Goal: Task Accomplishment & Management: Complete application form

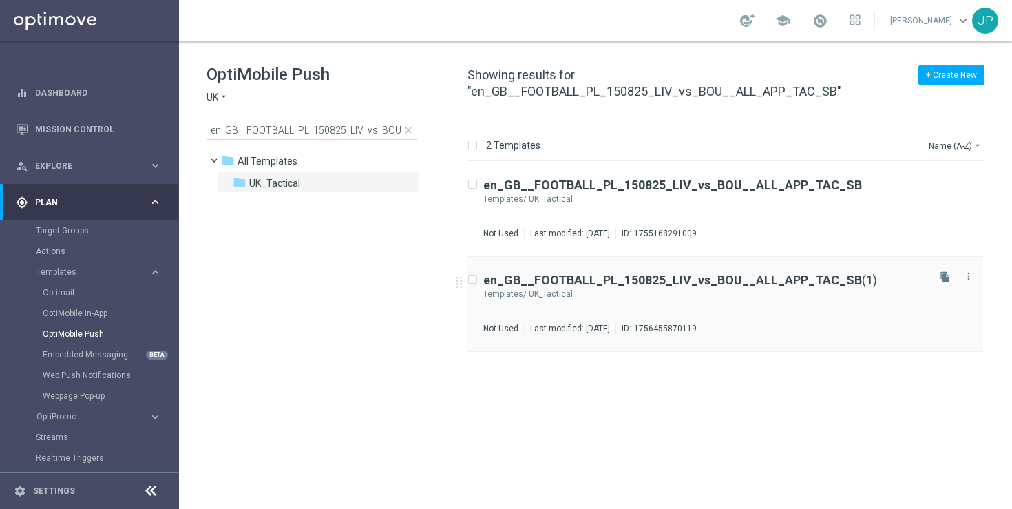
click at [794, 321] on div "en_GB__FOOTBALL_PL_150825_LIV_vs_BOU__ALL_APP_TAC_SB (1) Templates/ UK_Tactical…" at bounding box center [704, 304] width 442 height 60
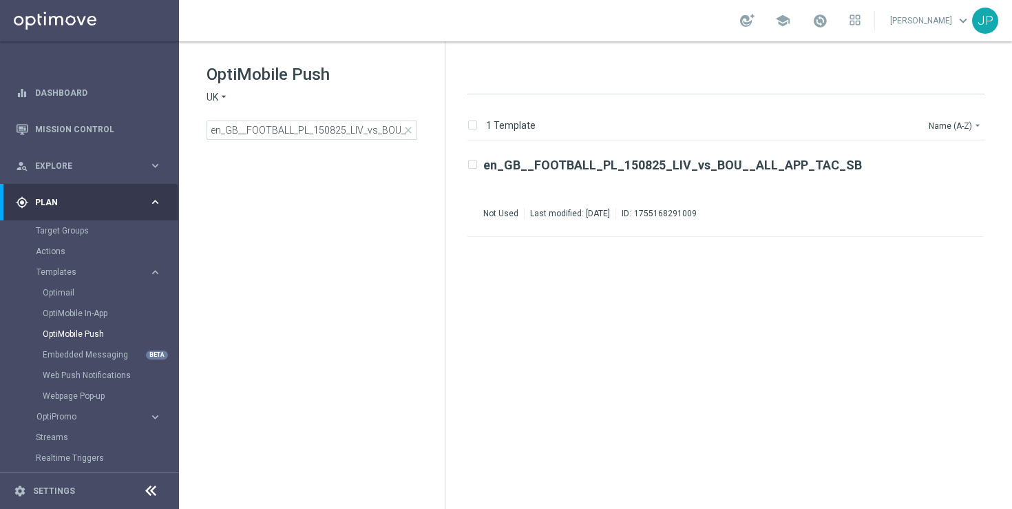
click at [409, 131] on span "close" at bounding box center [408, 130] width 11 height 11
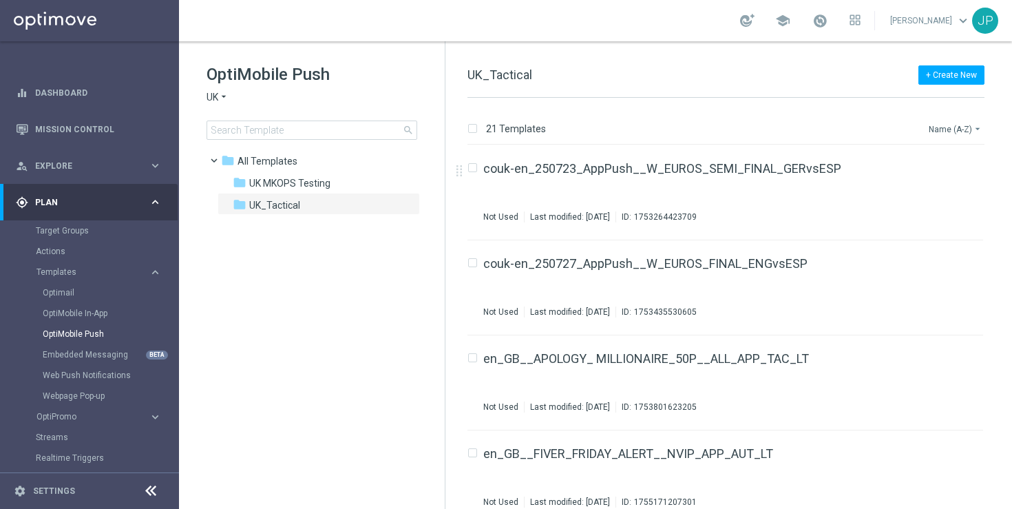
click at [977, 120] on button "Name (A-Z) arrow_drop_down" at bounding box center [955, 128] width 57 height 17
click at [955, 192] on span "Date Modified (Newest)" at bounding box center [931, 190] width 92 height 10
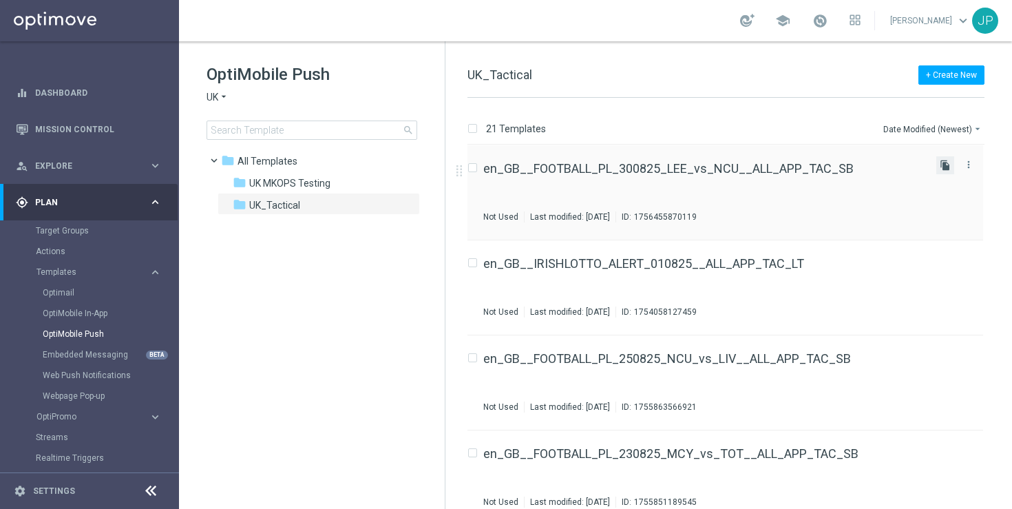
click at [942, 164] on icon "file_copy" at bounding box center [944, 165] width 11 height 11
click at [963, 122] on button "Date Modified (Newest) arrow_drop_down" at bounding box center [933, 128] width 103 height 17
click at [930, 171] on div "Name (Z-A)" at bounding box center [931, 171] width 93 height 10
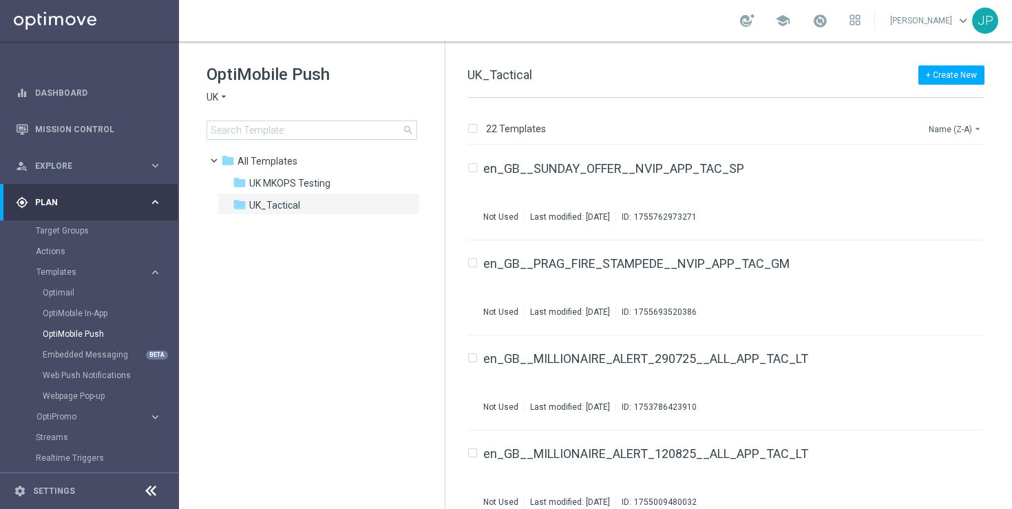
click at [963, 126] on button "Name (Z-A) arrow_drop_down" at bounding box center [955, 128] width 57 height 17
click at [948, 184] on div "Date Modified (Newest)" at bounding box center [929, 190] width 110 height 19
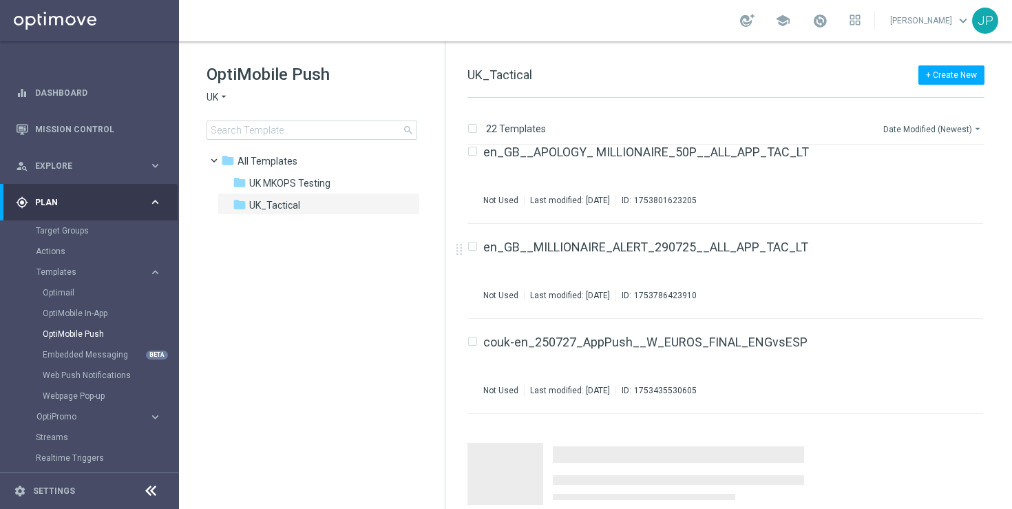
scroll to position [1726, 0]
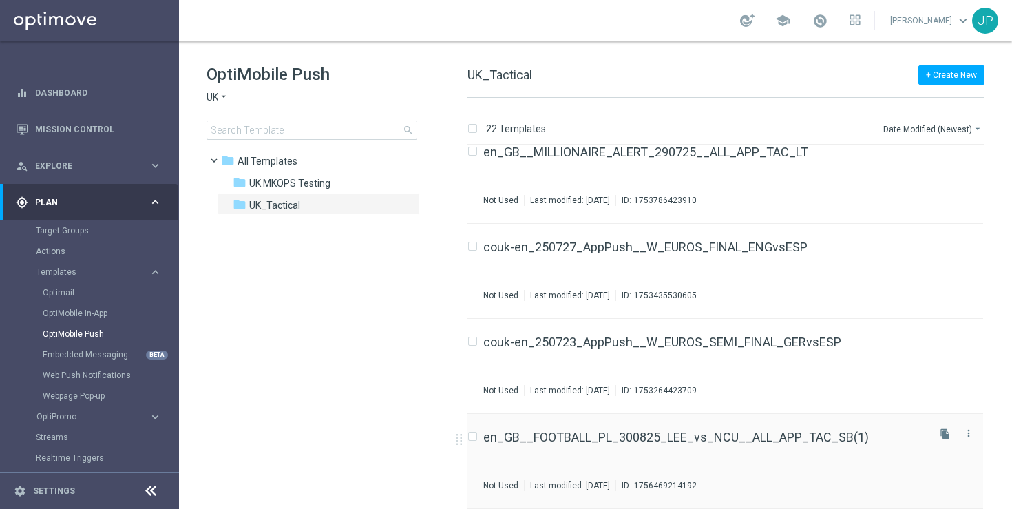
click at [893, 446] on div "en_GB__FOOTBALL_PL_300825_LEE_vs_NCU__ALL_APP_TAC_SB(1) Not Used Last modified:…" at bounding box center [704, 461] width 442 height 60
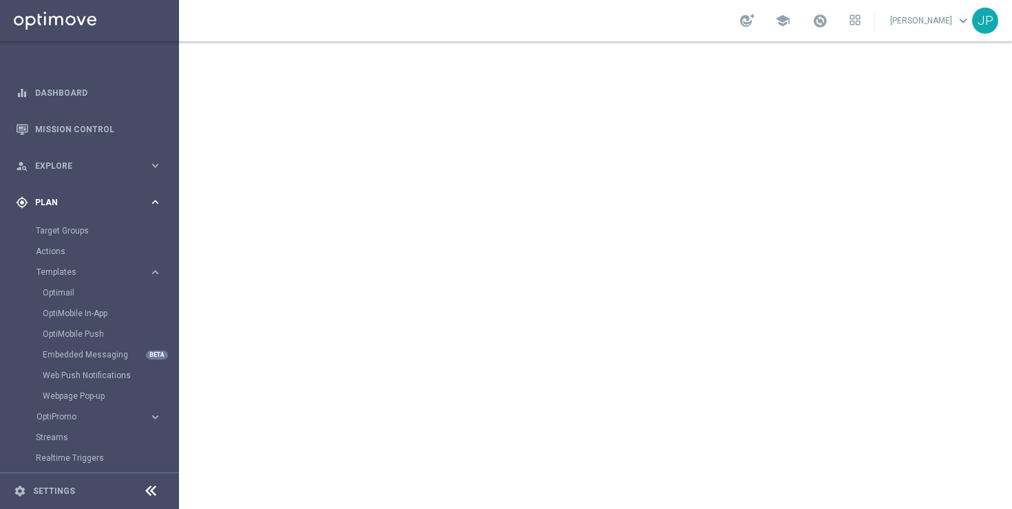
click at [80, 204] on span "Plan" at bounding box center [92, 202] width 114 height 8
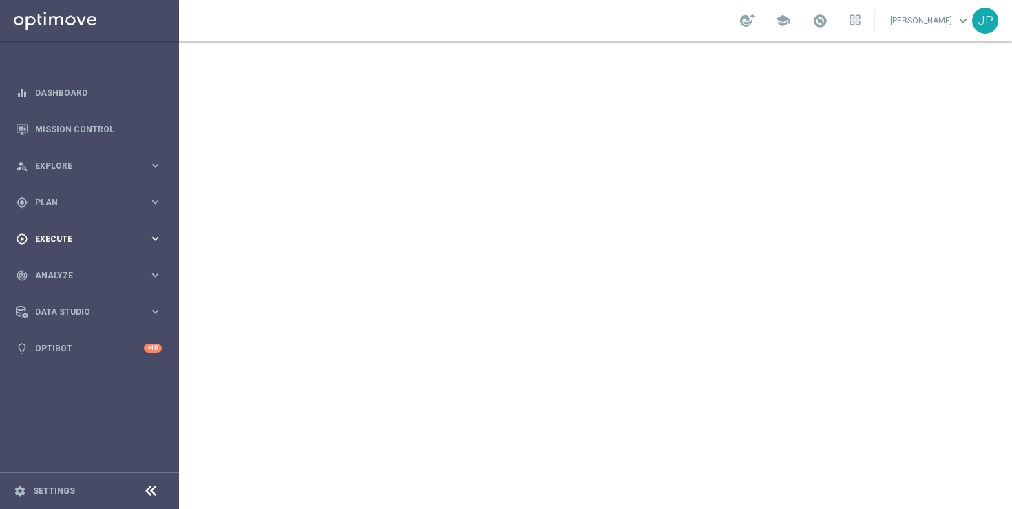
click at [71, 241] on span "Execute" at bounding box center [92, 239] width 114 height 8
click at [96, 268] on link "Campaign Builder" at bounding box center [89, 267] width 107 height 11
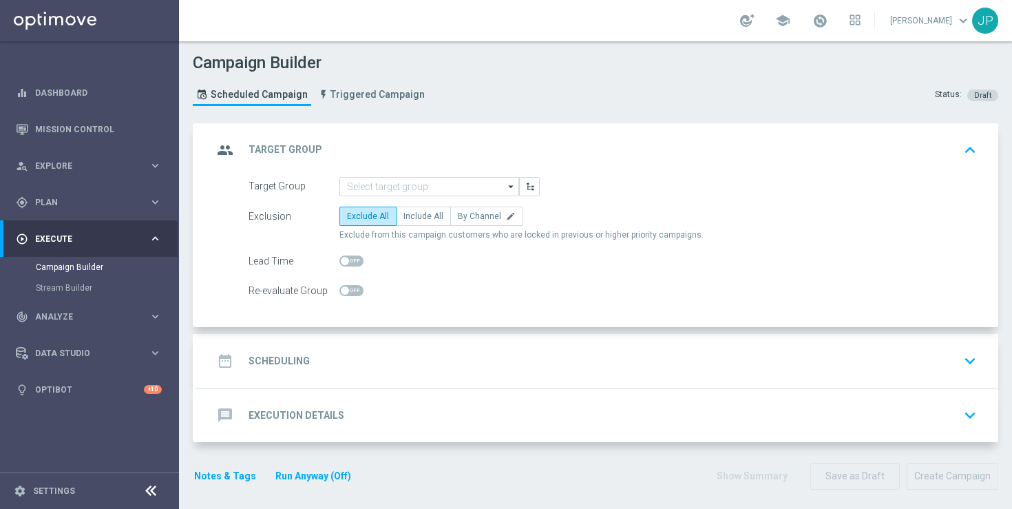
click at [508, 187] on icon "arrow_drop_down" at bounding box center [511, 187] width 14 height 18
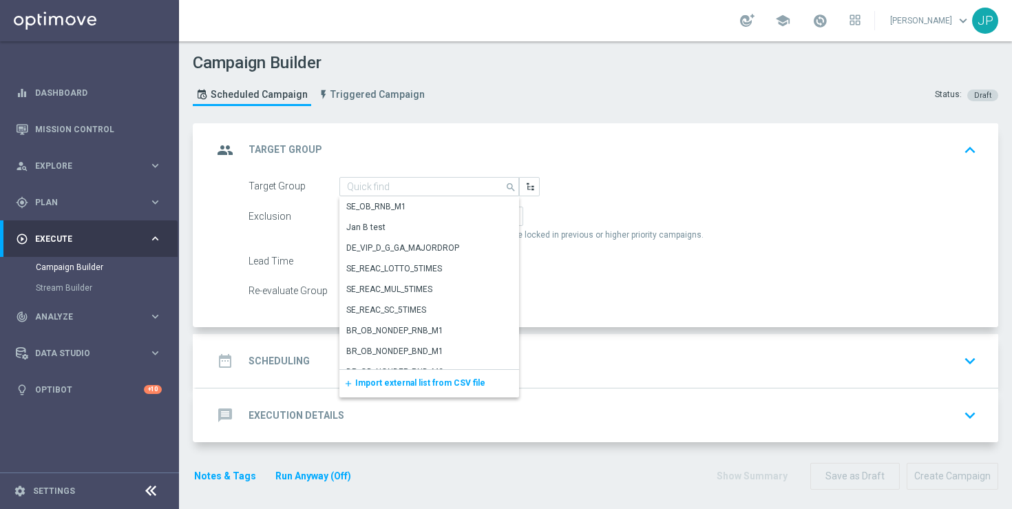
click at [431, 384] on span "Import external list from CSV file" at bounding box center [420, 383] width 130 height 10
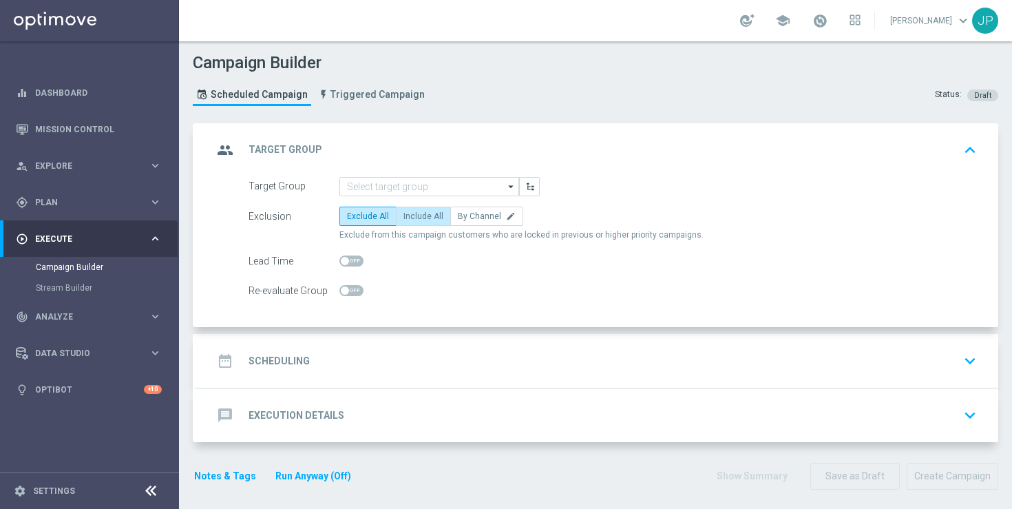
click at [434, 216] on span "Include All" at bounding box center [423, 216] width 40 height 10
click at [412, 216] on input "Include All" at bounding box center [407, 218] width 9 height 9
radio input "true"
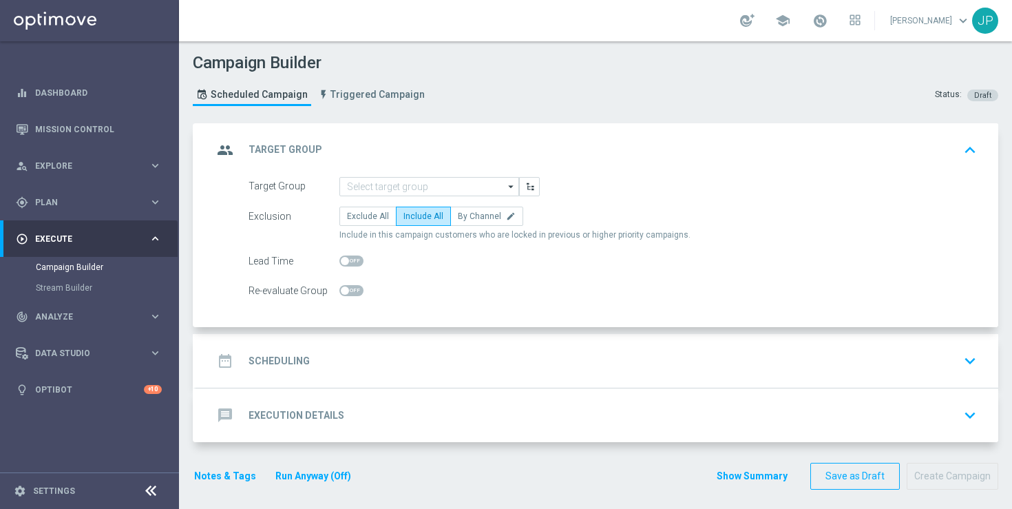
click at [511, 184] on icon "arrow_drop_down" at bounding box center [511, 187] width 14 height 18
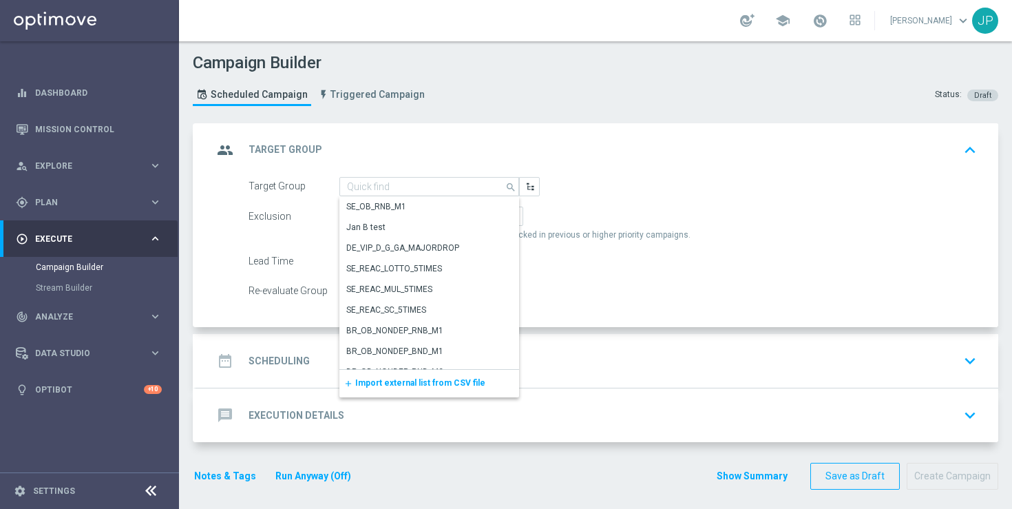
click at [465, 379] on span "Import external list from CSV file" at bounding box center [420, 383] width 130 height 10
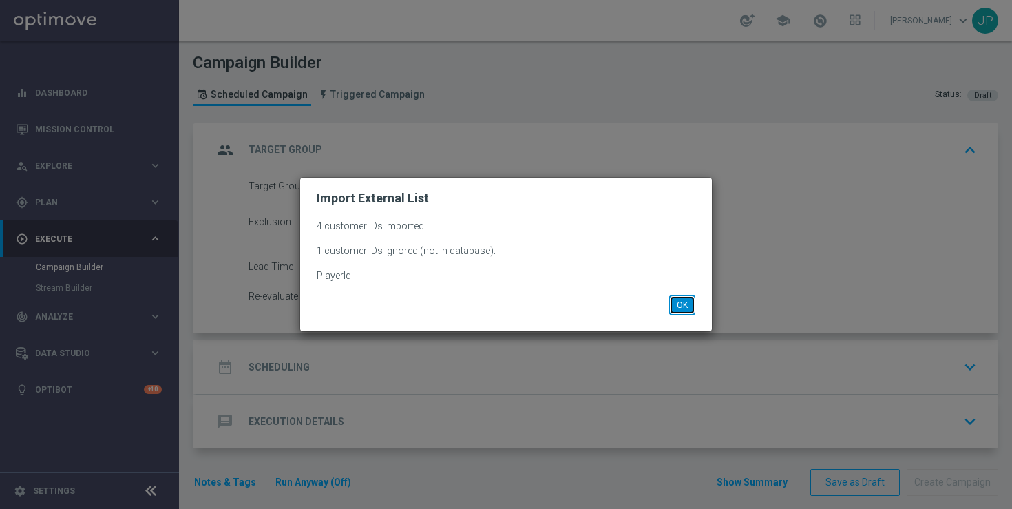
click at [684, 304] on button "OK" at bounding box center [682, 304] width 26 height 19
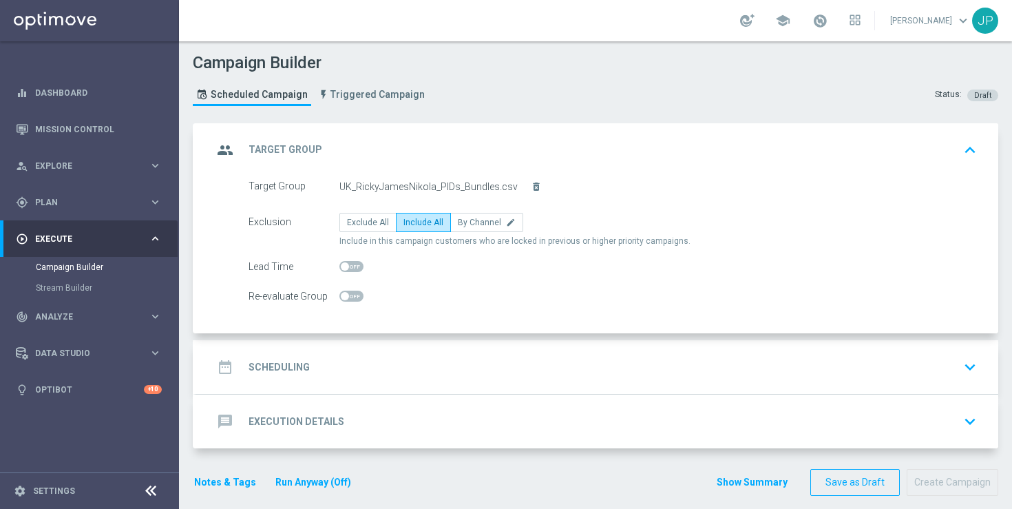
click at [434, 354] on div "date_range Scheduling keyboard_arrow_down" at bounding box center [597, 367] width 769 height 26
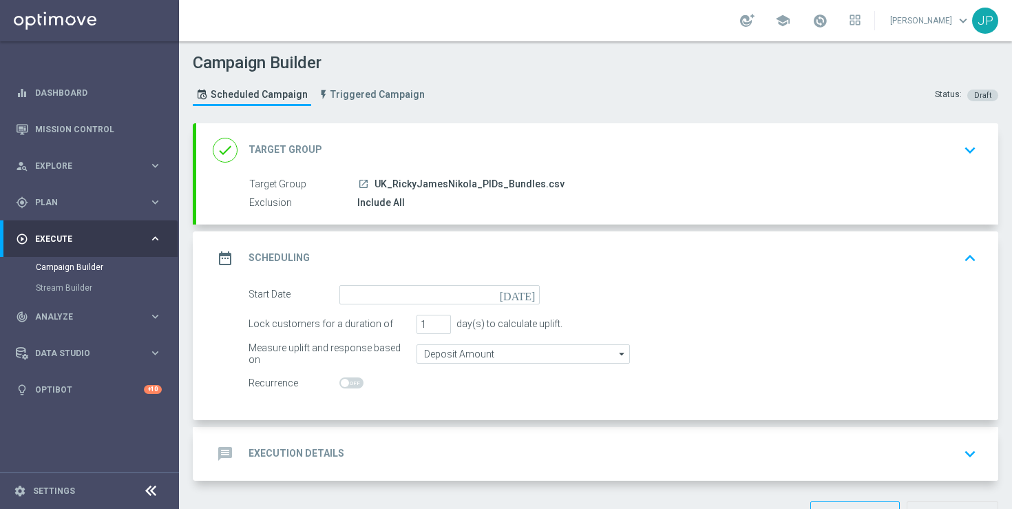
scroll to position [46, 0]
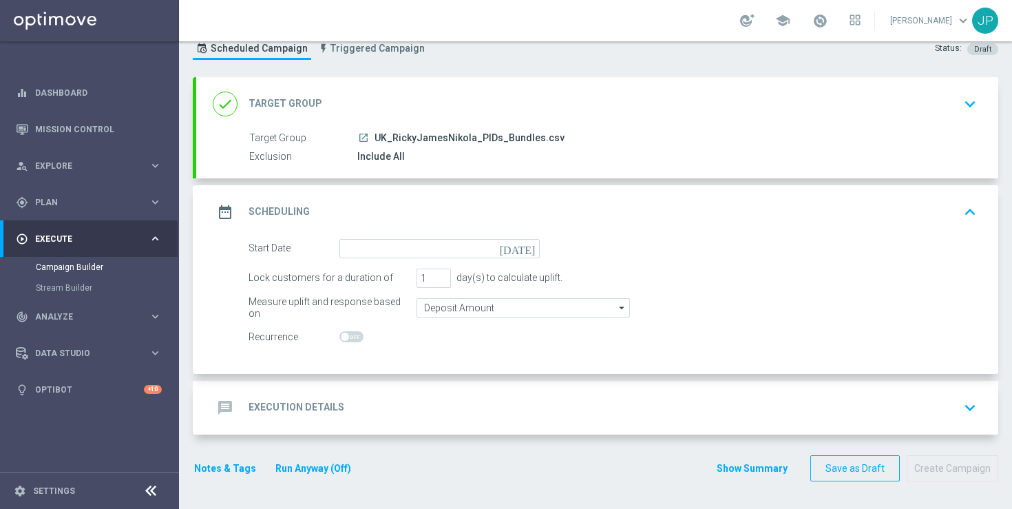
click at [531, 242] on icon "[DATE]" at bounding box center [520, 246] width 41 height 15
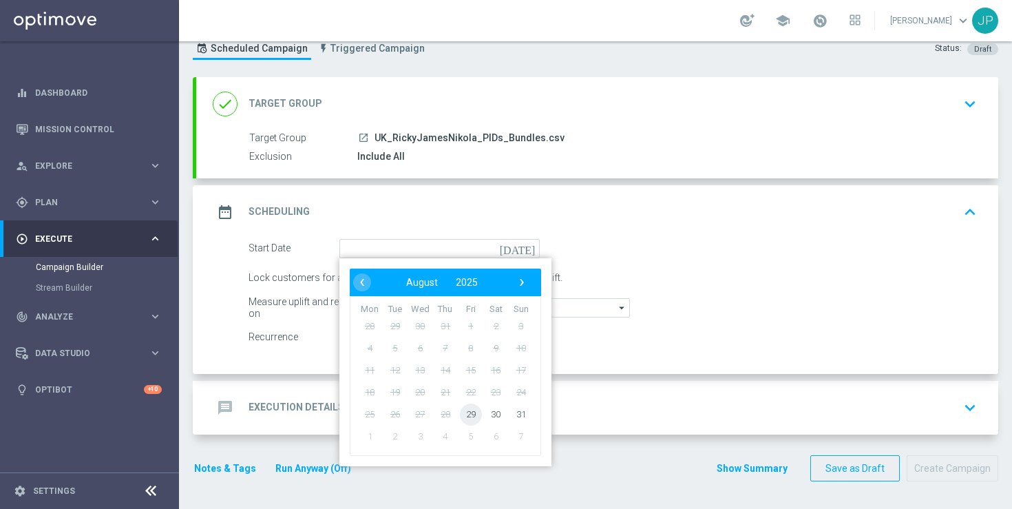
click at [474, 410] on span "29" at bounding box center [471, 414] width 22 height 22
type input "29 Aug 2025"
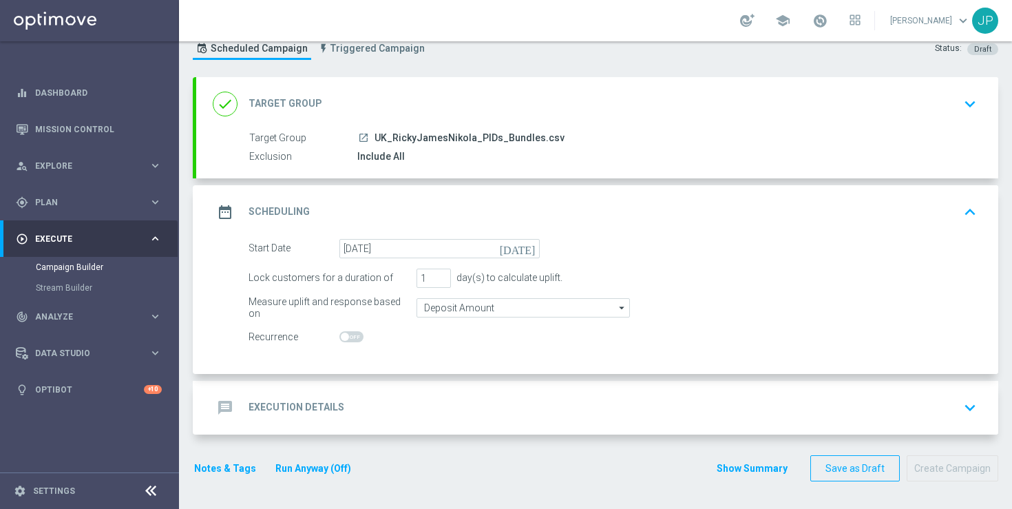
click at [611, 408] on div "message Execution Details keyboard_arrow_down" at bounding box center [597, 407] width 769 height 26
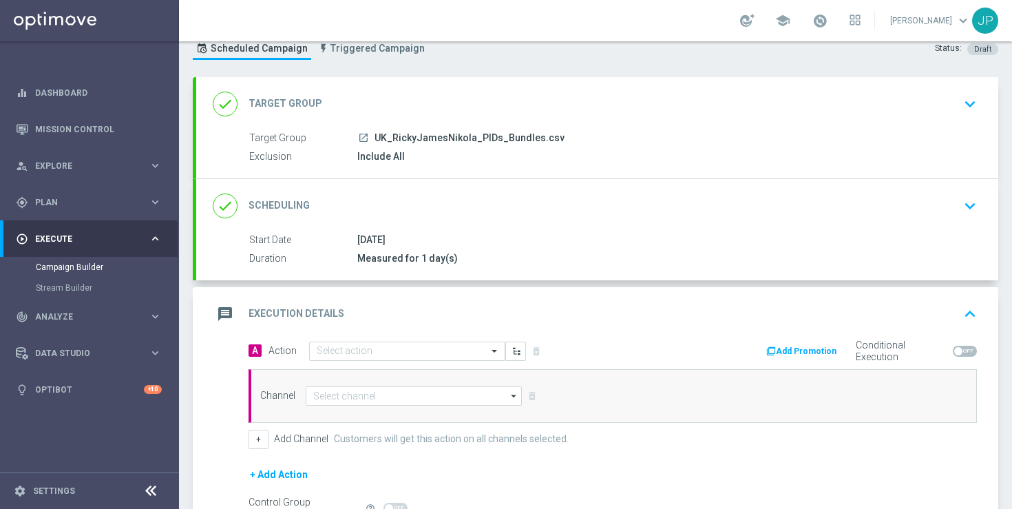
scroll to position [204, 0]
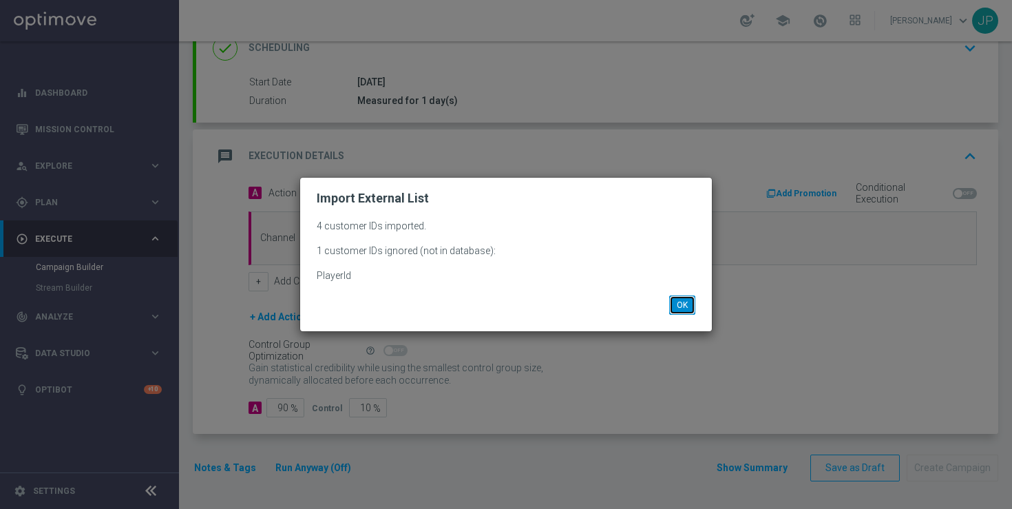
click at [686, 303] on button "OK" at bounding box center [682, 304] width 26 height 19
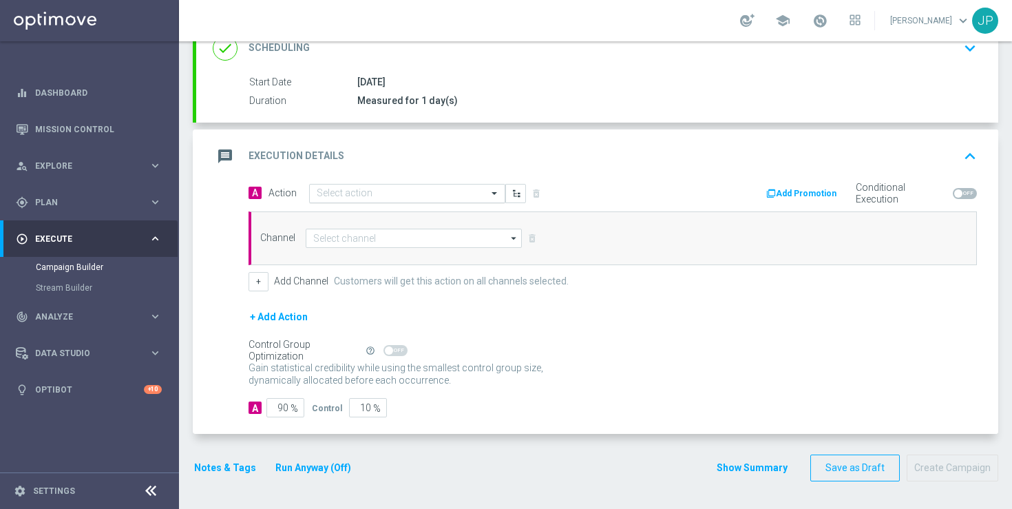
click at [429, 195] on input "text" at bounding box center [393, 194] width 153 height 12
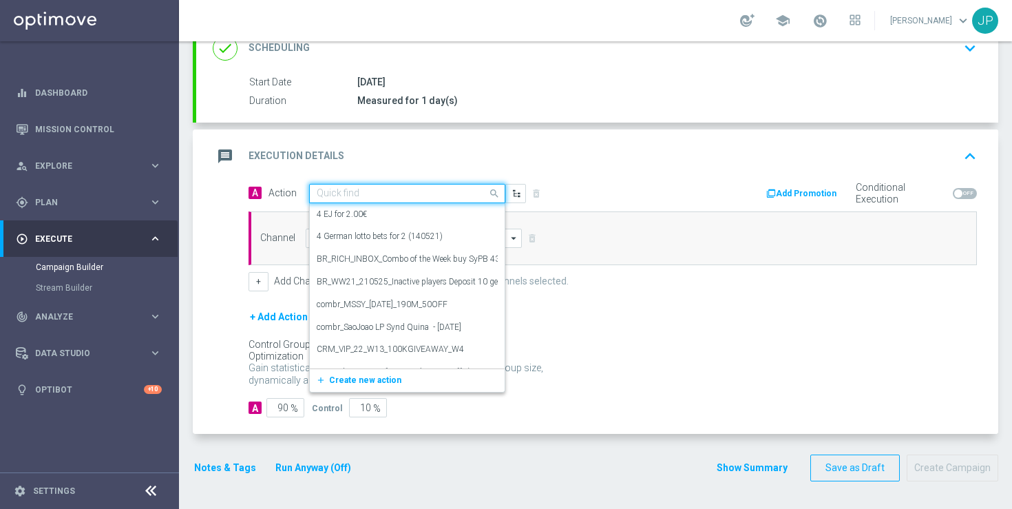
paste input "en_GB__FOOTBALL_PL_300825_LEE_vs_NCU__ALL_APP_TAC_SB"
type input "en_GB__FOOTBALL_PL_300825_LEE_vs_NCU__ALL_APP_TAC_SB"
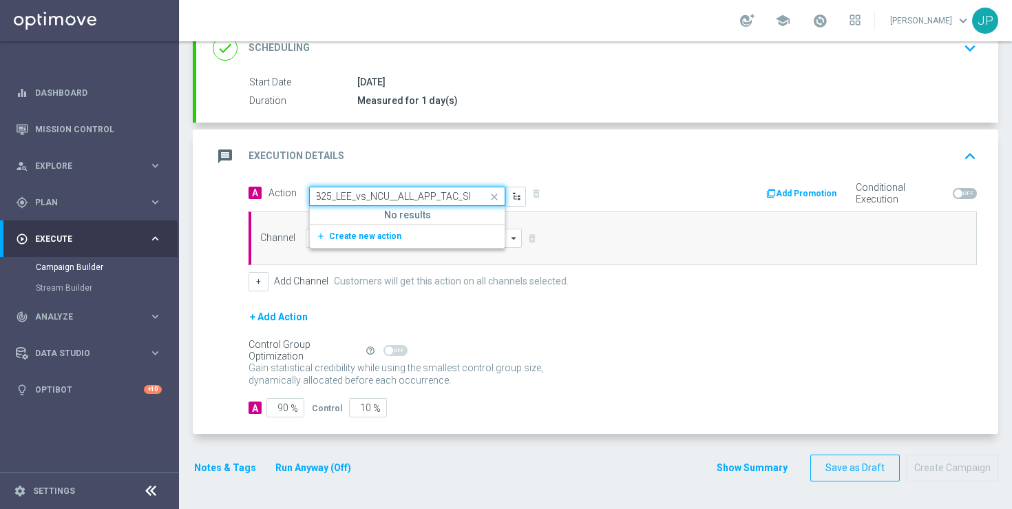
click at [407, 238] on button "add_new Create new action" at bounding box center [405, 237] width 190 height 16
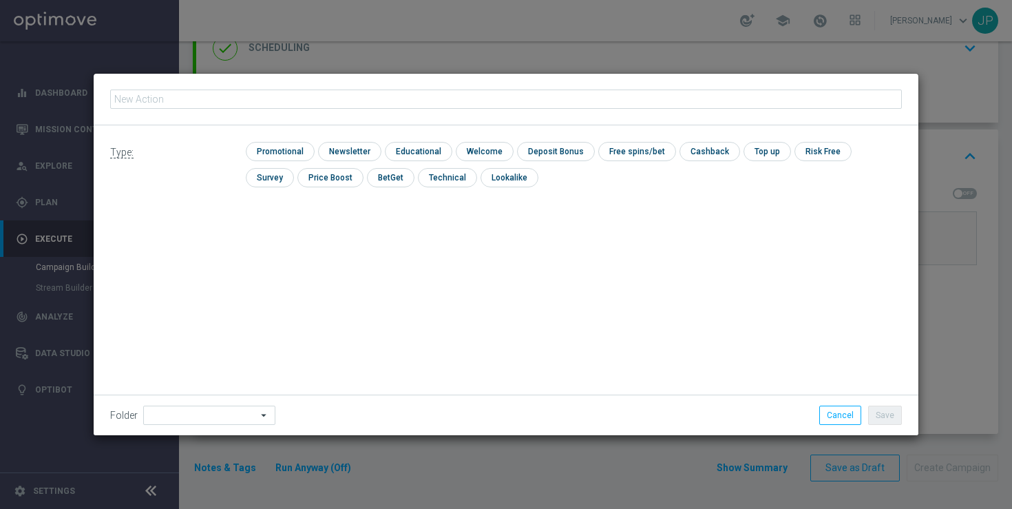
type input "en_GB__FOOTBALL_PL_300825_LEE_vs_NCU__ALL_APP_TAC_SB"
click at [293, 153] on input "checkbox" at bounding box center [278, 151] width 65 height 19
checkbox input "true"
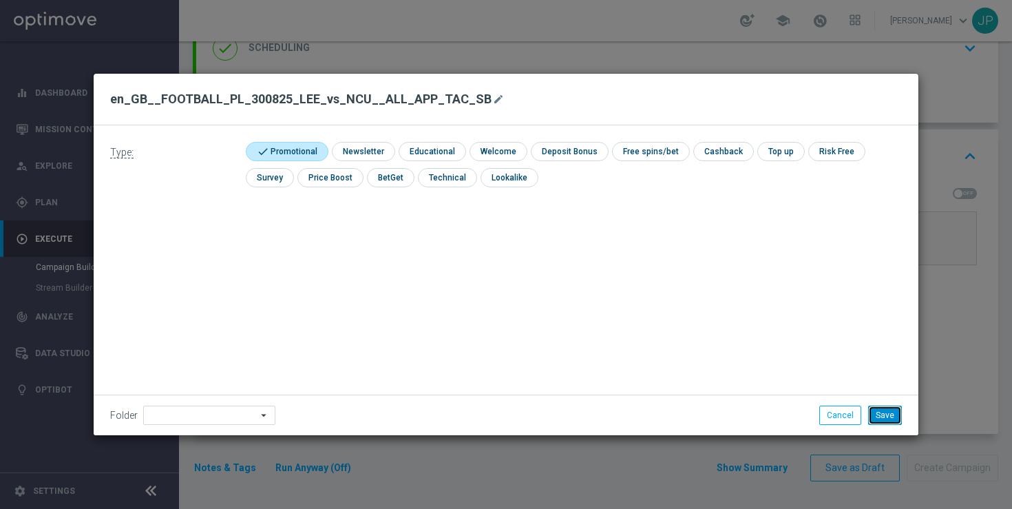
click at [886, 414] on button "Save" at bounding box center [885, 414] width 34 height 19
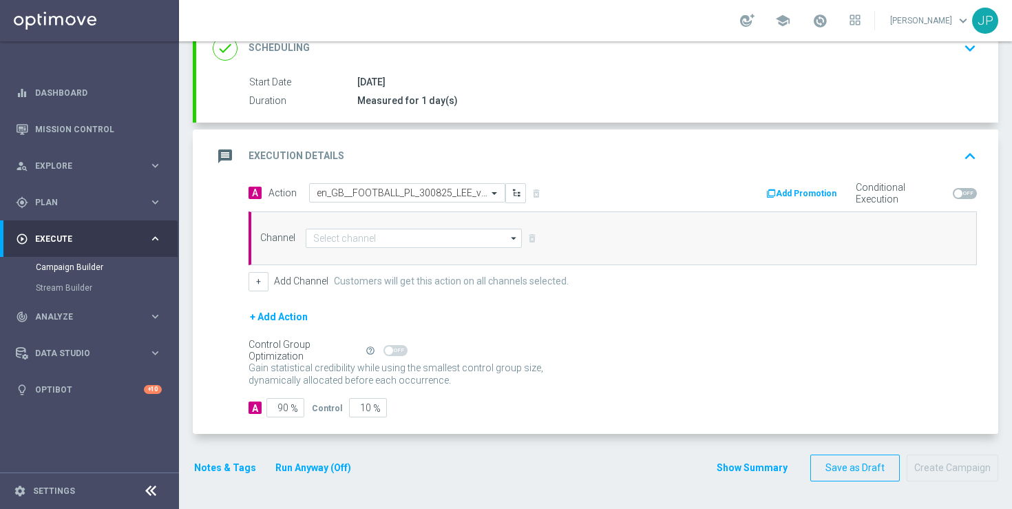
click at [208, 462] on button "Notes & Tags" at bounding box center [225, 467] width 65 height 17
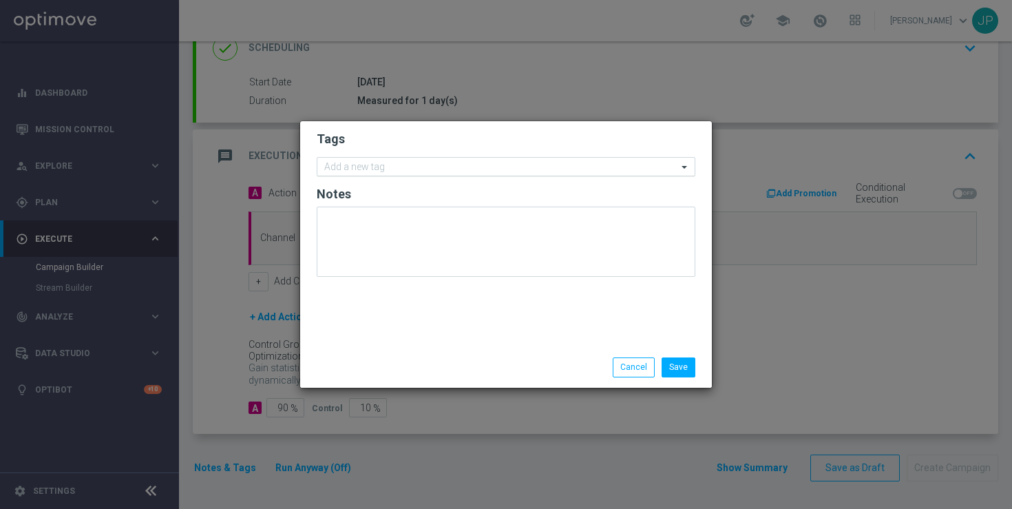
click at [469, 164] on input "text" at bounding box center [500, 168] width 353 height 12
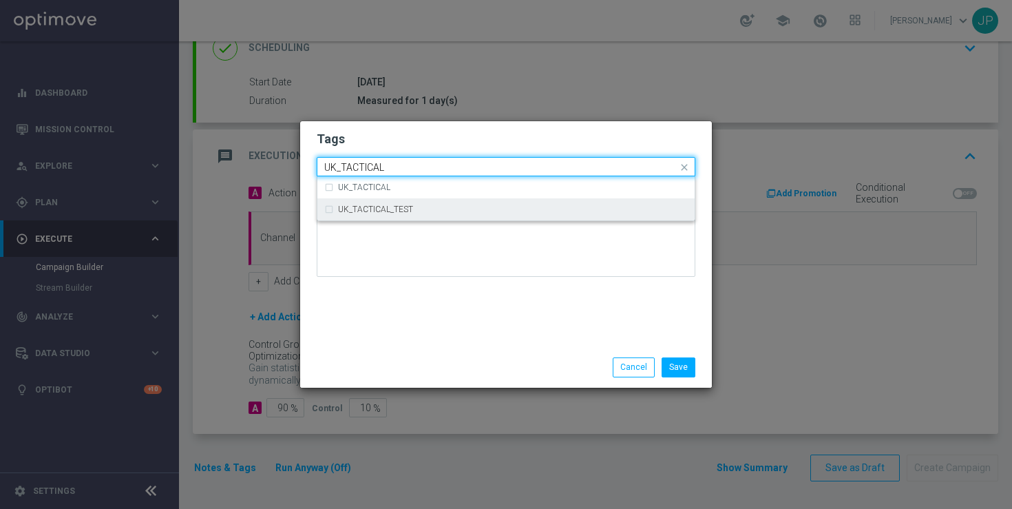
click at [471, 212] on div "UK_TACTICAL_TEST" at bounding box center [513, 209] width 350 height 8
type input "UK_TACTICAL"
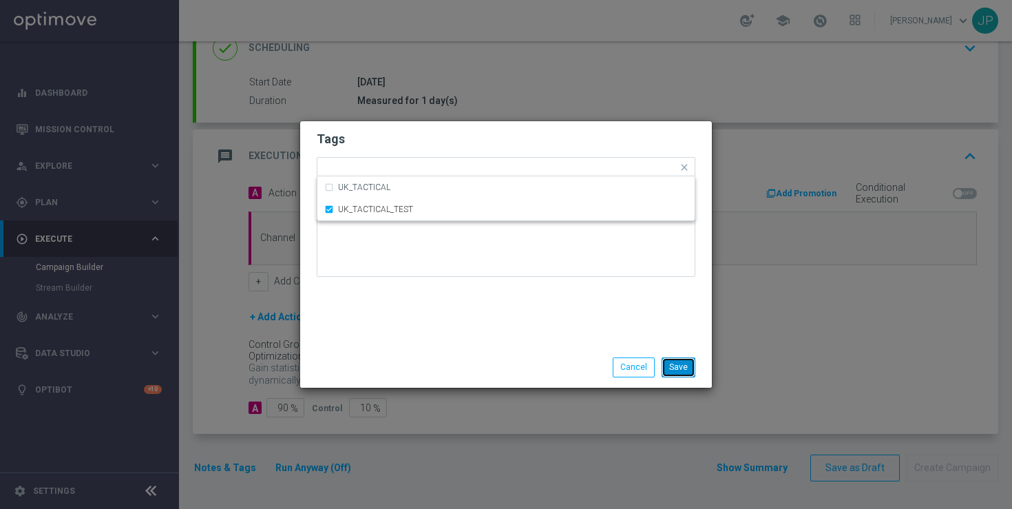
click at [669, 363] on button "Save" at bounding box center [678, 366] width 34 height 19
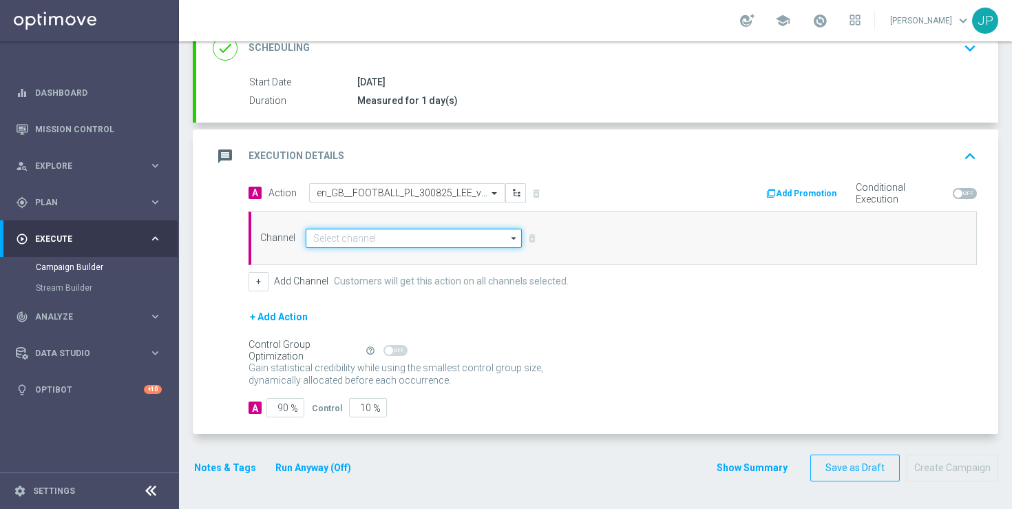
click at [370, 234] on input at bounding box center [414, 238] width 216 height 19
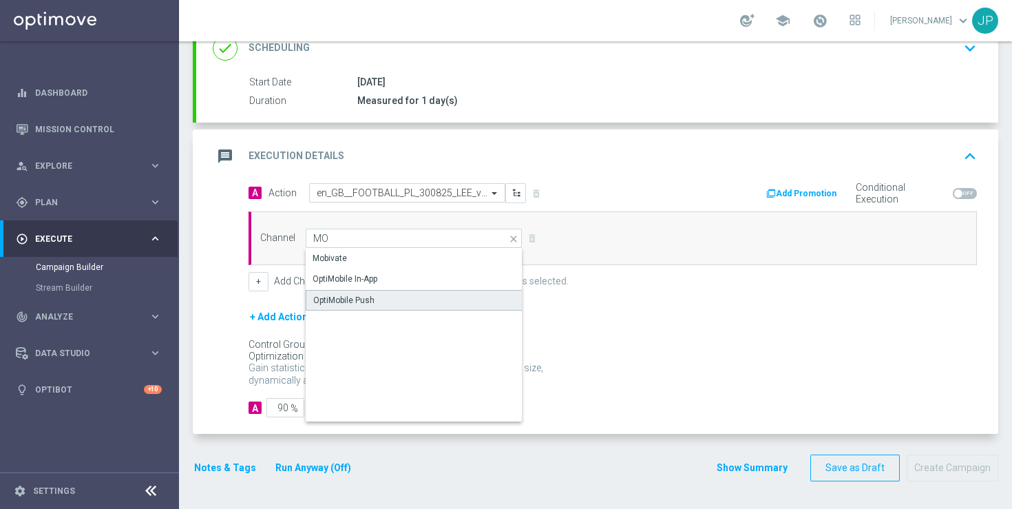
click at [364, 298] on div "OptiMobile Push" at bounding box center [343, 300] width 61 height 12
type input "OptiMobile Push"
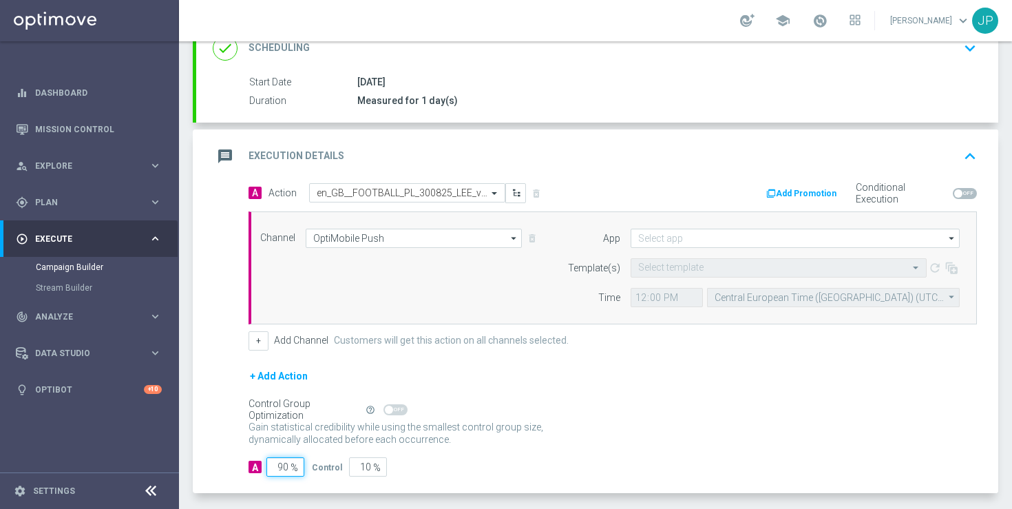
click at [282, 465] on input "90" at bounding box center [285, 466] width 38 height 19
type input "0"
type input "100"
type input "10"
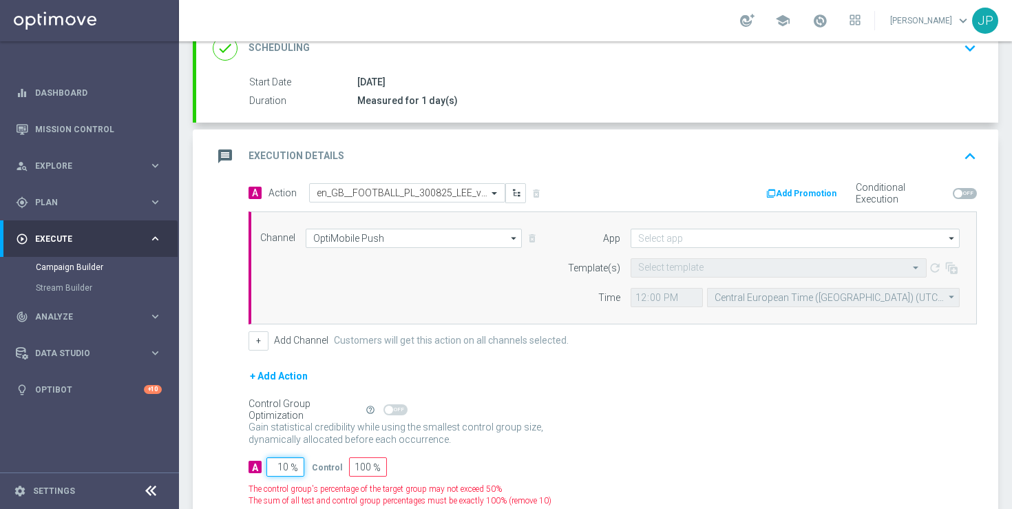
type input "90"
type input "100"
type input "0"
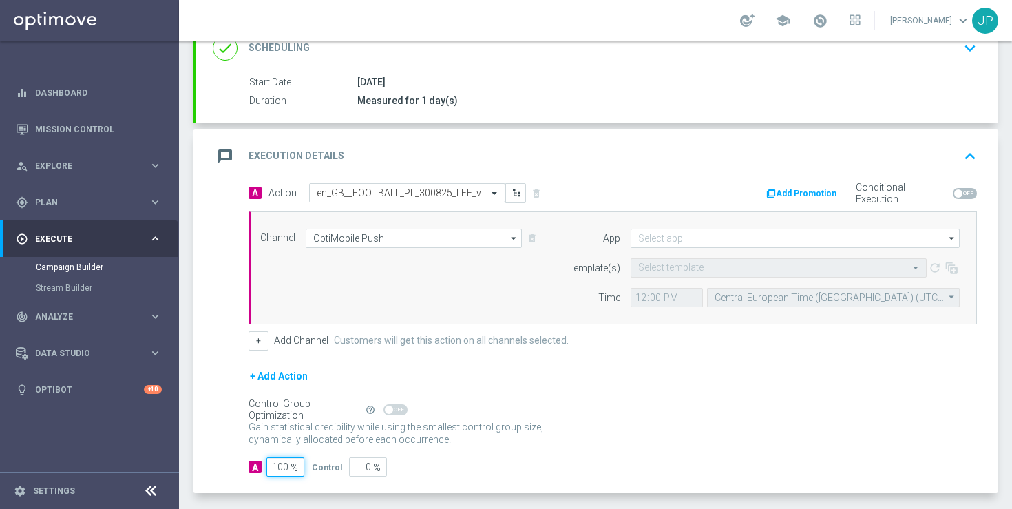
type input "100"
click at [718, 418] on div "Gain statistical credibility while using the smallest control group size, dynam…" at bounding box center [612, 433] width 728 height 33
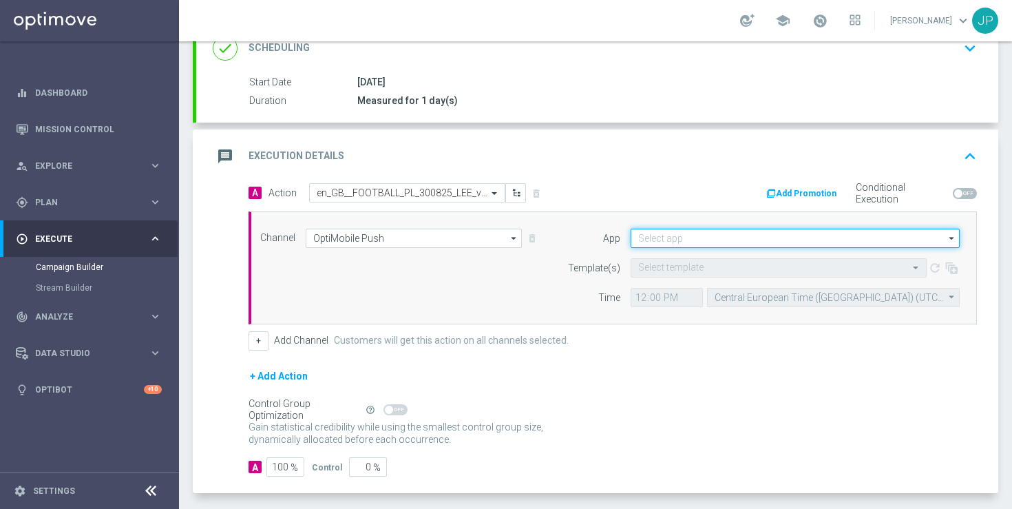
click at [736, 246] on input at bounding box center [794, 238] width 329 height 19
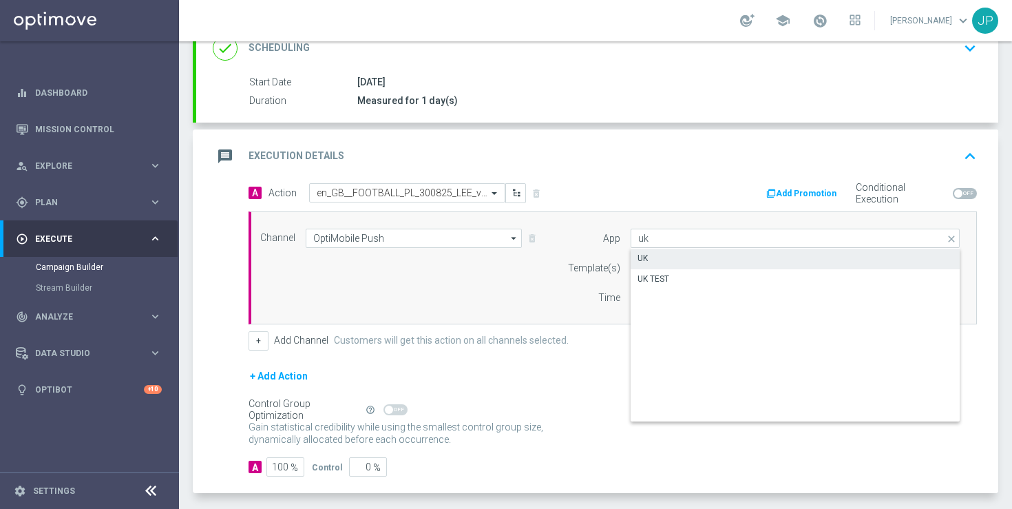
click at [712, 262] on div "UK" at bounding box center [794, 257] width 329 height 19
type input "UK"
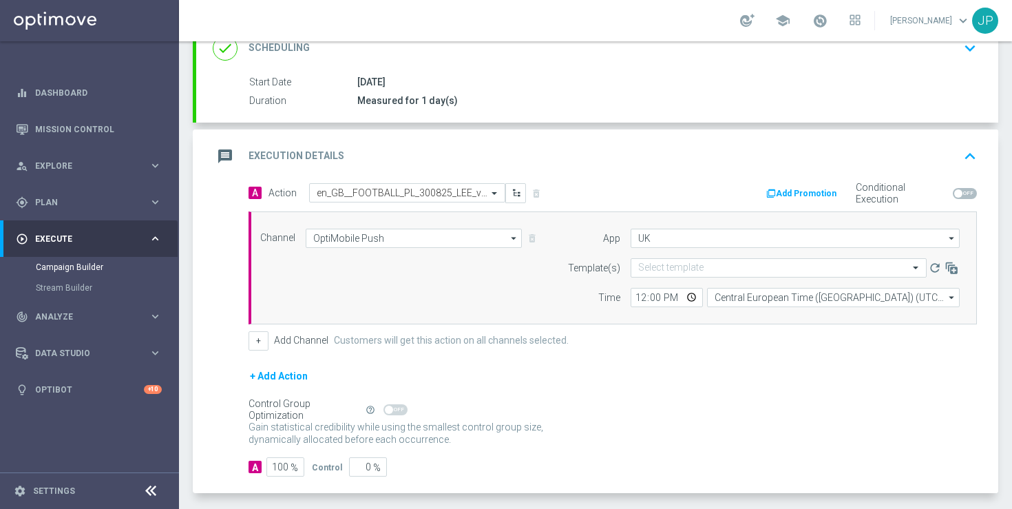
click at [769, 421] on div "Gain statistical credibility while using the smallest control group size, dynam…" at bounding box center [612, 433] width 728 height 33
click at [637, 297] on input "12:00" at bounding box center [666, 297] width 72 height 19
type input "14:17"
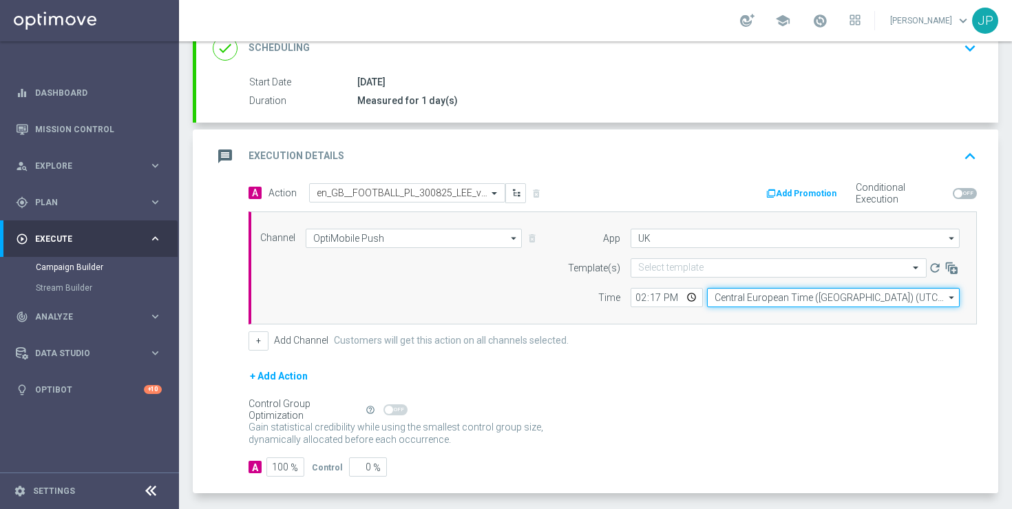
click at [743, 301] on input "Central European Time (Budapest) (UTC +02:00)" at bounding box center [833, 297] width 253 height 19
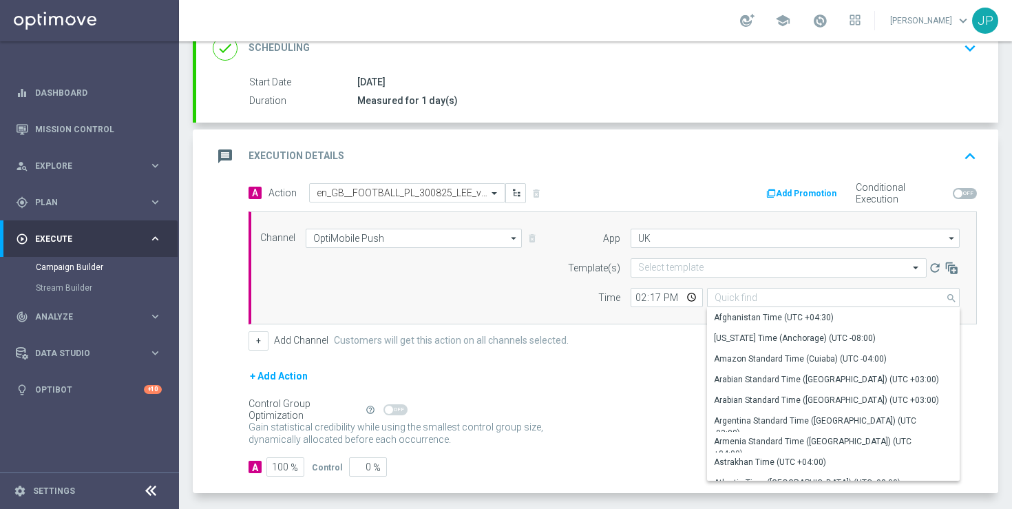
click at [672, 361] on form "A Action Select action en_GB__FOOTBALL_PL_300825_LEE_vs_NCU__ALL_APP_TAC_SB del…" at bounding box center [612, 330] width 728 height 294
type input "Central European Time (Budapest) (UTC +02:00)"
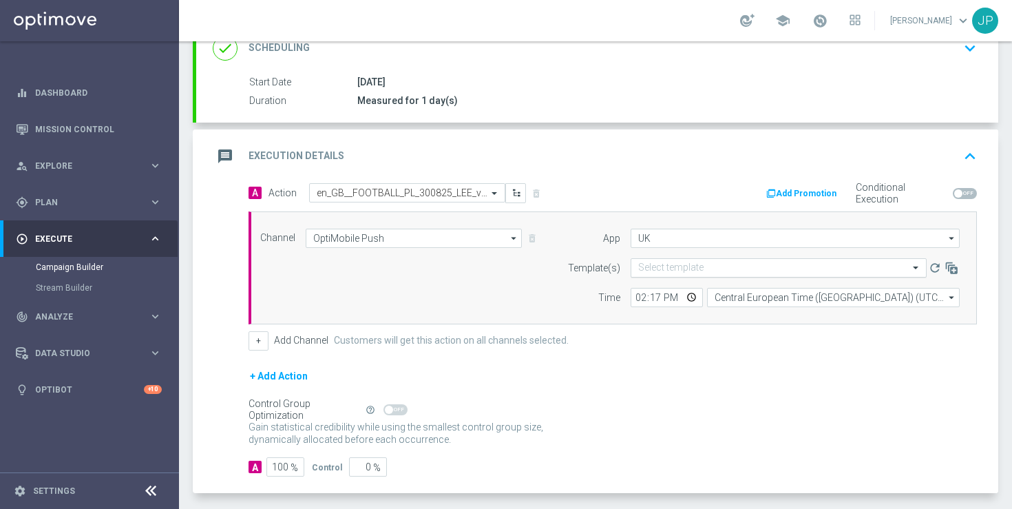
click at [849, 268] on input "text" at bounding box center [764, 268] width 253 height 12
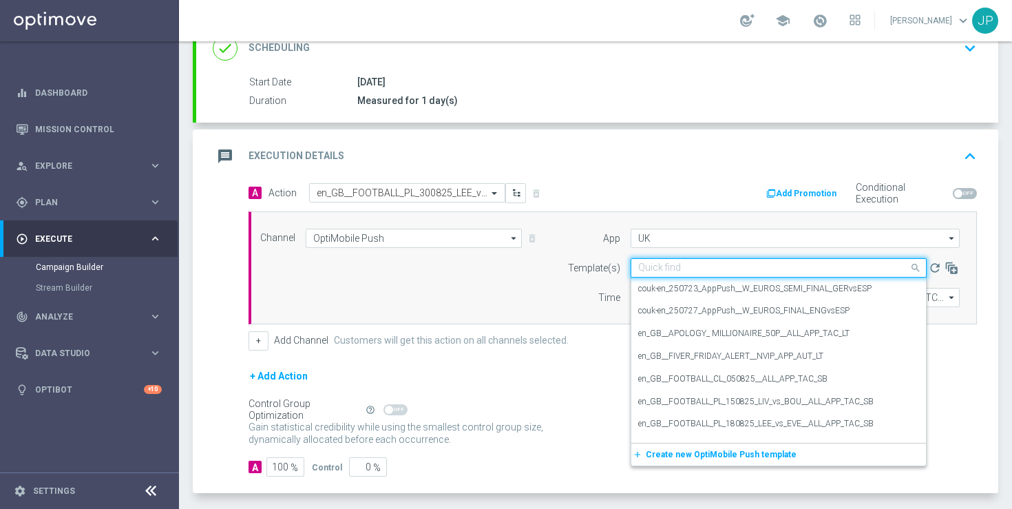
paste input "en_GB__FOOTBALL_PL_300825_LEE_vs_NCU__ALL_APP_TAC_SB"
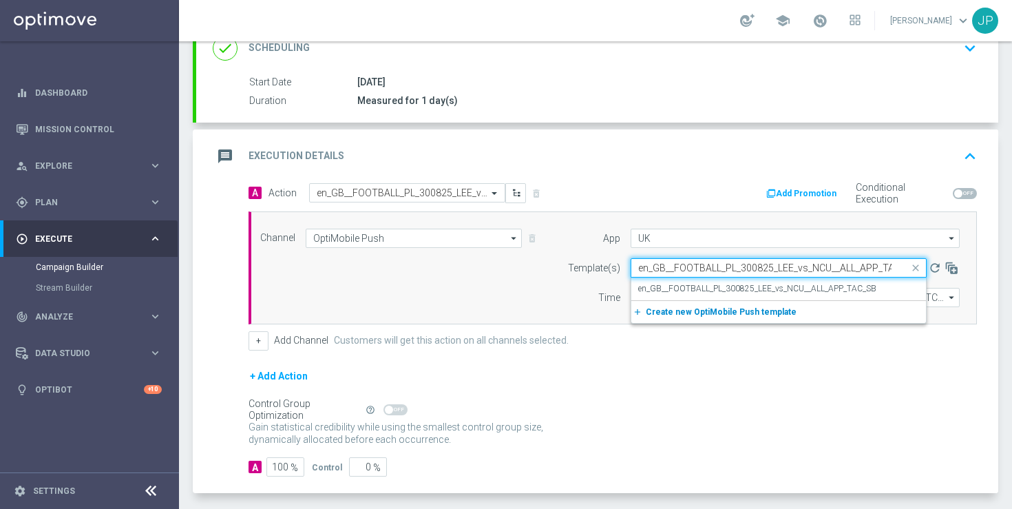
scroll to position [0, 21]
click at [867, 288] on label "en_GB__FOOTBALL_PL_300825_LEE_vs_NCU__ALL_APP_TAC_SB" at bounding box center [757, 289] width 238 height 12
type input "en_GB__FOOTBALL_PL_300825_LEE_vs_NCU__ALL_APP_TAC_SB"
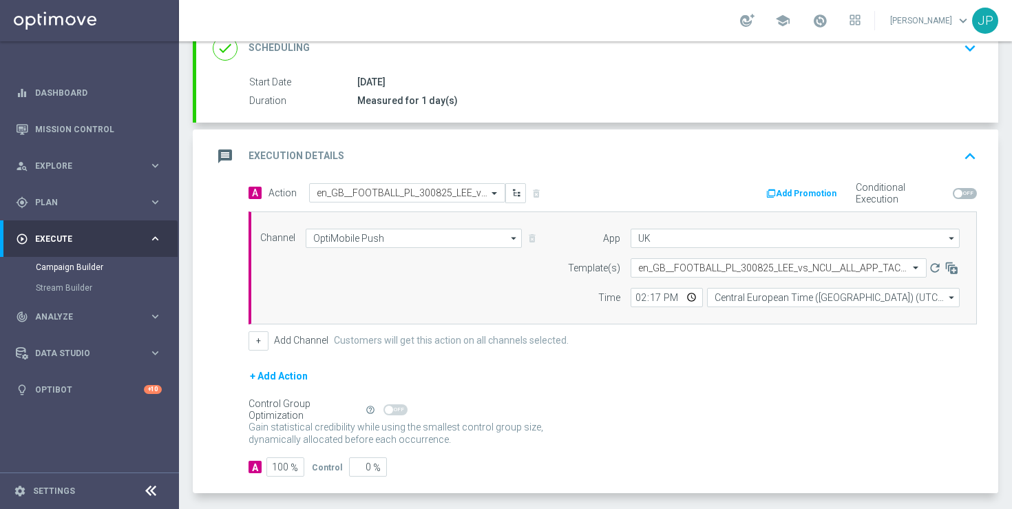
scroll to position [0, 0]
click at [867, 368] on div "+ Add Action" at bounding box center [612, 385] width 728 height 34
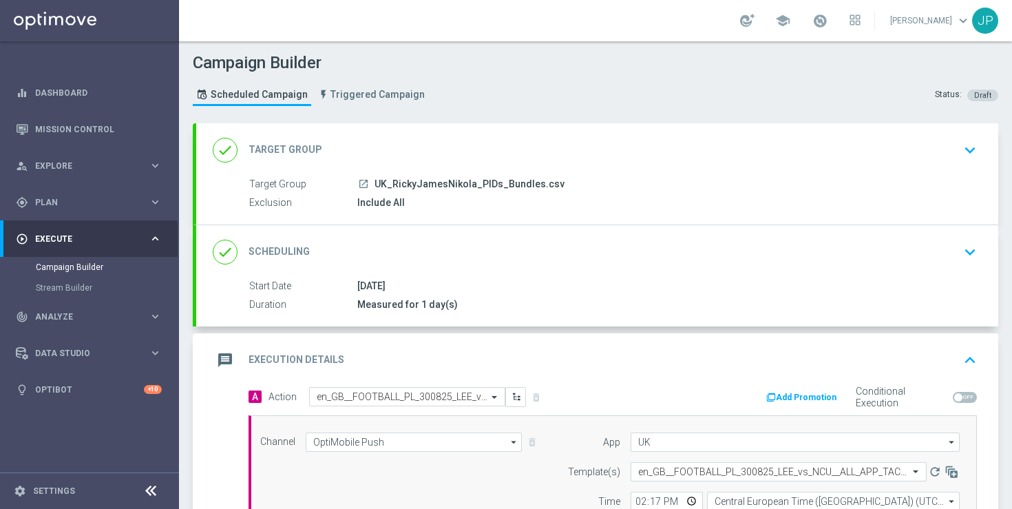
scroll to position [263, 0]
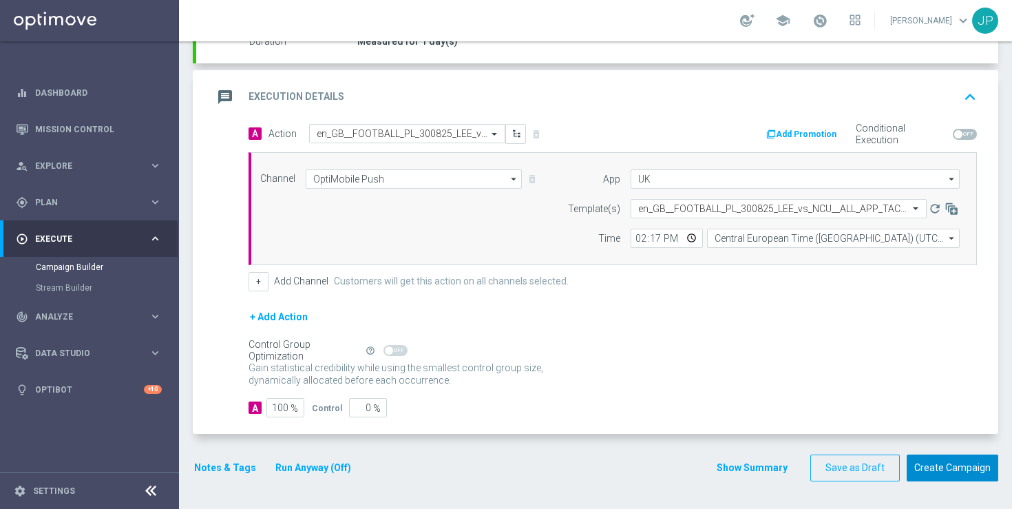
click at [963, 465] on button "Create Campaign" at bounding box center [952, 467] width 92 height 27
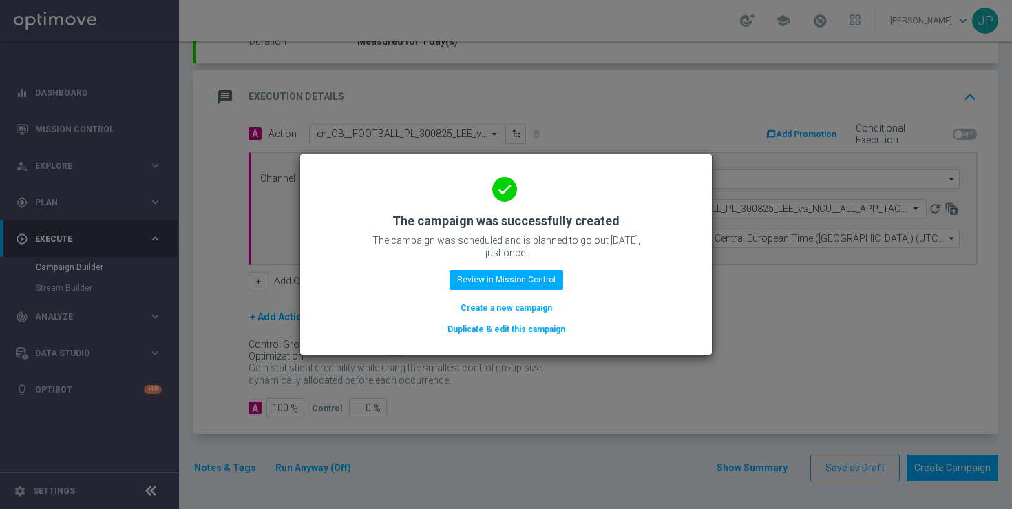
click at [527, 324] on button "Duplicate & edit this campaign" at bounding box center [506, 328] width 120 height 15
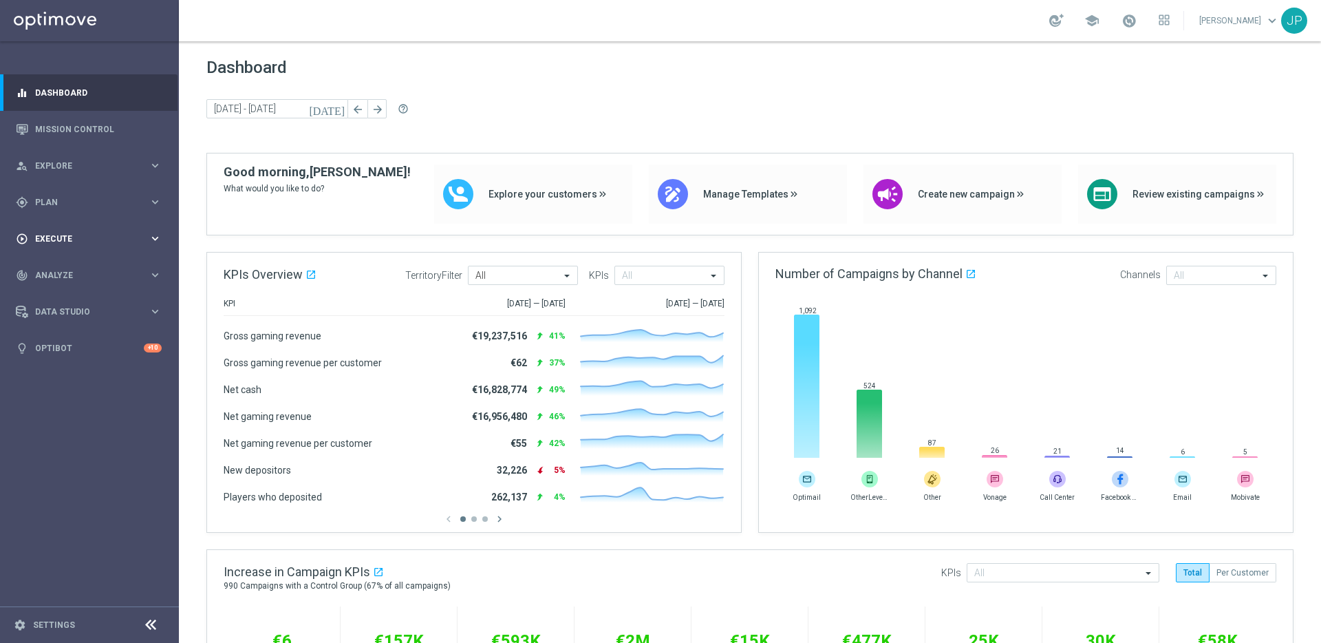
click at [90, 235] on span "Execute" at bounding box center [92, 239] width 114 height 8
click at [91, 258] on div "Campaign Builder" at bounding box center [107, 267] width 142 height 21
click at [92, 268] on link "Campaign Builder" at bounding box center [89, 267] width 107 height 11
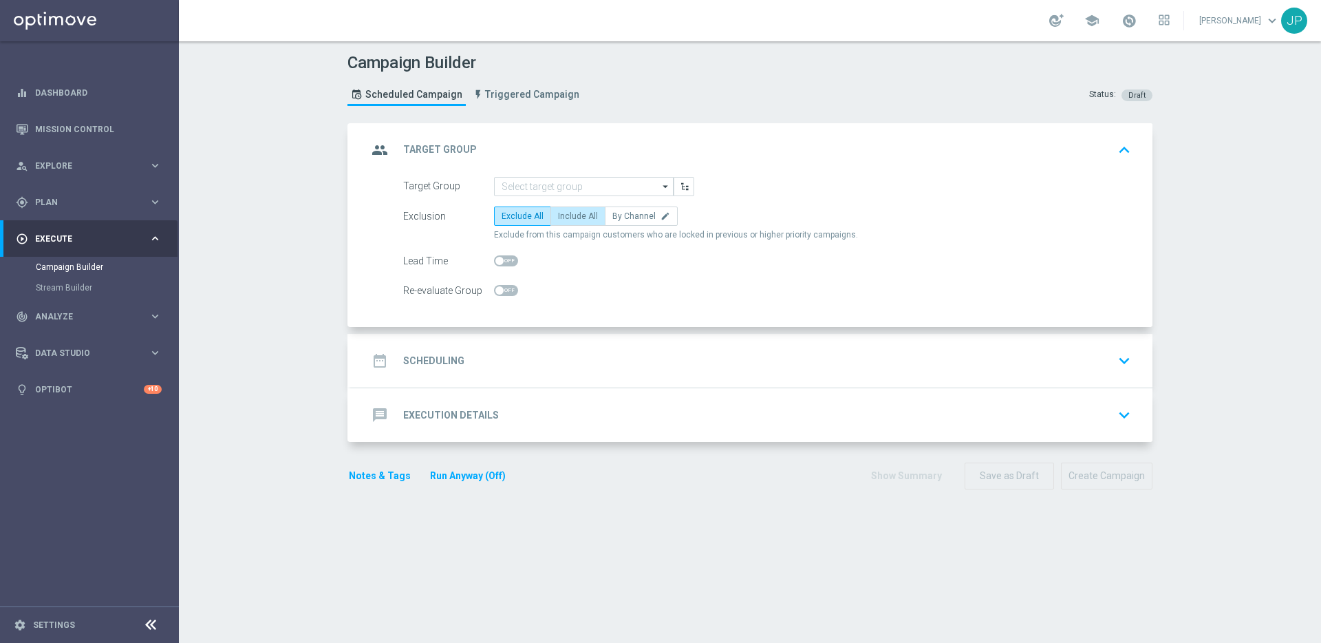
click at [583, 219] on span "Include All" at bounding box center [578, 216] width 40 height 10
click at [567, 219] on input "Include All" at bounding box center [562, 218] width 9 height 9
radio input "true"
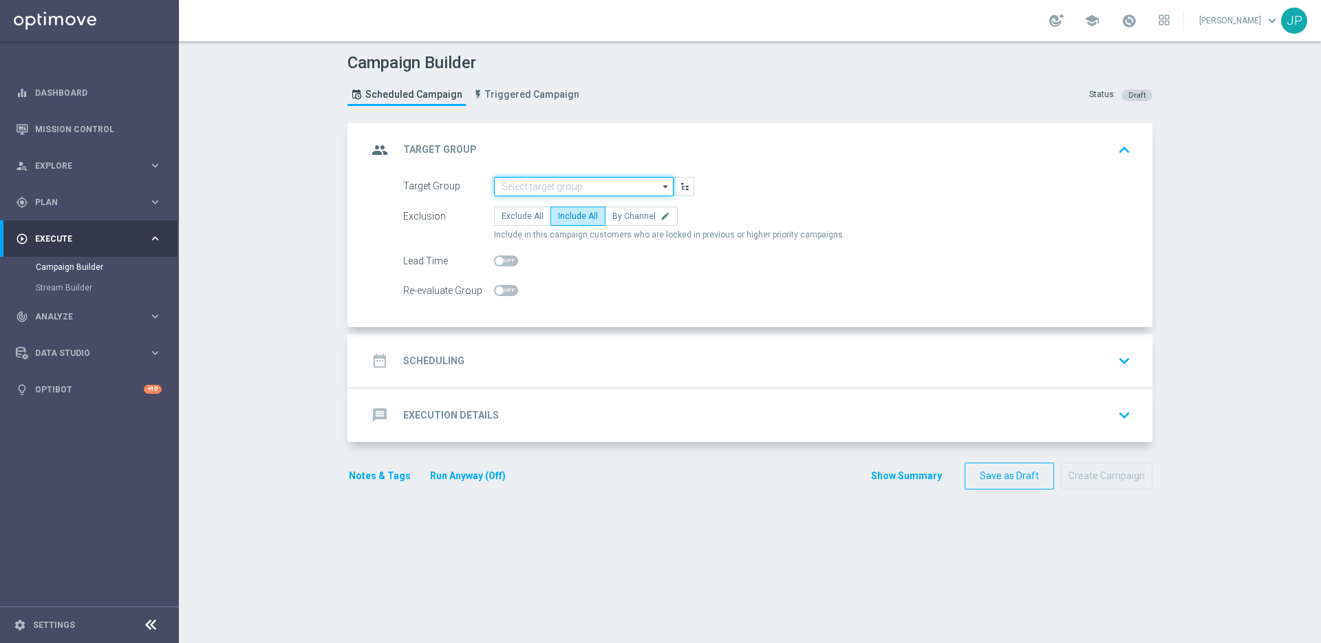
click at [599, 190] on input at bounding box center [584, 186] width 180 height 19
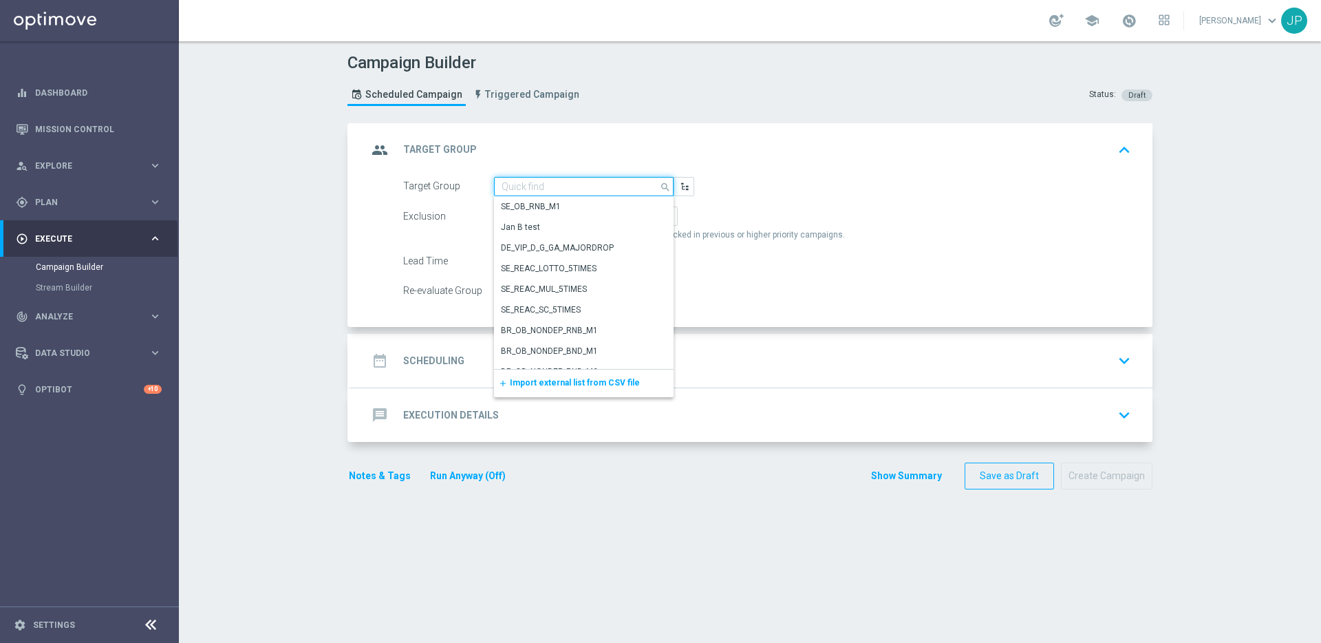
paste input "UK_SPORTSBOOK_APP | Stakes last 365 days"
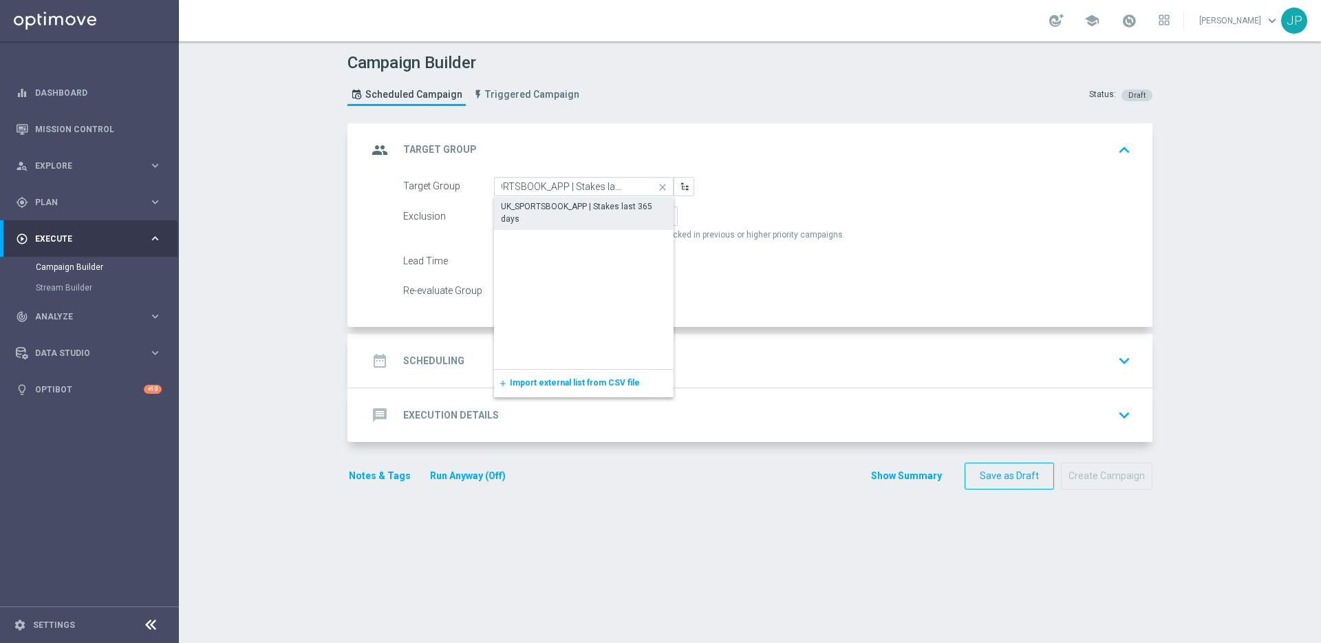
click at [620, 209] on div "UK_SPORTSBOOK_APP | Stakes last 365 days" at bounding box center [584, 212] width 166 height 25
type input "UK_SPORTSBOOK_APP | Stakes last 365 days"
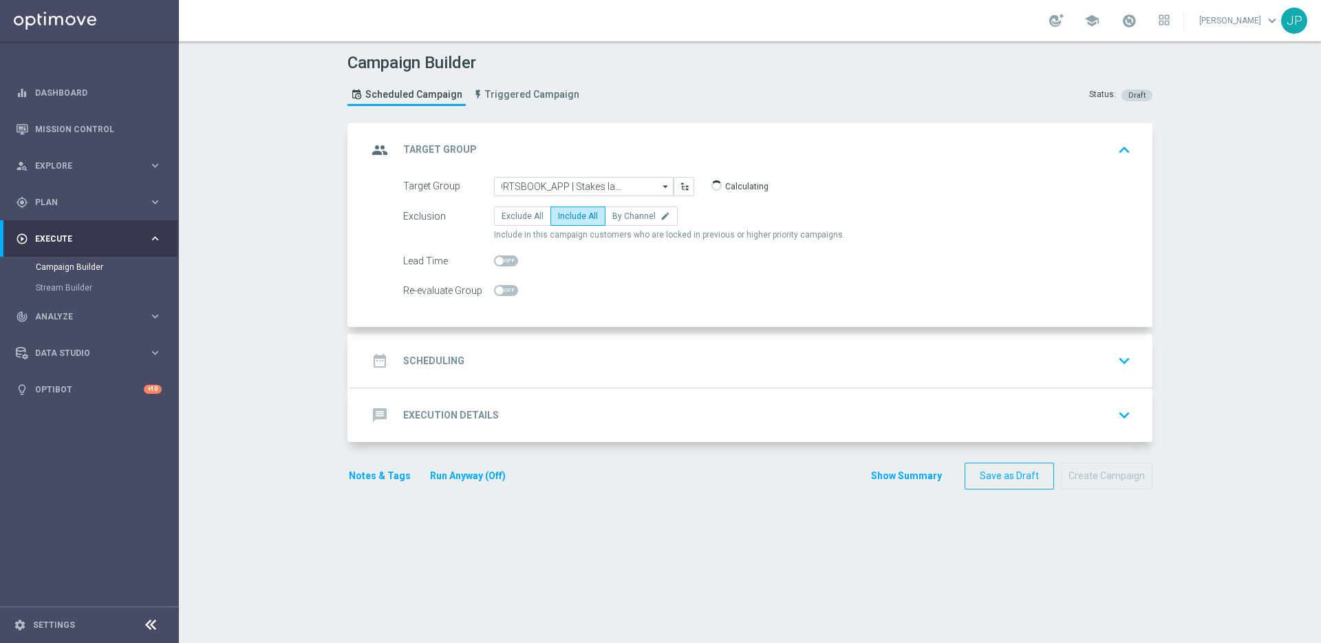
scroll to position [0, 0]
checkbox input "true"
click at [778, 361] on div "date_range Scheduling keyboard_arrow_down" at bounding box center [752, 361] width 769 height 26
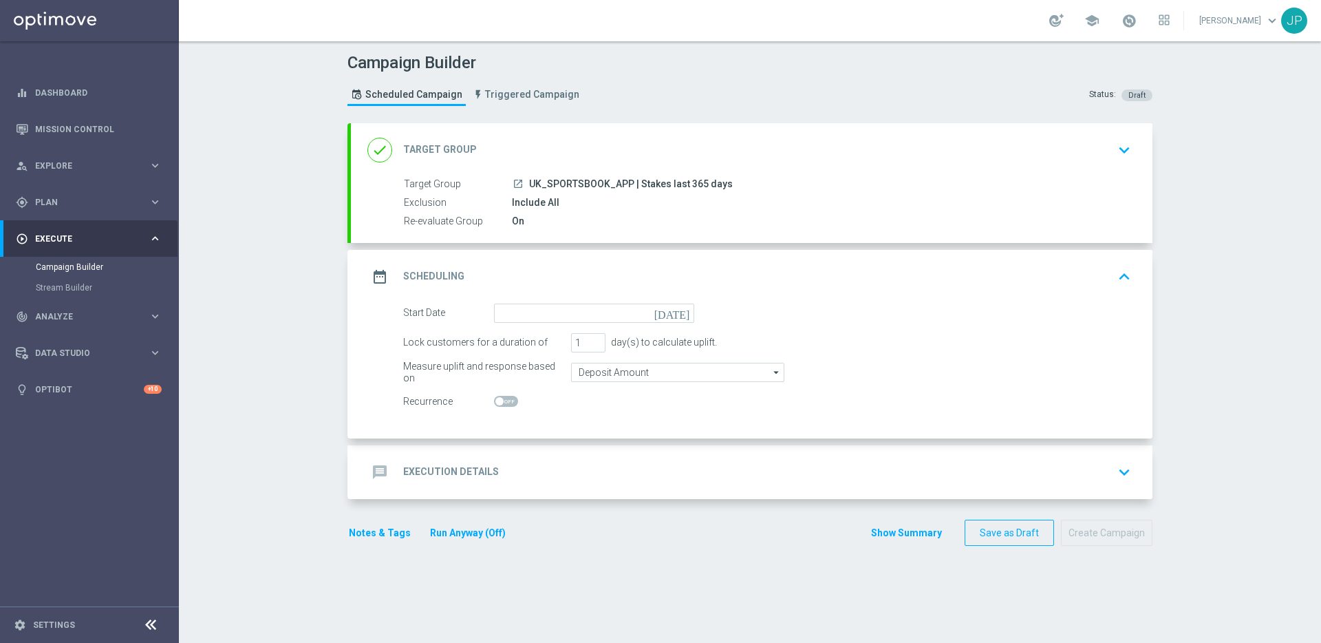
click at [787, 200] on div "Include All" at bounding box center [819, 202] width 614 height 14
click at [867, 155] on div "done Target Group keyboard_arrow_down" at bounding box center [752, 150] width 769 height 26
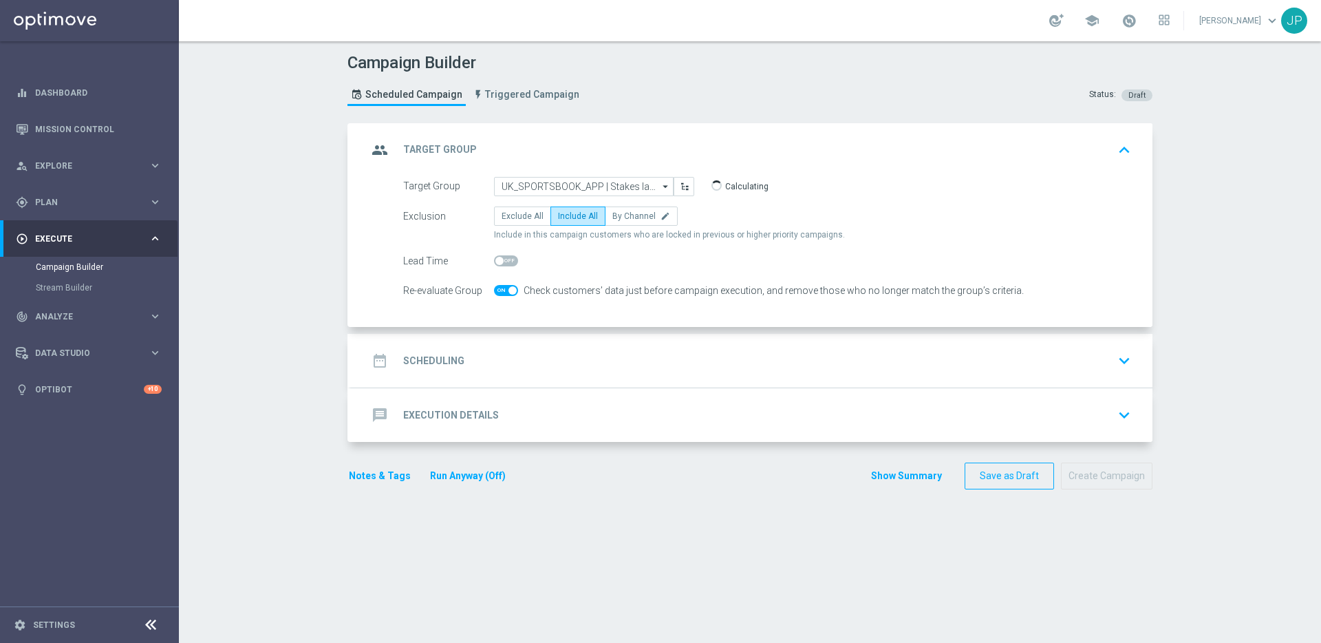
click at [879, 363] on div "date_range Scheduling keyboard_arrow_down" at bounding box center [752, 361] width 769 height 26
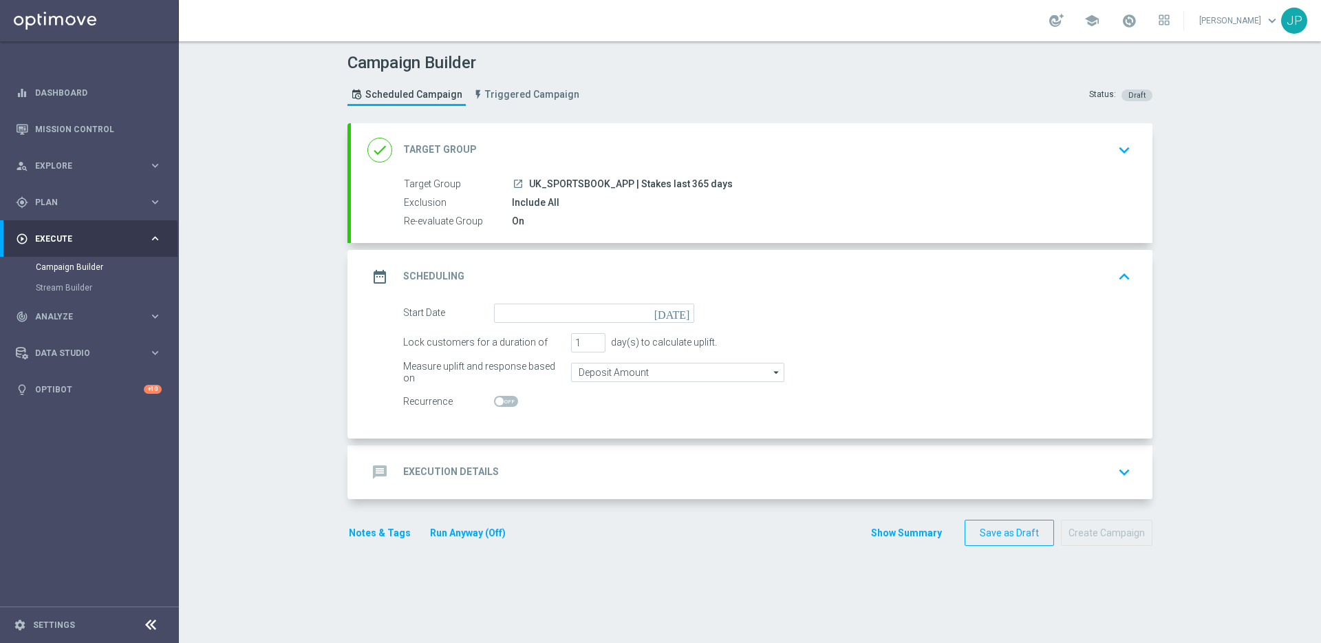
click at [689, 315] on icon "[DATE]" at bounding box center [675, 311] width 41 height 15
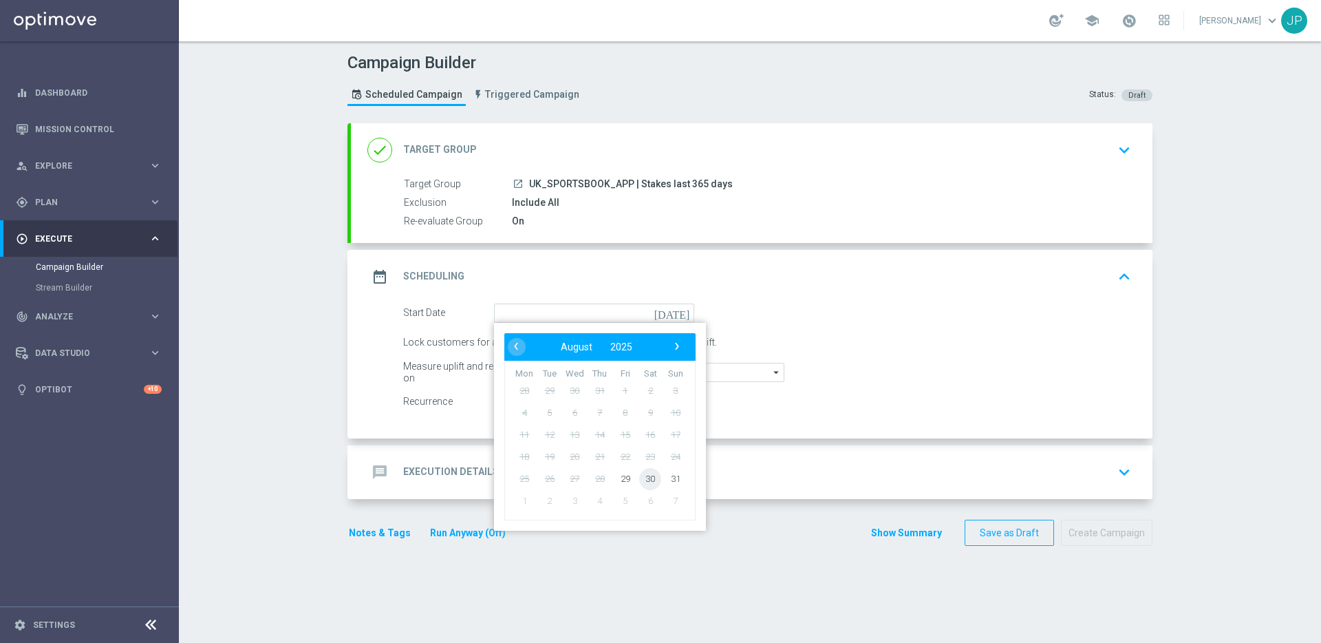
click at [649, 479] on span "30" at bounding box center [650, 478] width 22 height 22
type input "[DATE]"
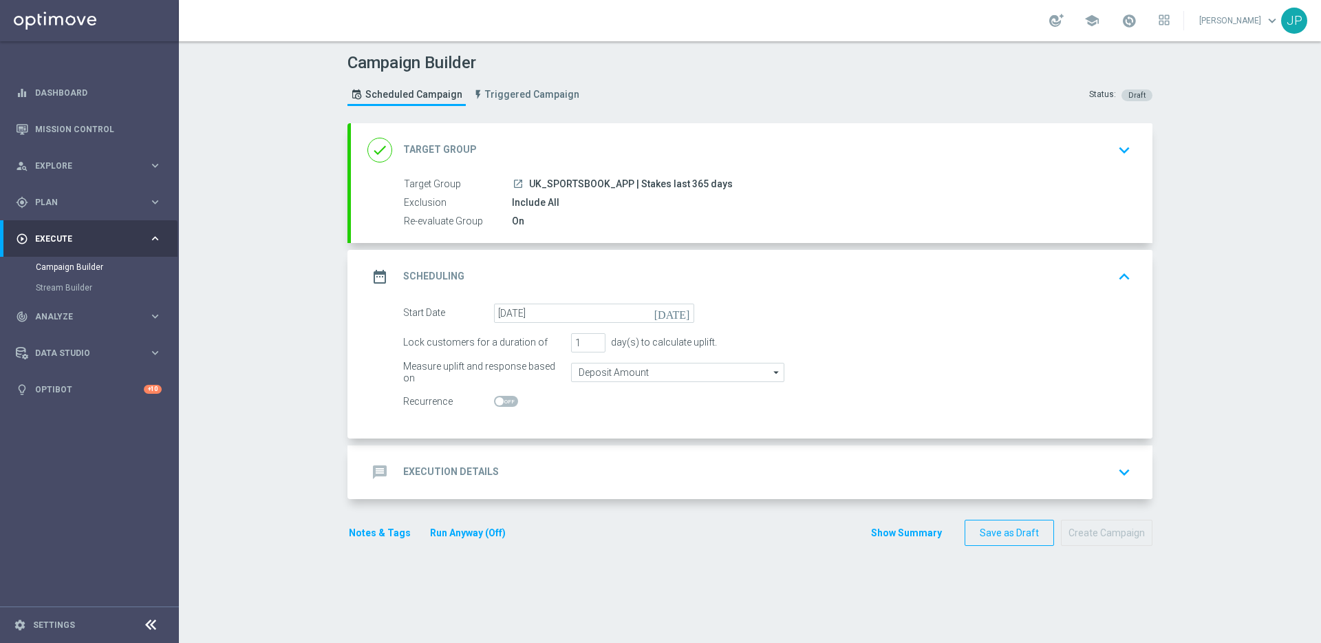
click at [843, 482] on div "message Execution Details keyboard_arrow_down" at bounding box center [752, 472] width 769 height 26
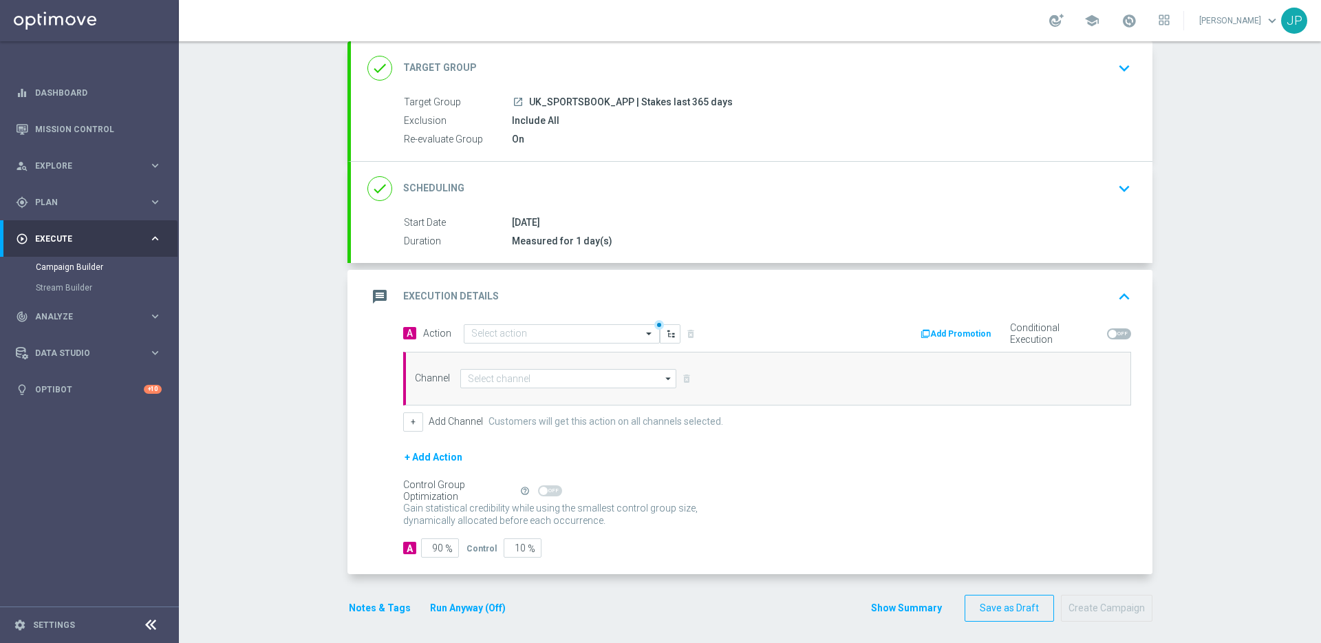
scroll to position [88, 0]
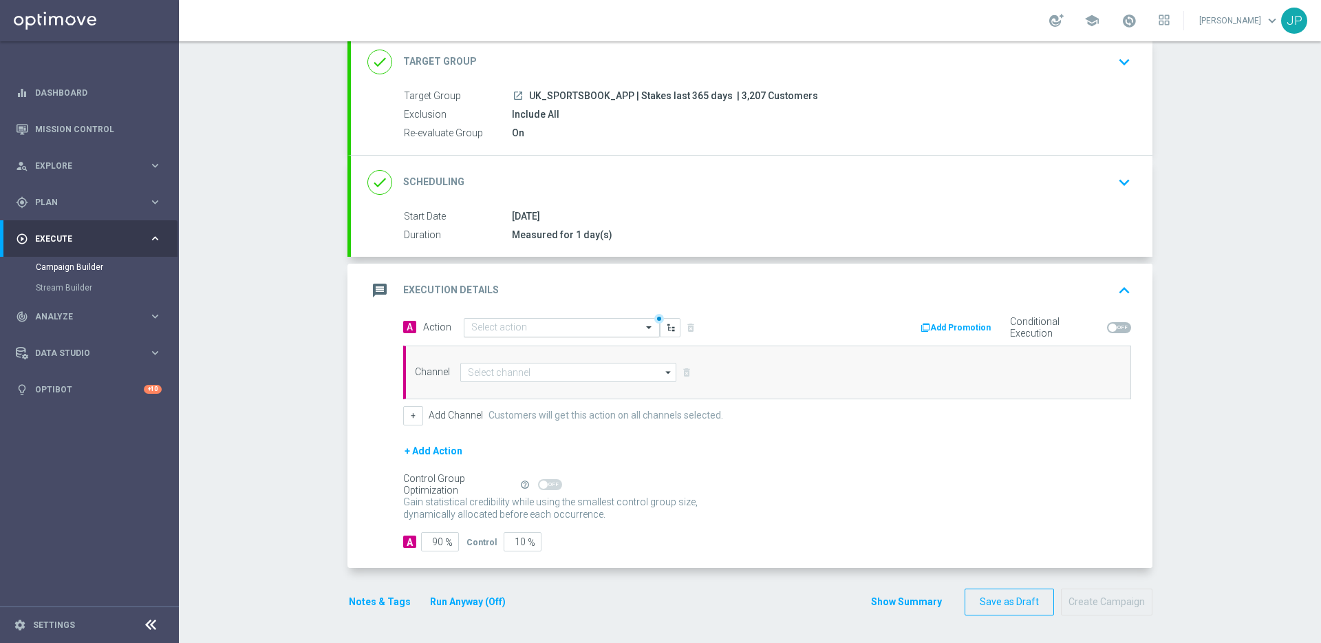
click at [570, 327] on input "text" at bounding box center [547, 328] width 153 height 12
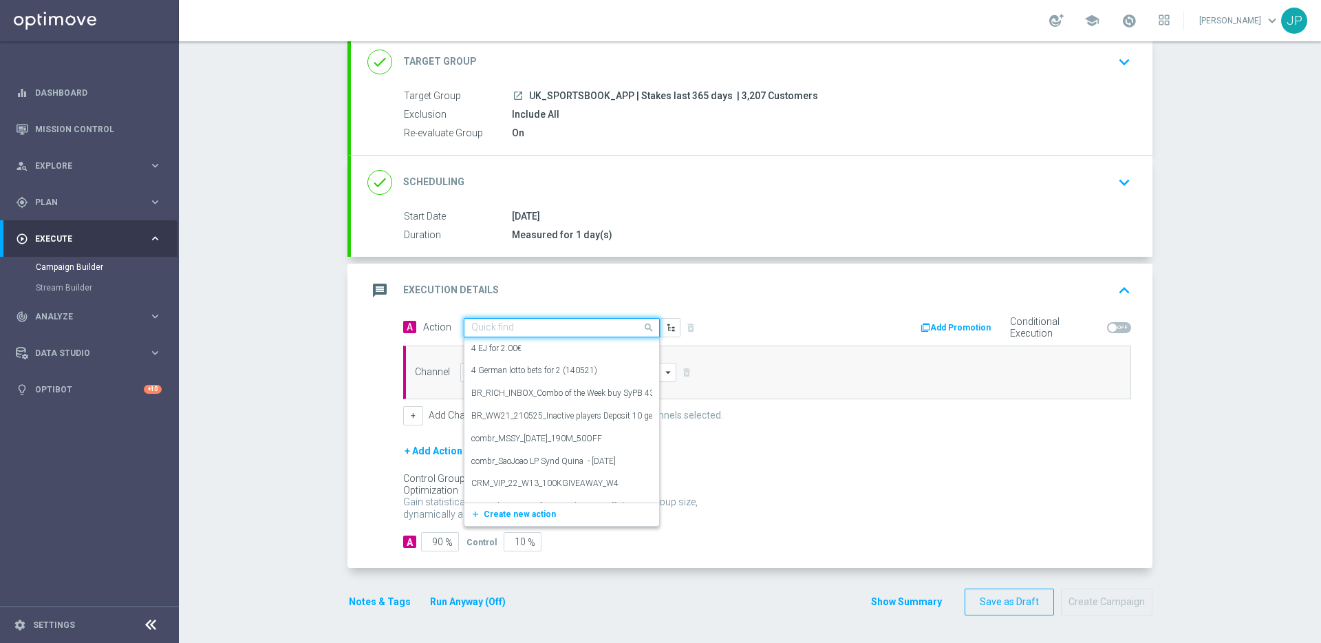
paste input "en_GB__FOOTBALL_PL_300825_LEE_vs_NCU__ALL_APP_TAC_SB"
type input "en_GB__FOOTBALL_PL_300825_LEE_vs_NCU__ALL_APP_TAC_SB"
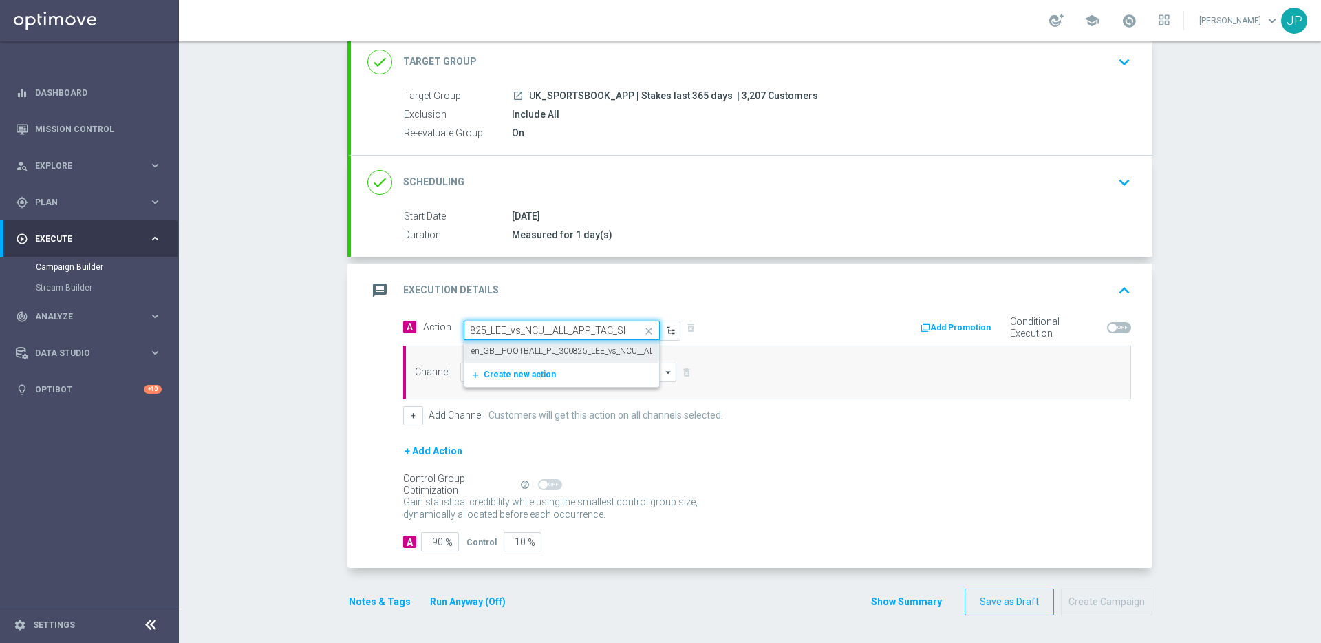
click at [596, 350] on label "en_GB__FOOTBALL_PL_300825_LEE_vs_NCU__ALL_APP_TAC_SB" at bounding box center [590, 352] width 238 height 12
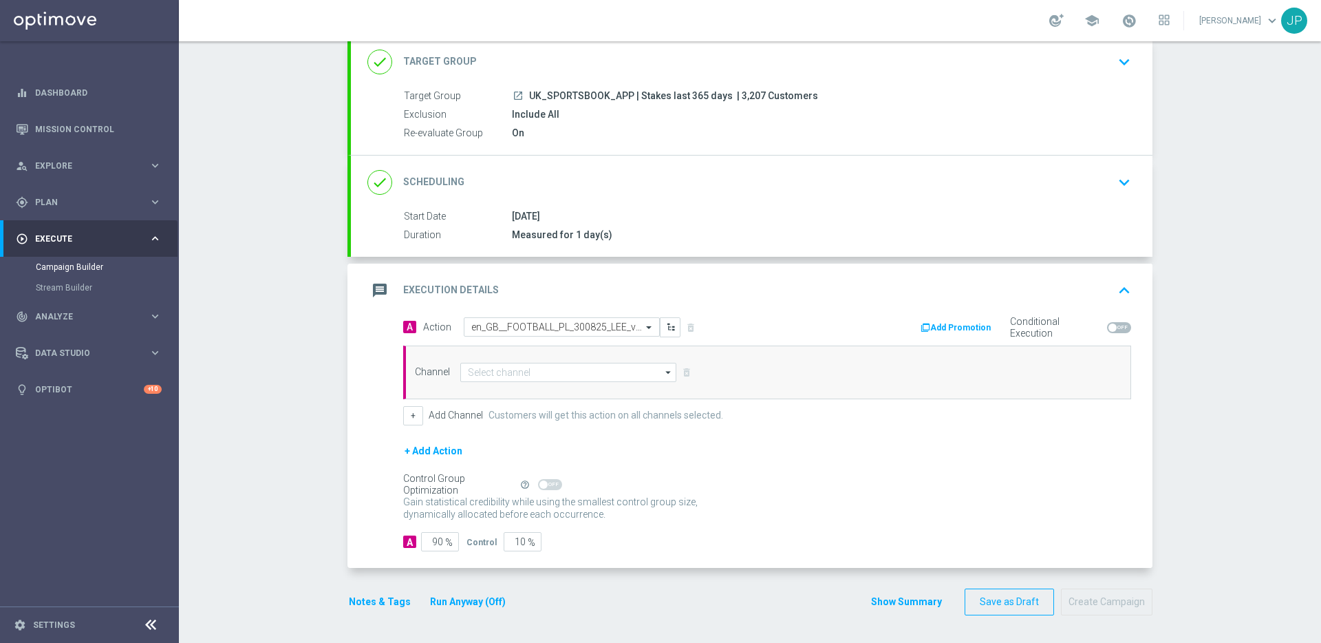
click at [608, 387] on div "Channel arrow_drop_down Show Selected 0 of 26 Silverpop" at bounding box center [767, 373] width 728 height 54
click at [610, 375] on input at bounding box center [568, 372] width 216 height 19
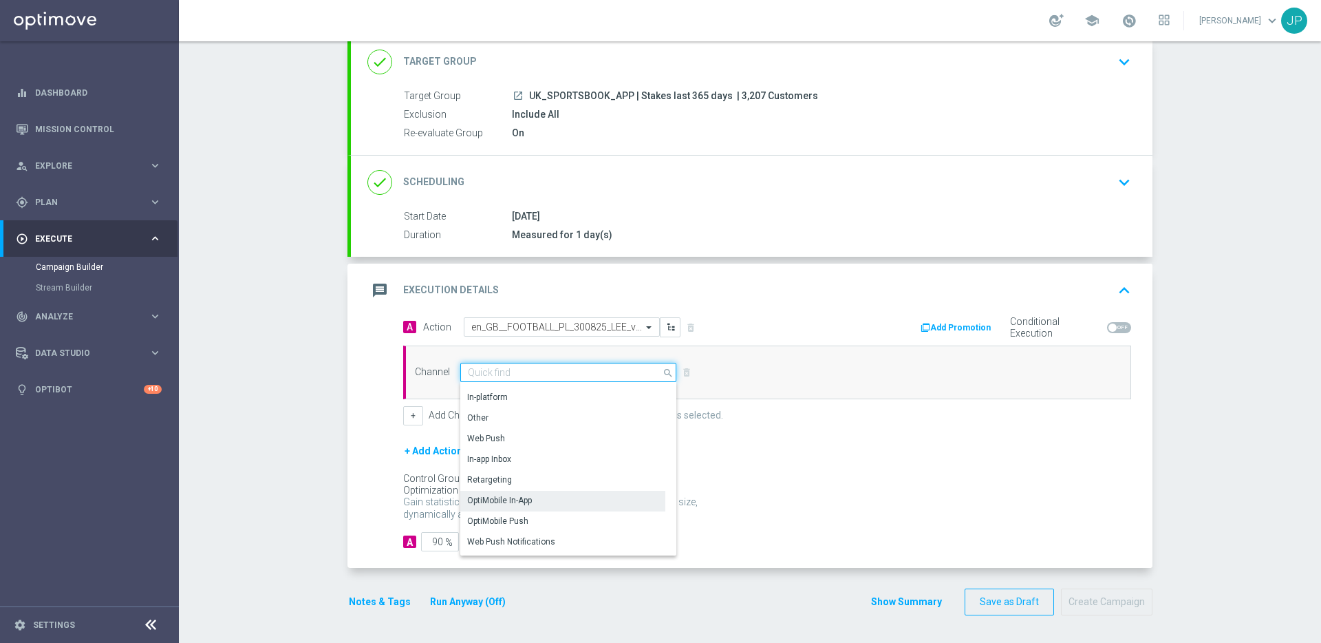
scroll to position [337, 0]
click at [640, 502] on div "OptiMobile Push" at bounding box center [562, 509] width 205 height 19
type input "OptiMobile Push"
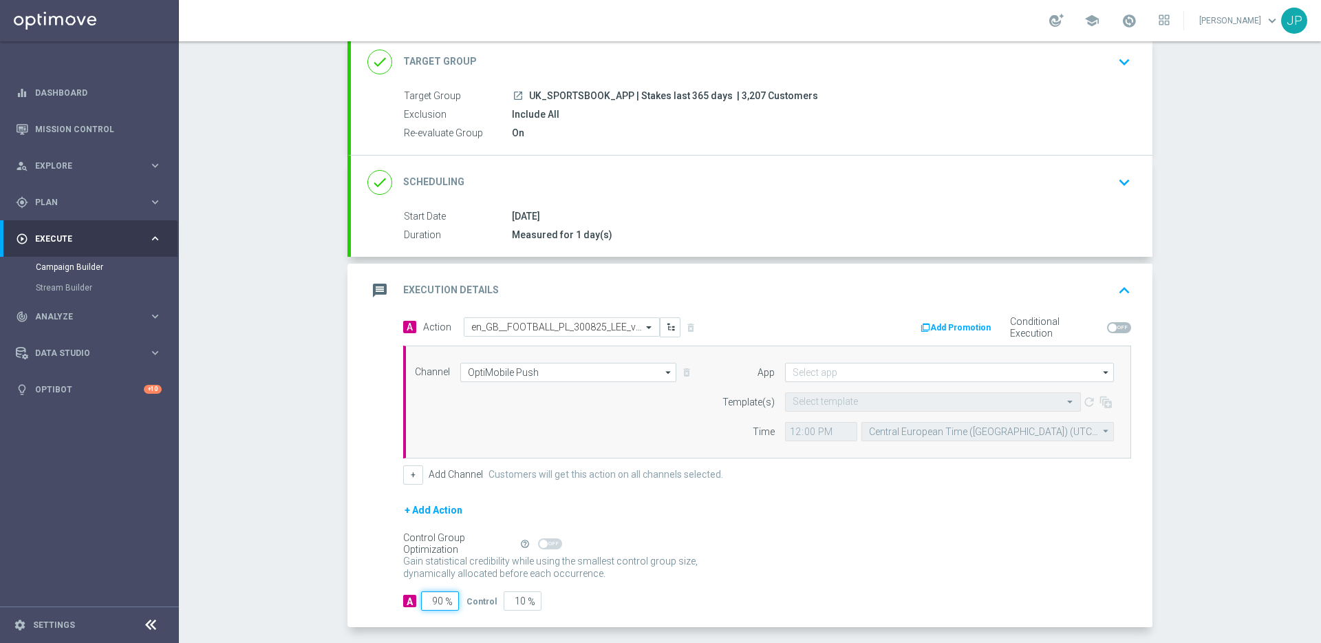
click at [436, 602] on input "90" at bounding box center [440, 600] width 38 height 19
type input "0"
type input "100"
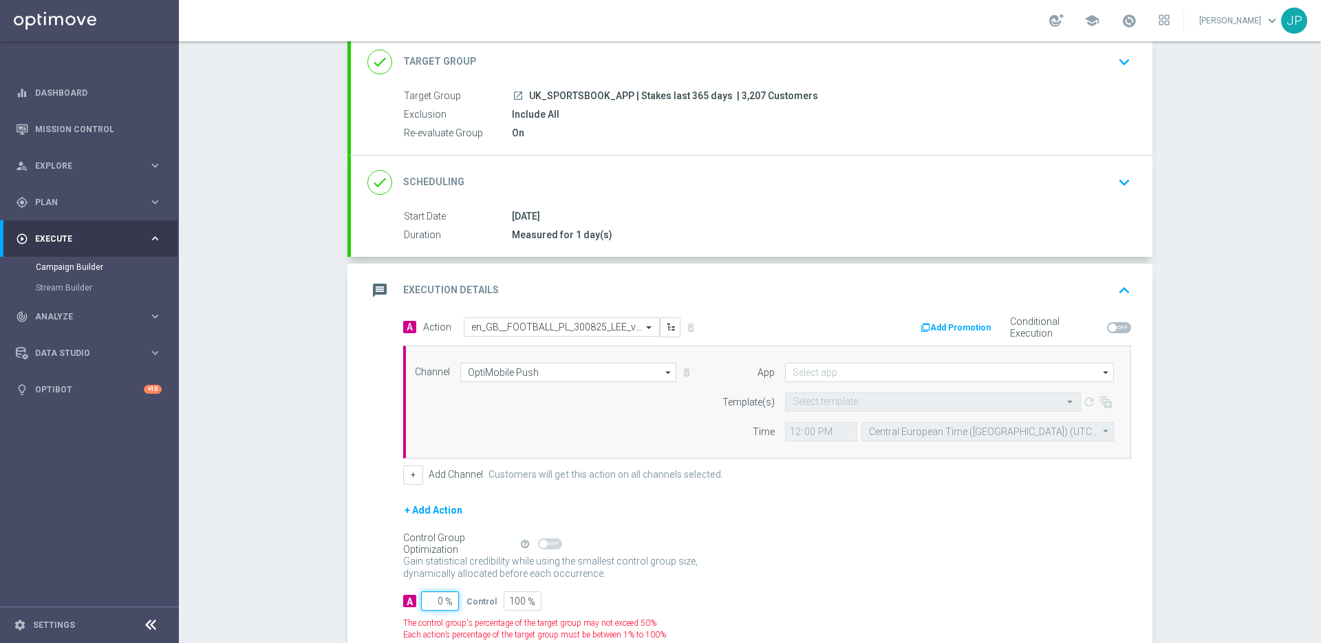
type input "10"
type input "90"
type input "100"
type input "0"
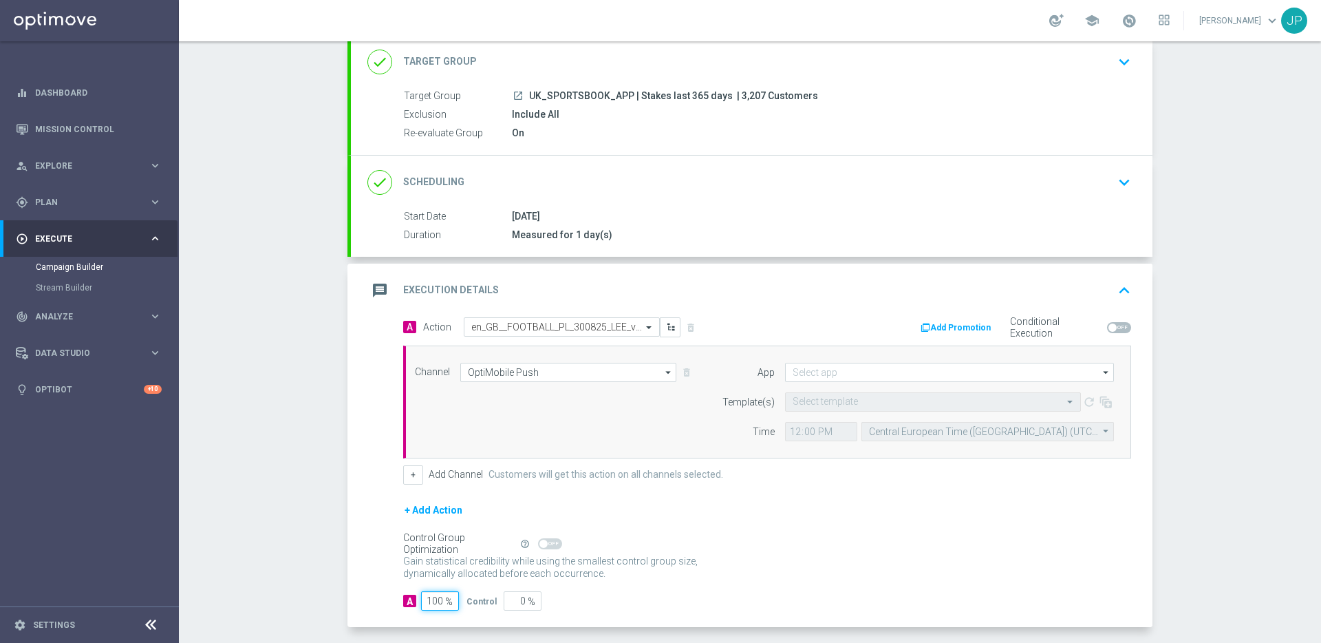
scroll to position [147, 0]
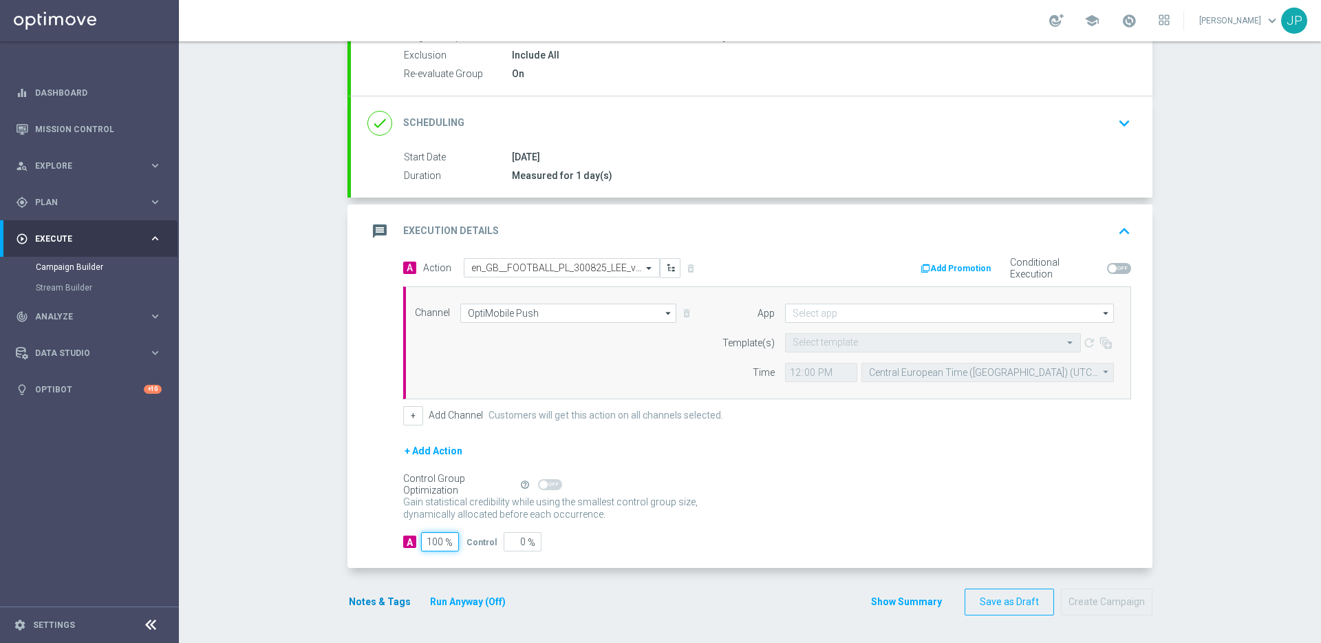
type input "100"
click at [387, 604] on button "Notes & Tags" at bounding box center [380, 601] width 65 height 17
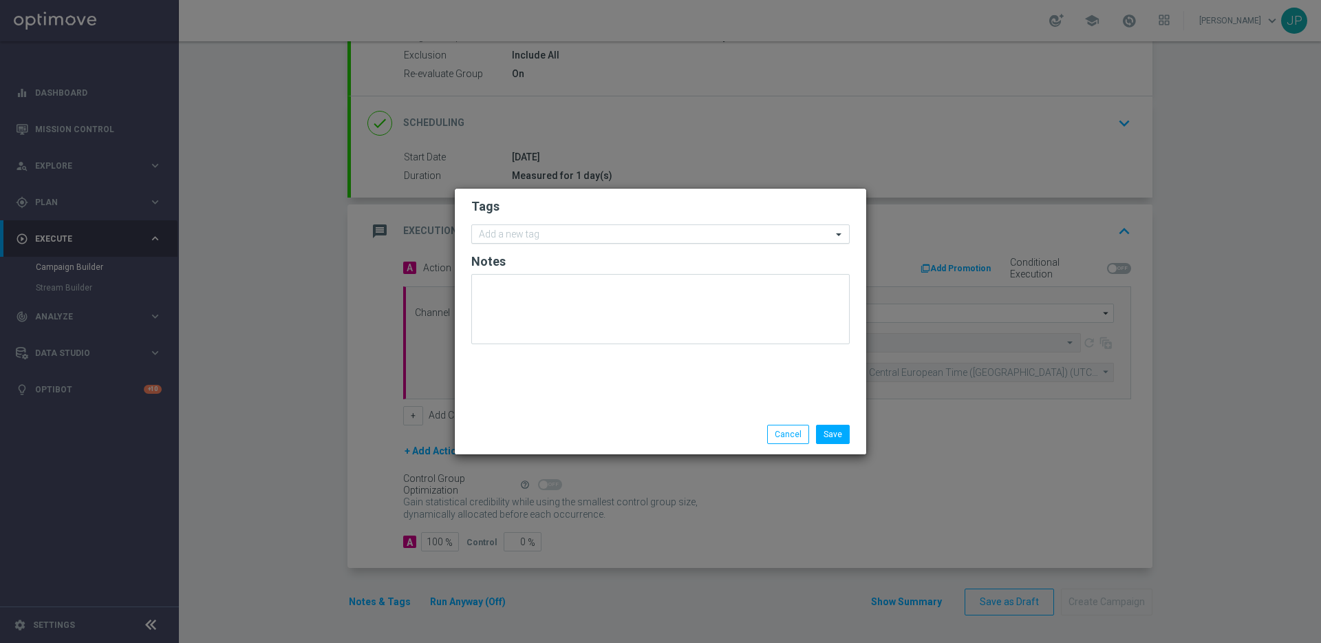
click at [668, 240] on input "text" at bounding box center [655, 235] width 353 height 12
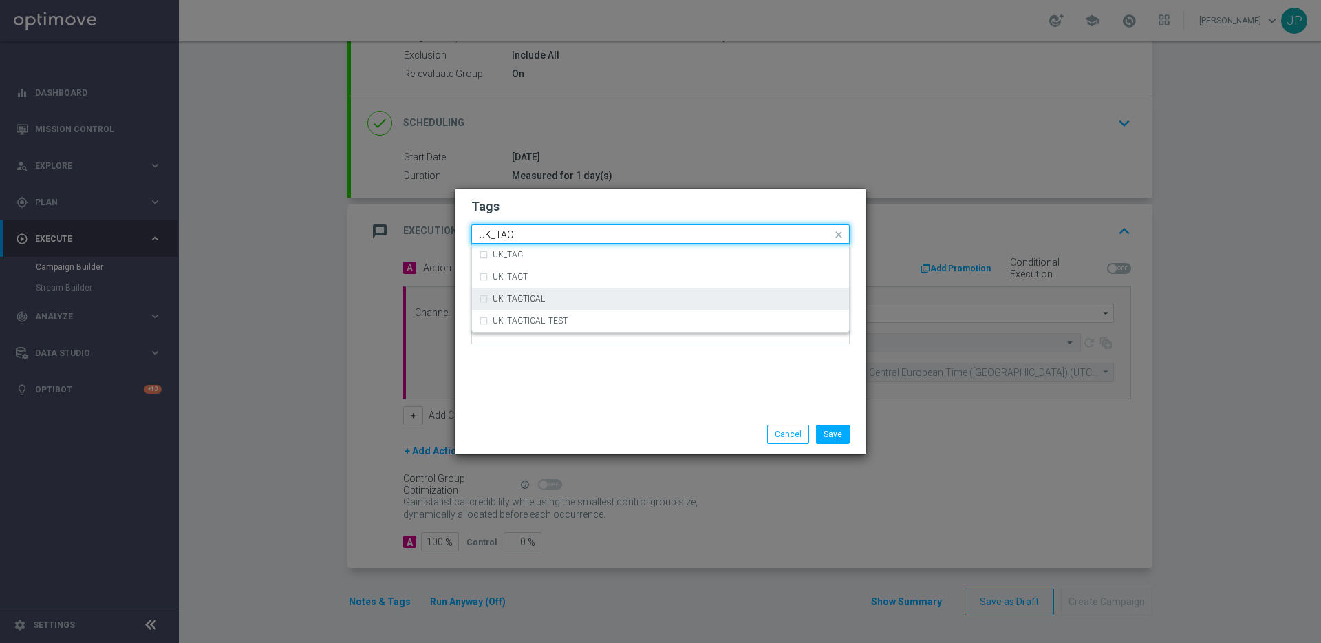
click at [542, 304] on div "UK_TACTICAL" at bounding box center [660, 299] width 363 height 22
type input "UK_TAC"
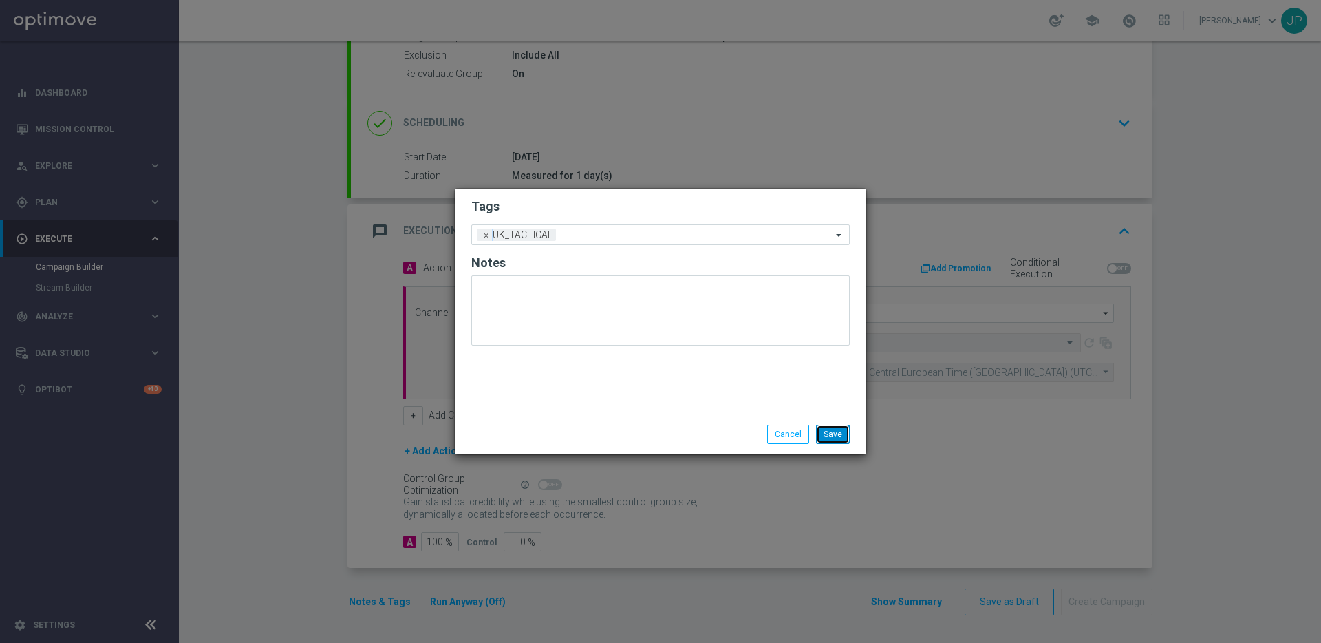
click at [836, 429] on button "Save" at bounding box center [833, 434] width 34 height 19
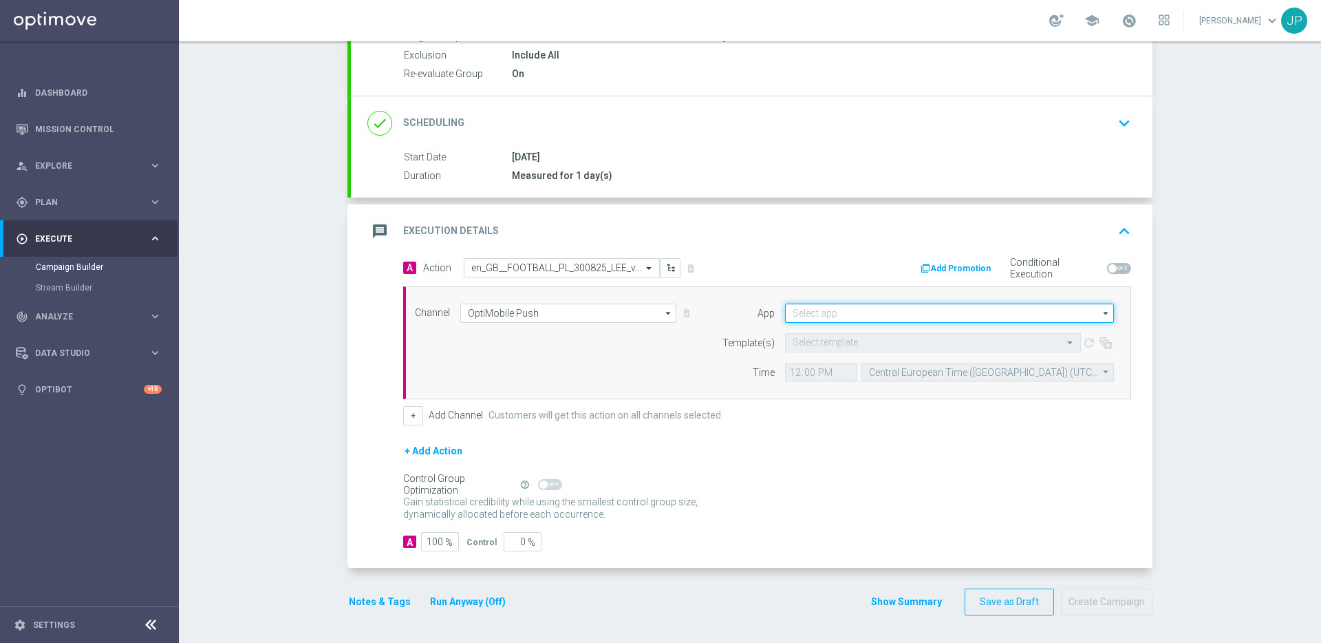
click at [837, 311] on input at bounding box center [949, 313] width 329 height 19
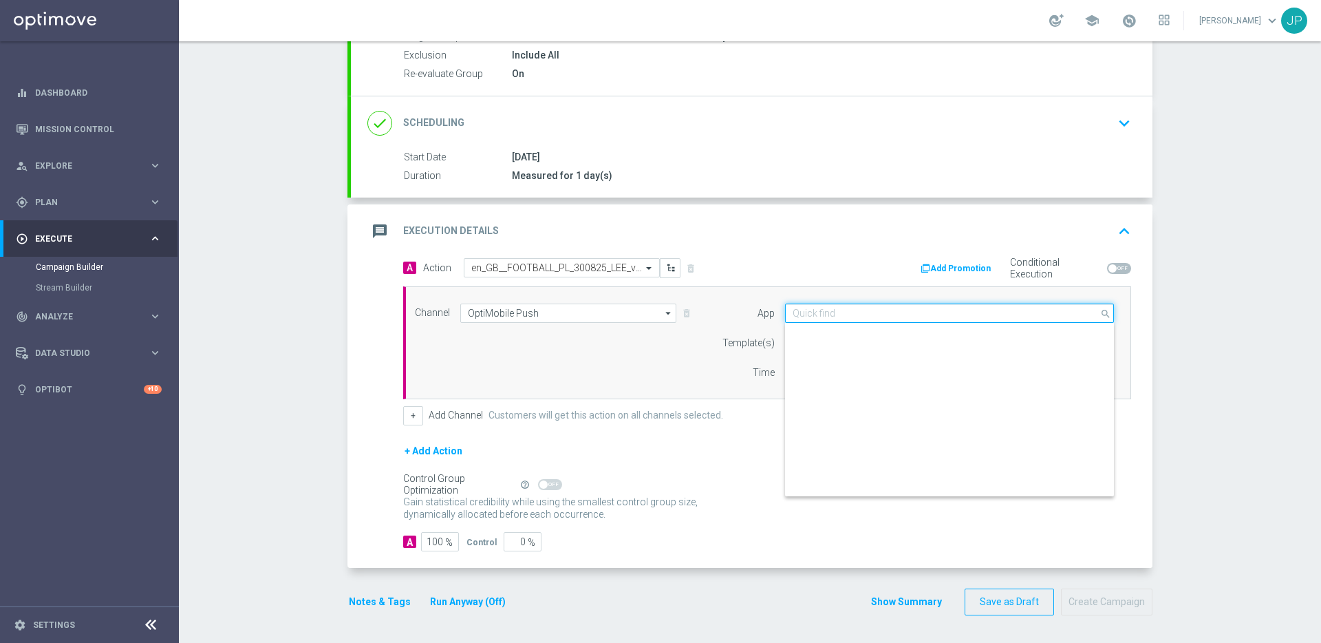
scroll to position [571, 0]
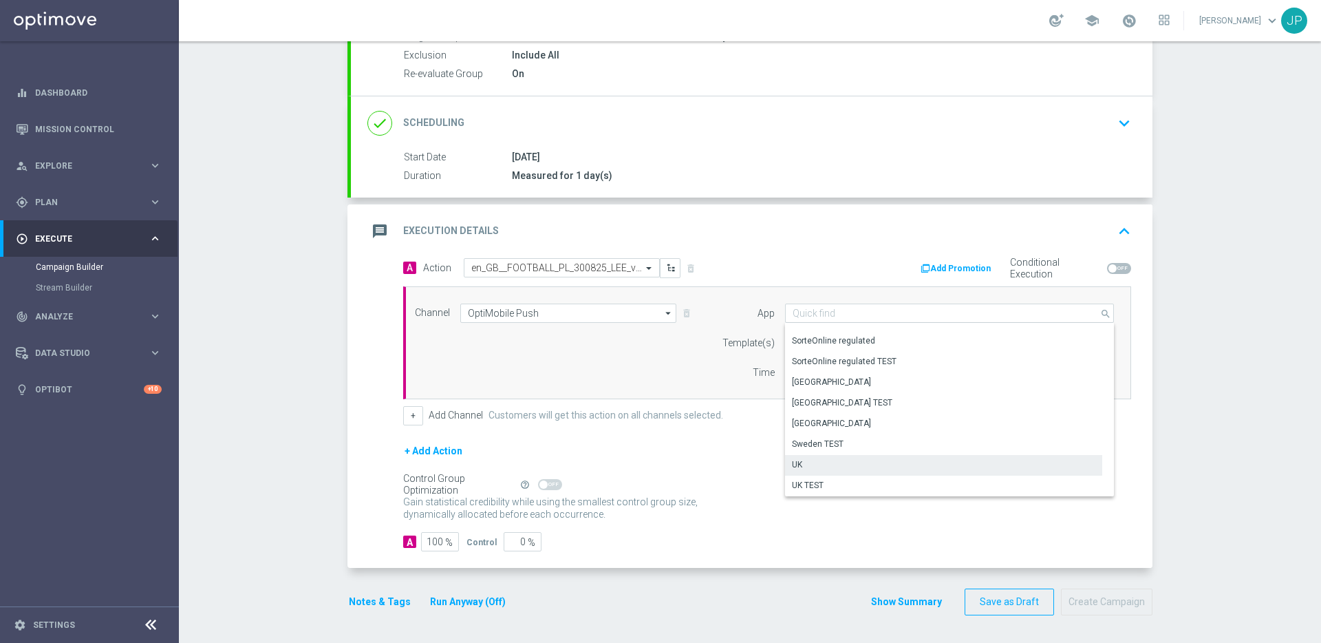
click at [853, 465] on div "UK" at bounding box center [943, 464] width 317 height 19
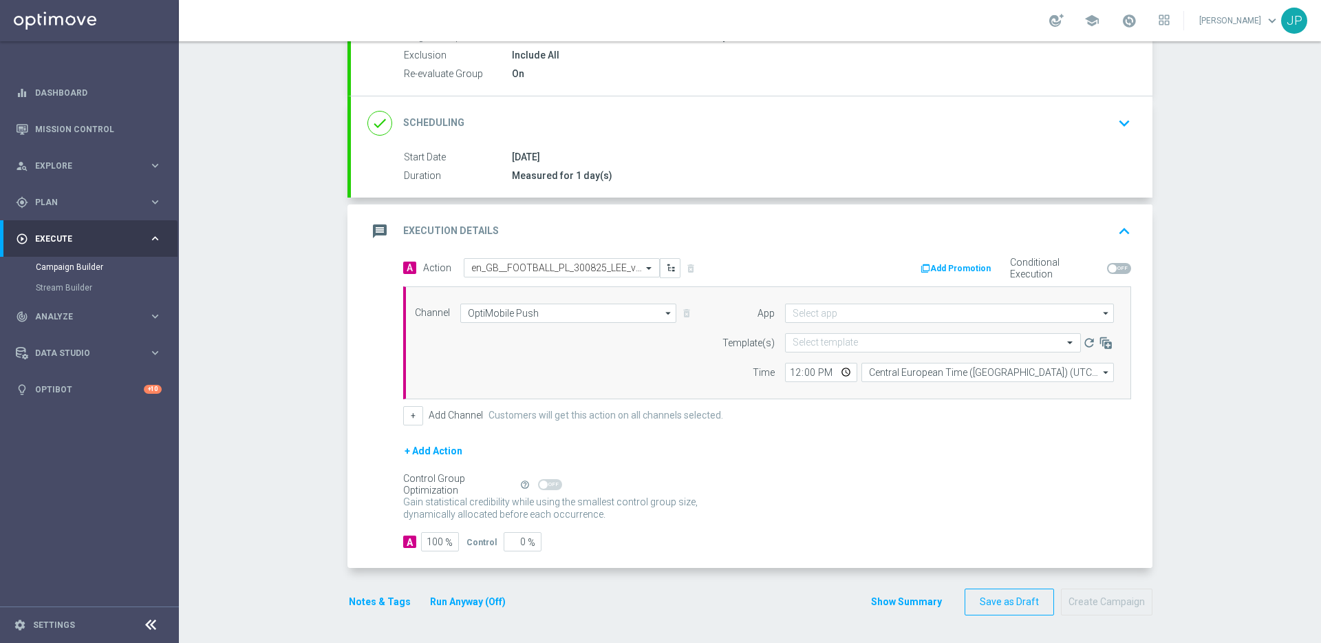
type input "UK"
click at [859, 344] on input "text" at bounding box center [919, 343] width 253 height 12
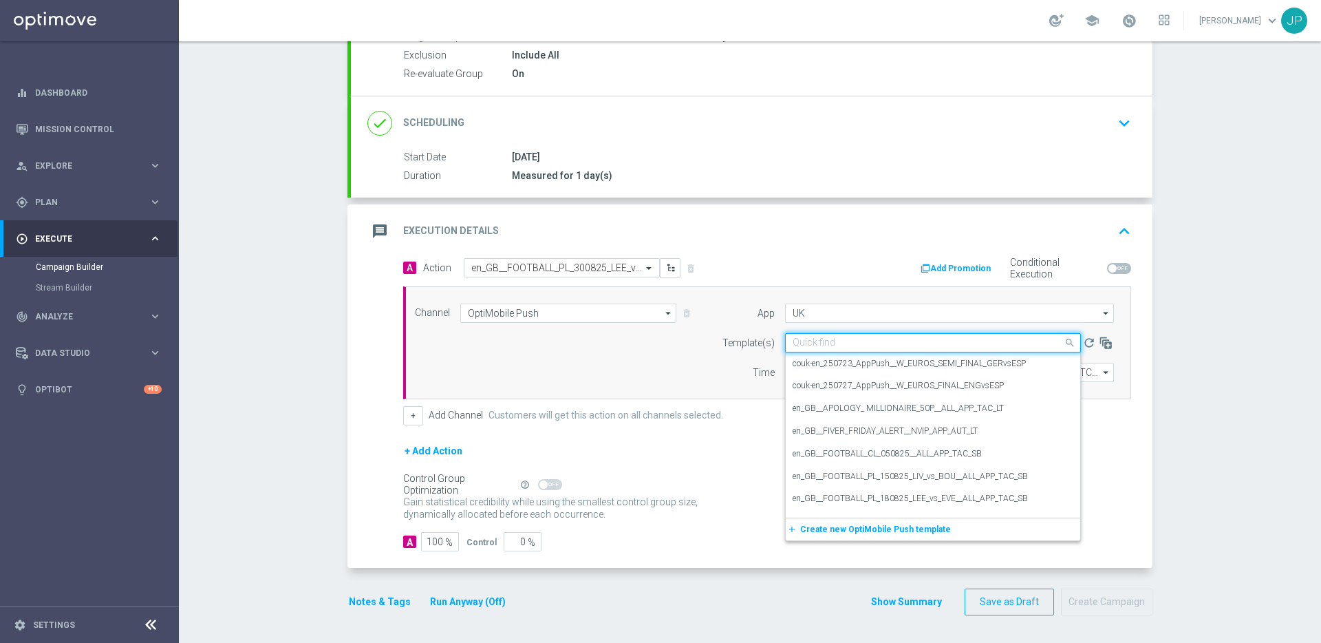
paste input "en_GB__FOOTBALL_PL_300825_LEE_vs_NCU__ALL_APP_TAC_SB"
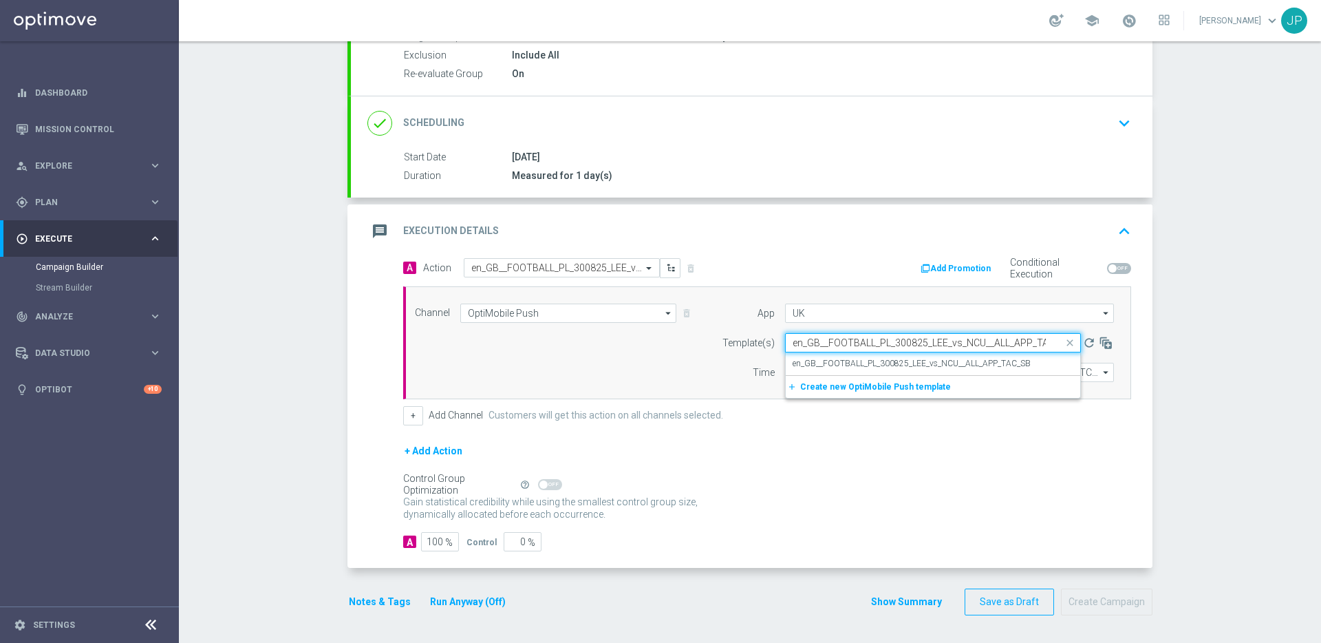
scroll to position [0, 21]
click at [871, 359] on label "en_GB__FOOTBALL_PL_300825_LEE_vs_NCU__ALL_APP_TAC_SB" at bounding box center [912, 364] width 238 height 12
type input "en_GB__FOOTBALL_PL_300825_LEE_vs_NCU__ALL_APP_TAC_SB"
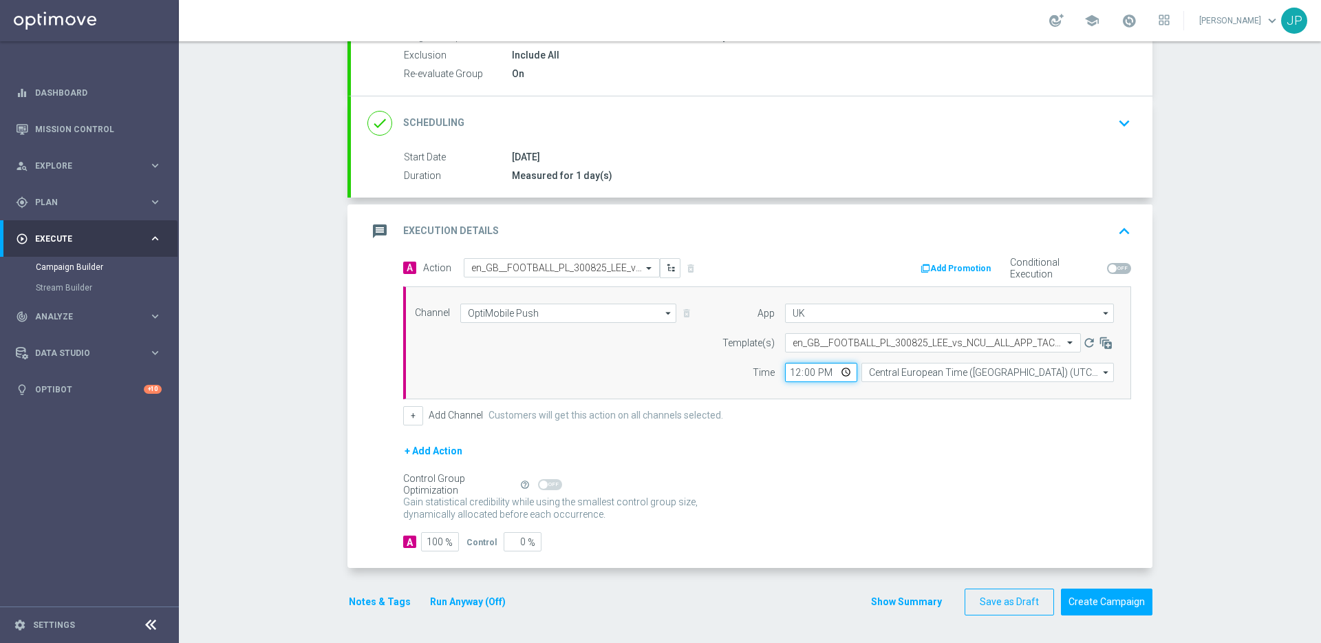
click at [792, 373] on input "12:00" at bounding box center [821, 372] width 72 height 19
type input "17:10"
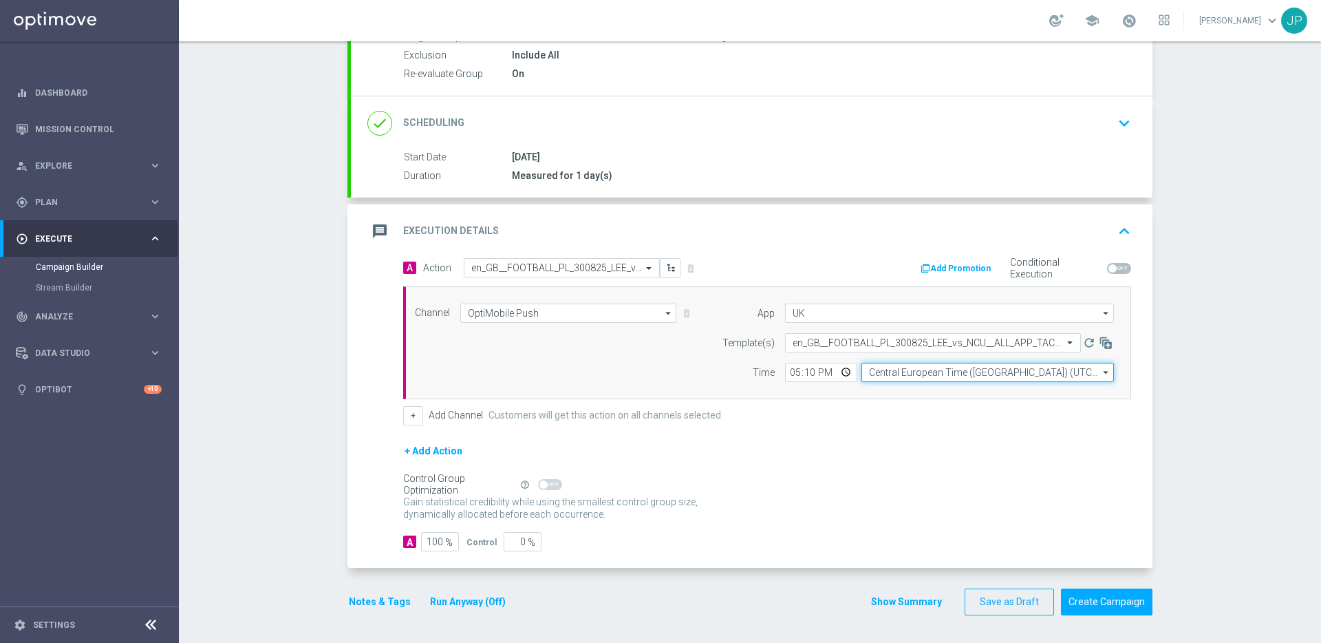
click at [979, 375] on input "Central European Time (Budapest) (UTC +02:00)" at bounding box center [988, 372] width 253 height 19
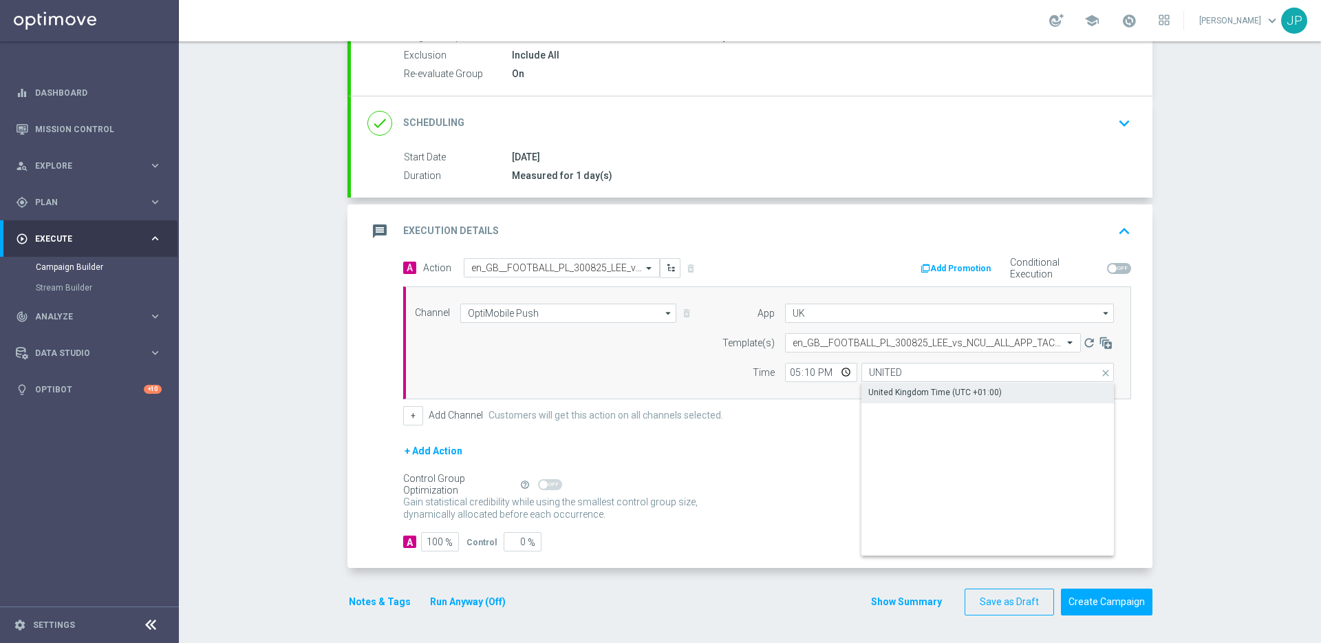
click at [994, 403] on div "United Kingdom Time (UTC +01:00)" at bounding box center [988, 393] width 253 height 21
click at [1015, 387] on div "United Kingdom Time (UTC +01:00)" at bounding box center [988, 393] width 253 height 21
type input "United Kingdom Time (UTC +01:00)"
click at [1101, 443] on div "+ Add Action" at bounding box center [767, 460] width 728 height 34
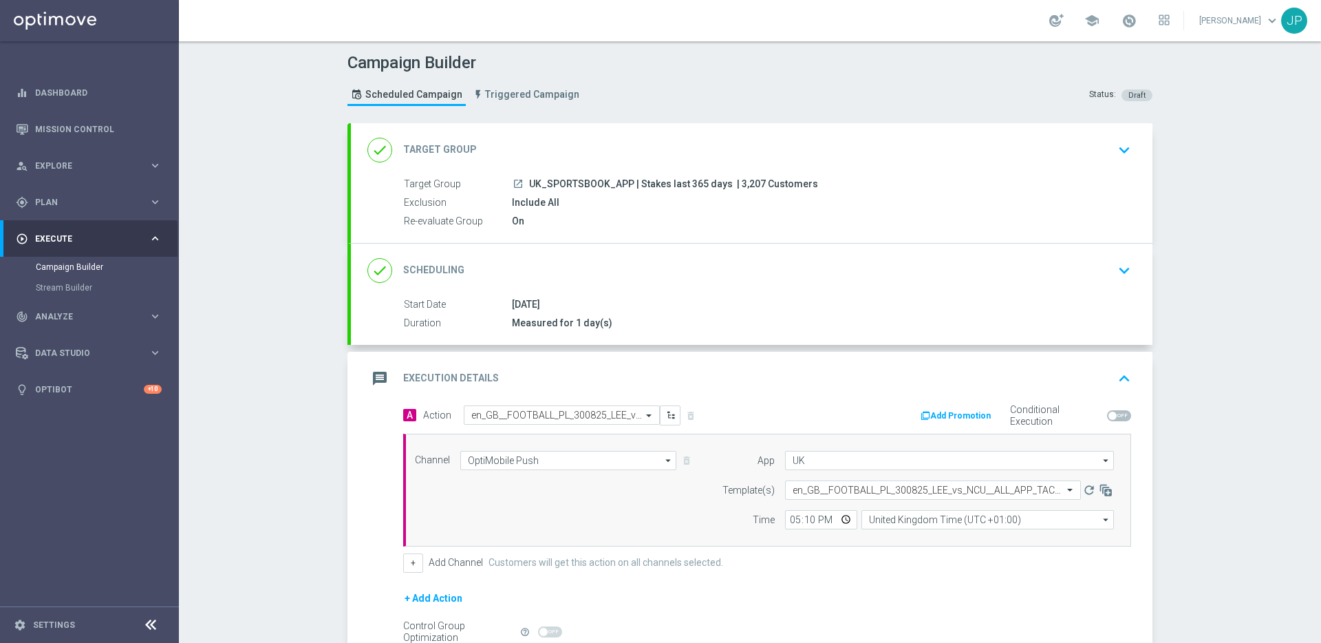
click at [750, 188] on span "| 3,207 Customers" at bounding box center [777, 184] width 81 height 12
click at [730, 189] on div at bounding box center [730, 189] width 0 height 0
click at [761, 177] on div "launch UK_SPORTSBOOK_APP | Stakes last 365 days | 3,207 Customers" at bounding box center [819, 184] width 614 height 14
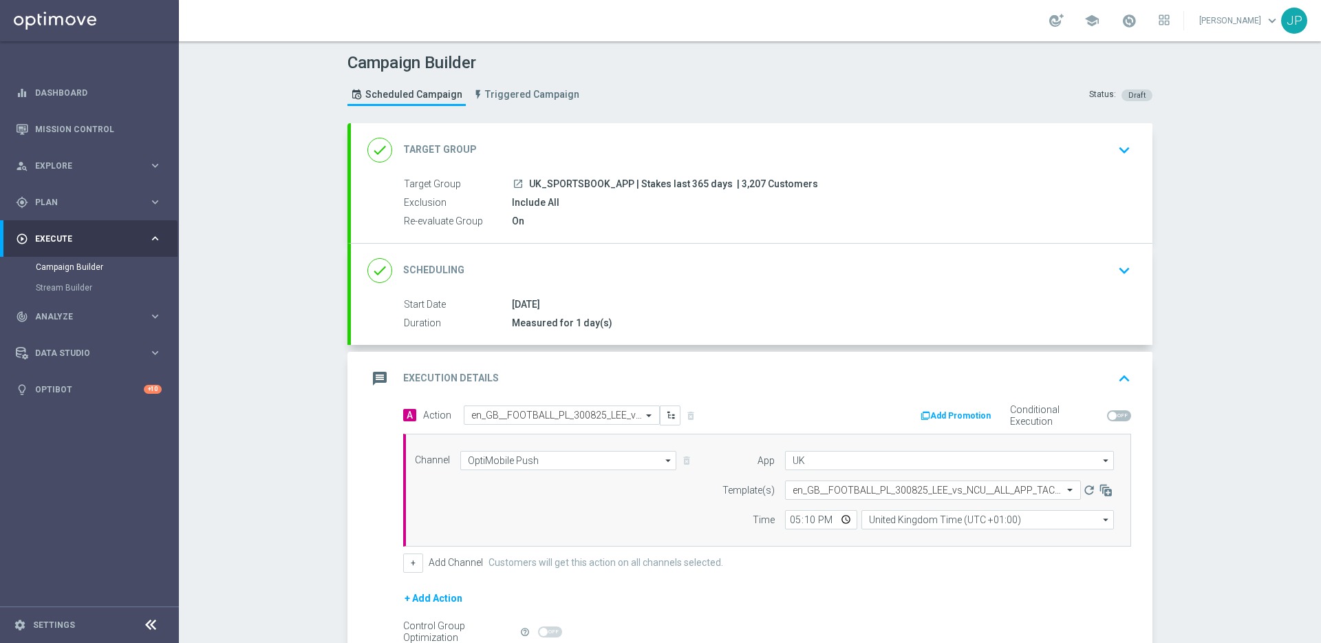
click at [746, 182] on span "| 3,207 Customers" at bounding box center [777, 184] width 81 height 12
copy span "3,207"
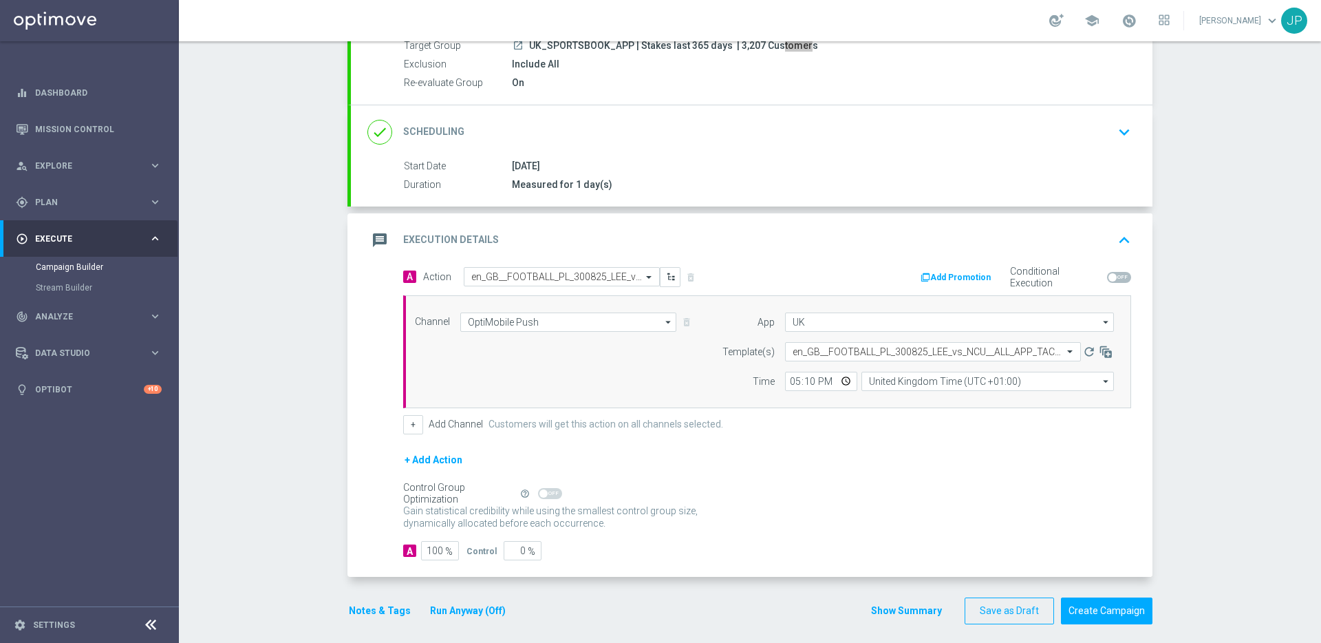
scroll to position [147, 0]
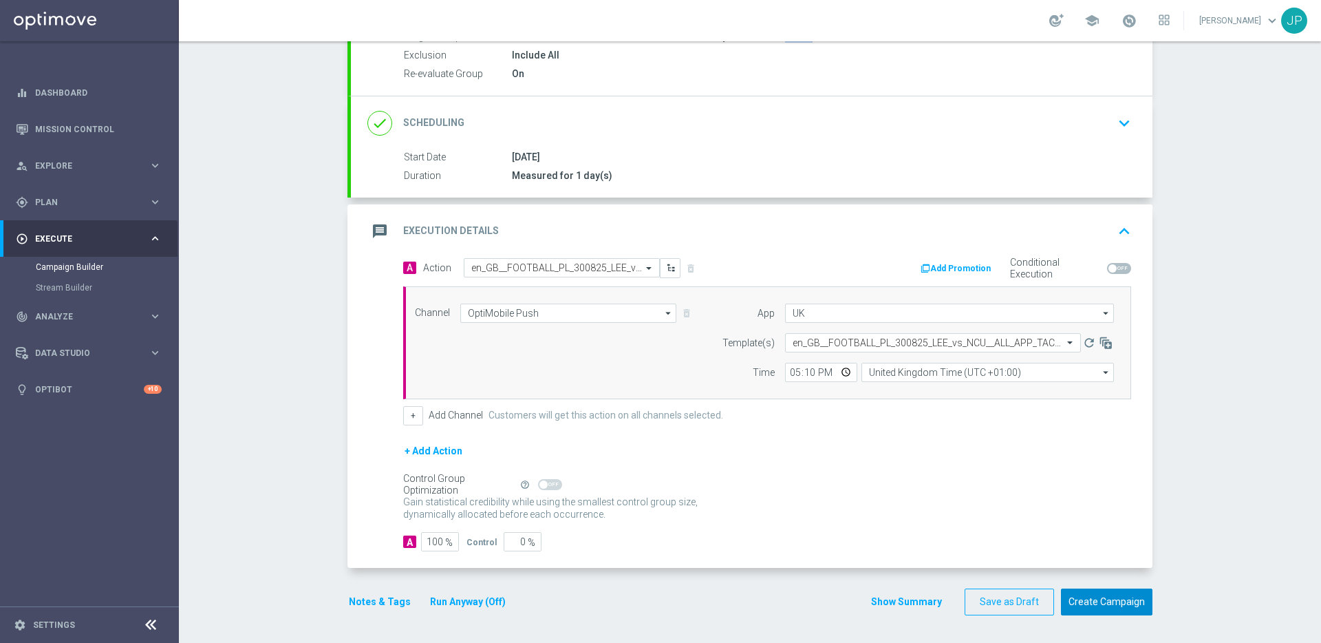
click at [1123, 602] on button "Create Campaign" at bounding box center [1107, 601] width 92 height 27
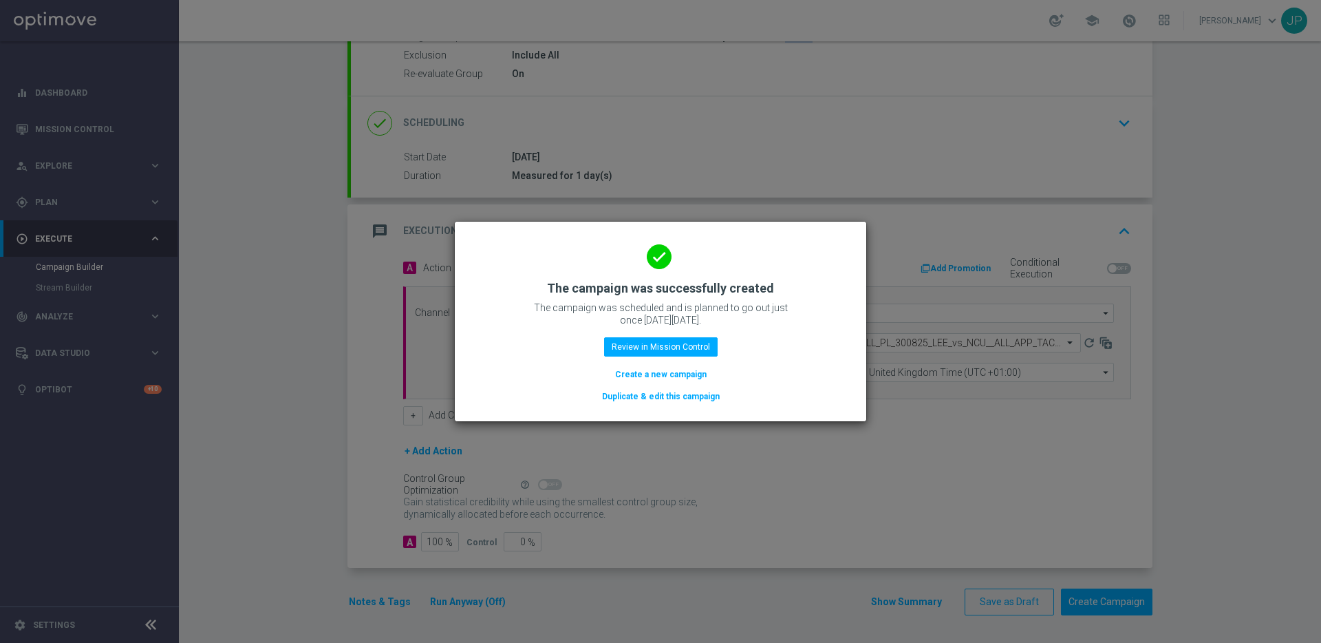
click at [661, 399] on button "Duplicate & edit this campaign" at bounding box center [661, 396] width 120 height 15
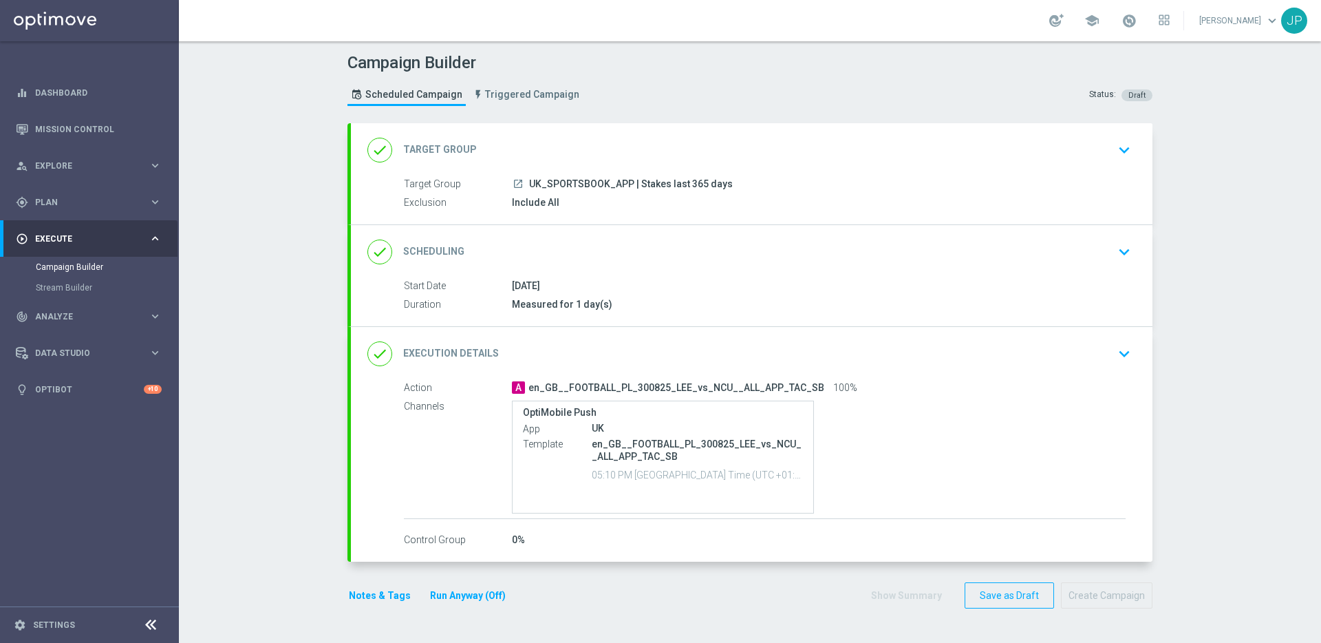
click at [1078, 243] on div "done Scheduling keyboard_arrow_down" at bounding box center [752, 252] width 769 height 26
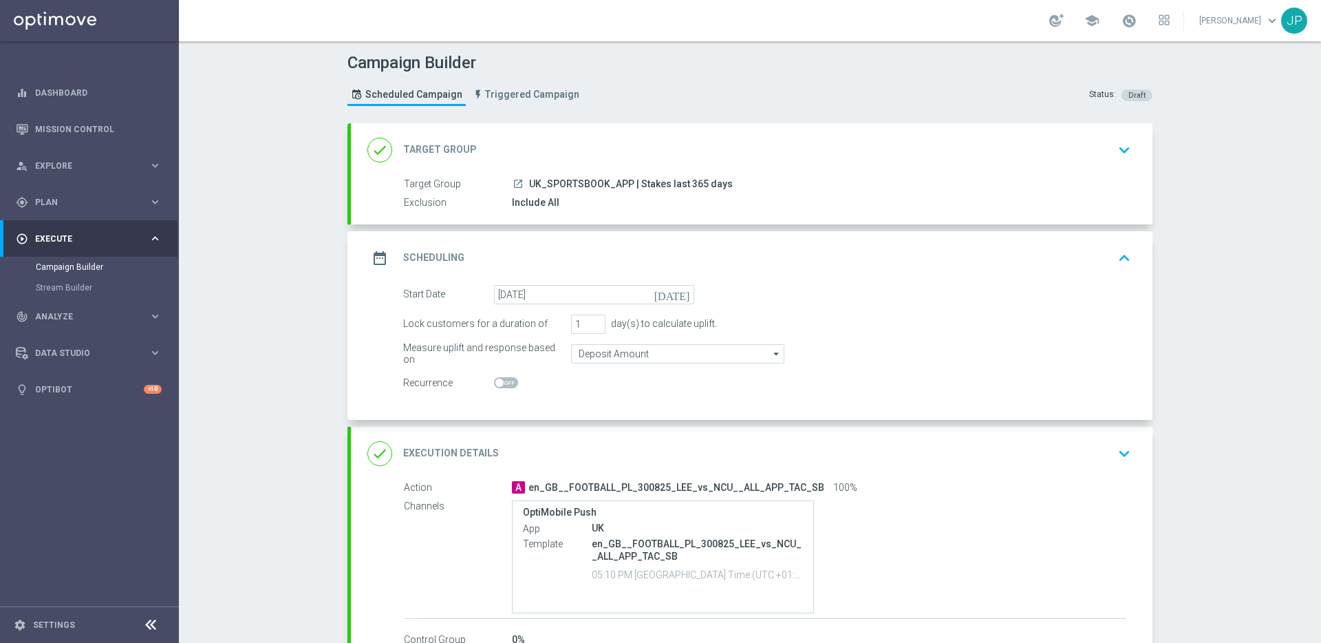
click at [686, 293] on icon "today" at bounding box center [675, 292] width 41 height 15
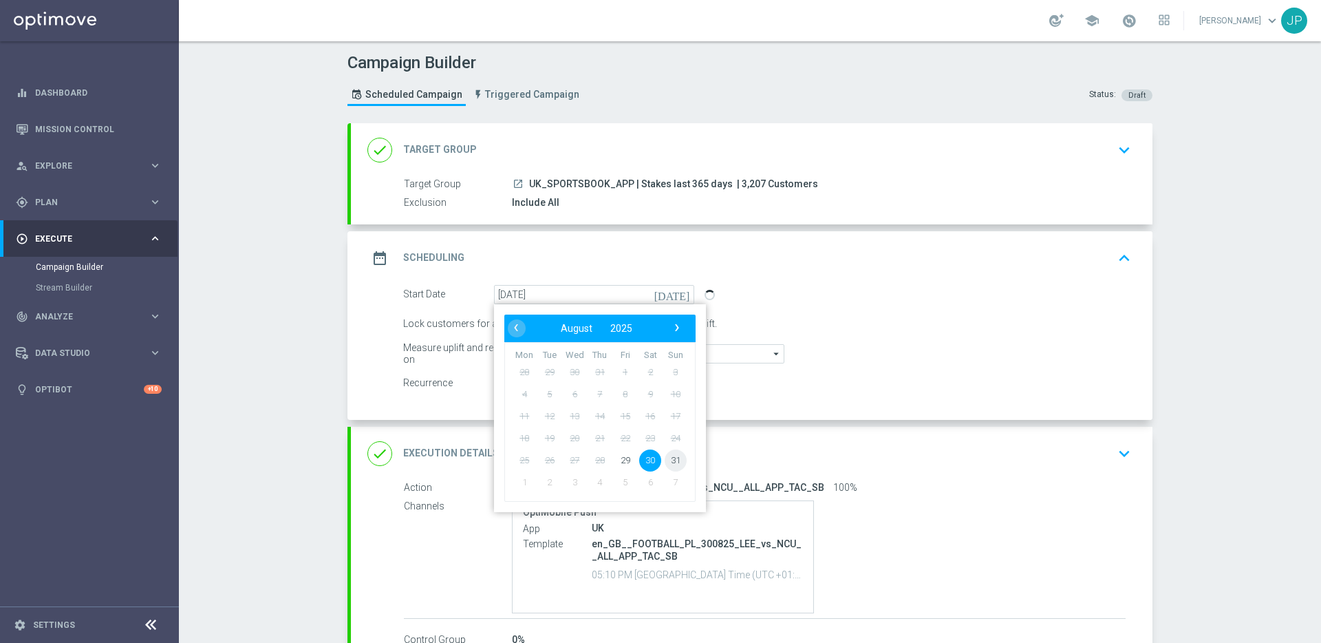
click at [678, 457] on span "31" at bounding box center [676, 460] width 22 height 22
type input "31 Aug 2025"
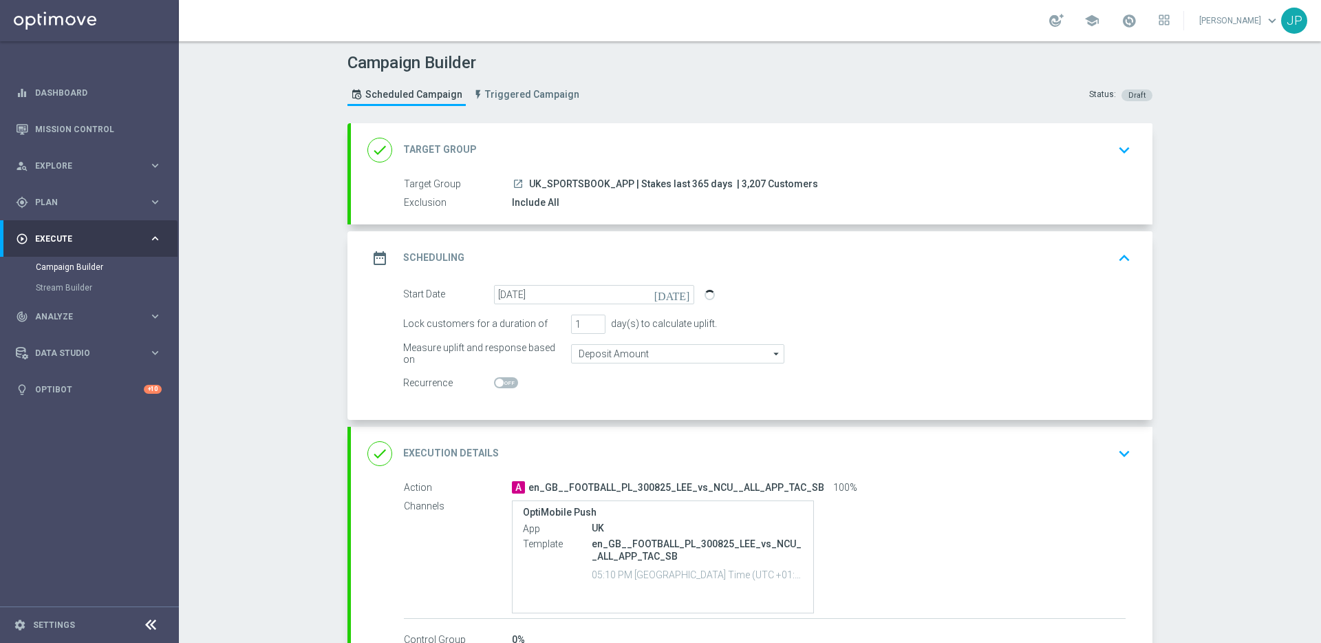
scroll to position [93, 0]
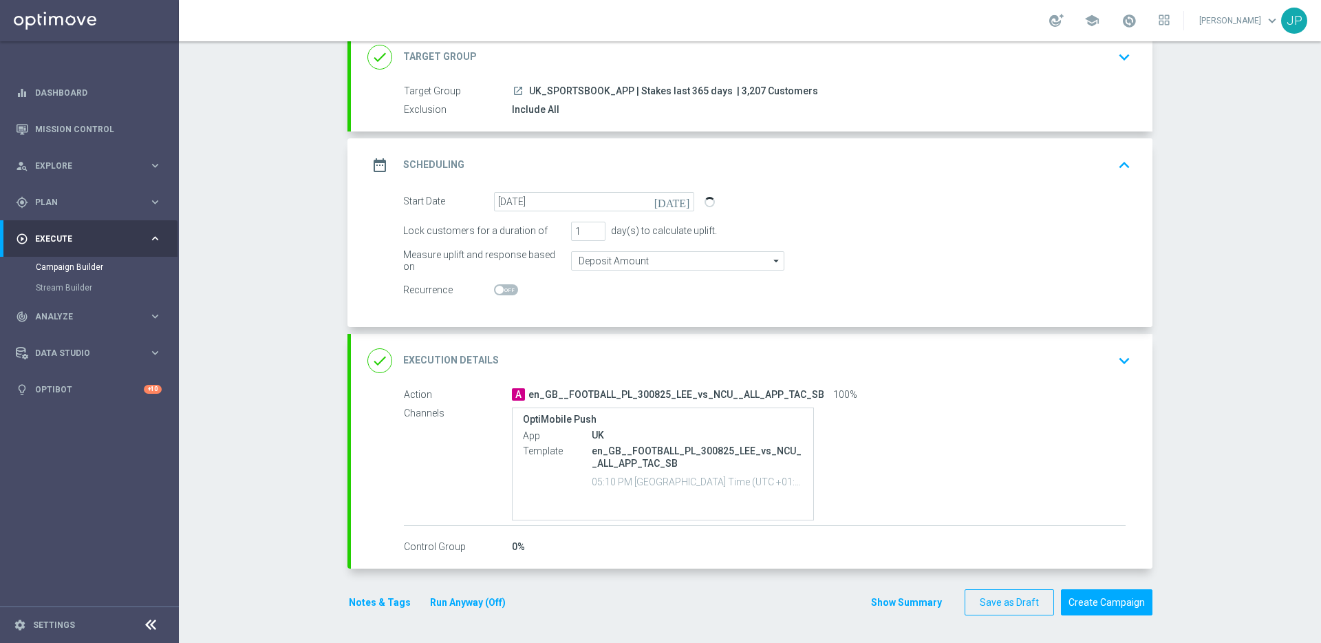
click at [959, 369] on div "done Execution Details keyboard_arrow_down" at bounding box center [752, 361] width 769 height 26
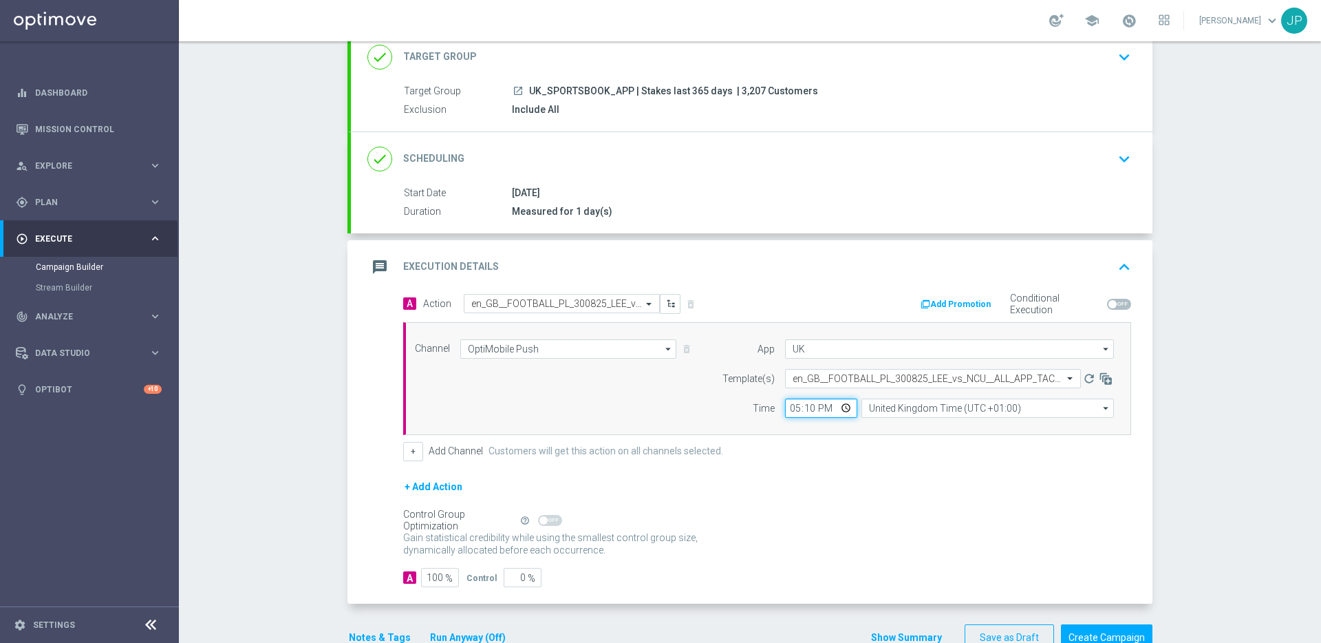
click at [794, 412] on input "17:10" at bounding box center [821, 408] width 72 height 19
type input "16:10"
click at [854, 477] on form "A Action Select action en_GB__FOOTBALL_PL_300825_LEE_vs_NCU__ALL_APP_TAC_SB del…" at bounding box center [767, 441] width 728 height 294
click at [582, 301] on input "text" at bounding box center [547, 304] width 153 height 12
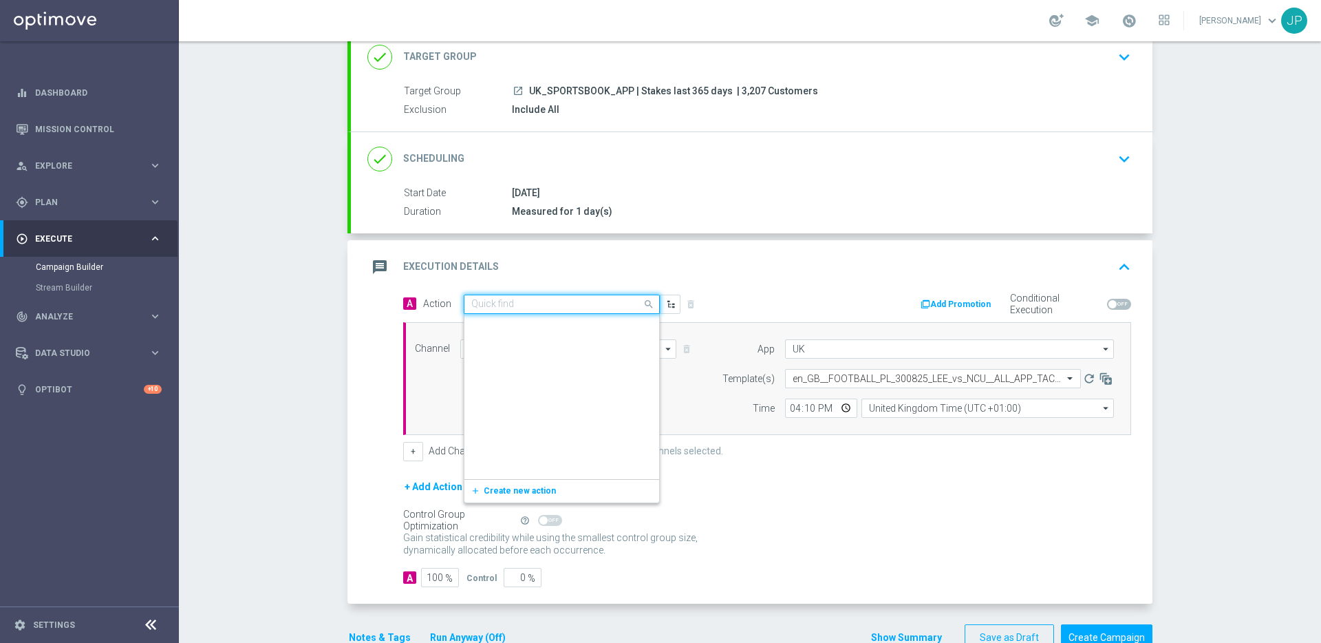
scroll to position [324542, 0]
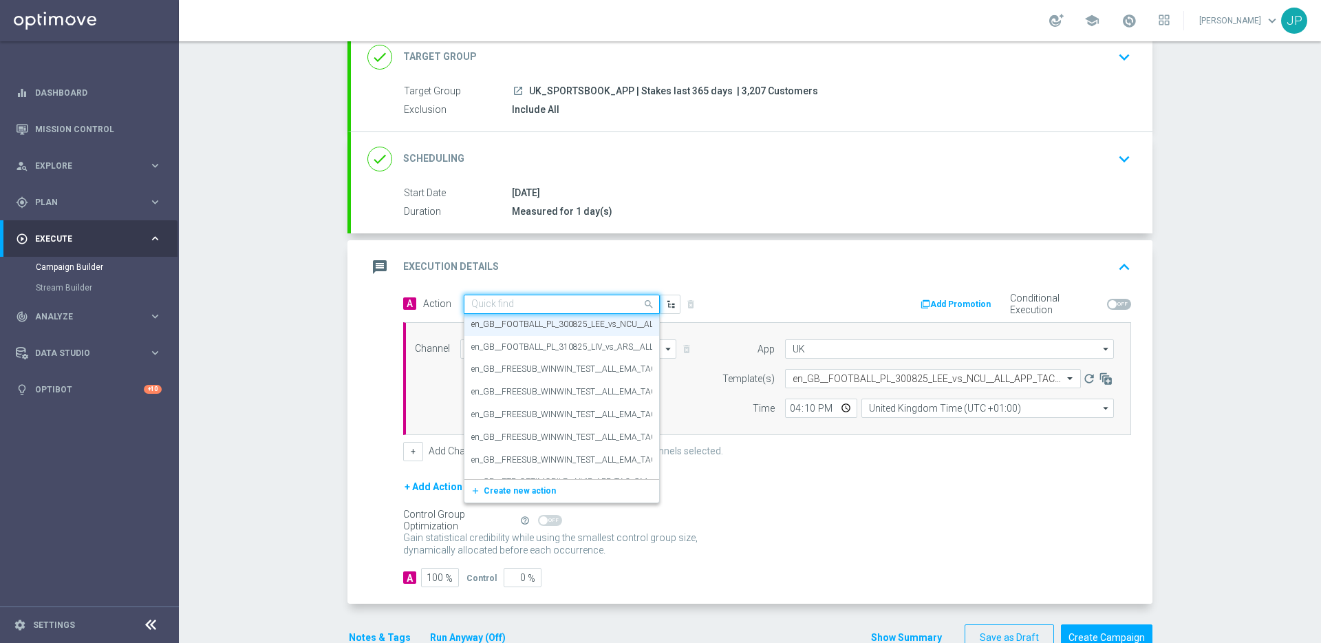
paste input "en_GB__FOOTBALL_PL_310825_LIV_vs_ARS__ALL_APP_TAC_SB"
type input "en_GB__FOOTBALL_PL_310825_LIV_vs_ARS__ALL_APP_TAC_SB"
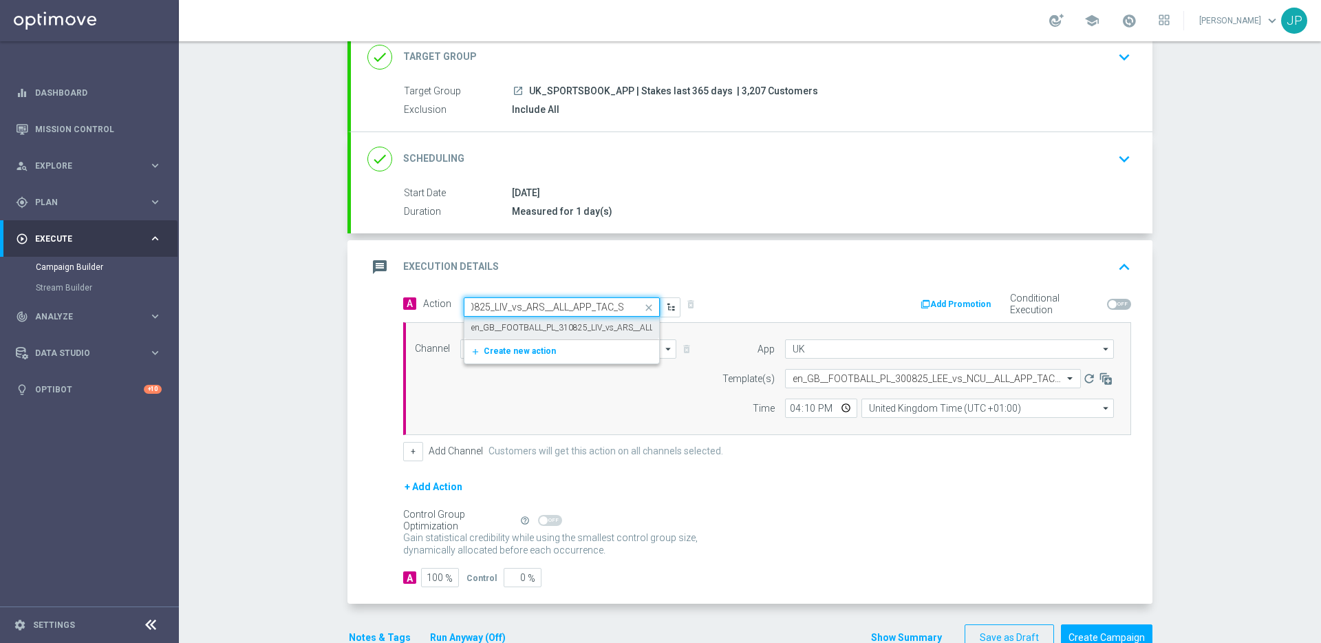
click at [580, 329] on label "en_GB__FOOTBALL_PL_310825_LIV_vs_ARS__ALL_APP_TAC_SB" at bounding box center [588, 328] width 234 height 12
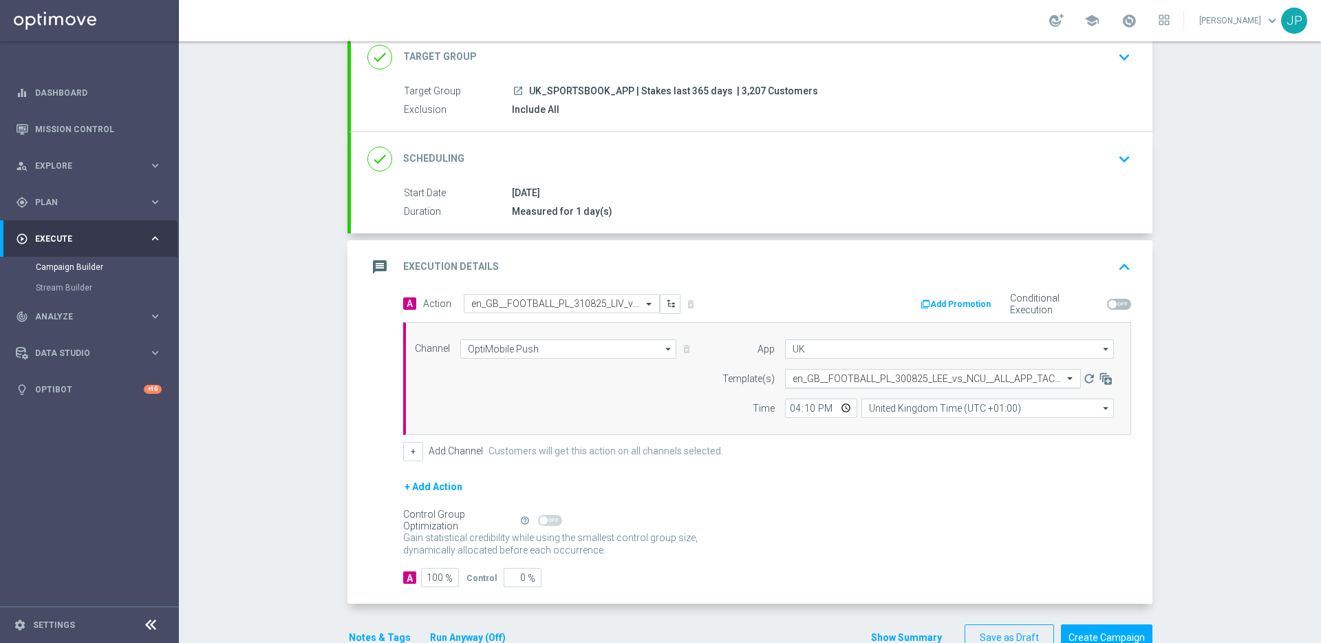
click at [977, 379] on input "text" at bounding box center [919, 379] width 253 height 12
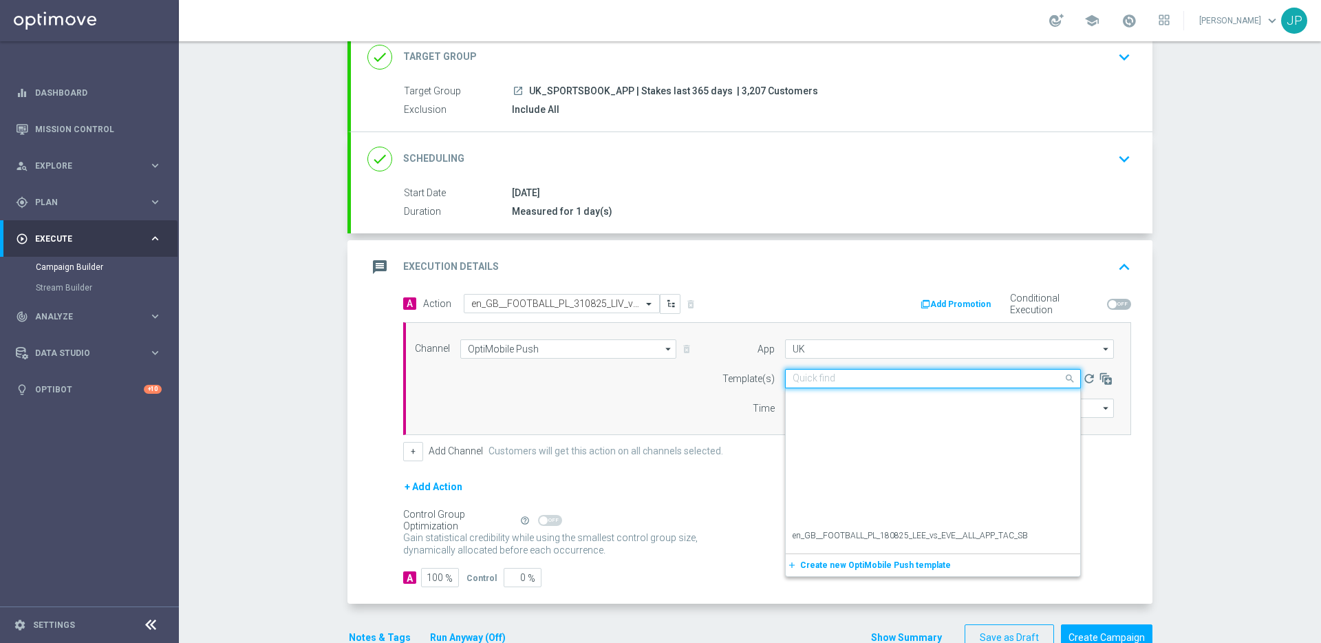
scroll to position [227, 0]
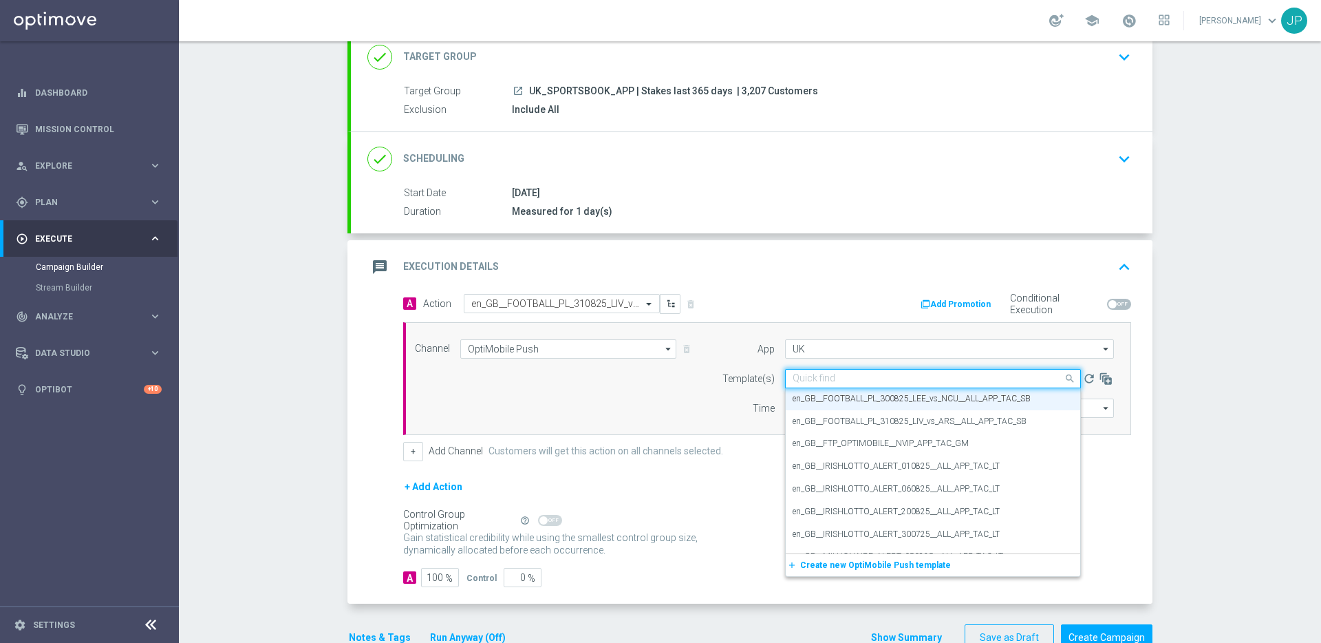
paste input "en_GB__FOOTBALL_PL_310825_LIV_vs_ARS__ALL_APP_TAC_SB"
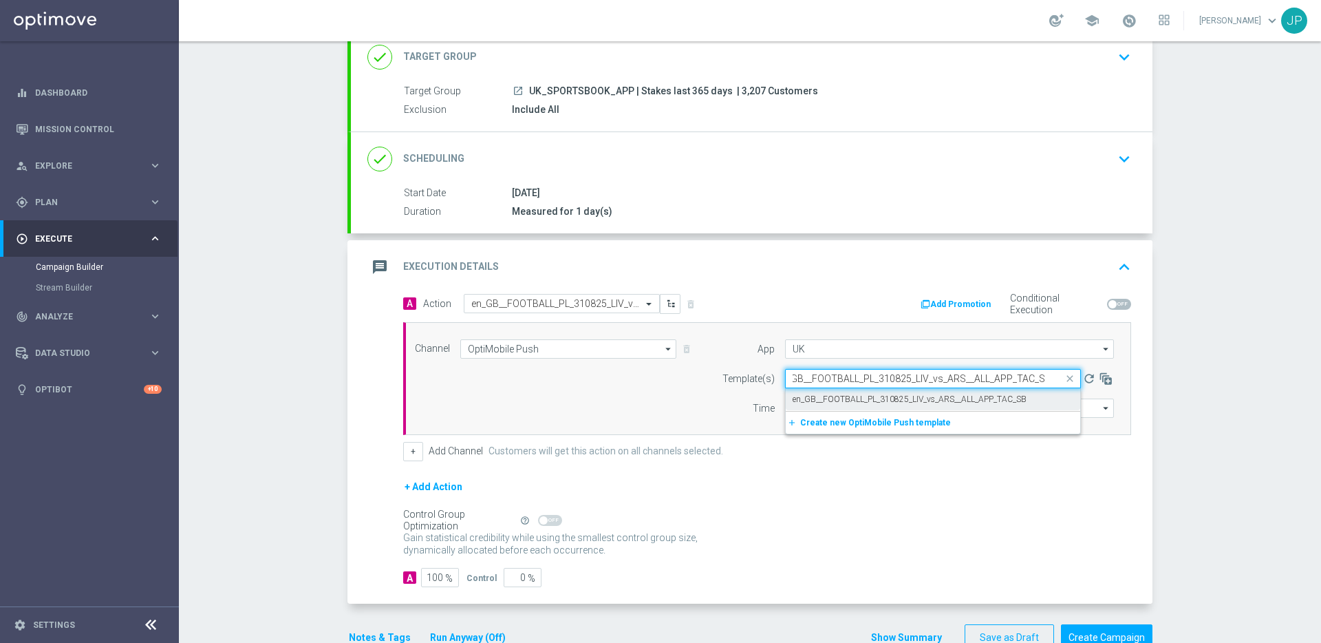
click at [975, 399] on label "en_GB__FOOTBALL_PL_310825_LIV_vs_ARS__ALL_APP_TAC_SB" at bounding box center [910, 400] width 234 height 12
type input "en_GB__FOOTBALL_PL_310825_LIV_vs_ARS__ALL_APP_TAC_SB"
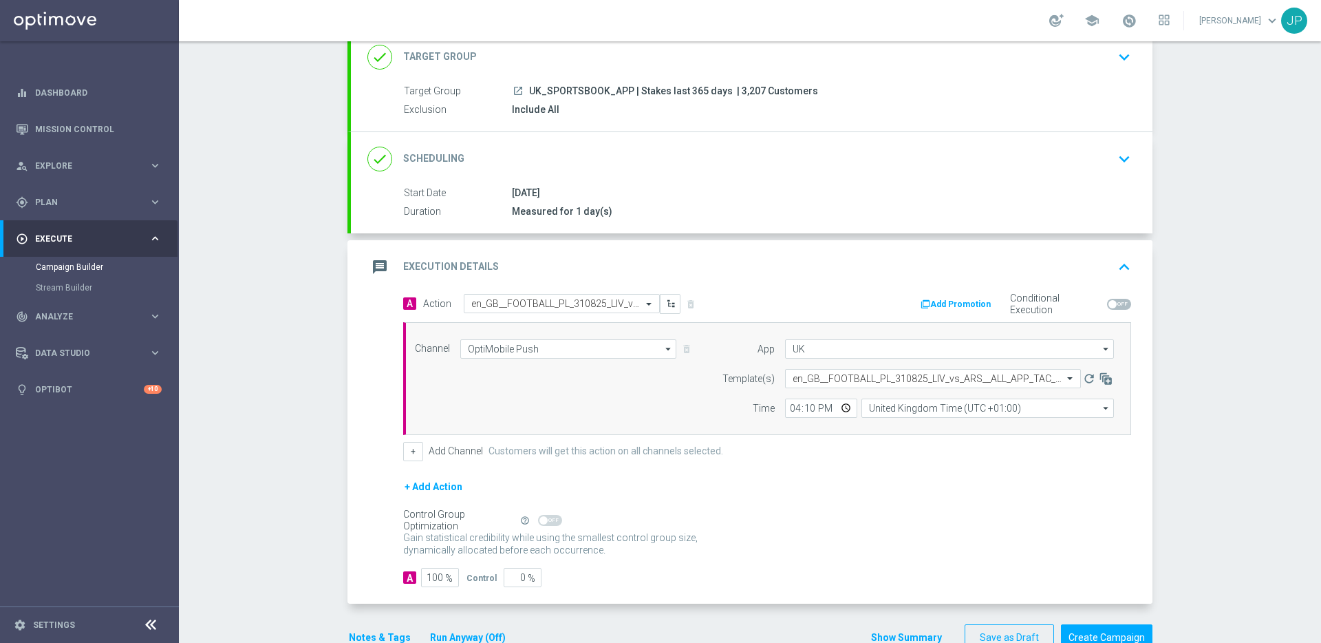
click at [1009, 493] on div "+ Add Action" at bounding box center [767, 495] width 728 height 34
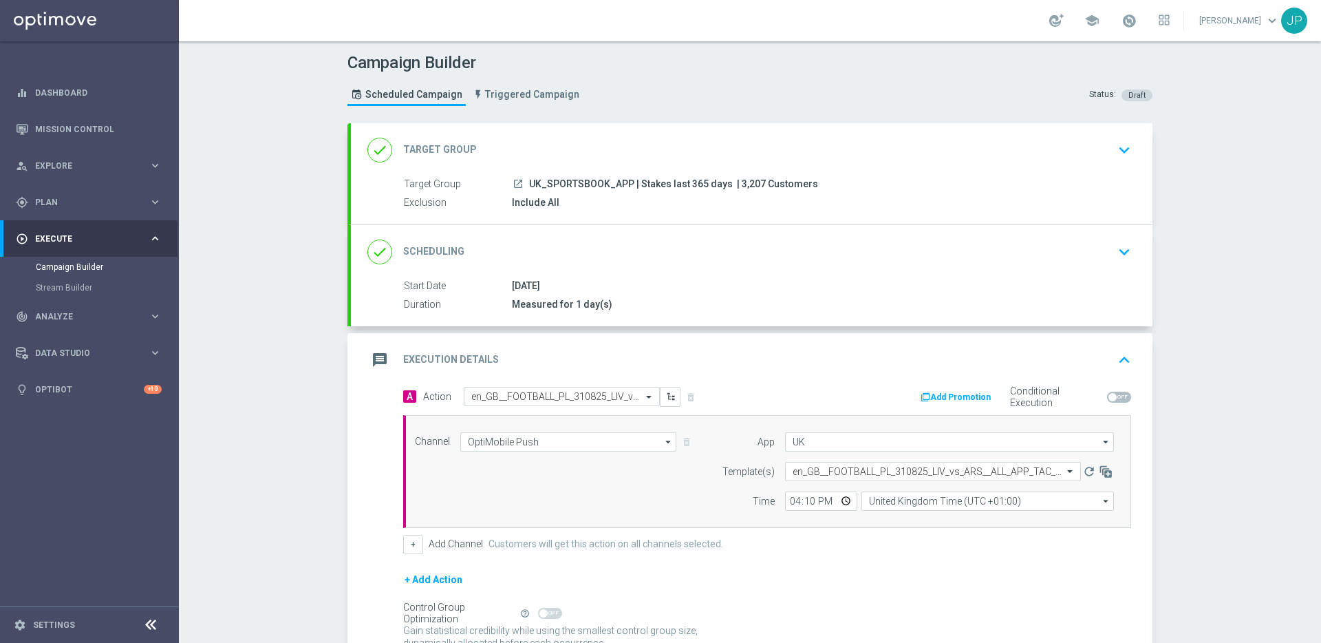
scroll to position [129, 0]
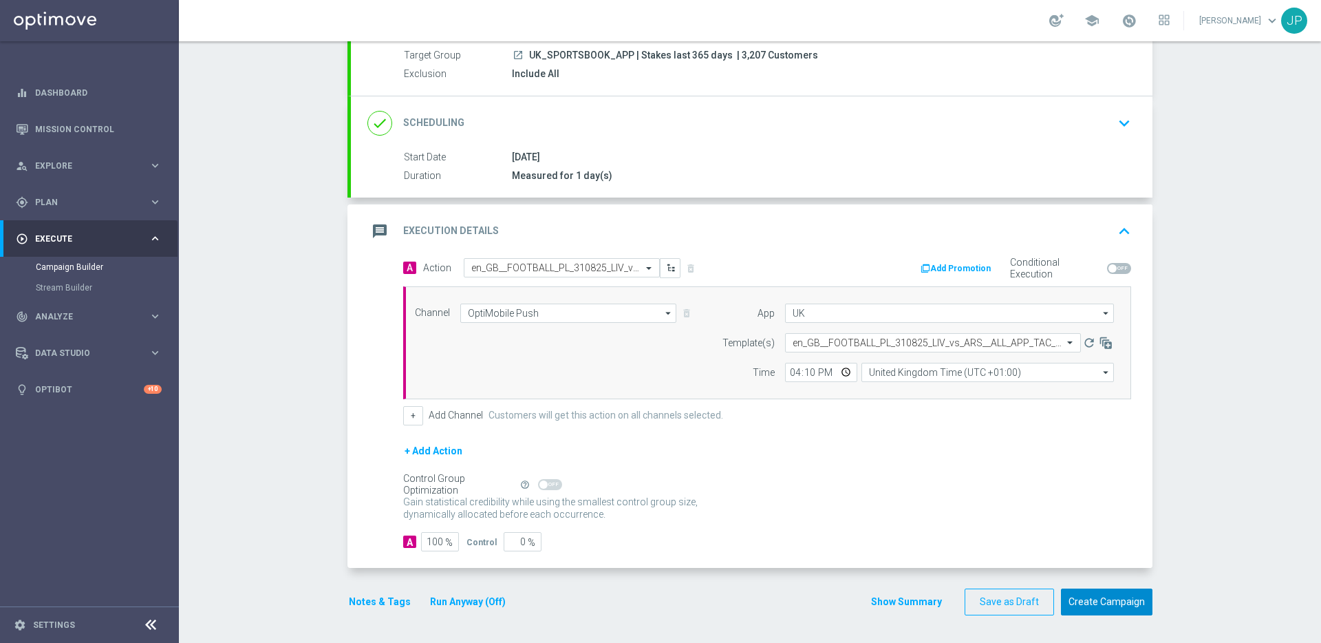
click at [1103, 604] on button "Create Campaign" at bounding box center [1107, 601] width 92 height 27
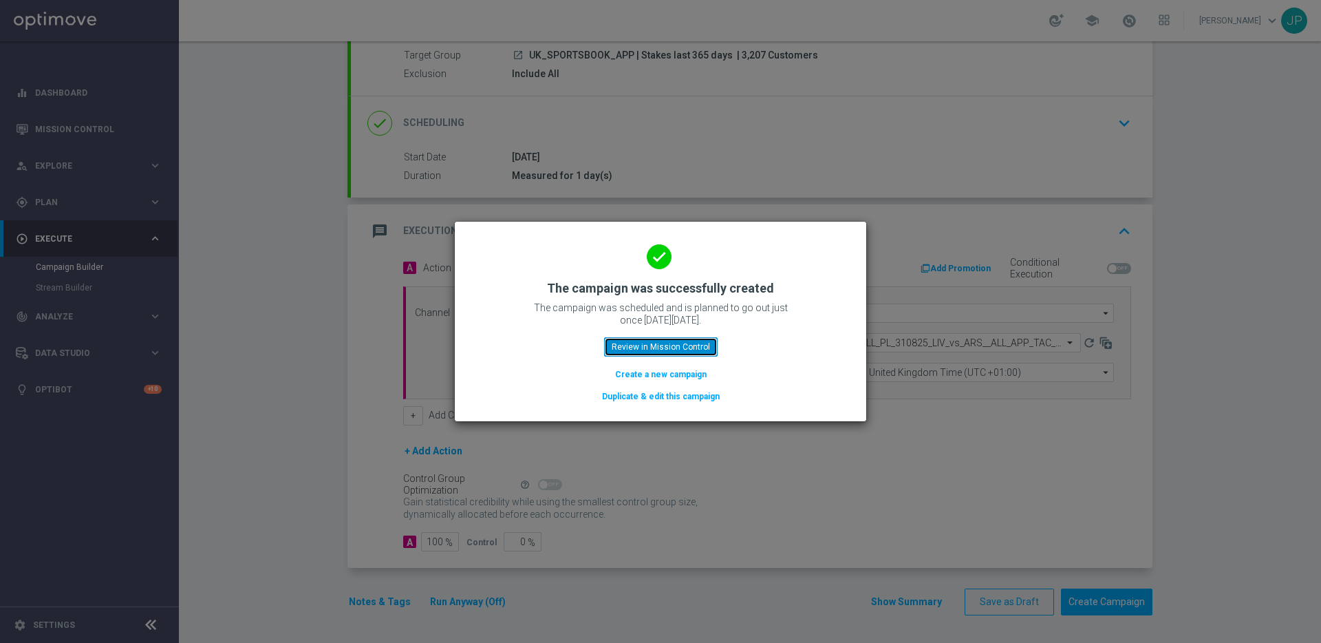
click at [697, 344] on button "Review in Mission Control" at bounding box center [661, 346] width 114 height 19
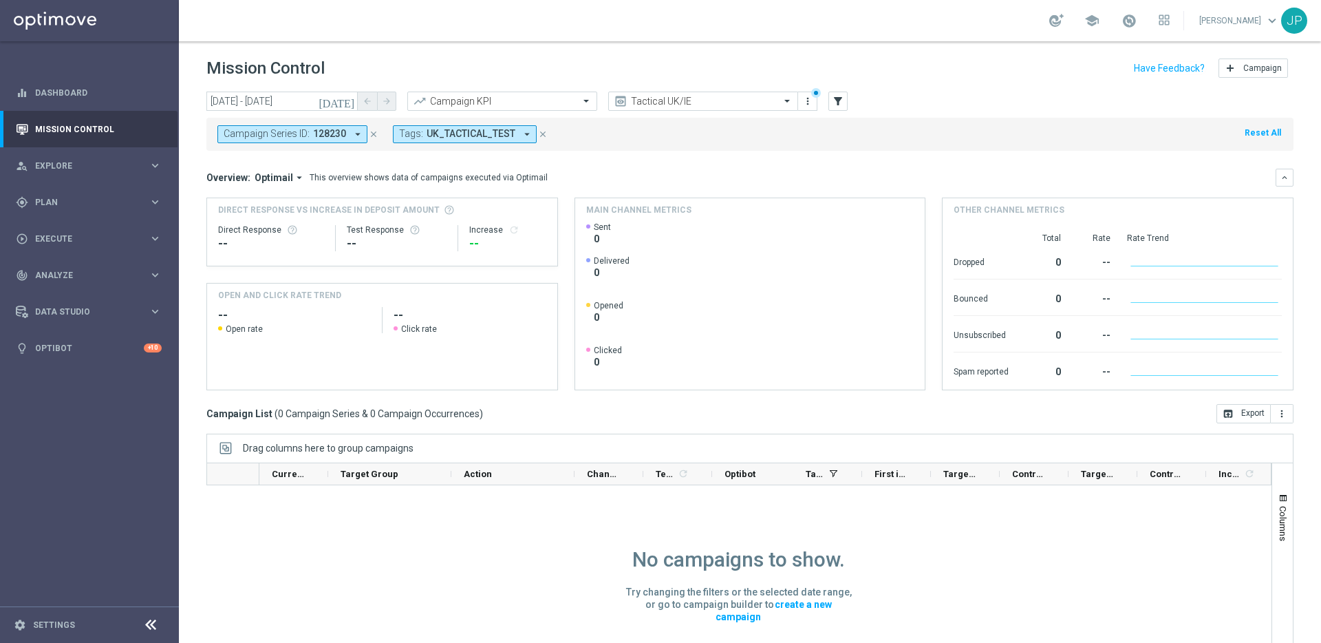
click at [372, 131] on icon "close" at bounding box center [374, 134] width 10 height 10
click at [350, 100] on icon "today" at bounding box center [337, 101] width 37 height 12
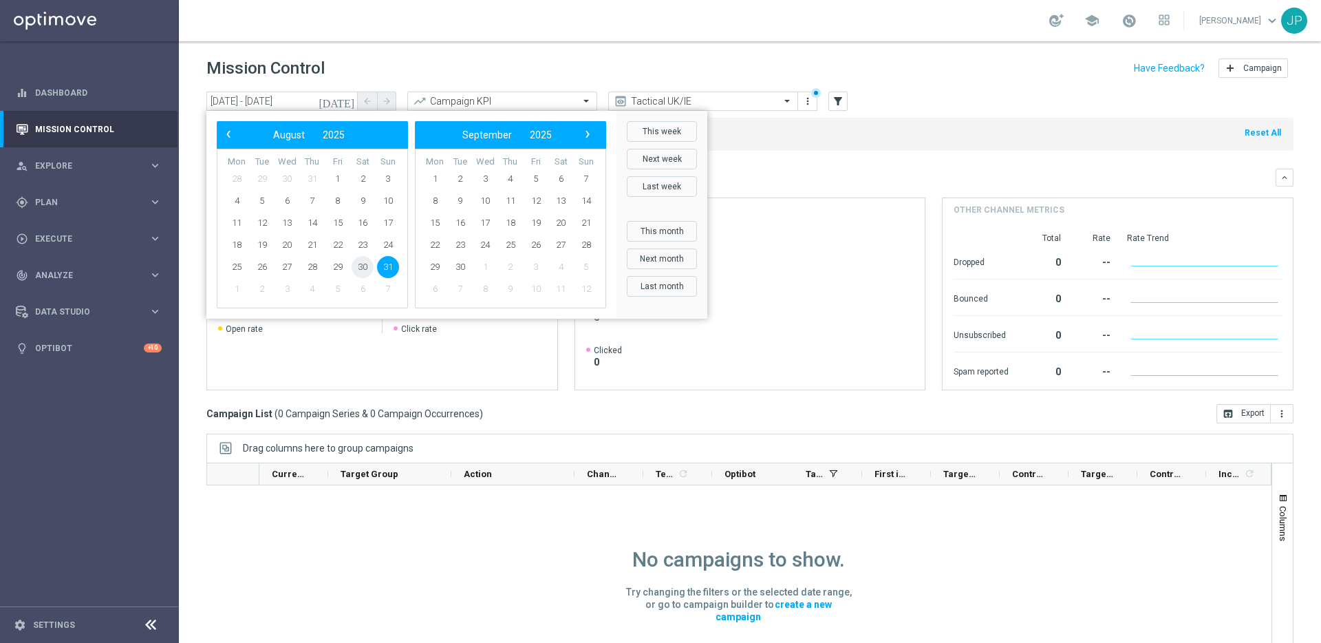
click at [369, 262] on span "30" at bounding box center [363, 267] width 22 height 22
click at [386, 266] on span "31" at bounding box center [388, 267] width 22 height 22
type input "30 Aug 2025 - 31 Aug 2025"
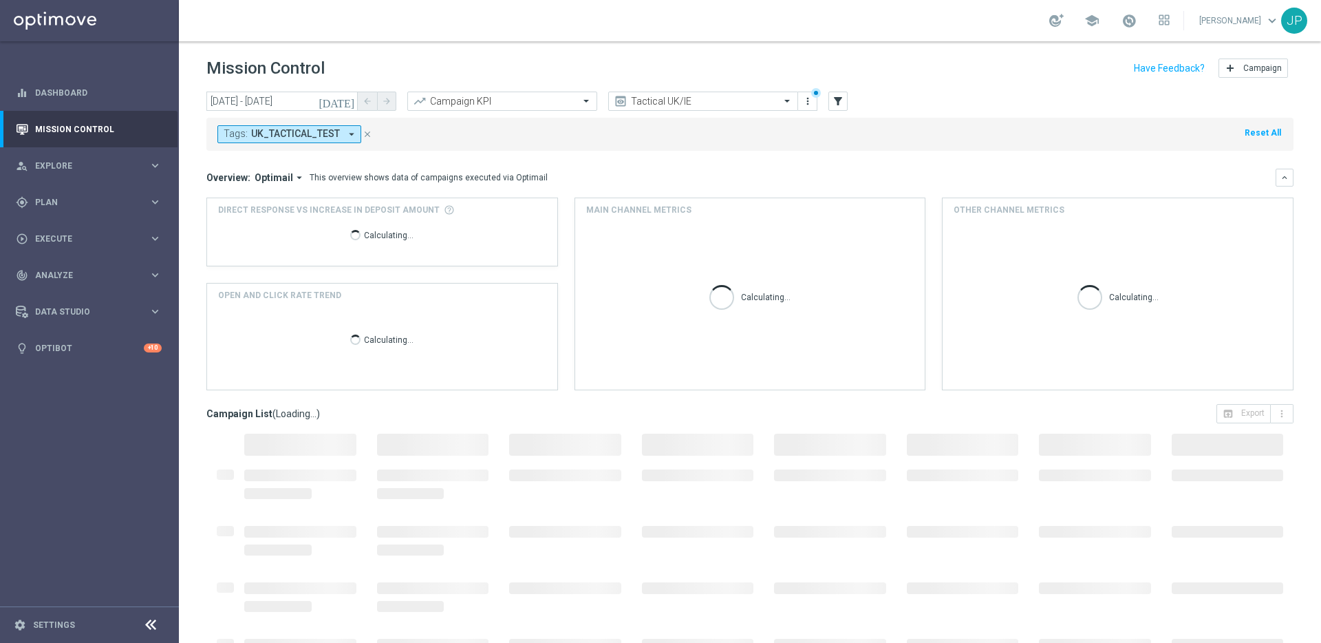
click at [365, 132] on icon "close" at bounding box center [368, 134] width 10 height 10
click at [761, 99] on input "text" at bounding box center [689, 102] width 147 height 12
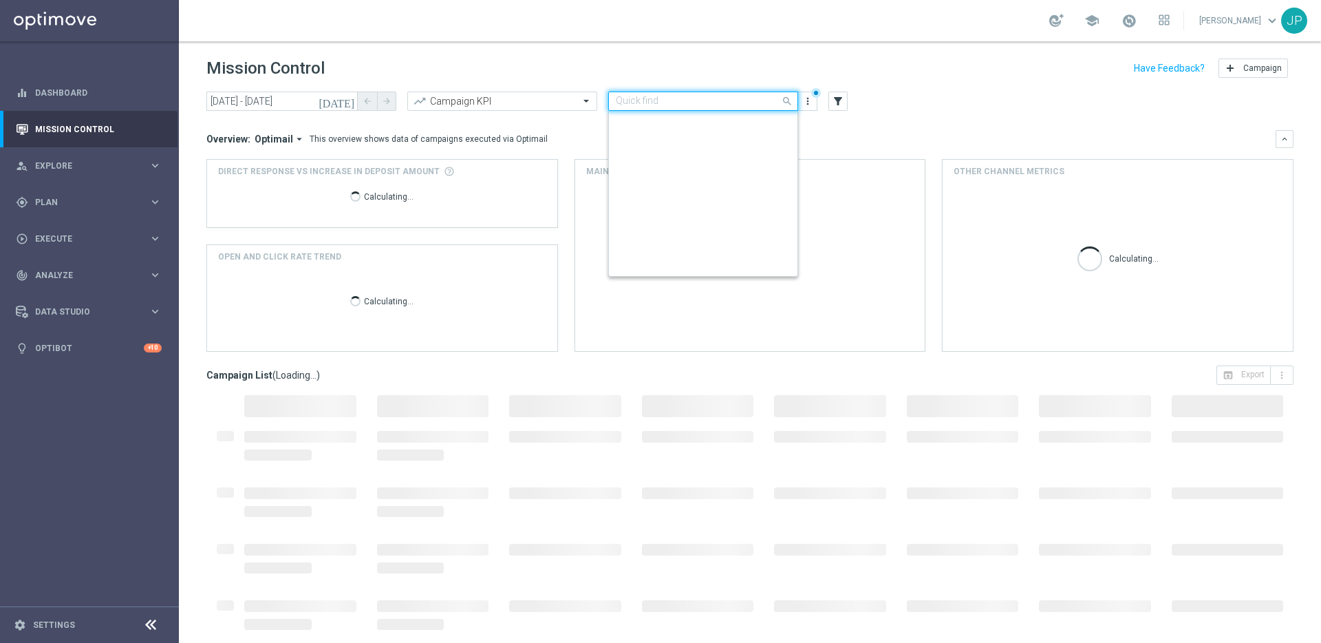
scroll to position [295, 0]
click at [739, 115] on div "Tactical UK/IE" at bounding box center [703, 121] width 175 height 23
click at [733, 105] on input "text" at bounding box center [689, 102] width 147 height 12
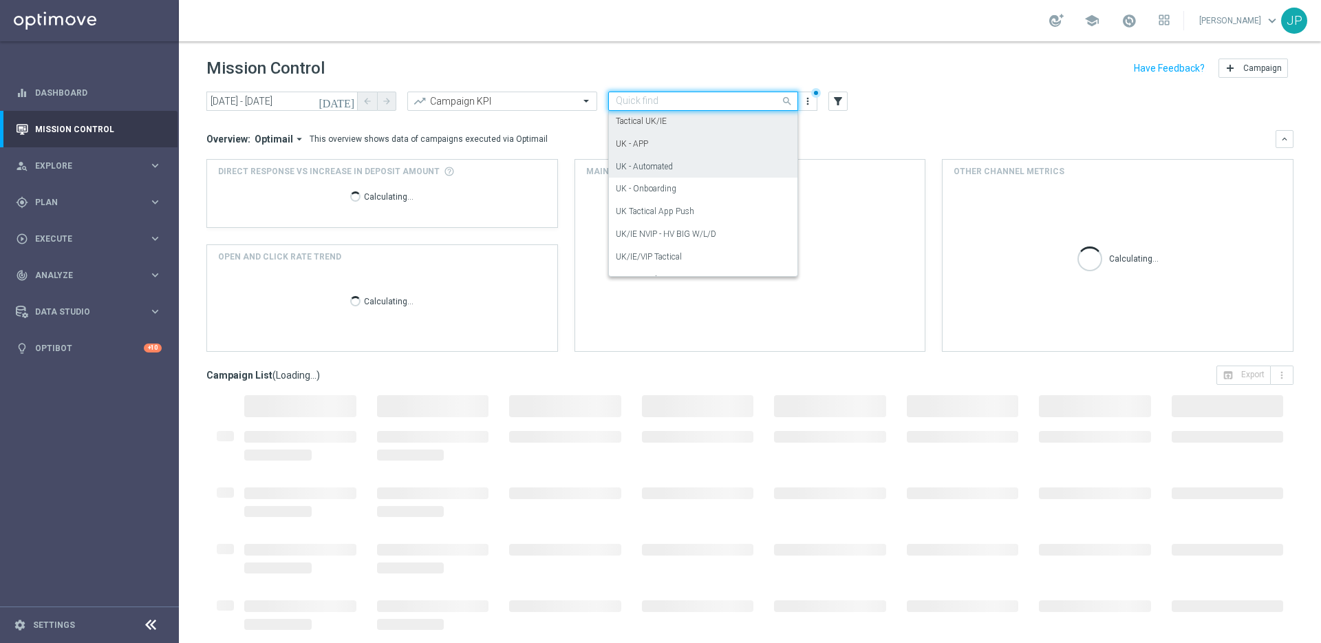
click at [715, 166] on div "UK - Automated" at bounding box center [703, 167] width 175 height 23
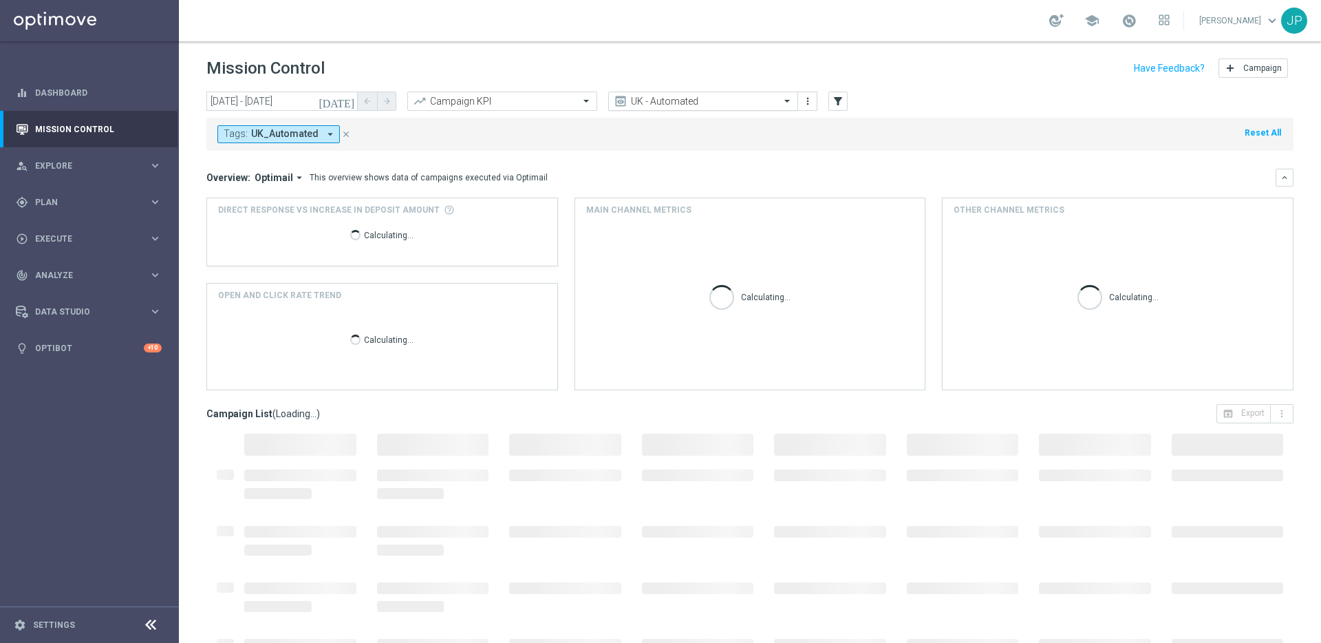
click at [735, 98] on input "text" at bounding box center [689, 102] width 147 height 12
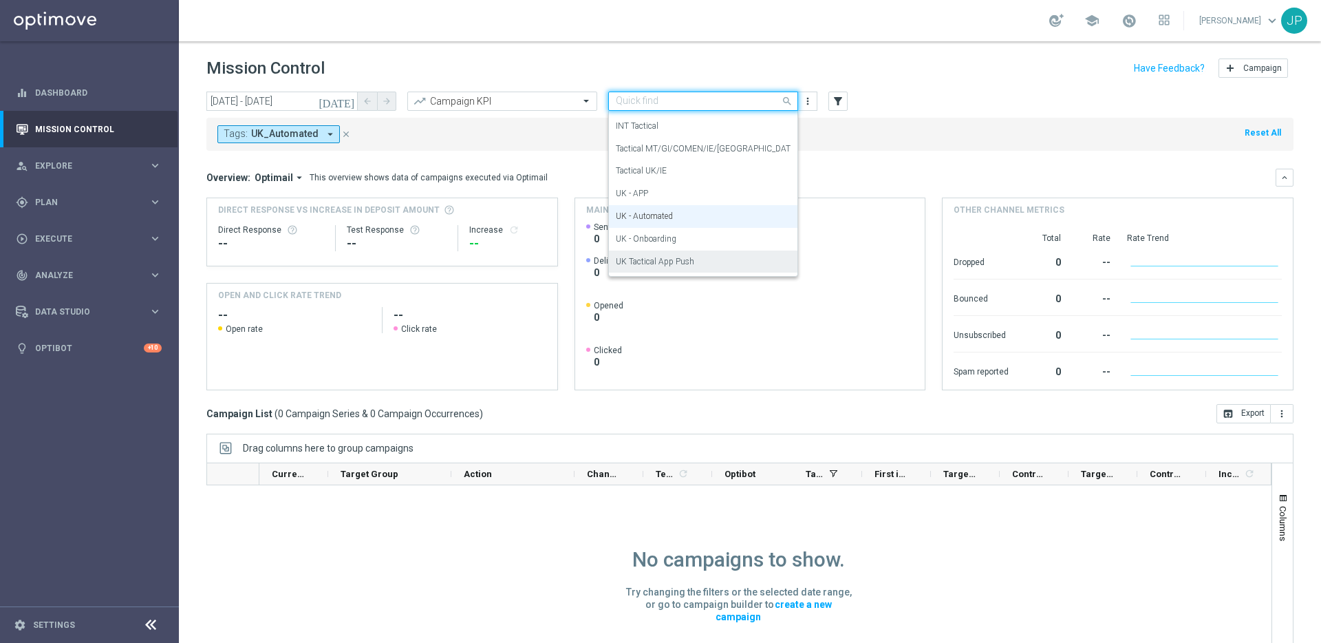
scroll to position [244, 0]
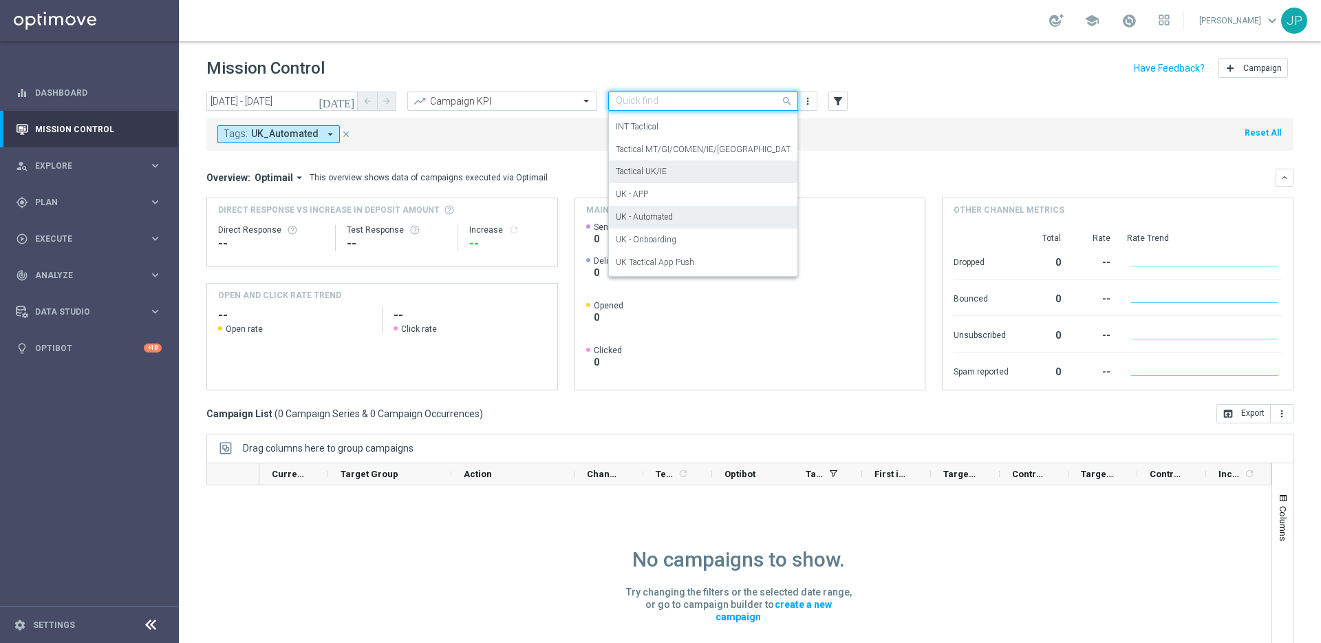
click at [730, 173] on div "Tactical UK/IE" at bounding box center [703, 171] width 175 height 23
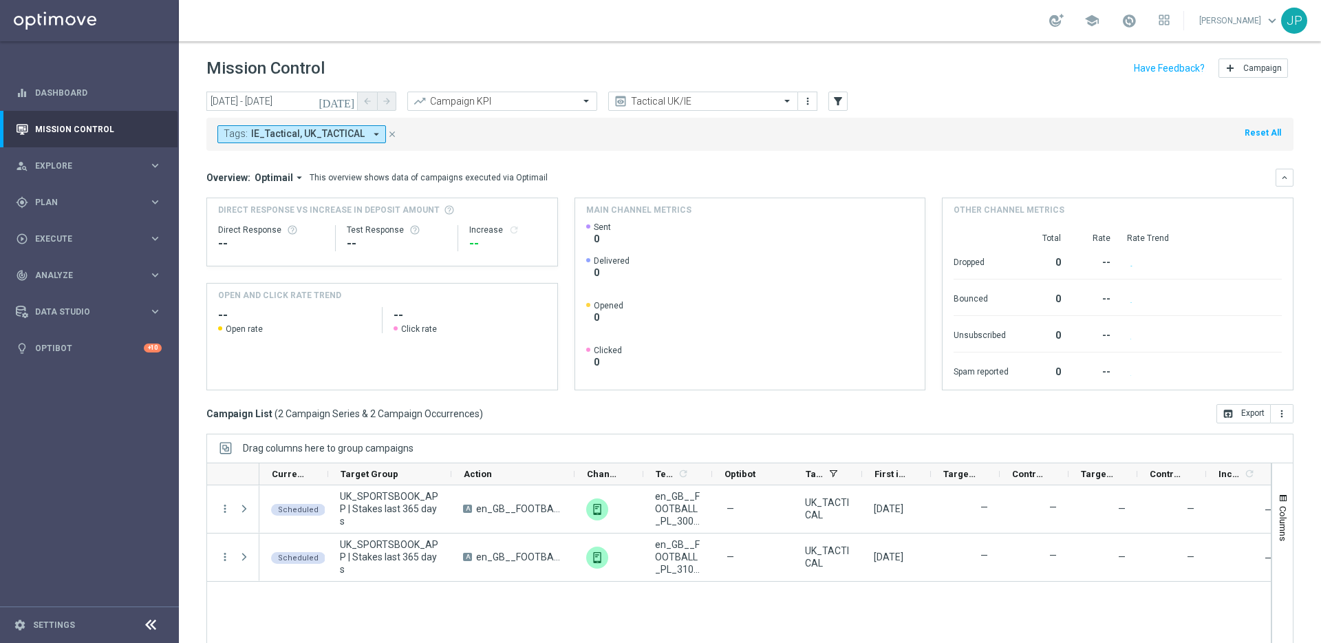
click at [831, 142] on div "Tags: IE_Tactical, UK_TACTICAL arrow_drop_down close Reset All" at bounding box center [749, 134] width 1087 height 33
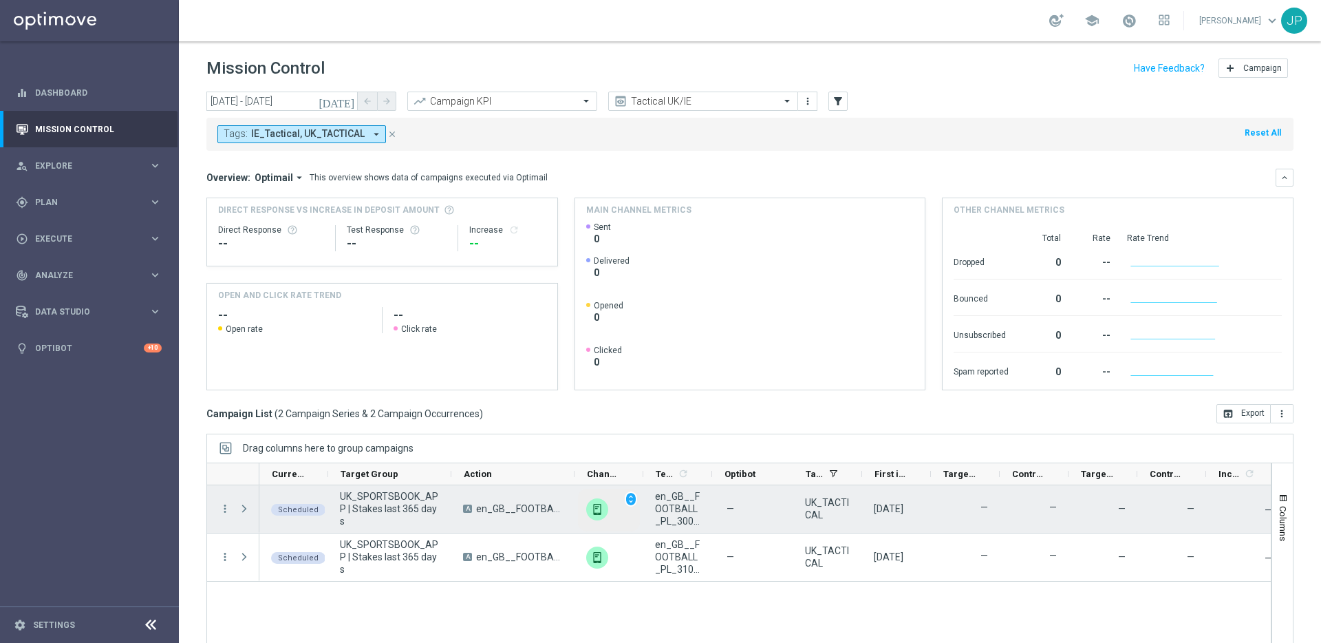
scroll to position [45, 0]
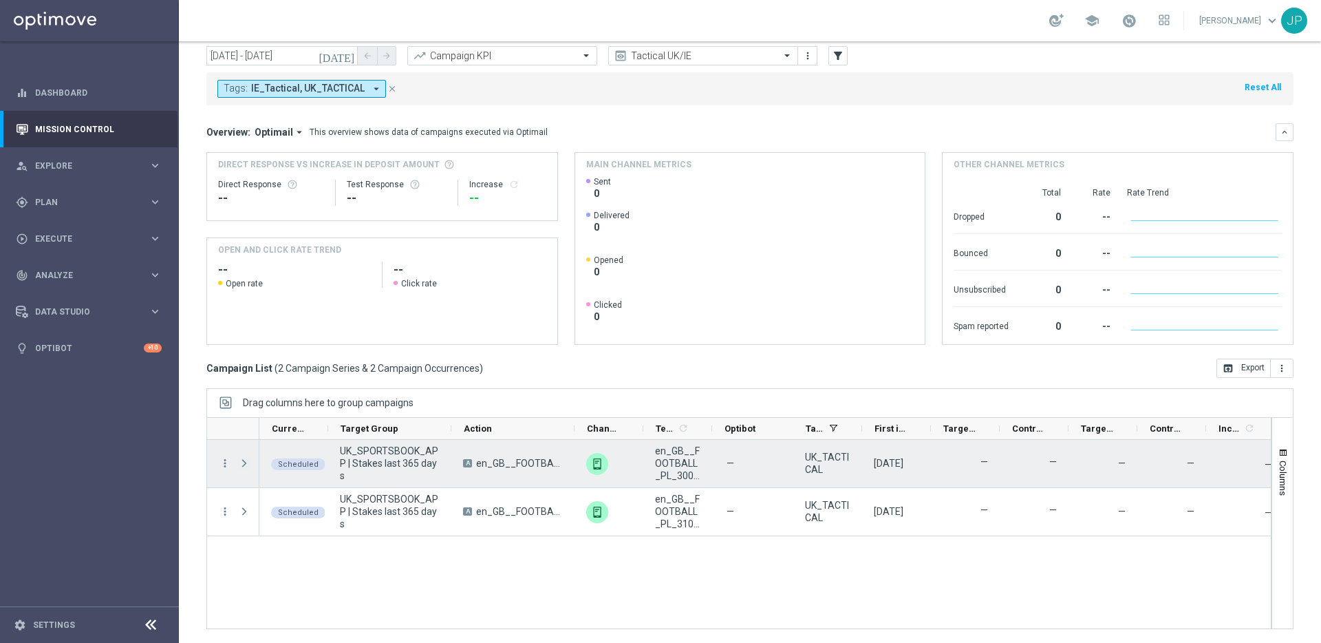
click at [242, 463] on span at bounding box center [244, 463] width 12 height 11
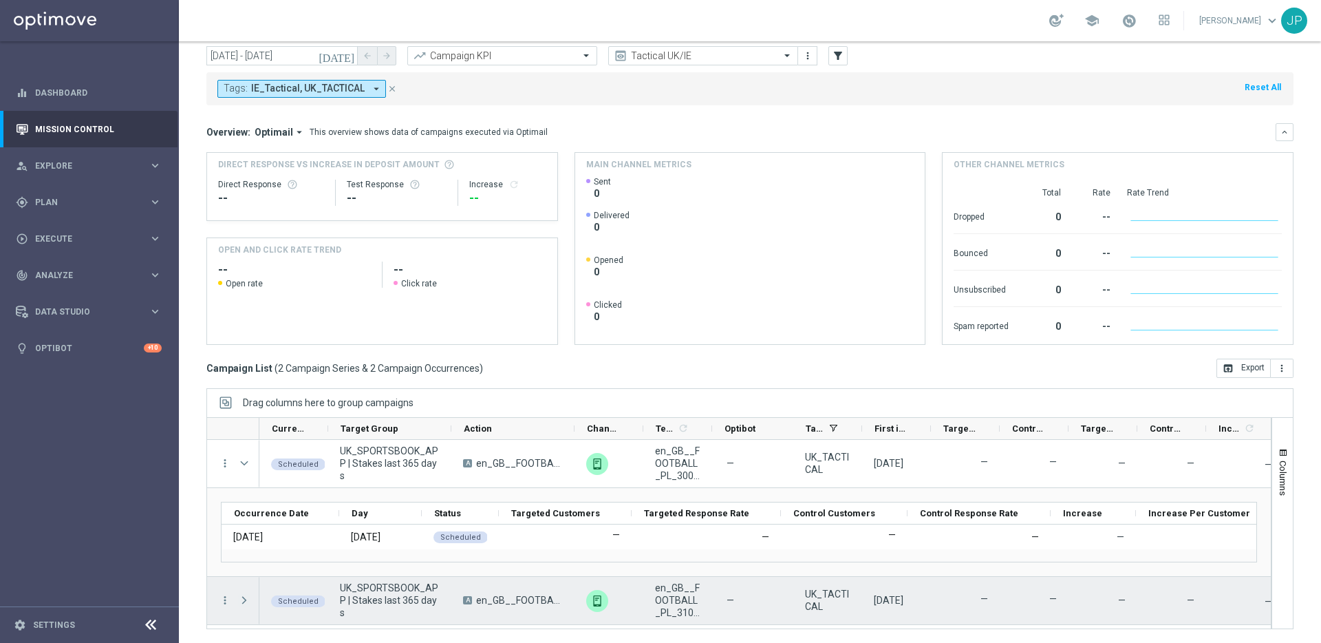
click at [248, 601] on span at bounding box center [244, 600] width 12 height 11
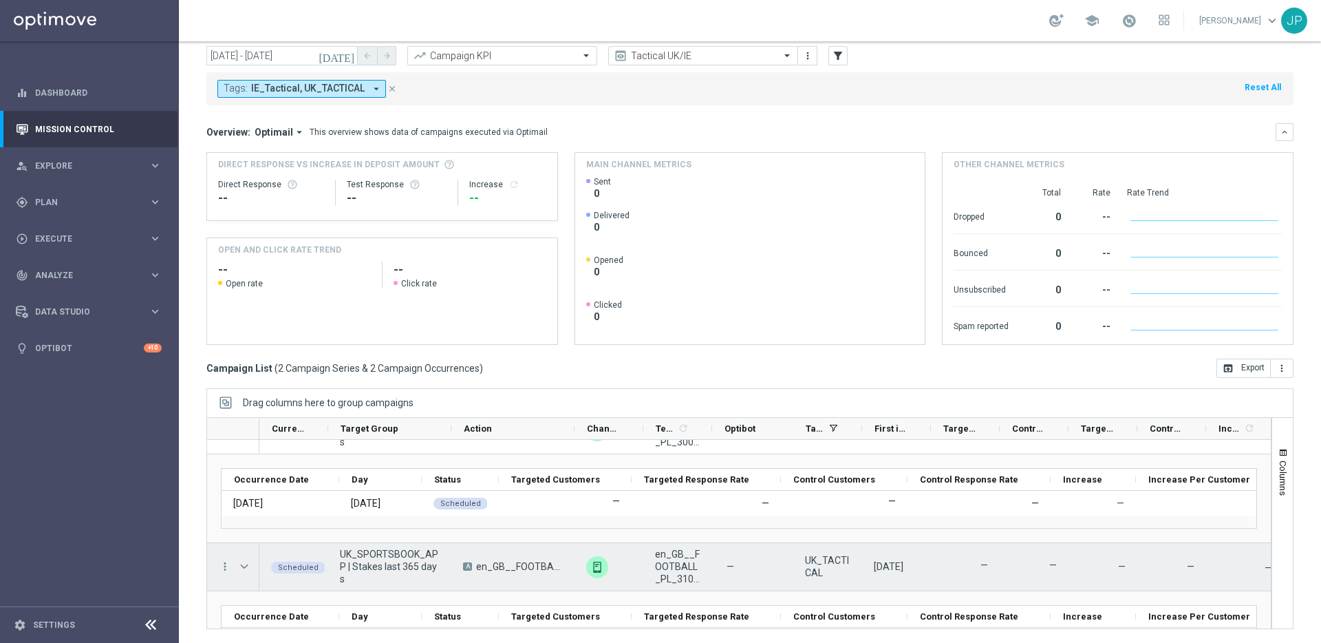
scroll to position [0, 0]
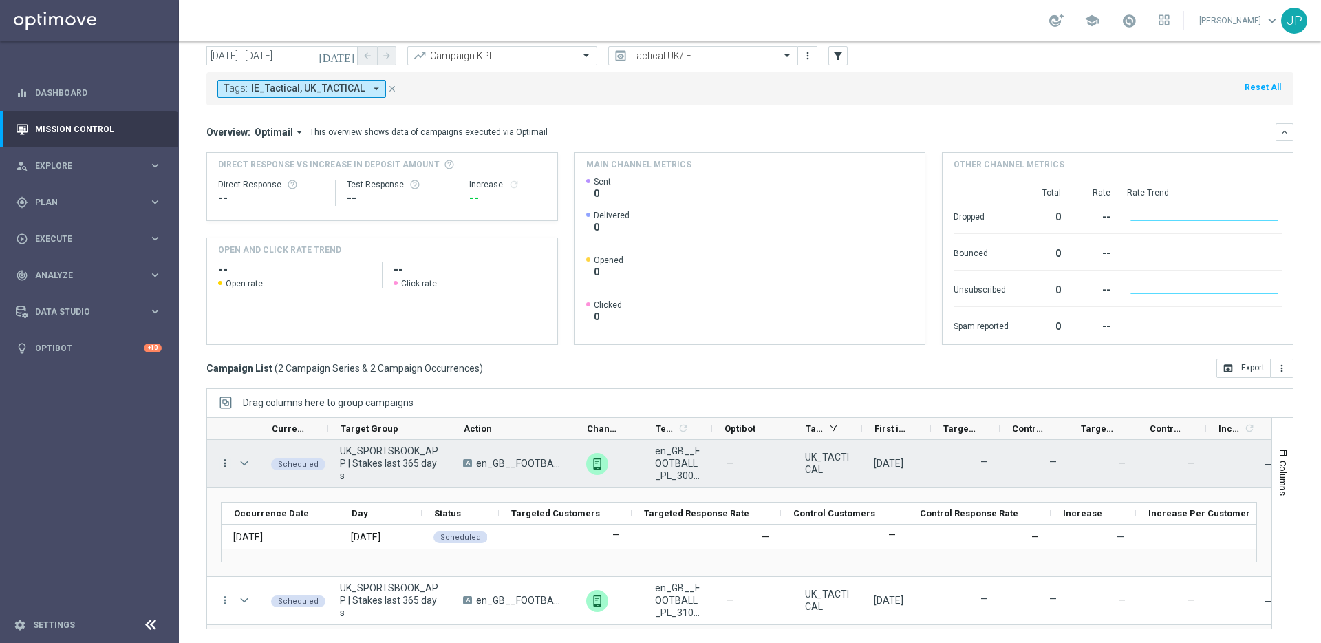
click at [226, 463] on icon "more_vert" at bounding box center [225, 463] width 12 height 12
click at [268, 468] on span "Campaign Details" at bounding box center [287, 472] width 70 height 10
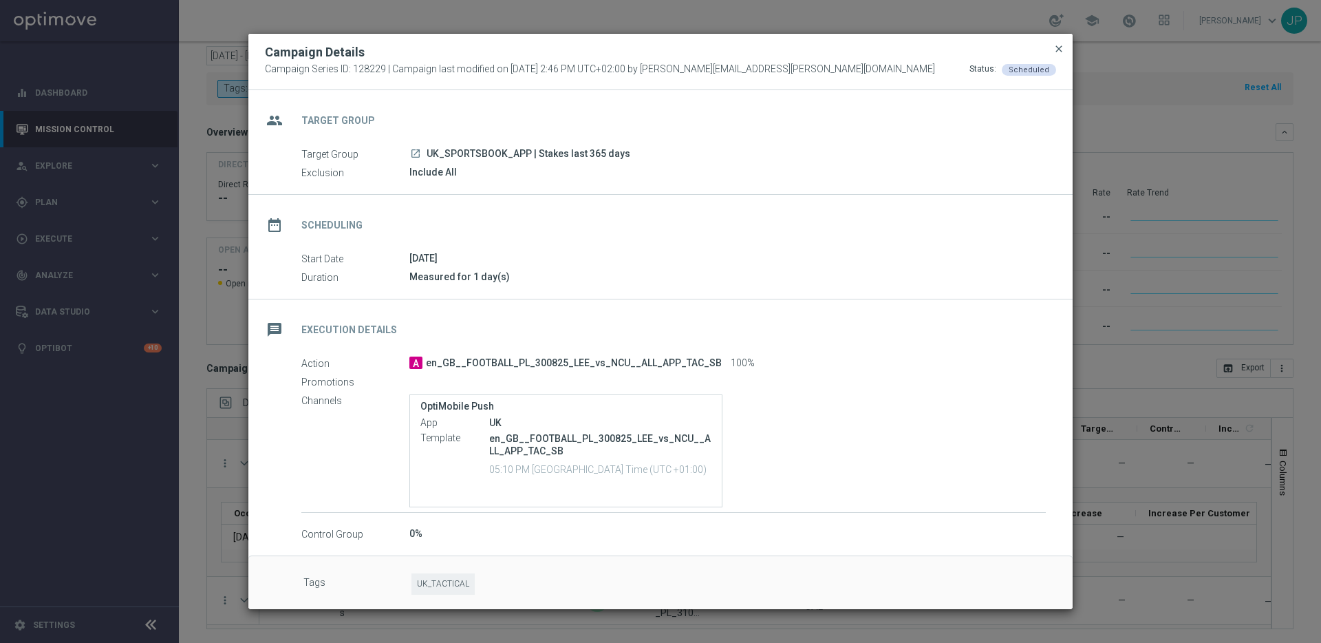
click at [1061, 44] on span "close" at bounding box center [1059, 48] width 11 height 11
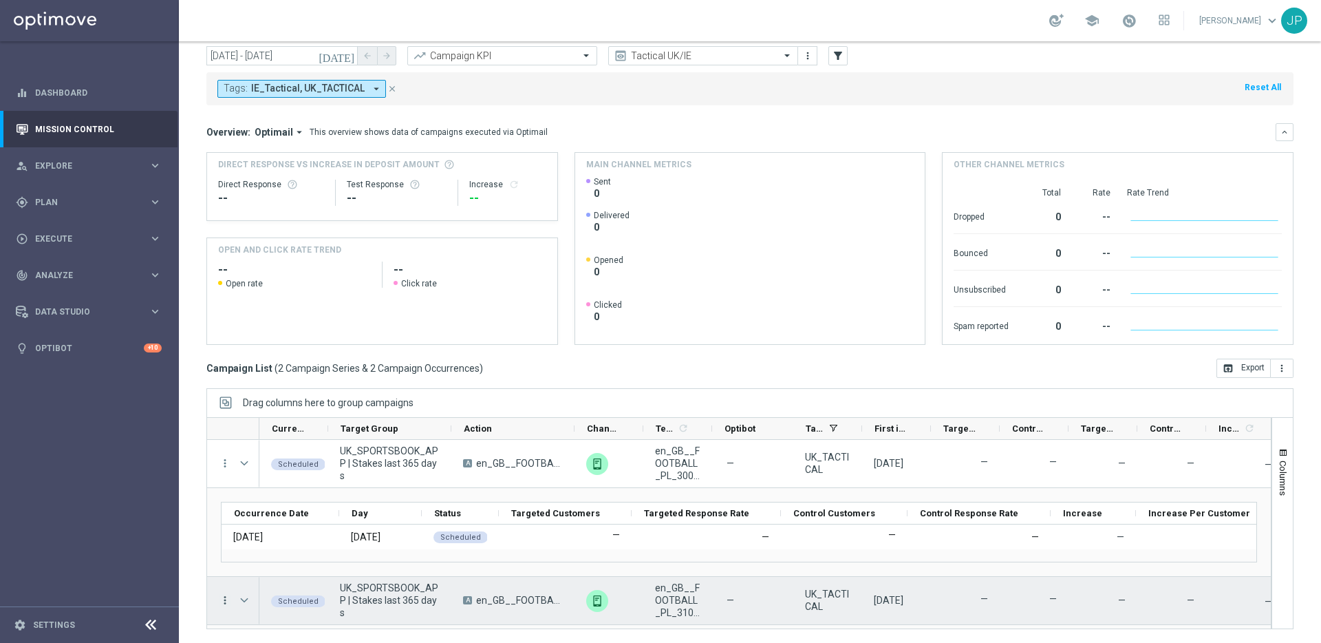
click at [222, 602] on icon "more_vert" at bounding box center [225, 600] width 12 height 12
click at [286, 461] on span "Campaign Details" at bounding box center [287, 457] width 70 height 10
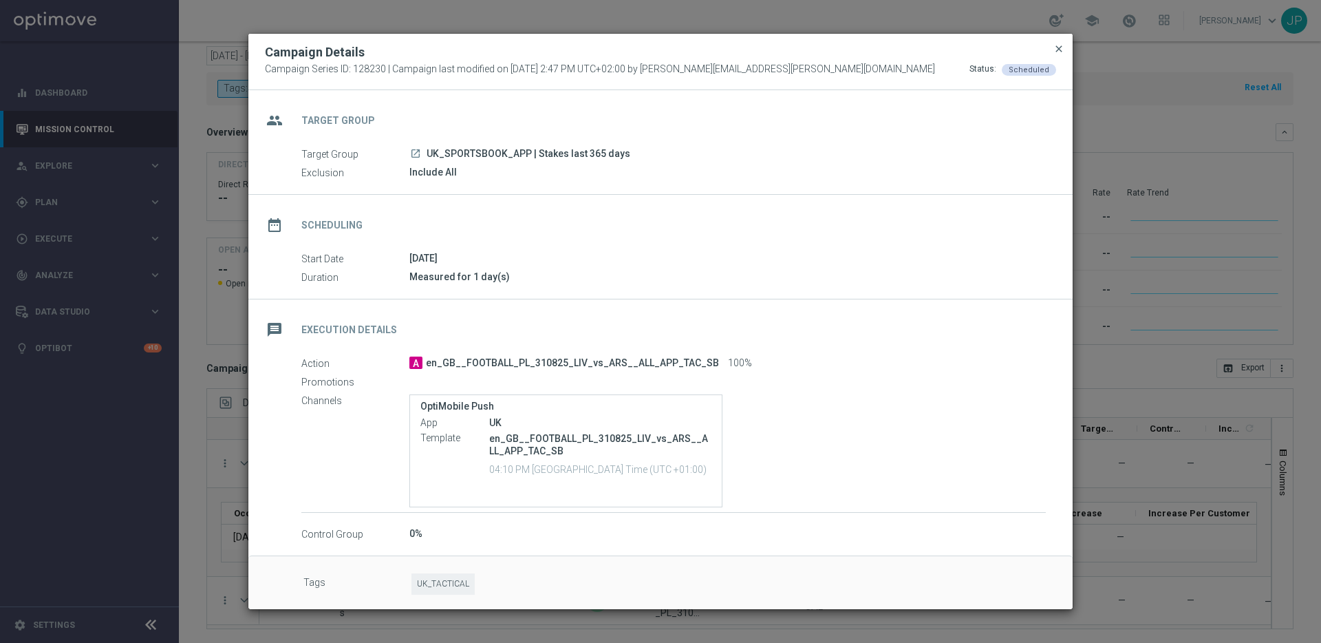
click at [1056, 47] on span "close" at bounding box center [1059, 48] width 11 height 11
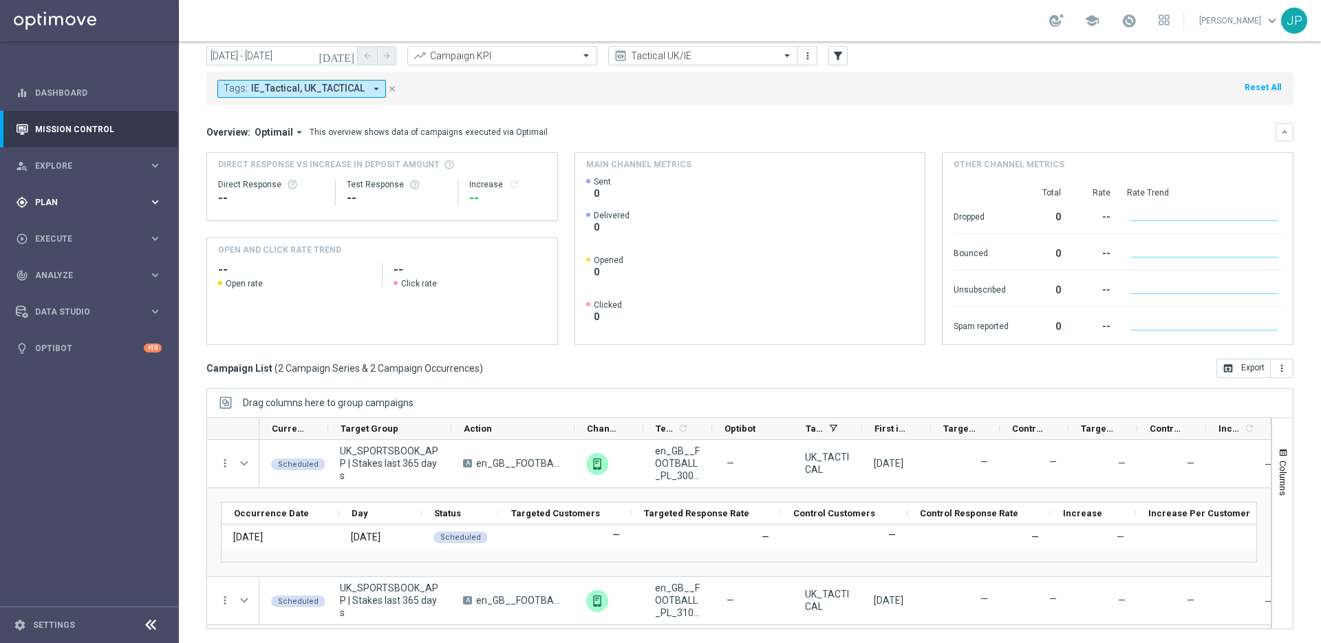
click at [111, 200] on span "Plan" at bounding box center [92, 202] width 114 height 8
click at [100, 277] on button "Templates keyboard_arrow_right" at bounding box center [99, 271] width 127 height 11
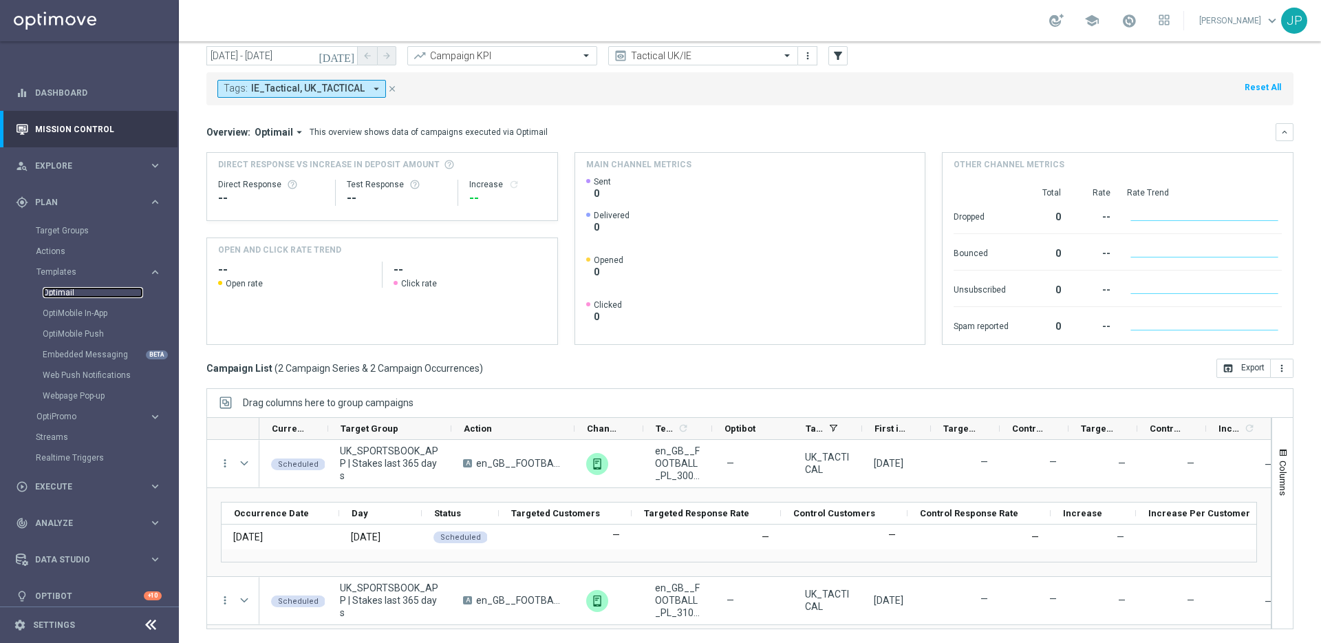
click at [64, 297] on link "Optimail" at bounding box center [93, 292] width 100 height 11
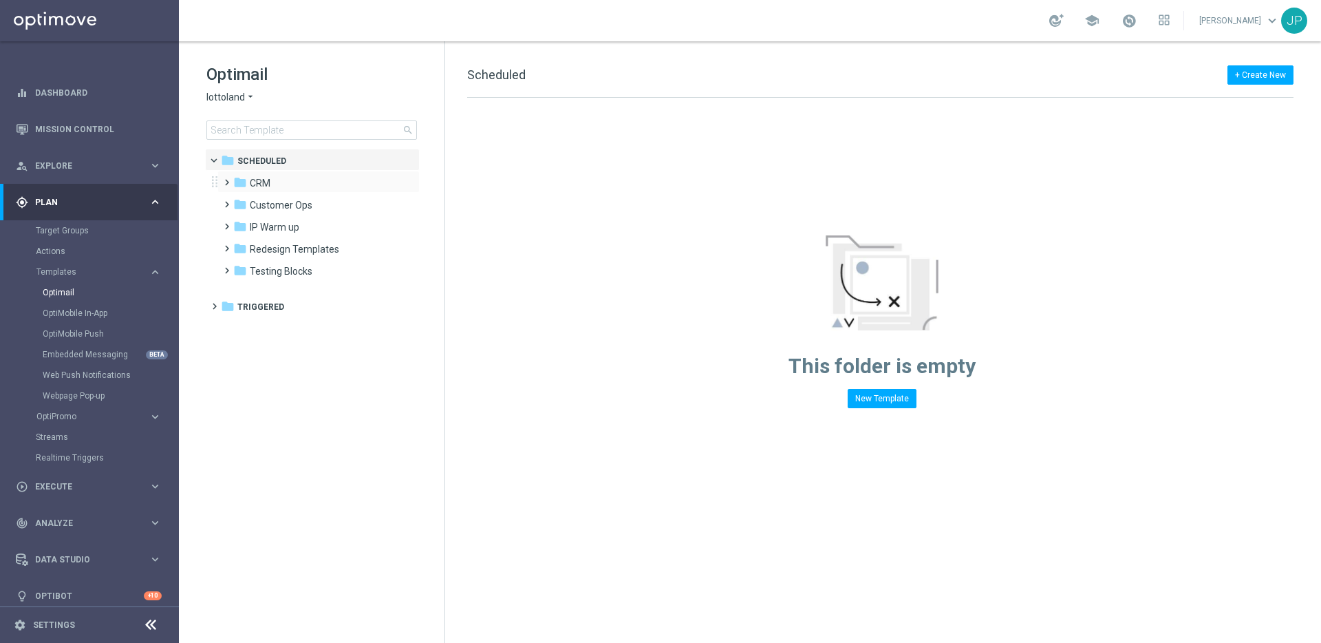
click at [224, 179] on span at bounding box center [224, 176] width 6 height 6
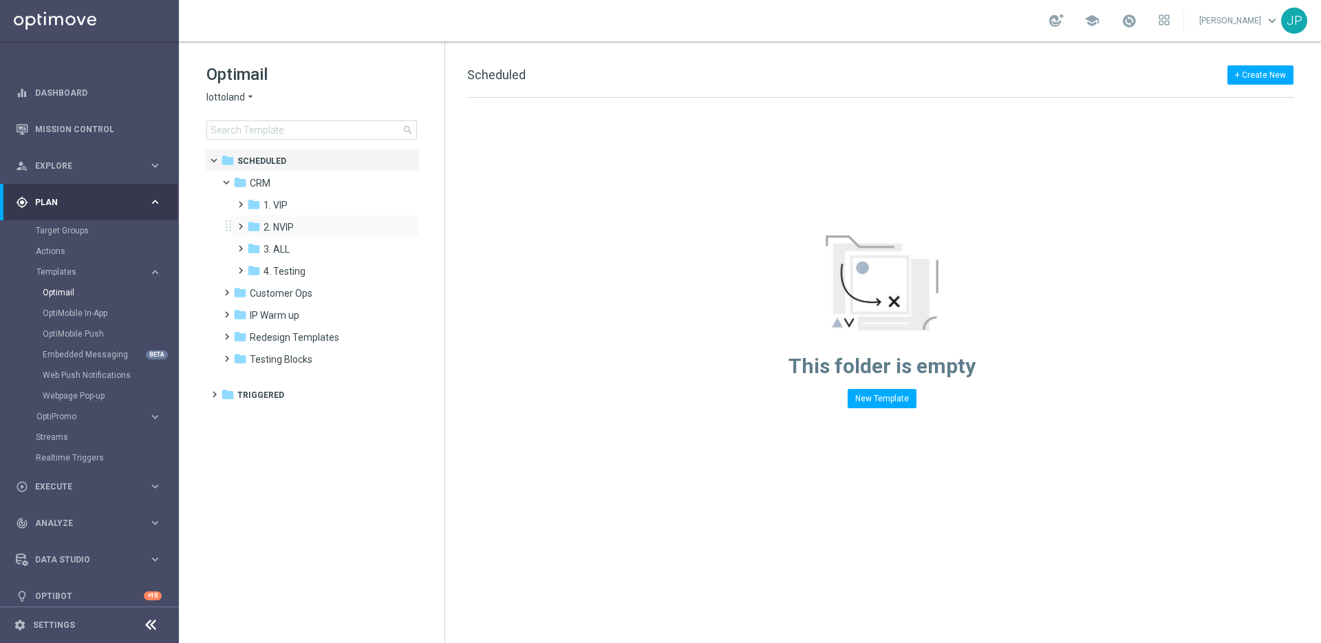
click at [241, 223] on span at bounding box center [238, 220] width 6 height 6
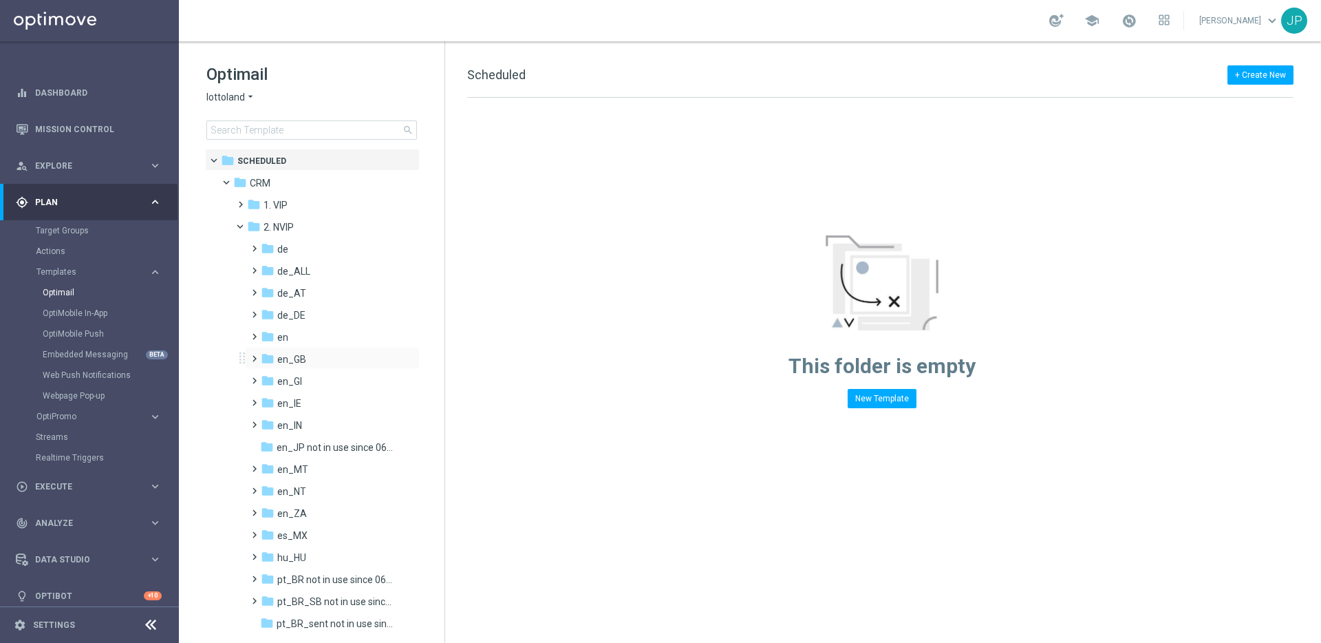
click at [255, 355] on span at bounding box center [251, 353] width 6 height 6
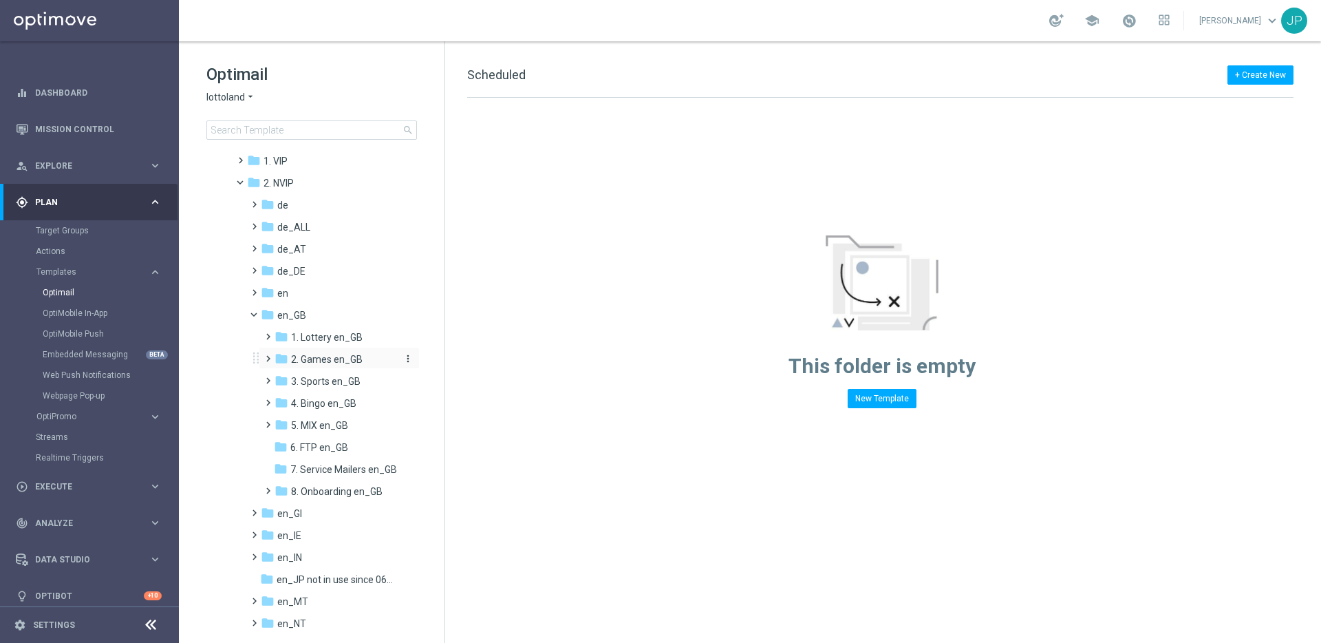
scroll to position [55, 0]
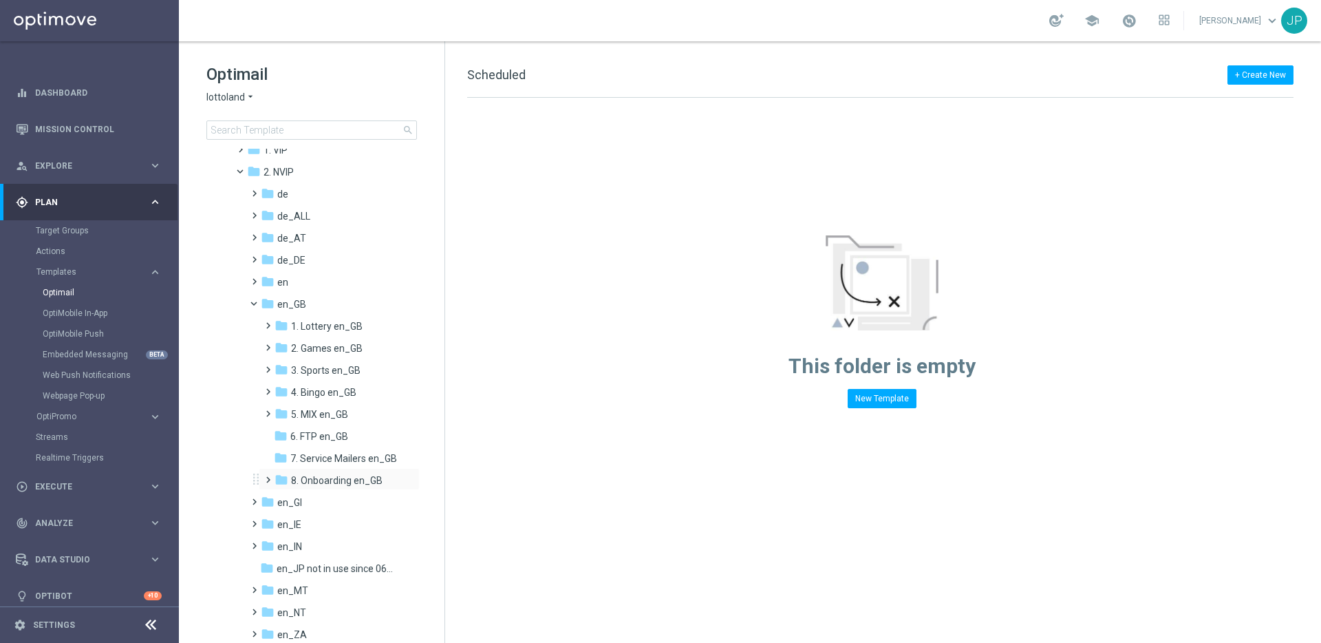
click at [268, 476] on span at bounding box center [265, 474] width 6 height 6
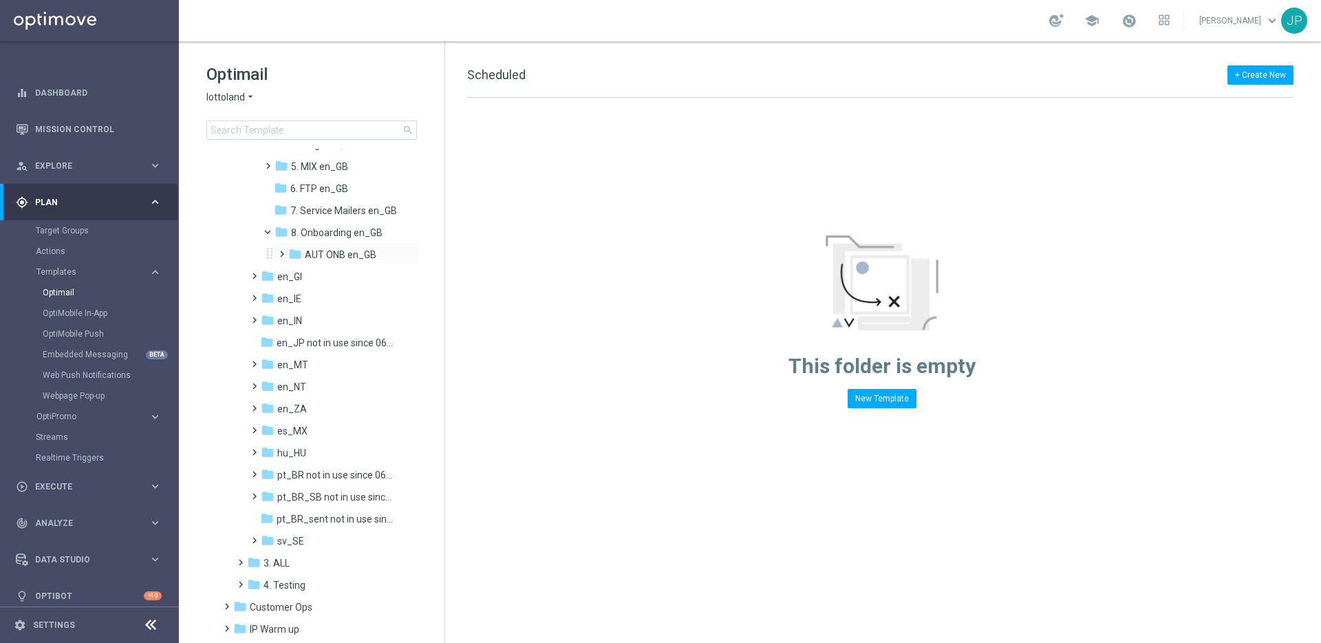
click at [282, 251] on span at bounding box center [279, 248] width 6 height 6
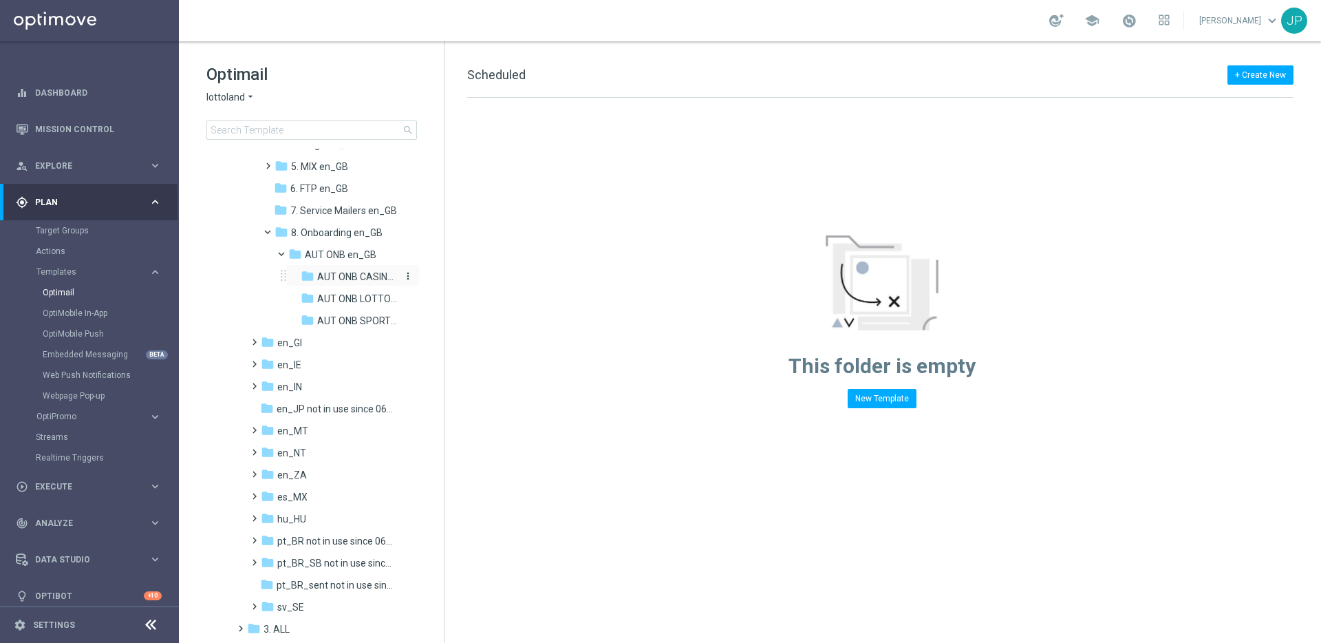
click at [357, 275] on span "AUT ONB CASINO en_GB" at bounding box center [357, 276] width 80 height 12
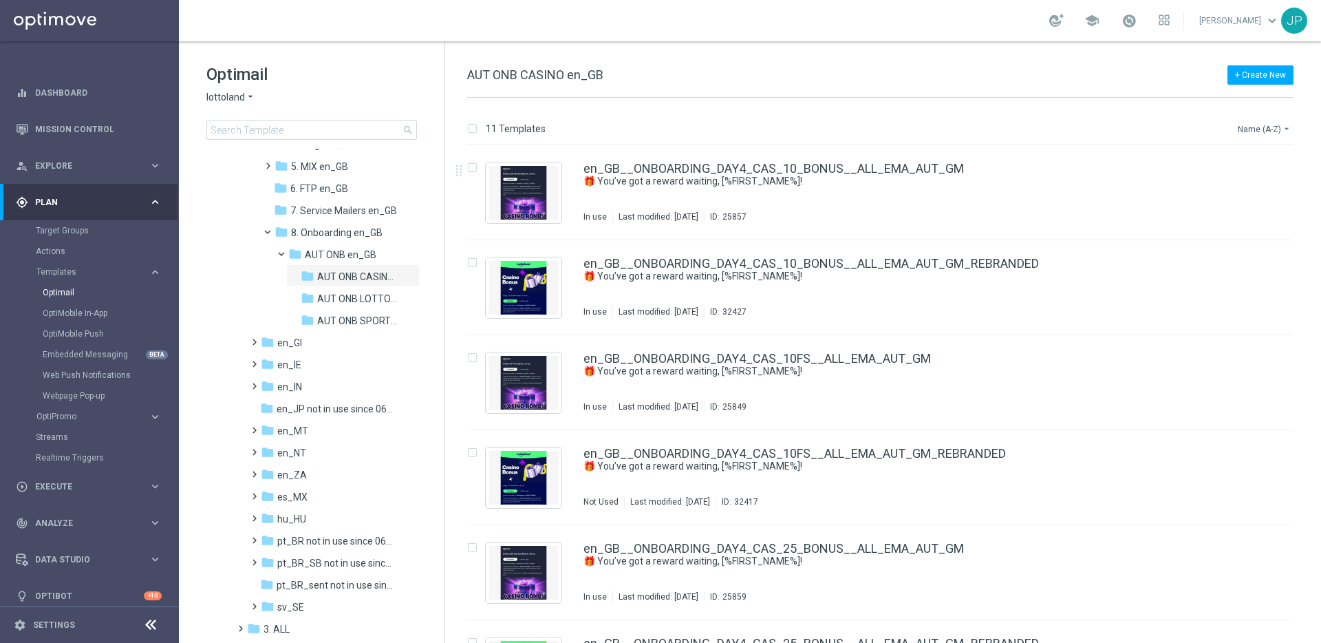
click at [1275, 127] on button "Name (A-Z) arrow_drop_down" at bounding box center [1265, 128] width 57 height 17
click at [1254, 184] on div "Date Modified (Newest)" at bounding box center [1239, 190] width 110 height 19
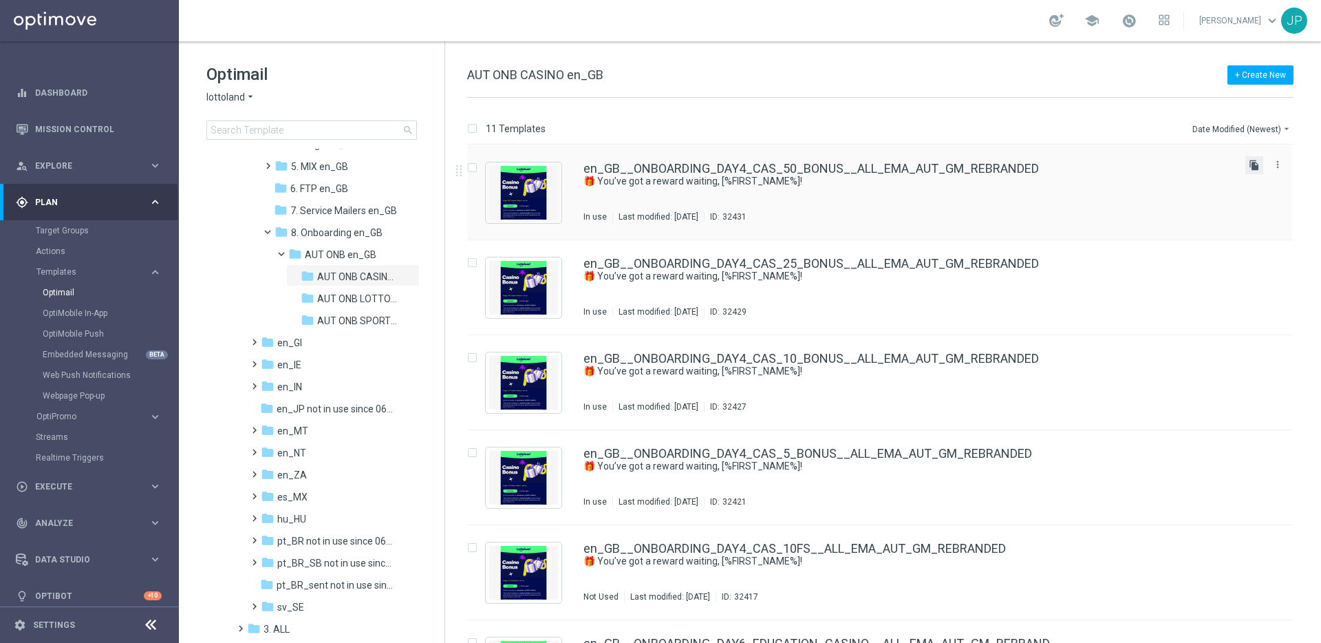
click at [1249, 160] on icon "file_copy" at bounding box center [1254, 165] width 11 height 11
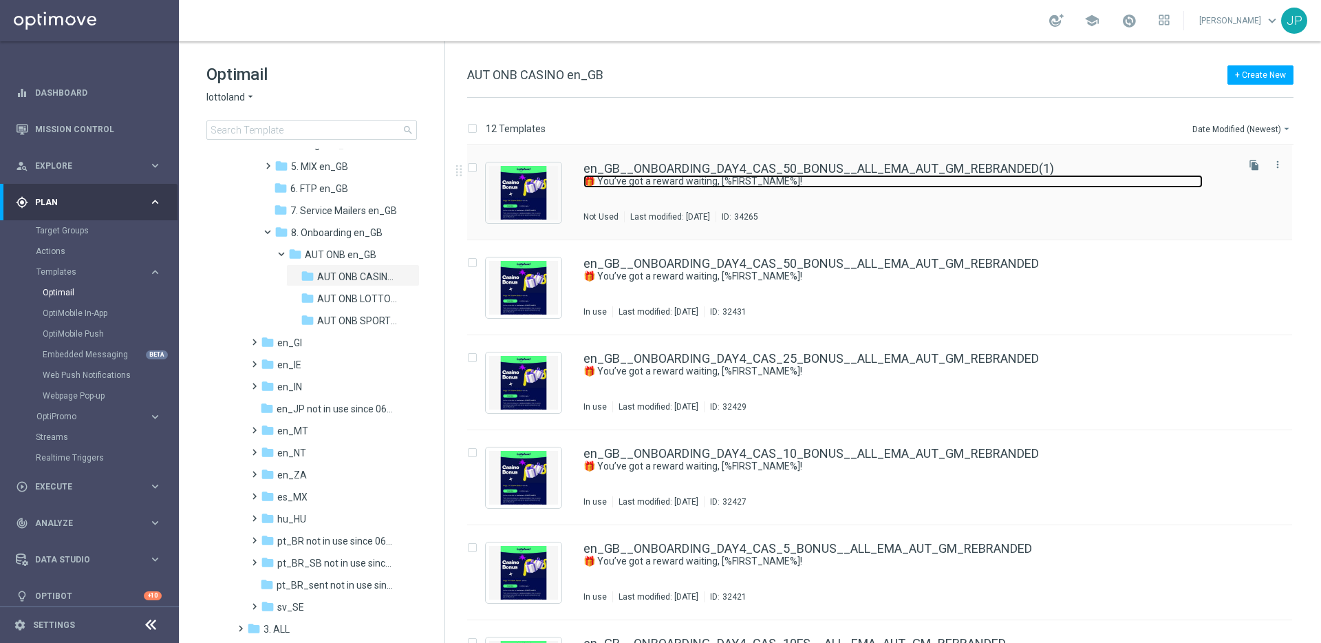
click at [1118, 182] on link "🎁 You’ve got a reward waiting, [%FIRST_NAME%]!" at bounding box center [893, 181] width 619 height 13
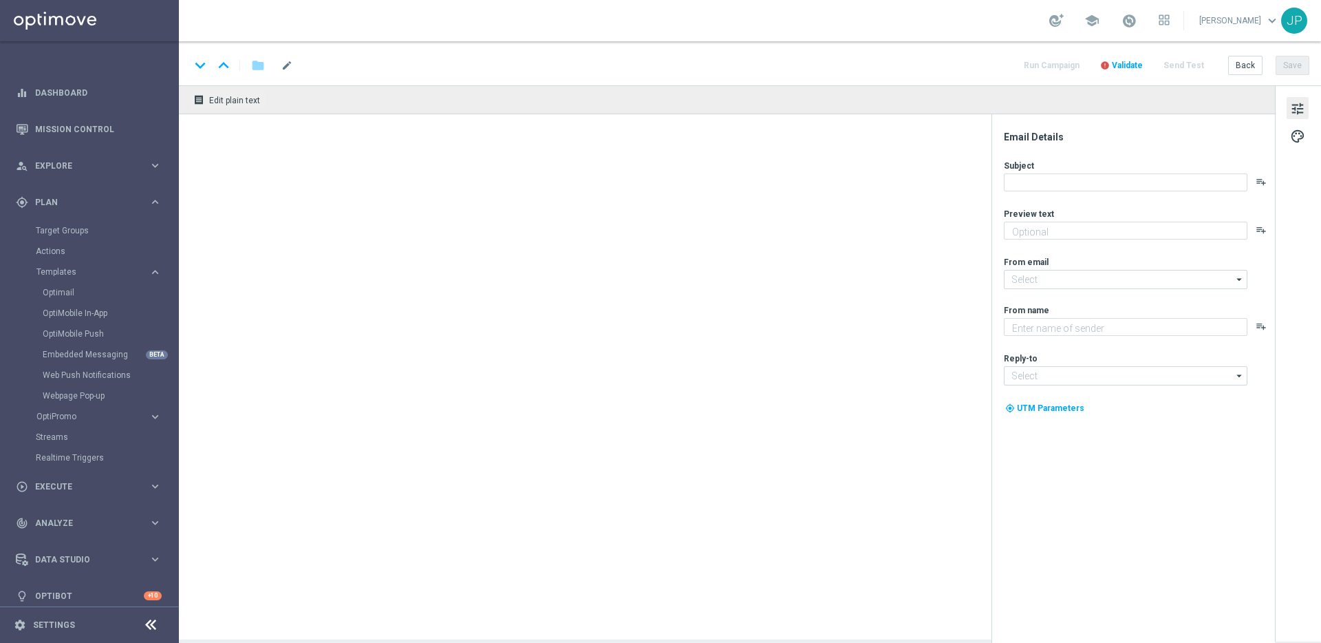
type textarea "Feel the thrill of the casino with this exclusive freebie."
type textarea "Lottoland"
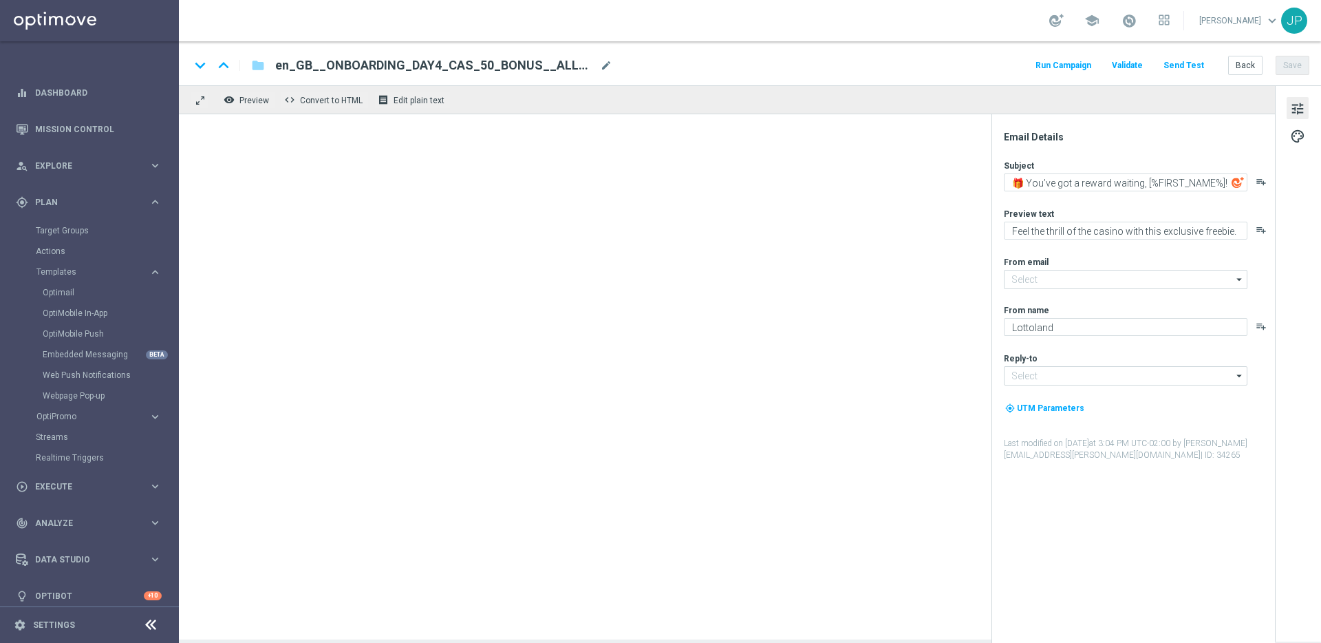
type input "[EMAIL_ADDRESS][DOMAIN_NAME]"
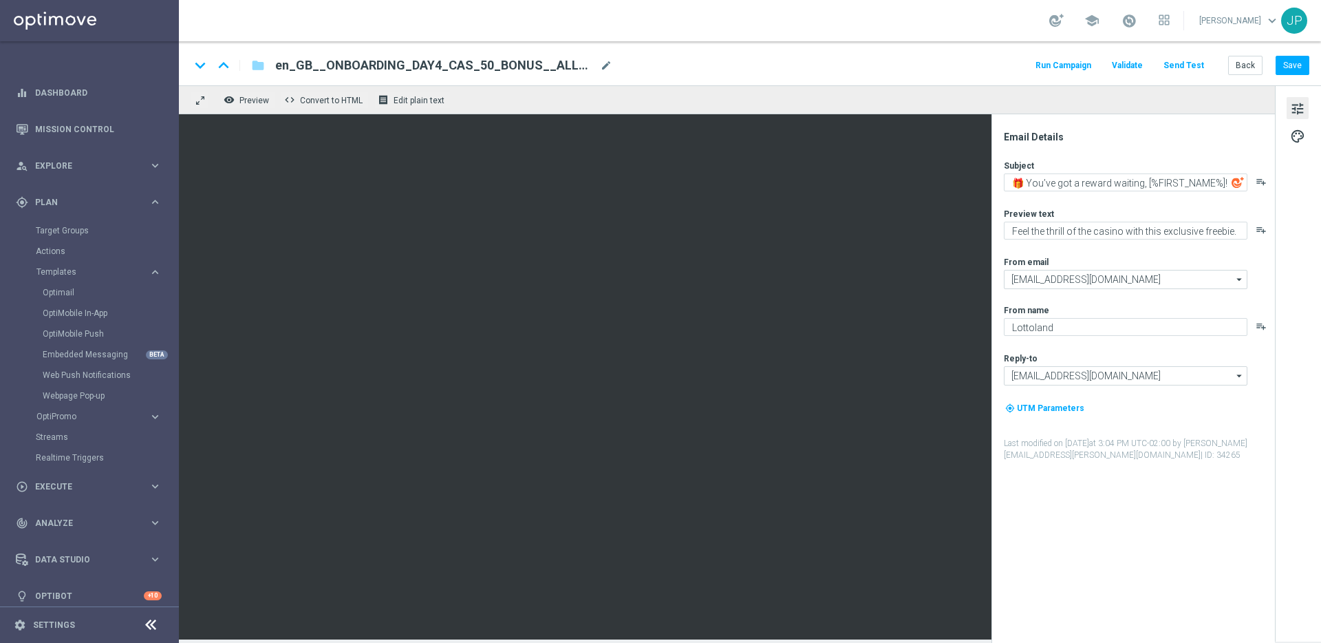
click at [437, 63] on span "en_GB__ONBOARDING_DAY4_CAS_50_BONUS__ALL_EMA_AUT_GM_REBRANDED(1)" at bounding box center [434, 65] width 319 height 17
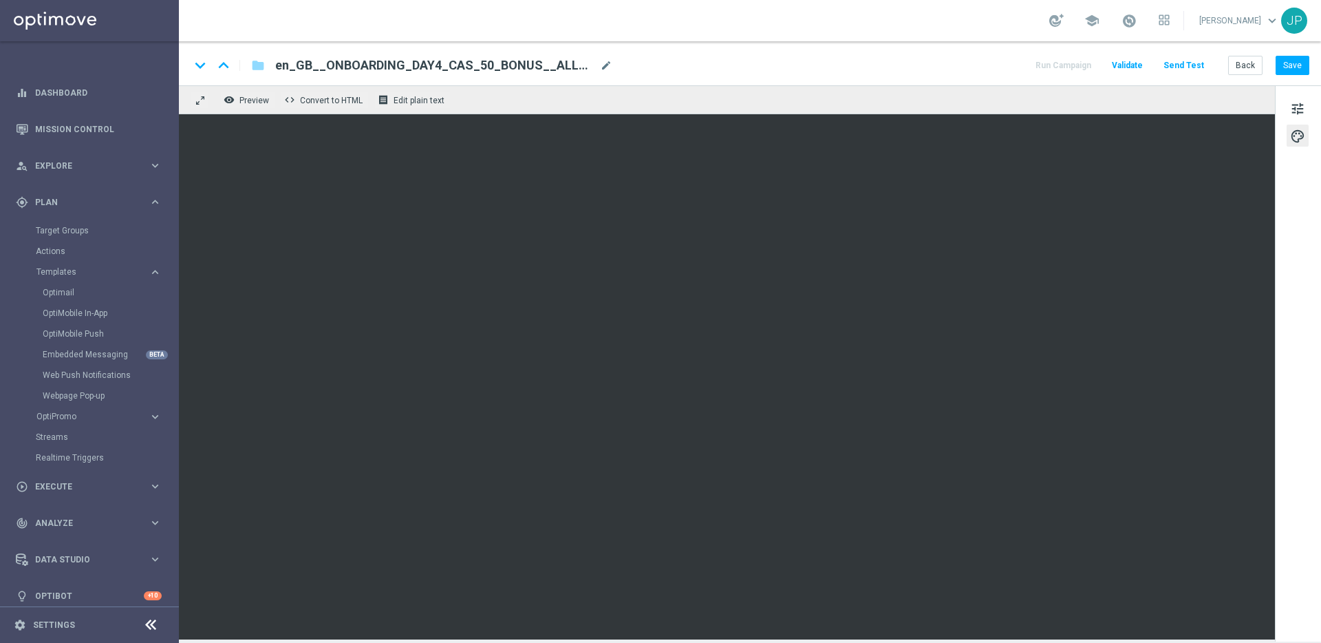
click at [570, 70] on span "en_GB__ONBOARDING_DAY4_CAS_50_BONUS__ALL_EMA_AUT_GM_REBRANDED(1)" at bounding box center [434, 65] width 319 height 17
click at [384, 65] on input "en_GB__ONBOARDING_DAY4_CAS_50_BONUS__ALL_EMA_AUT_GM_REBRANDED(1)" at bounding box center [445, 65] width 341 height 18
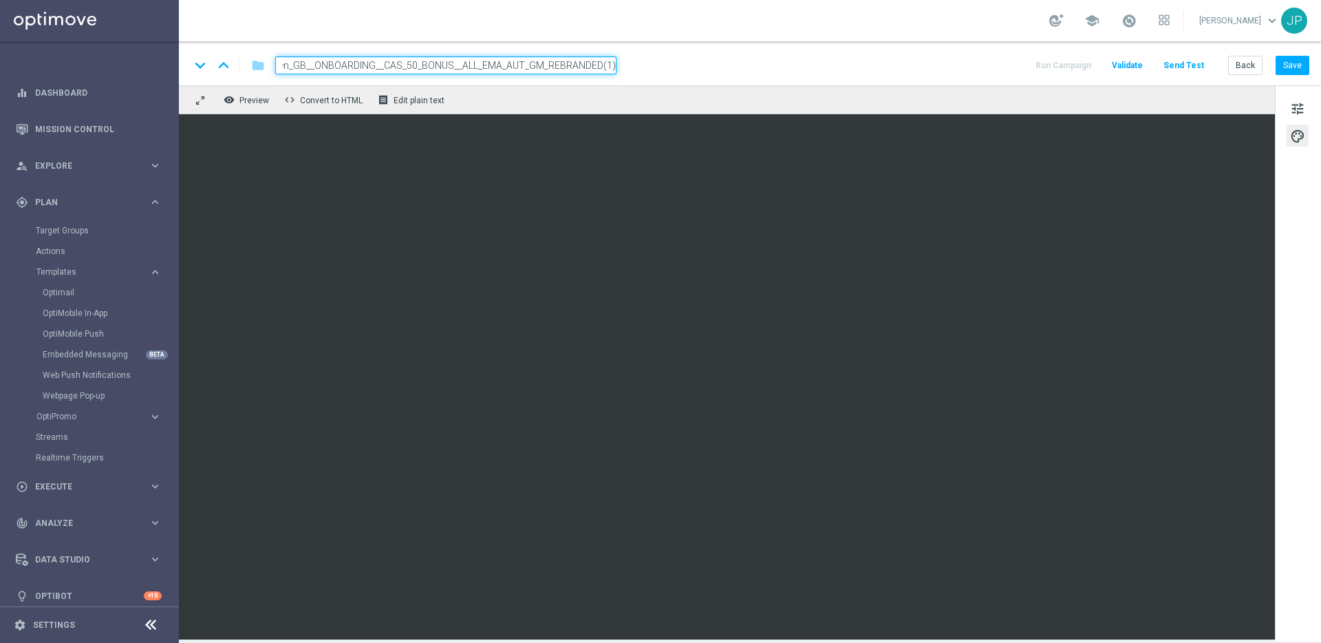
scroll to position [0, 0]
click at [408, 64] on input "en_GB__ONBOARDING_CAS_50_BONUS__ALL_EMA_AUT_GM_REBRANDED(1)" at bounding box center [445, 65] width 341 height 18
click at [423, 65] on input "en_GB__ONBOARDING_CAS_50_BONUS__ALL_EMA_AUT_GM_REBRANDED(1)" at bounding box center [445, 65] width 341 height 18
click at [416, 65] on input "en_GB__ONBOARDING_CAS_50_BONUS__ALL_EMA_AUT_GM_REBRANDED(1)" at bounding box center [445, 65] width 341 height 18
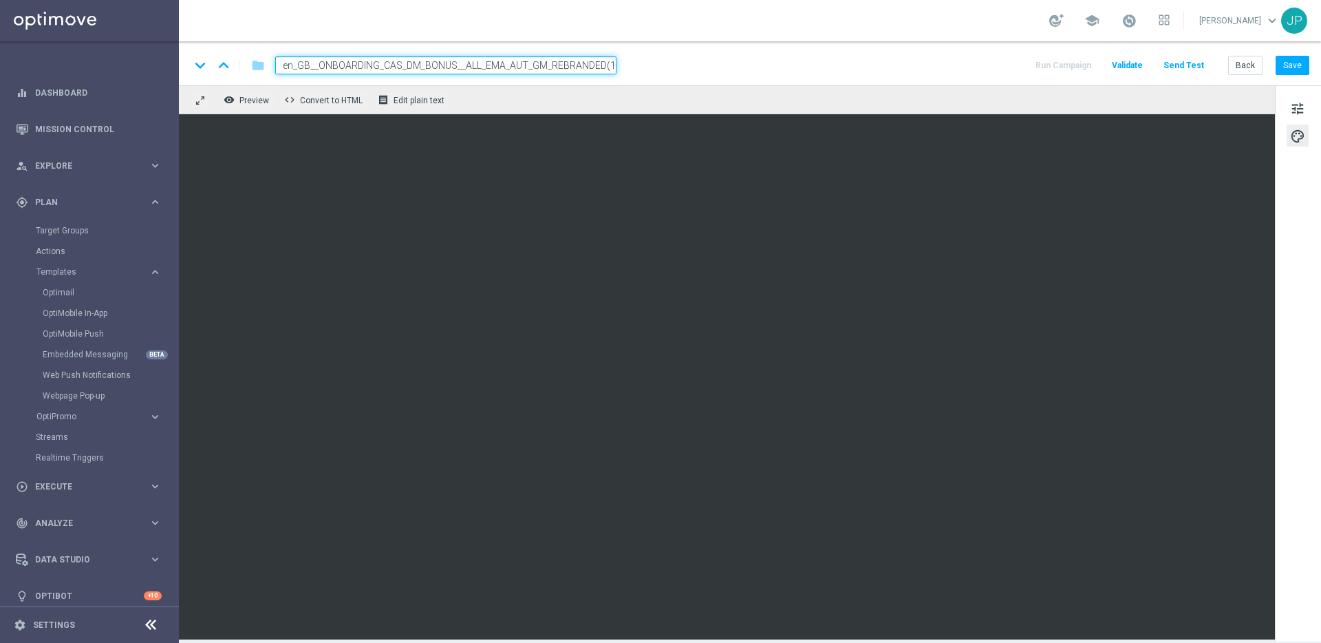
click at [453, 63] on input "en_GB__ONBOARDING_CAS_DM_BONUS__ALL_EMA_AUT_GM_REBRANDED(1)" at bounding box center [445, 65] width 341 height 18
click at [610, 64] on input "en_GB__ONBOARDING_CAS_DM_100%__ALL_EMA_AUT_GM_REBRANDED(1)" at bounding box center [445, 65] width 341 height 18
type input "en_GB__ONBOARDING_CAS_DM_100%__ALL_EMA_AUT_GM_REBRANDED"
click at [693, 56] on div "keyboard_arrow_down keyboard_arrow_up folder en_GB__ONBOARDING_CAS_DM_100%__ALL…" at bounding box center [750, 65] width 1120 height 18
click at [481, 66] on input "en_GB__ONBOARDING_CAS_DM_100%__ALL_EMA_AUT_GM_REBRANDED" at bounding box center [445, 65] width 341 height 18
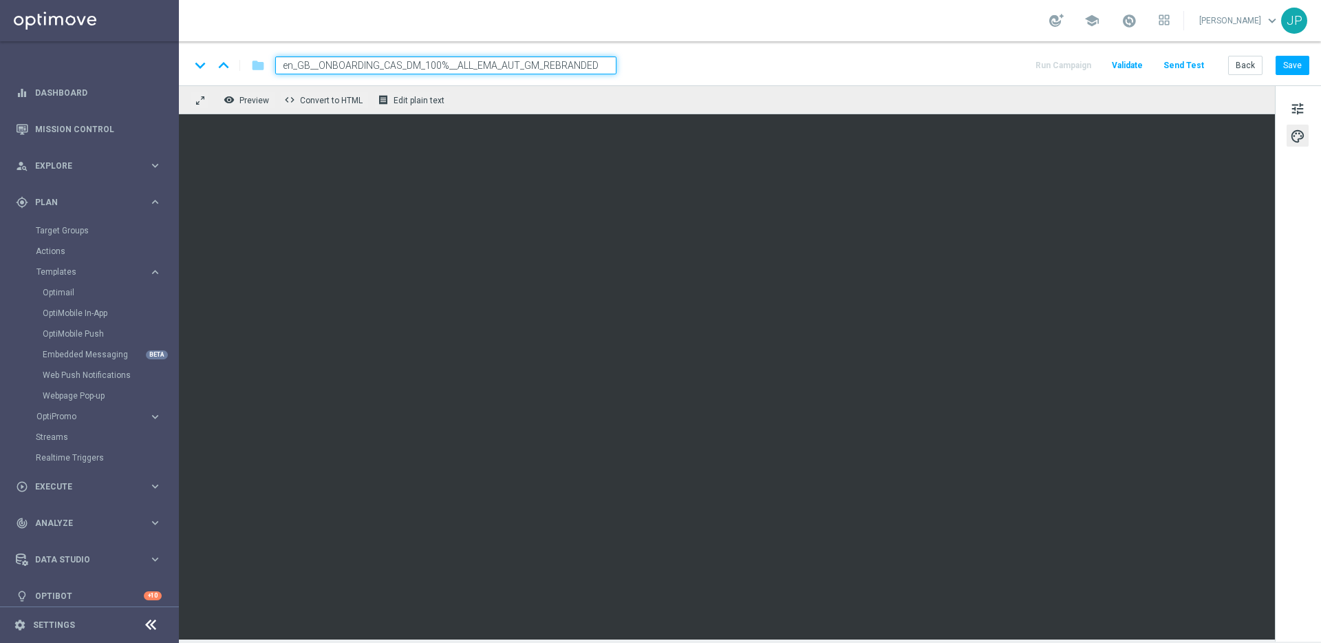
click at [481, 66] on input "en_GB__ONBOARDING_CAS_DM_100%__ALL_EMA_AUT_GM_REBRANDED" at bounding box center [445, 65] width 341 height 18
click at [696, 53] on div "keyboard_arrow_down keyboard_arrow_up folder en_GB__ONBOARDING_CAS_DM_100%__ALL…" at bounding box center [750, 63] width 1143 height 44
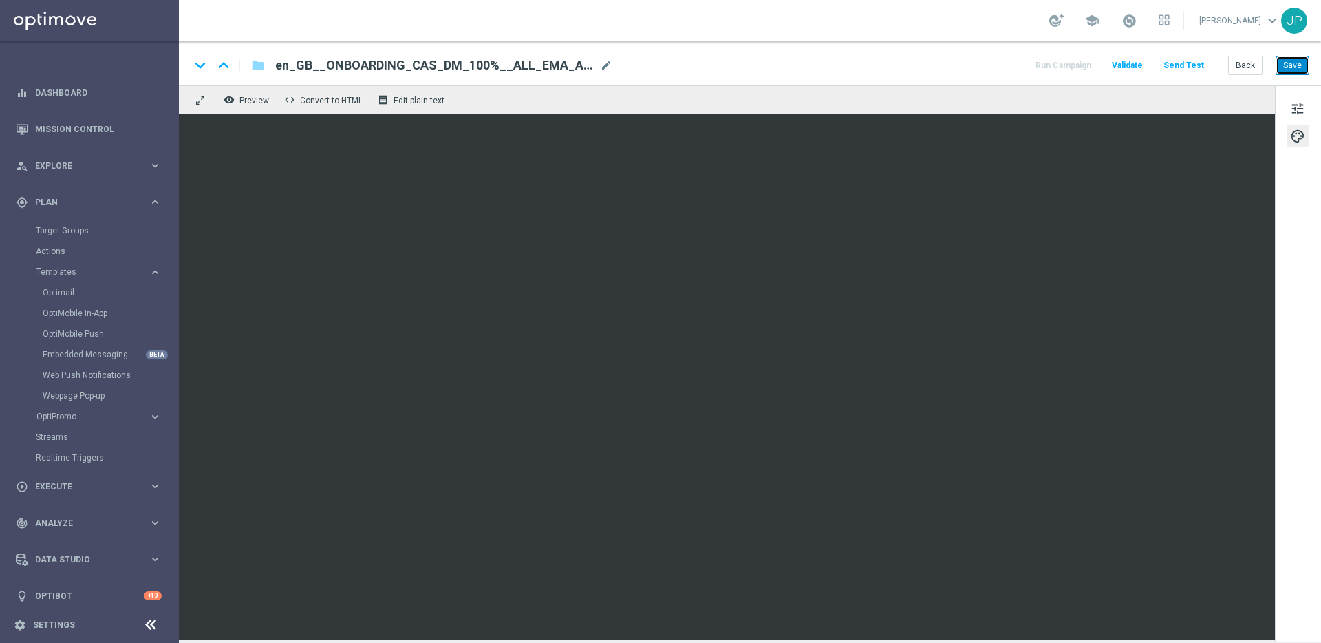
click at [1307, 66] on button "Save" at bounding box center [1293, 65] width 34 height 19
click at [577, 74] on div "en_GB__ONBOARDING_CAS_DM_100%__ALL_EMA_AUT_GM_REBRANDED mode_edit" at bounding box center [443, 65] width 337 height 18
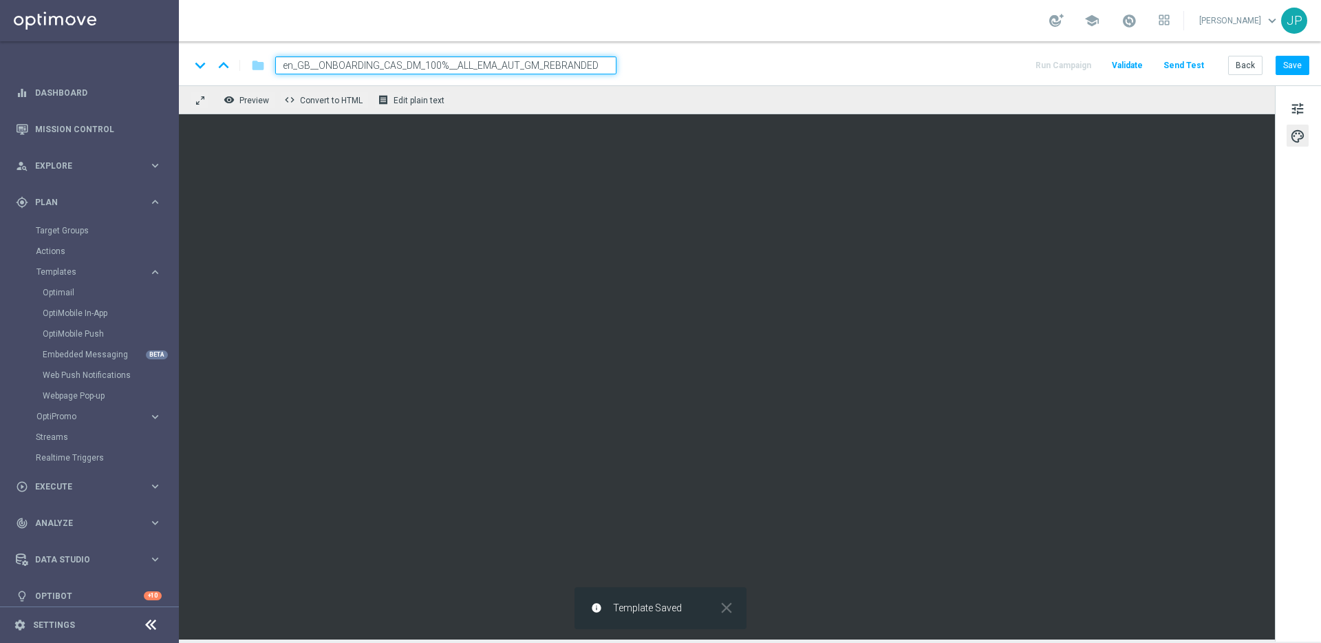
click at [584, 65] on input "en_GB__ONBOARDING_CAS_DM_100%__ALL_EMA_AUT_GM_REBRANDED" at bounding box center [445, 65] width 341 height 18
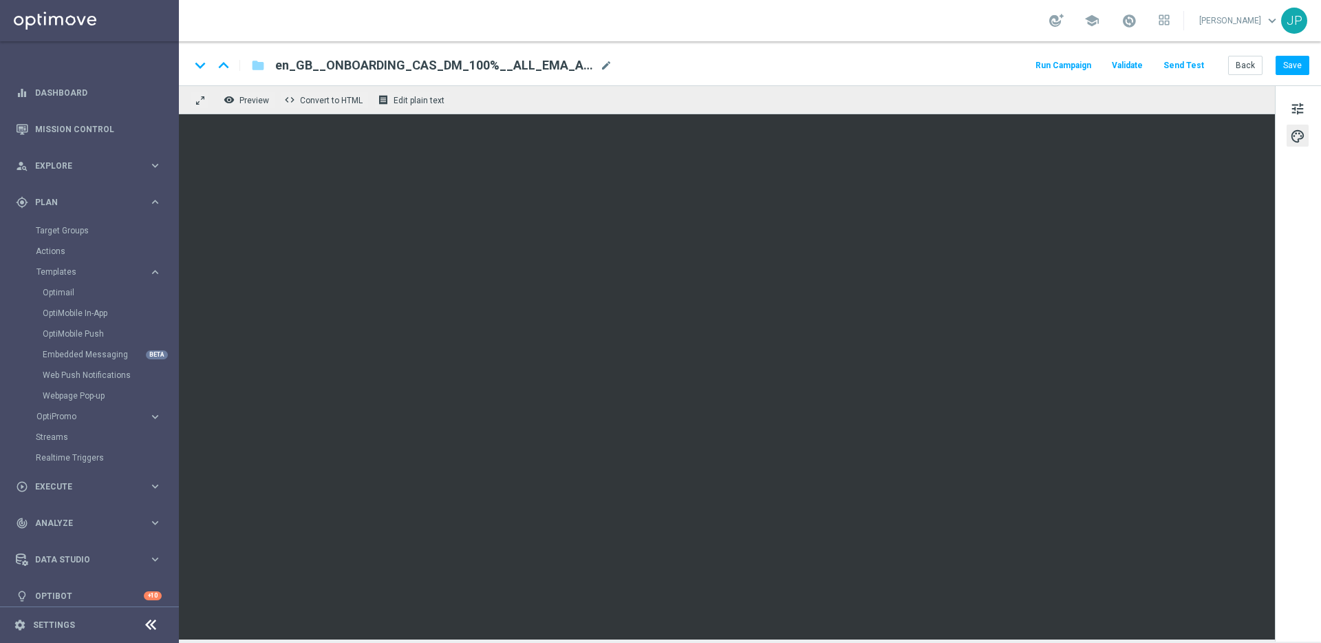
click at [555, 66] on span "en_GB__ONBOARDING_CAS_DM_100%__ALL_EMA_AUT_GM_REBRANDED" at bounding box center [434, 65] width 319 height 17
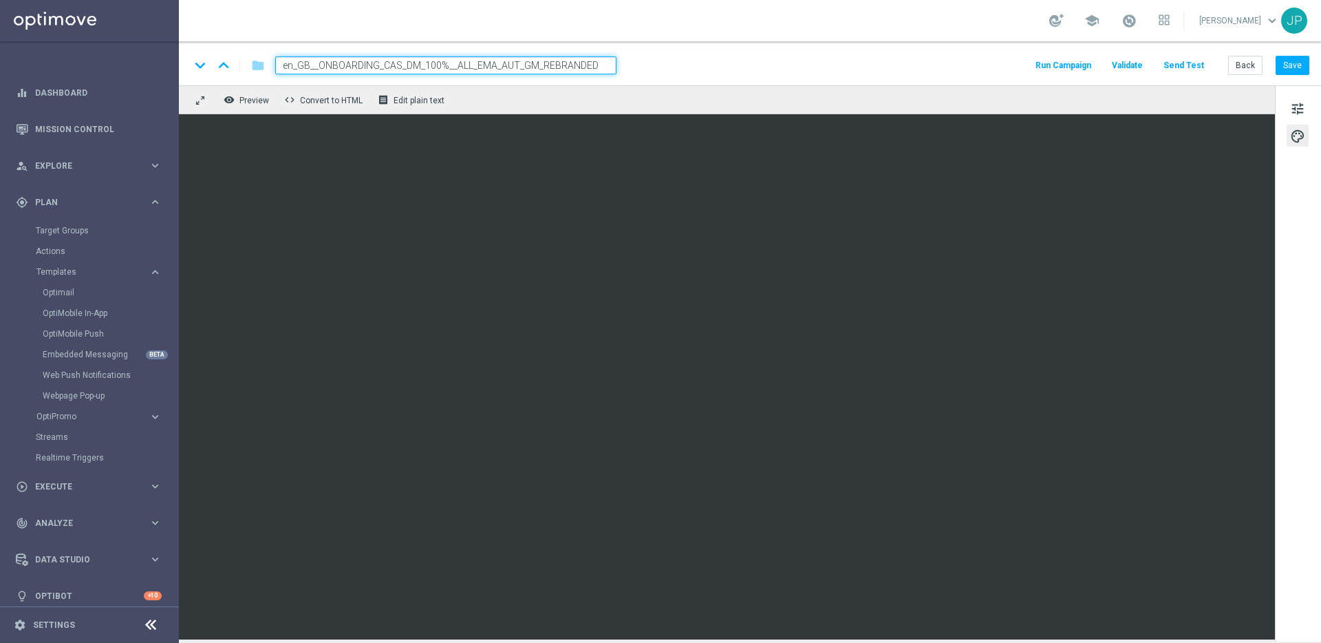
click at [719, 70] on div "keyboard_arrow_down keyboard_arrow_up folder en_GB__ONBOARDING_CAS_DM_100%__ALL…" at bounding box center [750, 65] width 1120 height 18
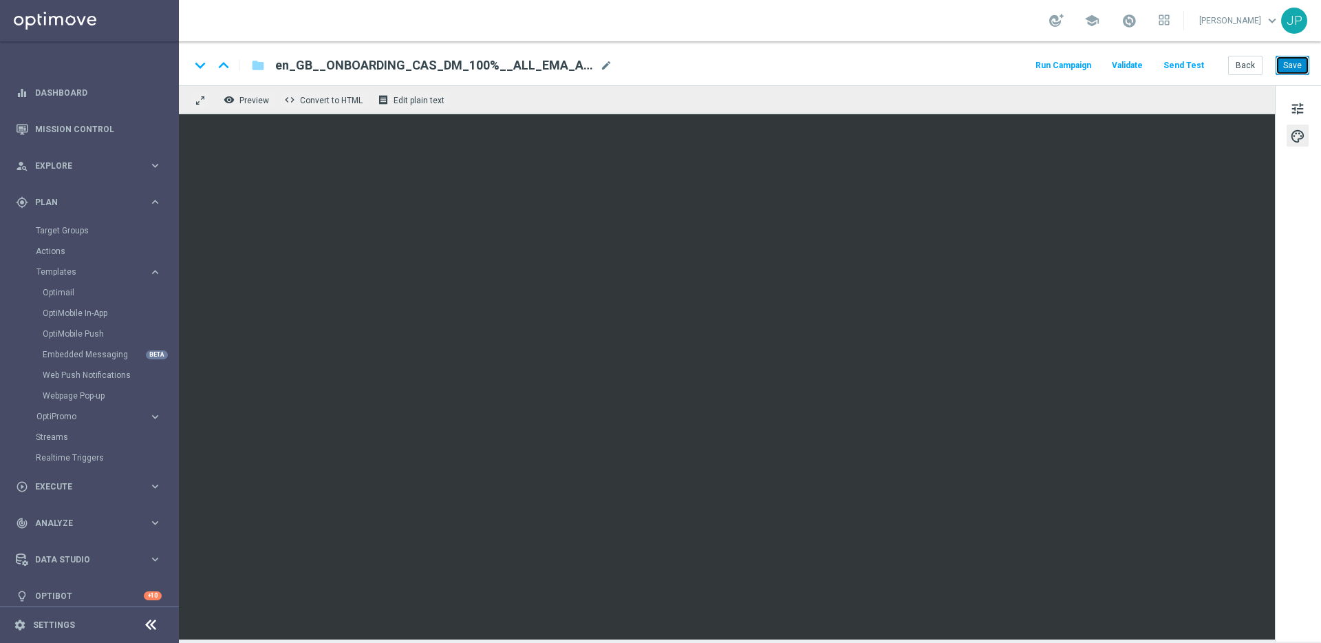
click at [1306, 67] on button "Save" at bounding box center [1293, 65] width 34 height 19
click at [1186, 66] on button "Send Test" at bounding box center [1184, 65] width 45 height 19
click at [1185, 67] on button "Send Test" at bounding box center [1184, 65] width 45 height 19
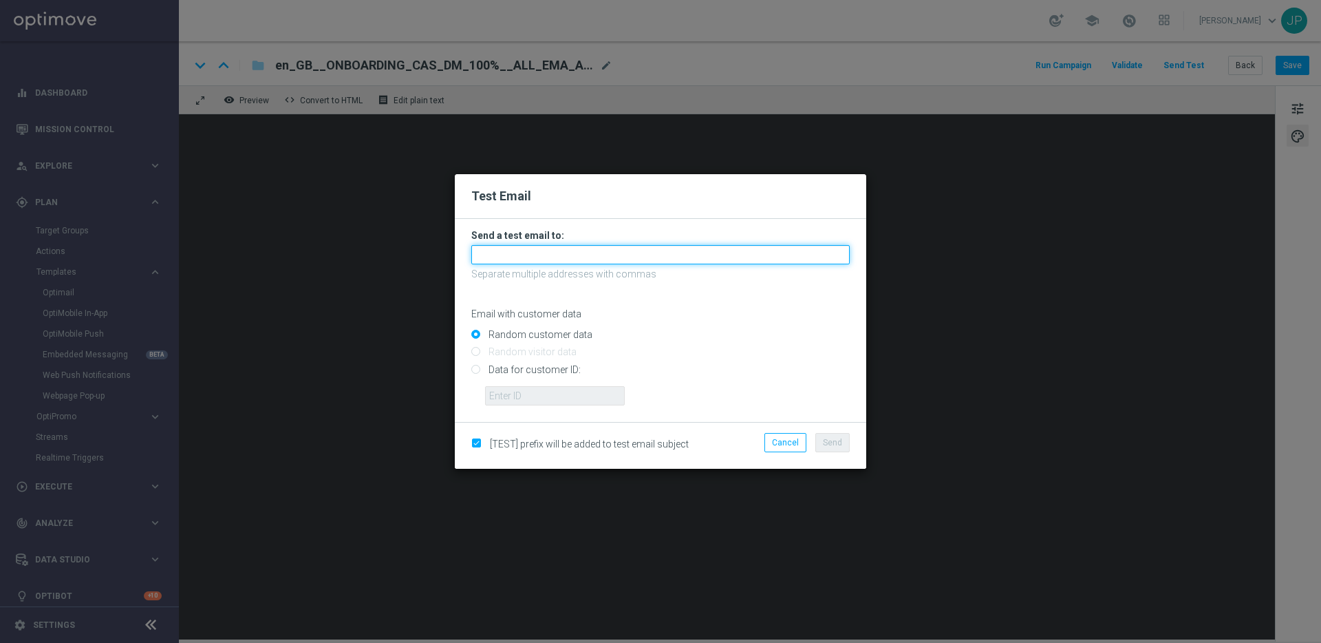
click at [728, 255] on input "text" at bounding box center [660, 254] width 379 height 19
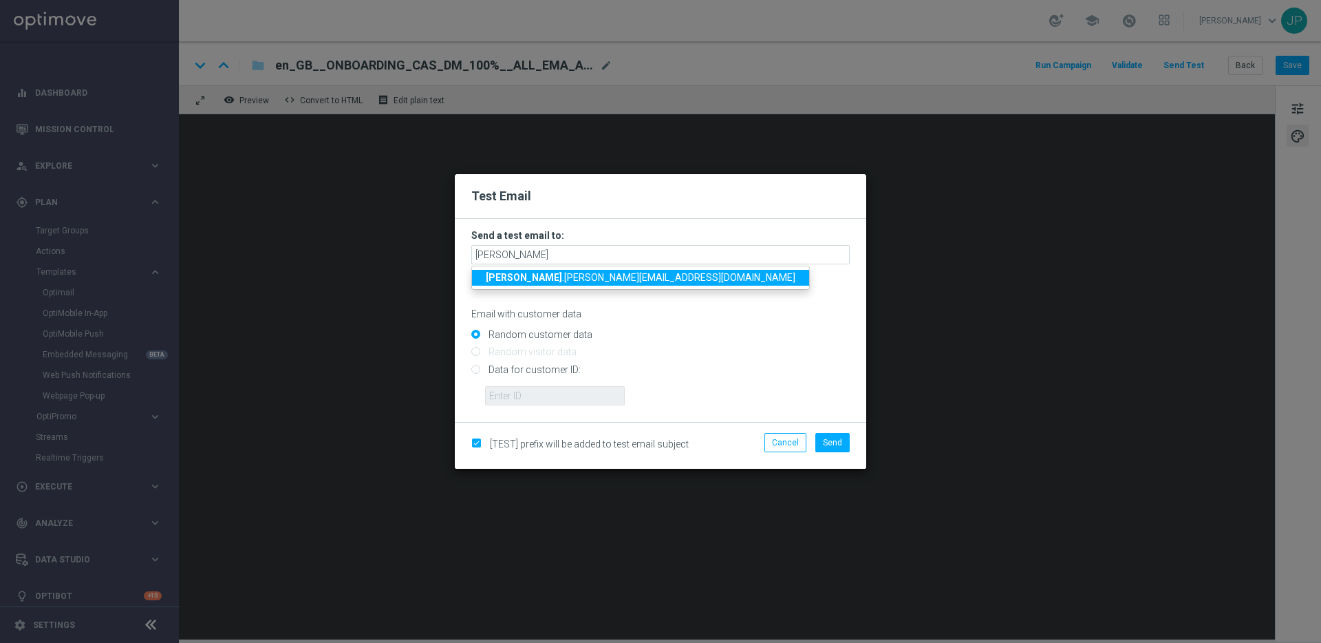
click at [599, 282] on span "ricky .hubbard@lottoland.com" at bounding box center [641, 277] width 310 height 11
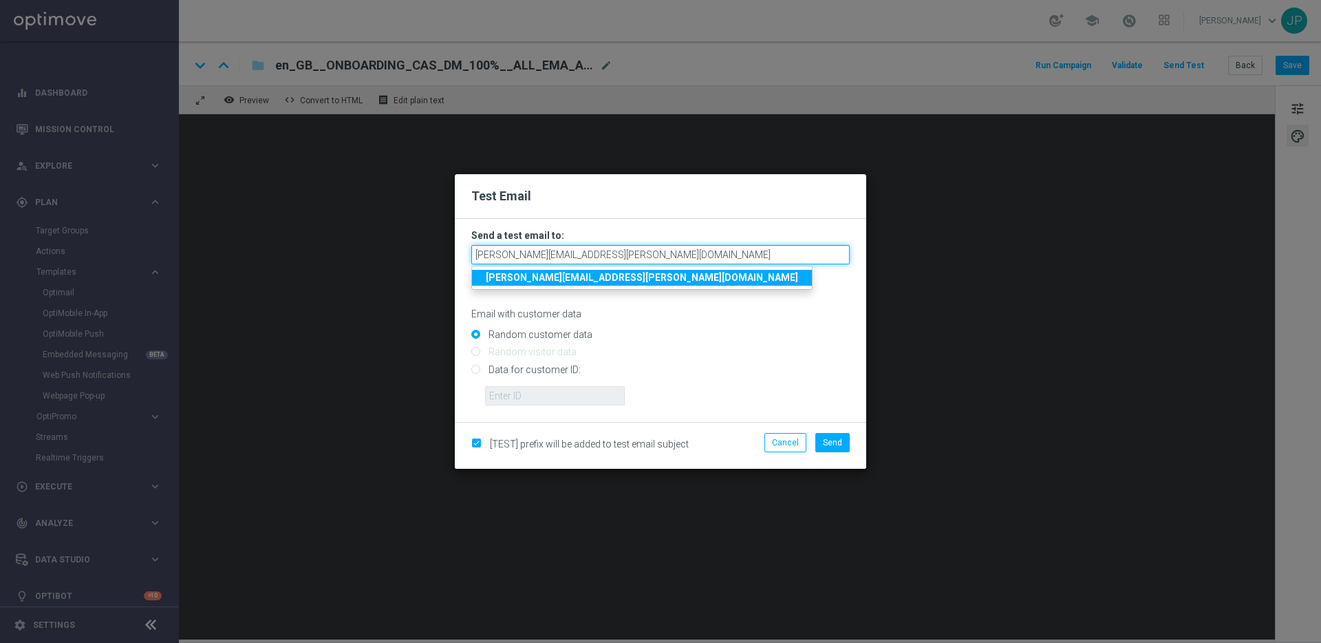
click at [655, 255] on input "ricky.hubbard@lottoland.com" at bounding box center [660, 254] width 379 height 19
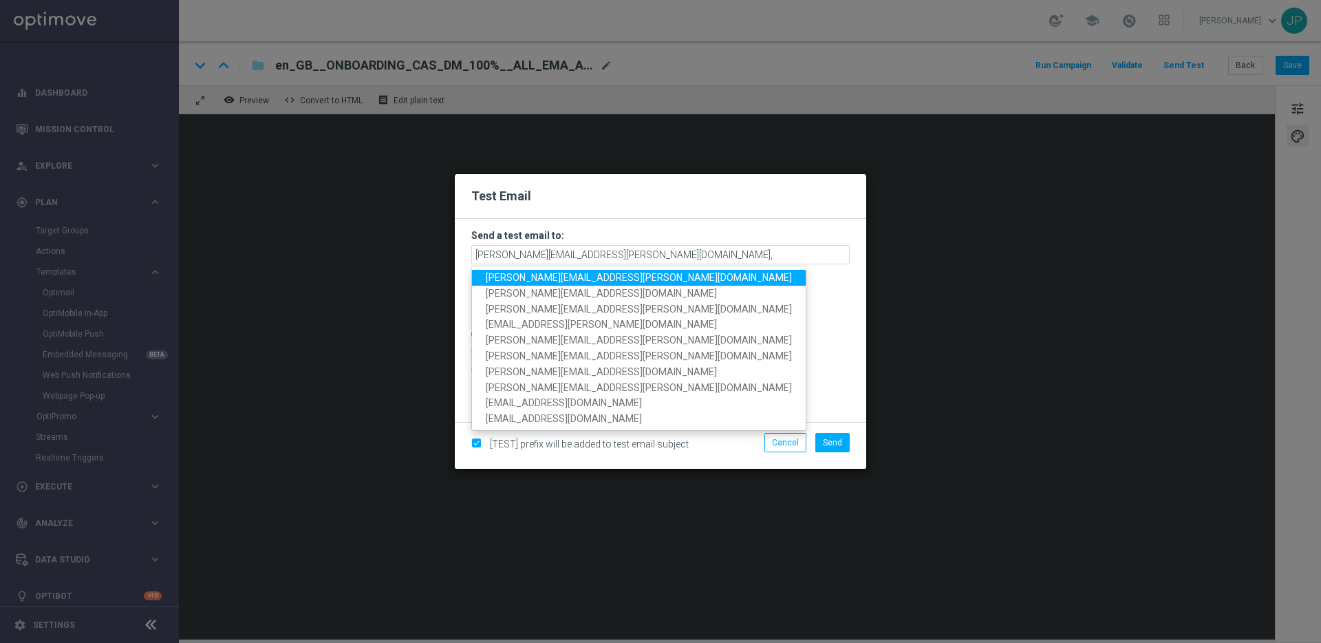
click at [553, 279] on span "james.parr@lottoland.com" at bounding box center [639, 277] width 306 height 11
type input "ricky.hubbard@lottoland.com,james.parr@lottoland.com"
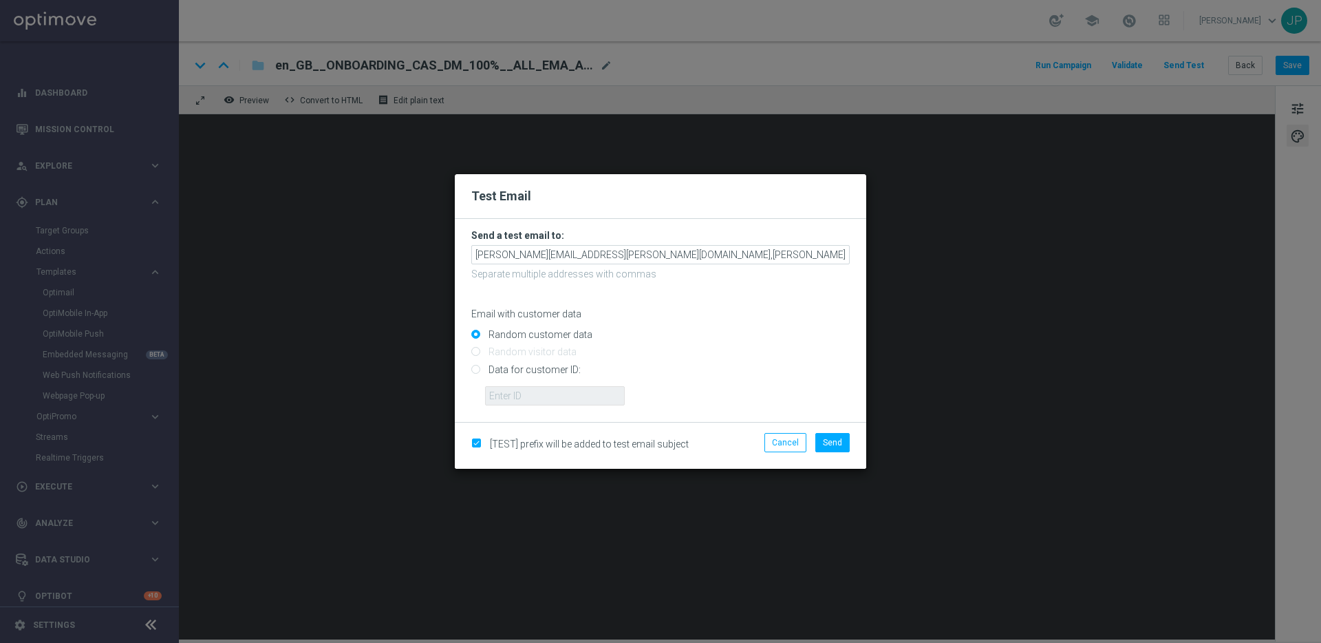
click at [528, 370] on input "Data for customer ID:" at bounding box center [660, 374] width 379 height 19
radio input "true"
click at [590, 394] on input "text" at bounding box center [555, 395] width 140 height 19
paste input "223901476"
type input "223901476"
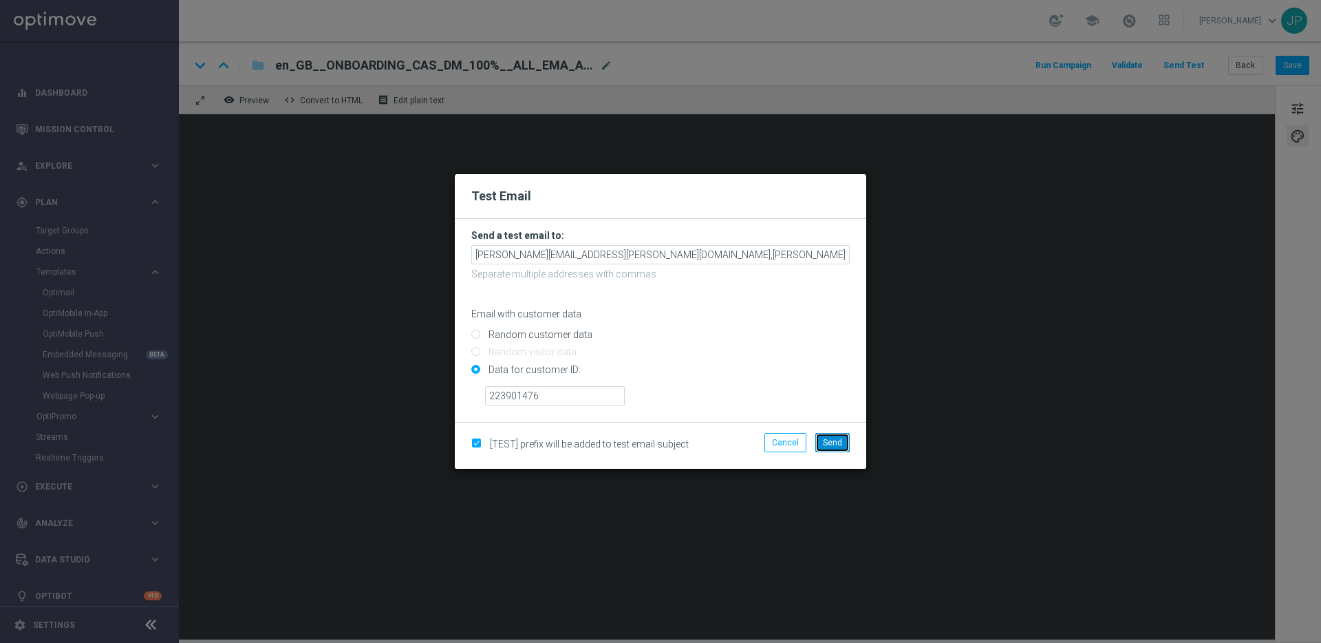
click at [835, 436] on button "Send" at bounding box center [833, 442] width 34 height 19
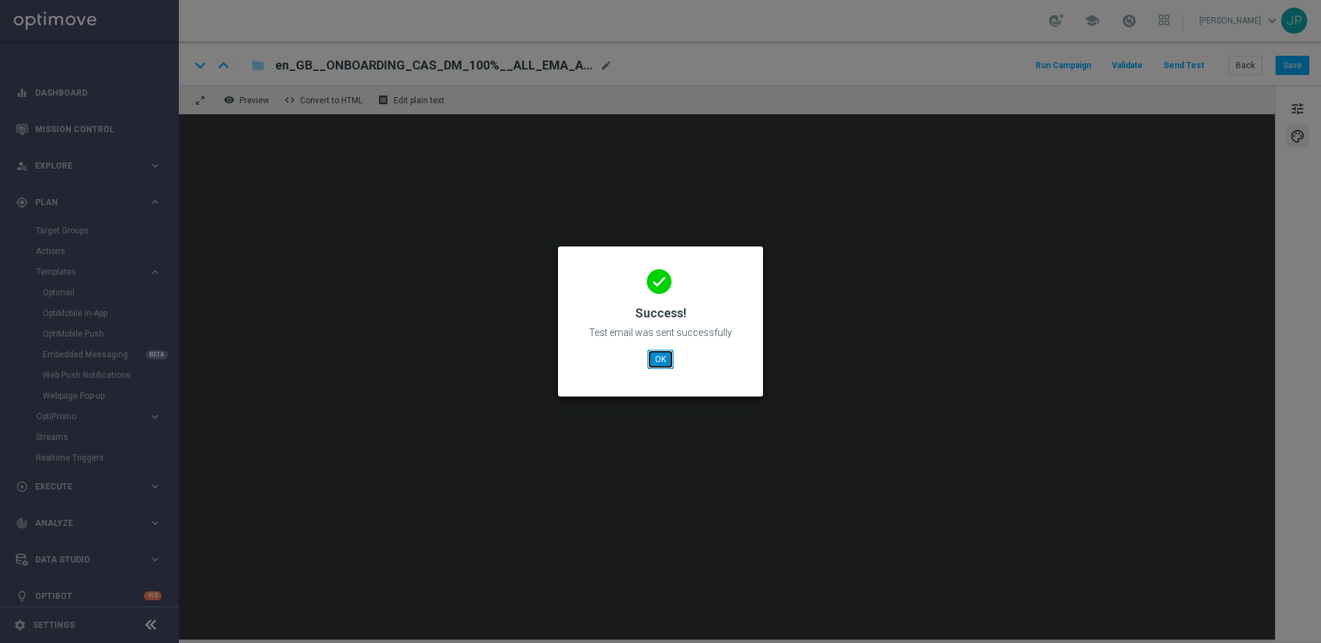
click at [657, 363] on button "OK" at bounding box center [661, 359] width 26 height 19
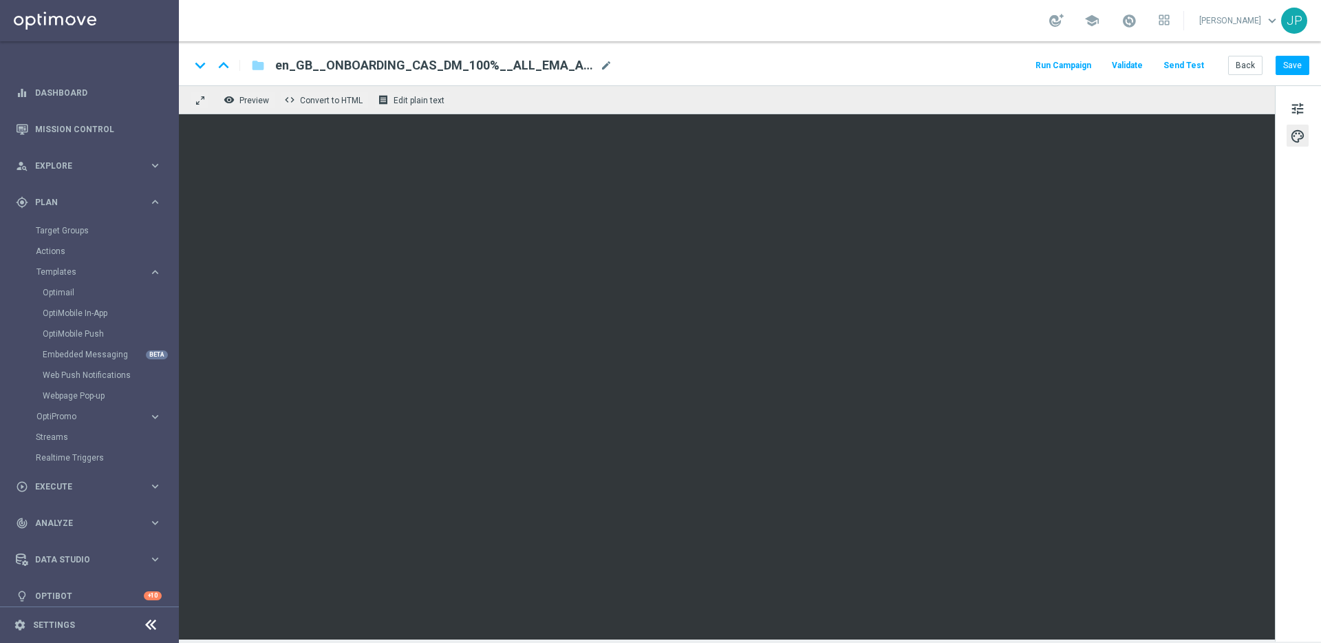
click at [977, 51] on div "keyboard_arrow_down keyboard_arrow_up folder en_GB__ONBOARDING_CAS_DM_100%__ALL…" at bounding box center [750, 63] width 1143 height 44
click at [1253, 60] on button "Back" at bounding box center [1246, 65] width 34 height 19
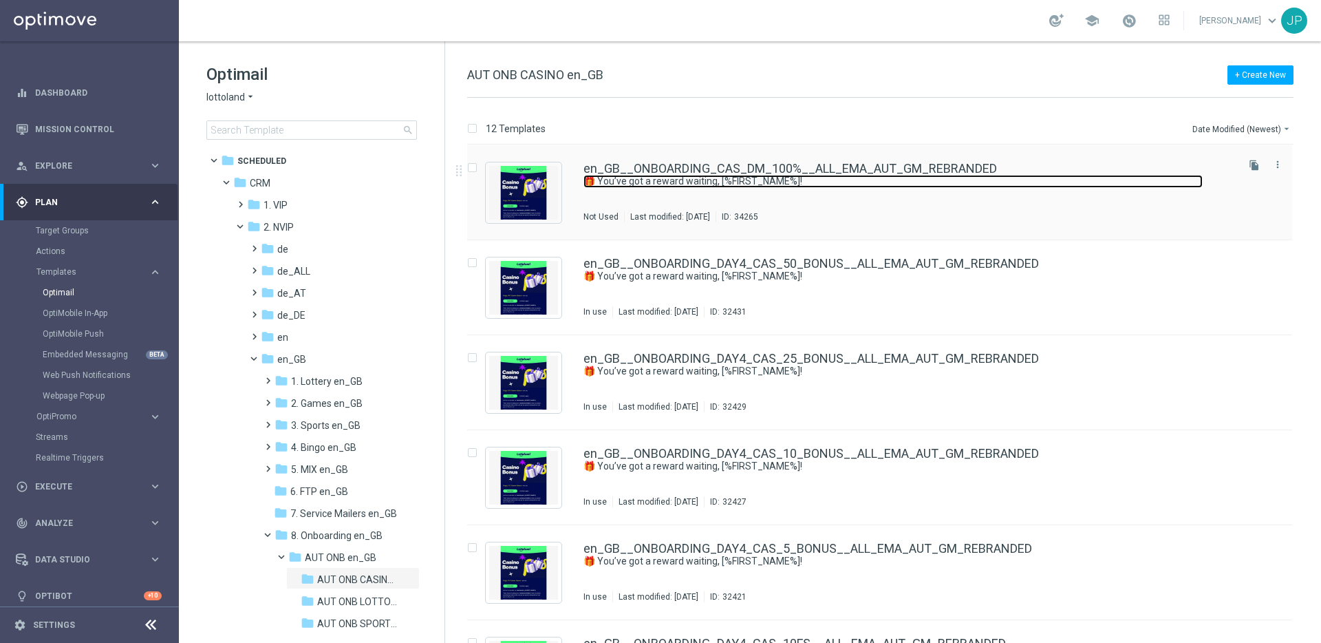
click at [977, 182] on link "🎁 You’ve got a reward waiting, [%FIRST_NAME%]!" at bounding box center [893, 181] width 619 height 13
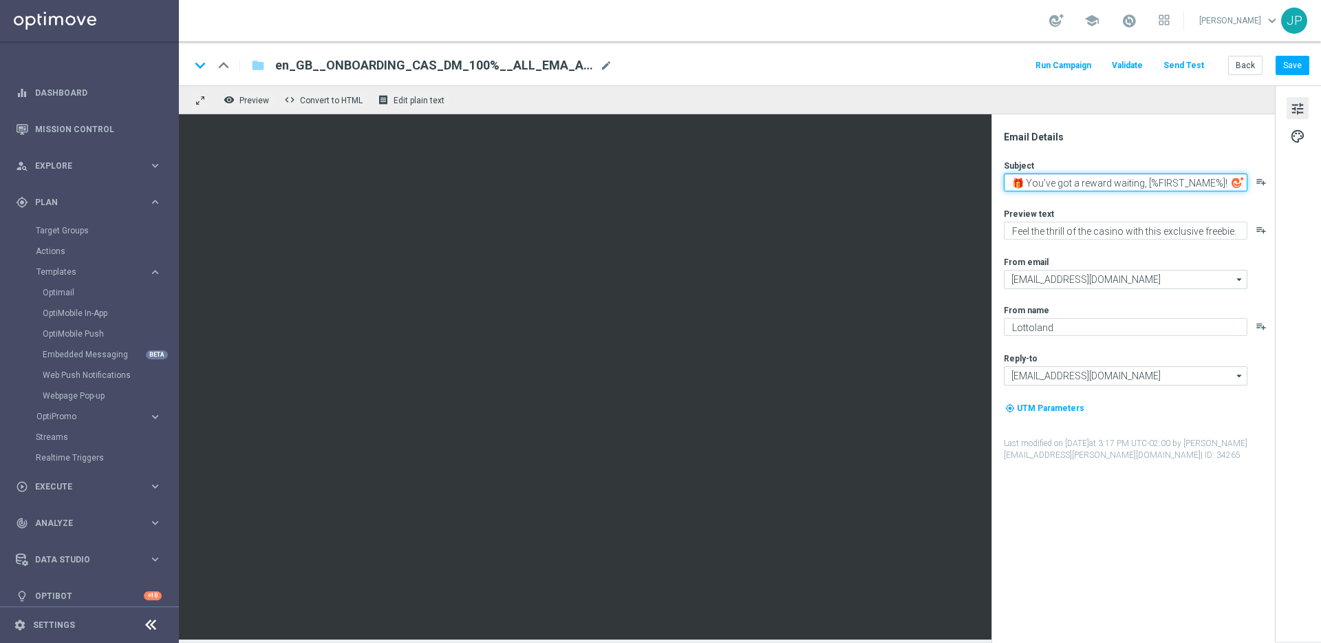
click at [1034, 183] on textarea "🎁 You’ve got a reward waiting, [%FIRST_NAME%]!" at bounding box center [1126, 182] width 244 height 18
drag, startPoint x: 1034, startPoint y: 183, endPoint x: 1110, endPoint y: 184, distance: 76.4
click at [1110, 184] on textarea "🎁 You’ve got a reward waiting, [%FIRST_NAME%]!" at bounding box center [1126, 182] width 244 height 18
type textarea "🎁 Enjoy this special offer, [%FIRST_NAME%]!"
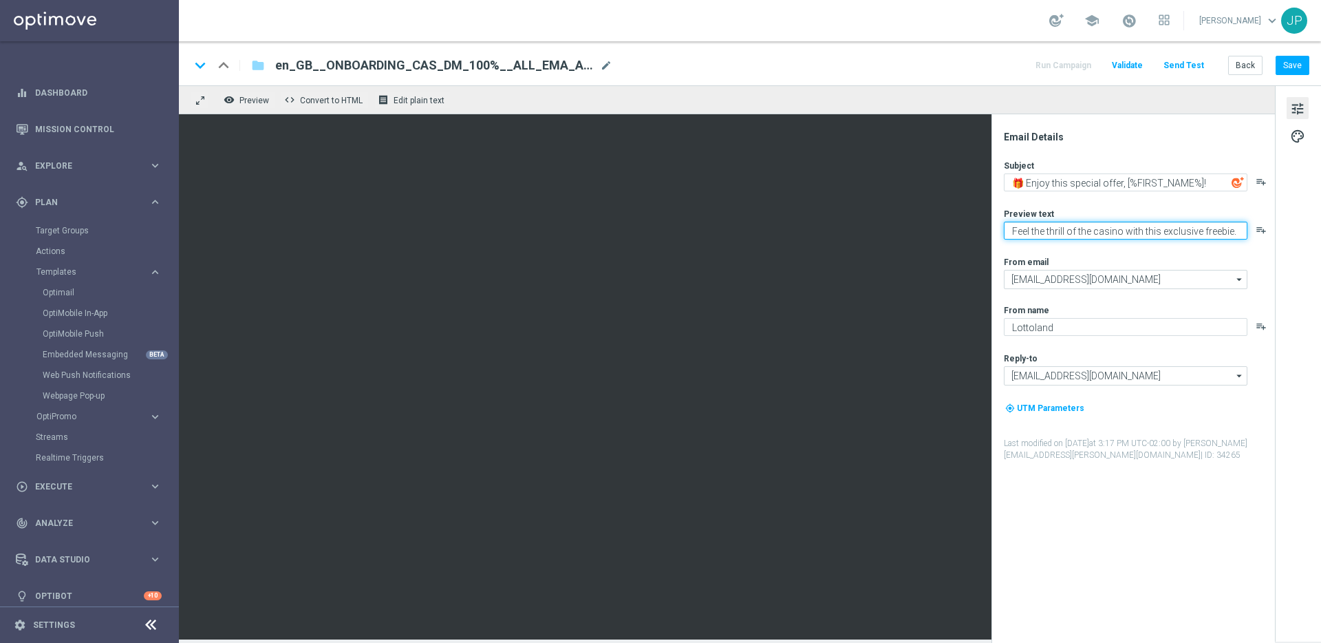
click at [1022, 231] on textarea "Feel the thrill of the casino with this exclusive freebie." at bounding box center [1126, 231] width 244 height 18
drag, startPoint x: 1022, startPoint y: 231, endPoint x: 1221, endPoint y: 229, distance: 198.9
click at [1221, 229] on textarea "Feel the thrill of the casino with this exclusive freebie." at bounding box center [1126, 231] width 244 height 18
type textarea "Maximise your deposit."
click at [1153, 215] on div "Preview text" at bounding box center [1139, 213] width 270 height 11
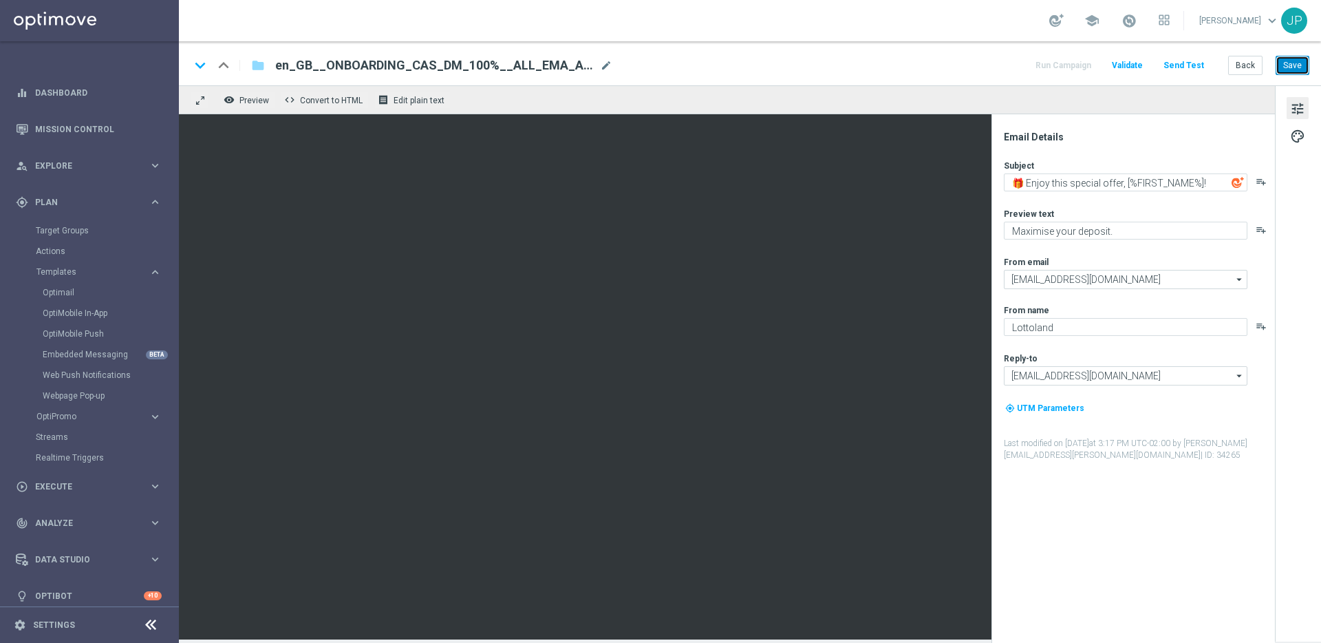
click at [1286, 67] on button "Save" at bounding box center [1293, 65] width 34 height 19
click at [1191, 61] on button "Send Test" at bounding box center [1184, 65] width 45 height 19
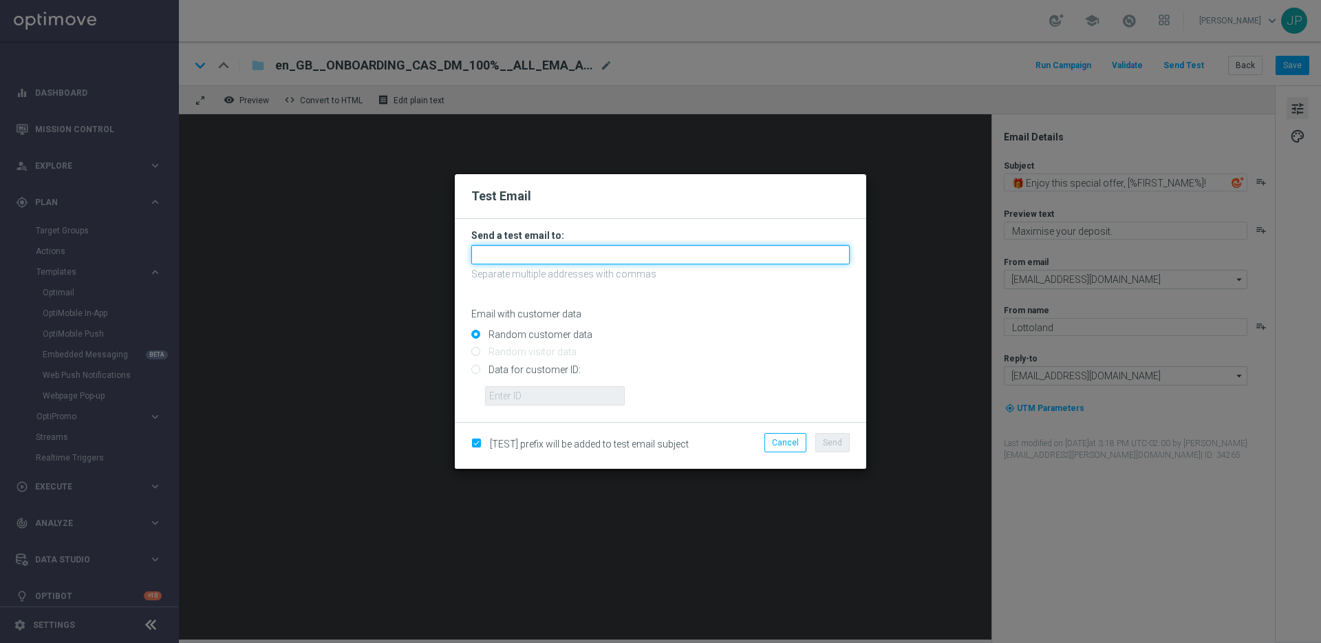
click at [696, 253] on input "text" at bounding box center [660, 254] width 379 height 19
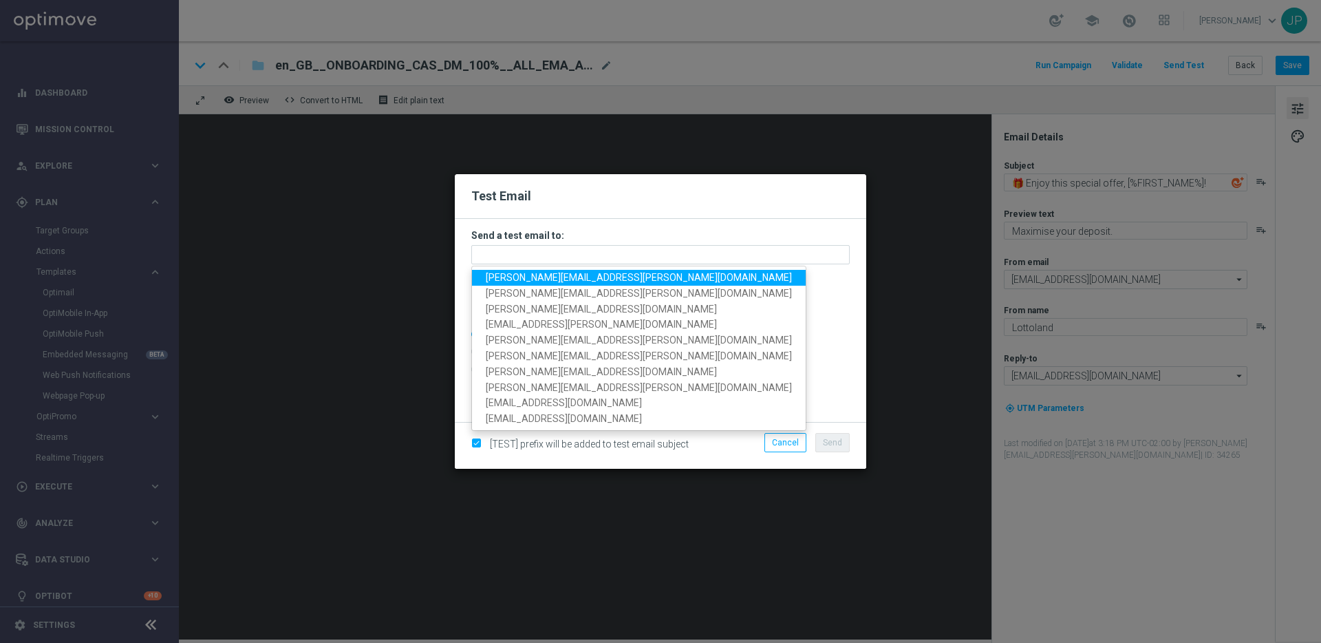
click at [520, 280] on span "ricky.hubbard@lottoland.com" at bounding box center [639, 277] width 306 height 11
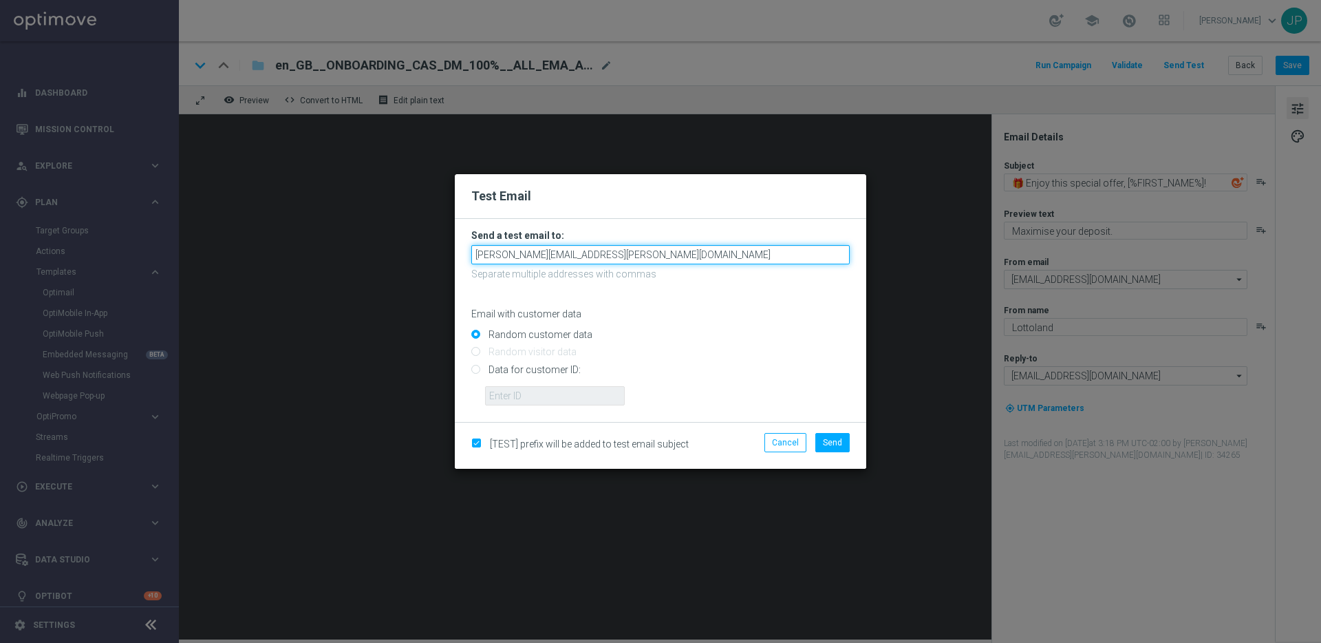
click at [628, 245] on input "ricky.hubbard@lottoland.com" at bounding box center [660, 254] width 379 height 19
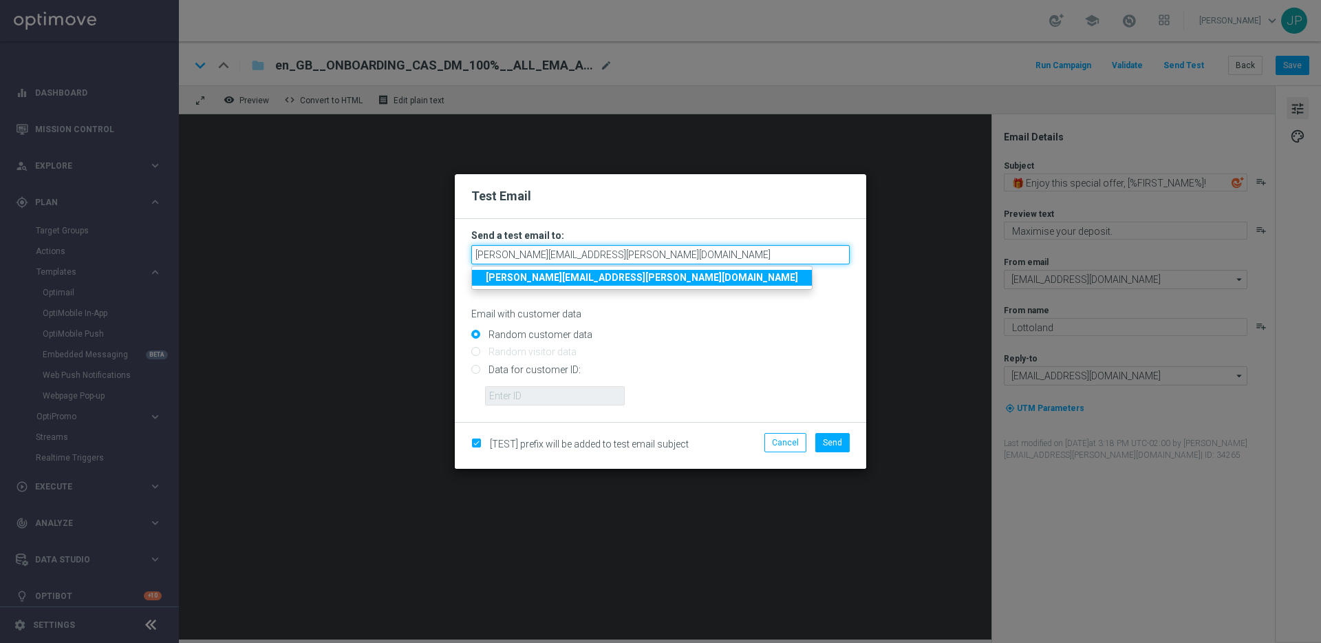
click at [629, 251] on input "ricky.hubbard@lottoland.com" at bounding box center [660, 254] width 379 height 19
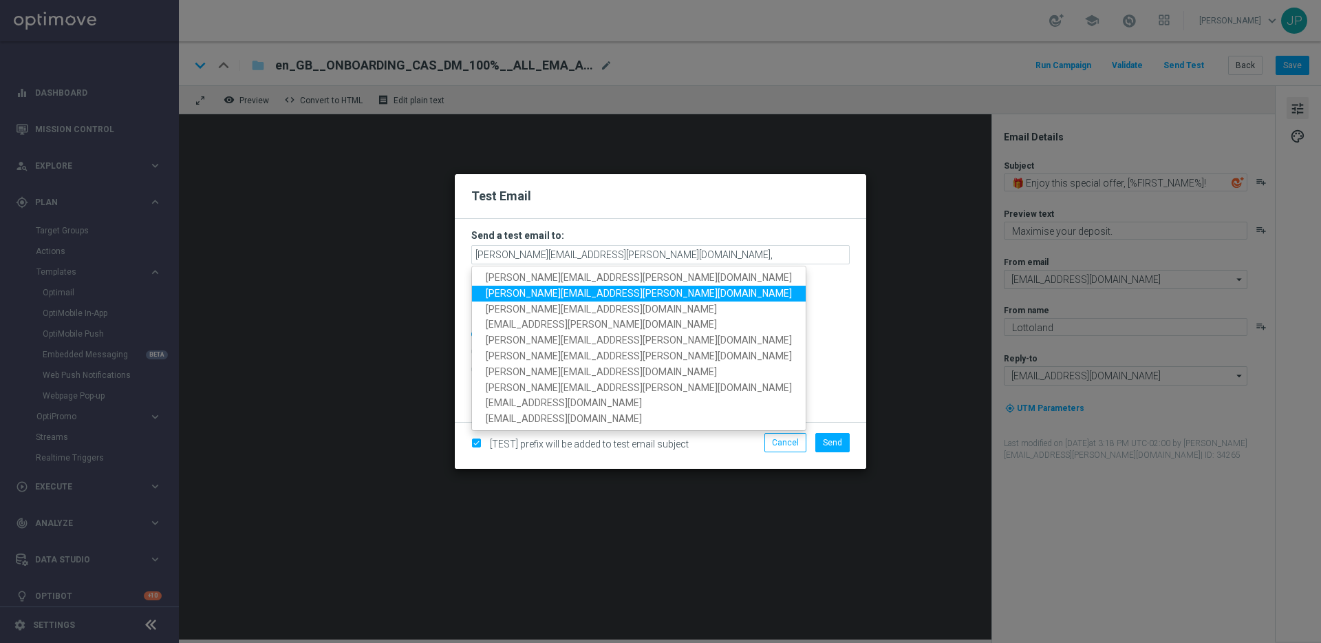
click at [511, 292] on span "james.parr@lottoland.com" at bounding box center [639, 293] width 306 height 11
type input "ricky.hubbard@lottoland.com,james.parr@lottoland.com"
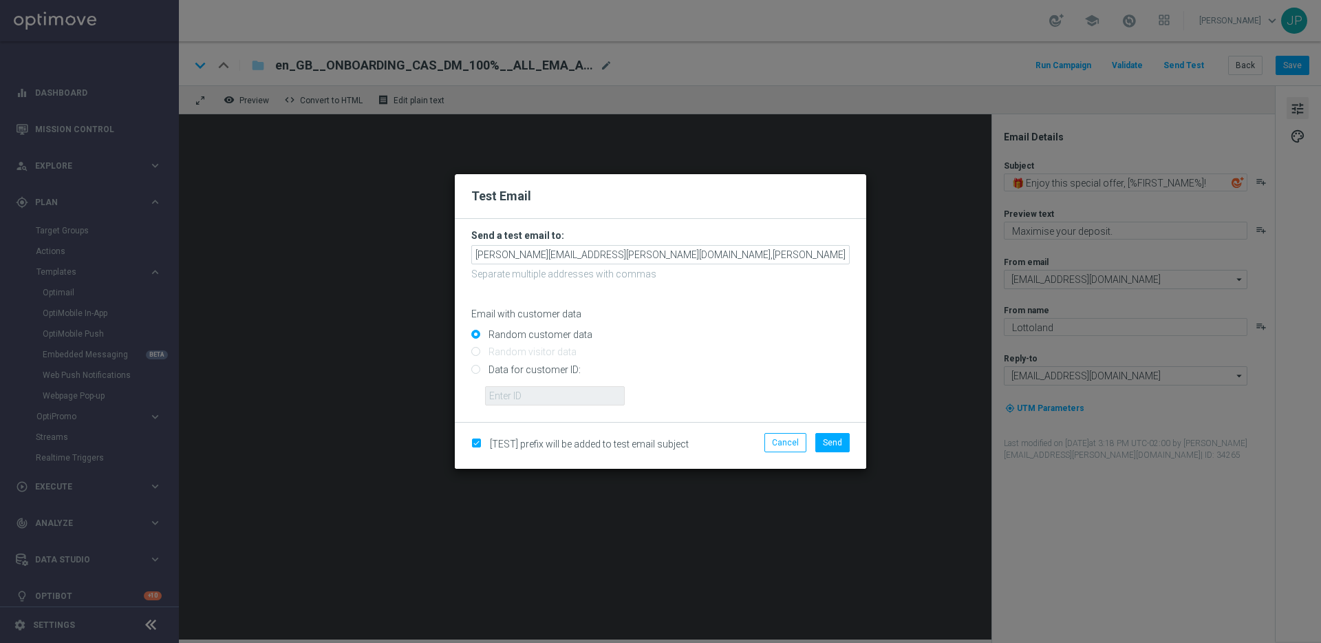
click at [504, 367] on input "Data for customer ID:" at bounding box center [660, 374] width 379 height 19
radio input "true"
click at [531, 396] on input "text" at bounding box center [555, 395] width 140 height 19
paste input "223901476"
type input "223901476"
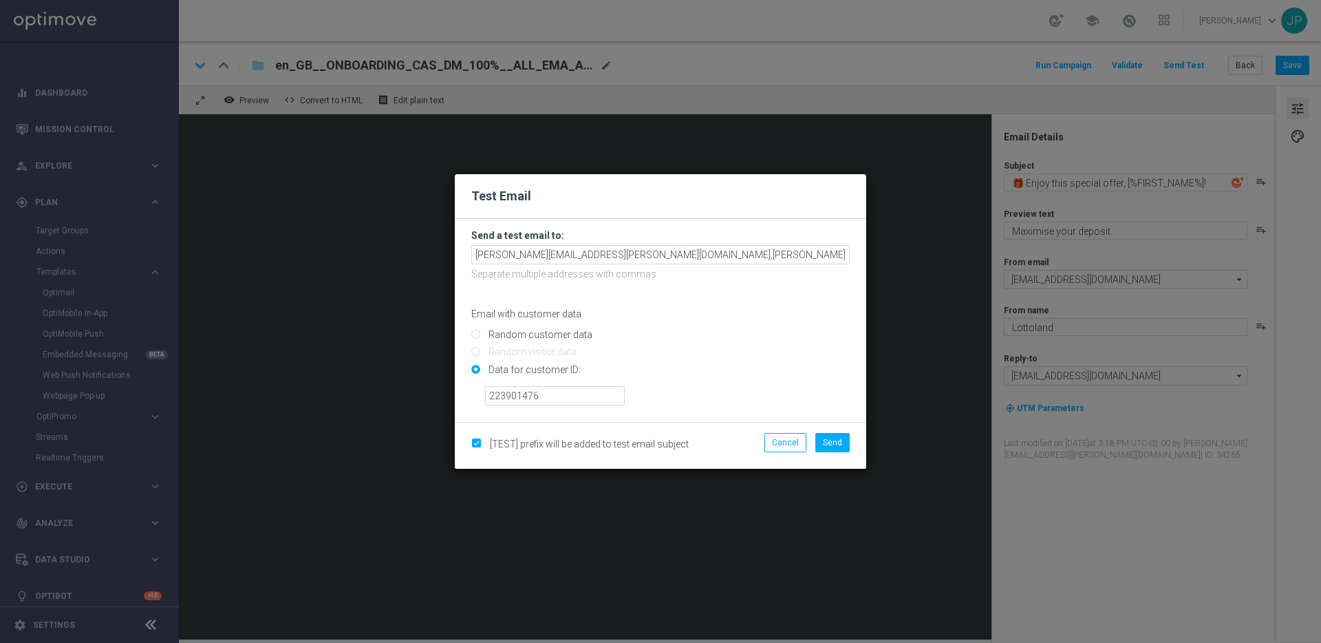
click at [680, 390] on div "223901476" at bounding box center [667, 391] width 385 height 30
click at [832, 440] on span "Send" at bounding box center [832, 443] width 19 height 10
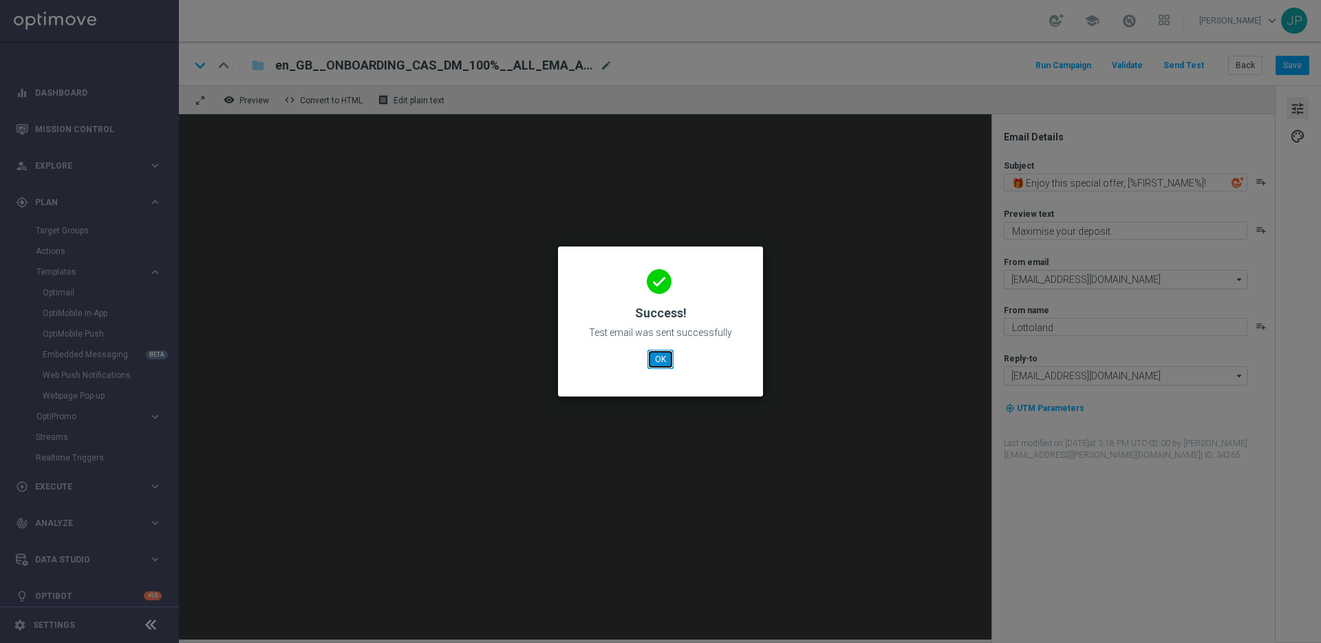
click at [655, 358] on button "OK" at bounding box center [661, 359] width 26 height 19
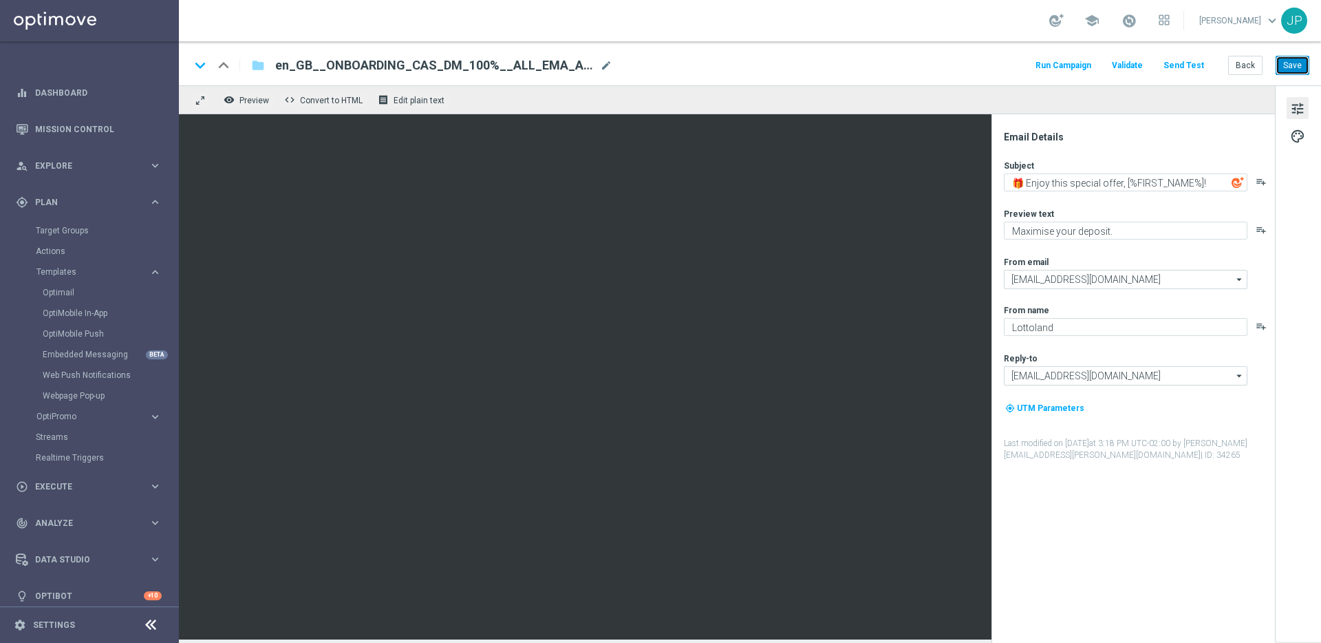
click at [1286, 67] on button "Save" at bounding box center [1293, 65] width 34 height 19
click at [1179, 185] on textarea "🎁 Enjoy this special offer, [%FIRST_NAME%]!" at bounding box center [1126, 182] width 244 height 18
click at [1125, 233] on textarea "Maximise your deposit." at bounding box center [1126, 231] width 244 height 18
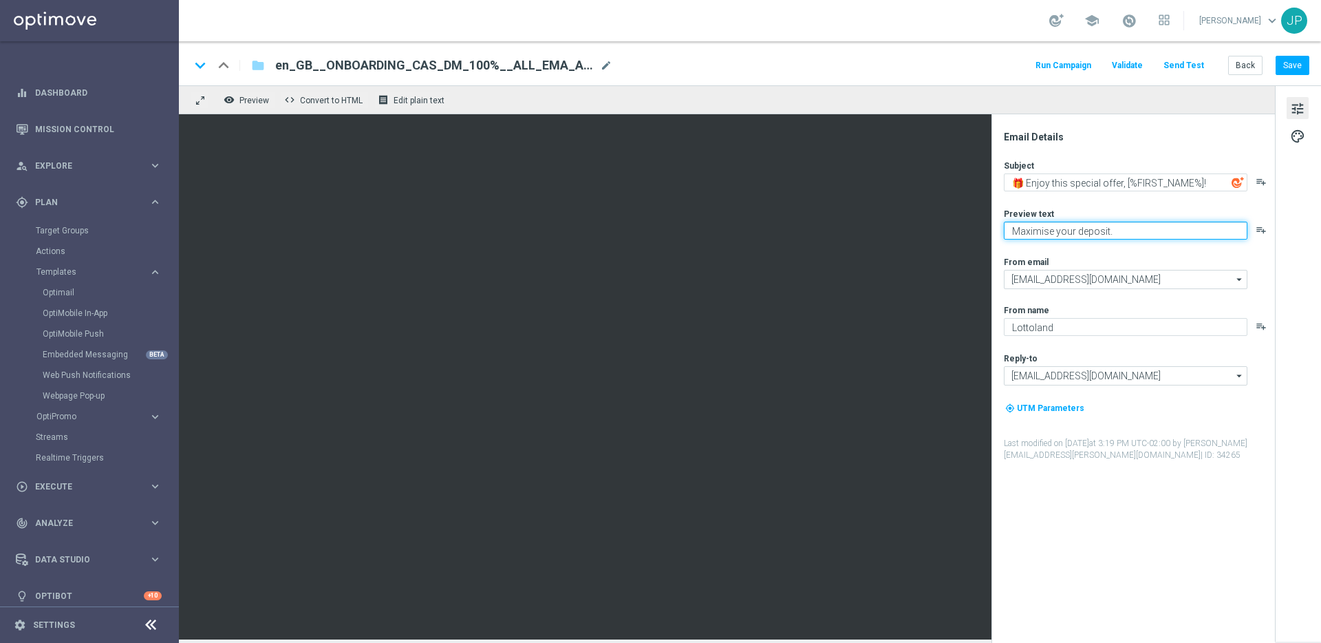
click at [1125, 233] on textarea "Maximise your deposit." at bounding box center [1126, 231] width 244 height 18
click at [1302, 66] on button "Save" at bounding box center [1293, 65] width 34 height 19
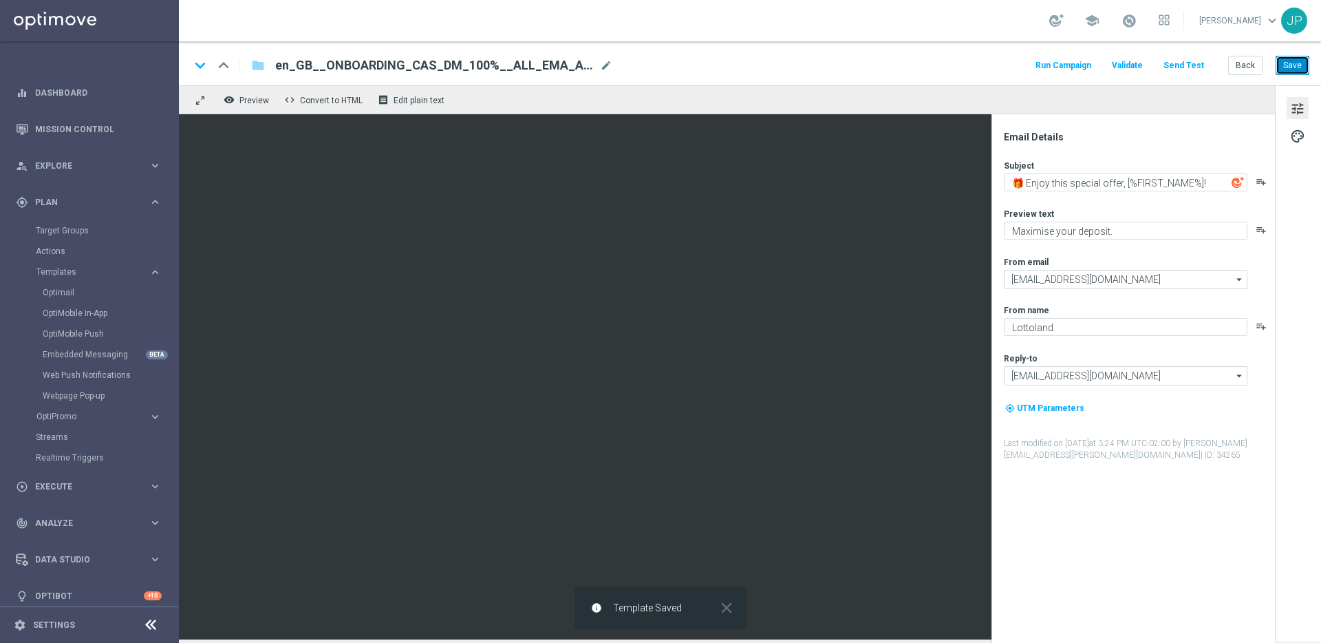
click at [1302, 62] on button "Save" at bounding box center [1293, 65] width 34 height 19
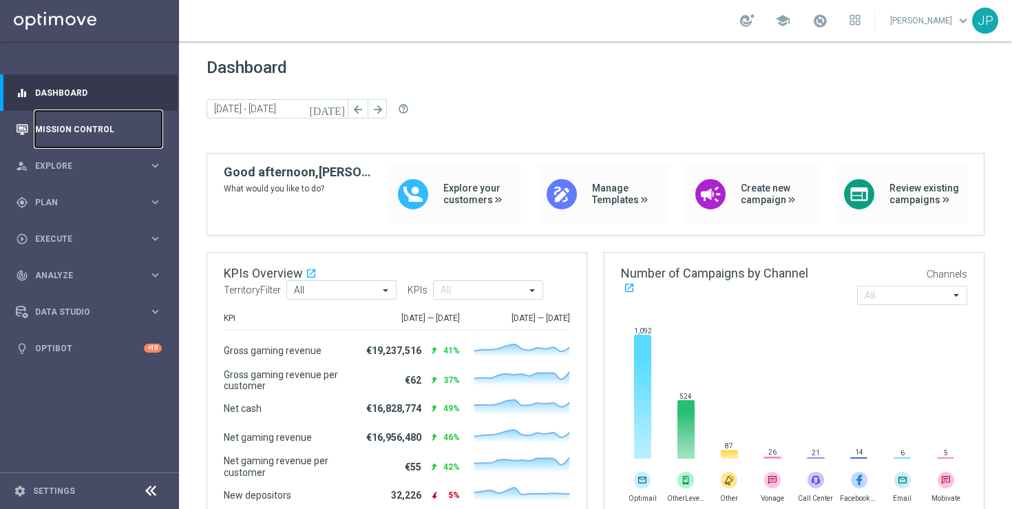
click at [111, 120] on link "Mission Control" at bounding box center [98, 129] width 127 height 36
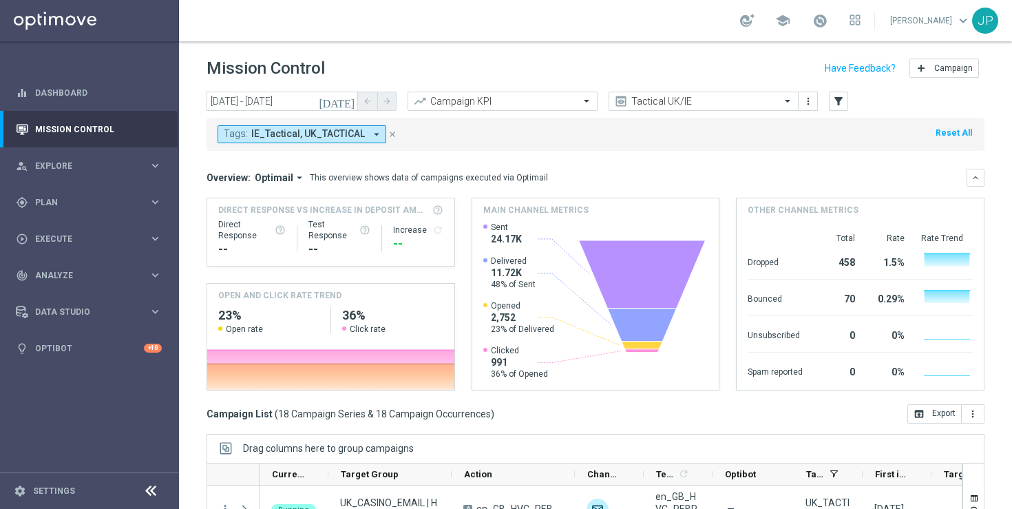
click at [392, 133] on icon "close" at bounding box center [392, 134] width 10 height 10
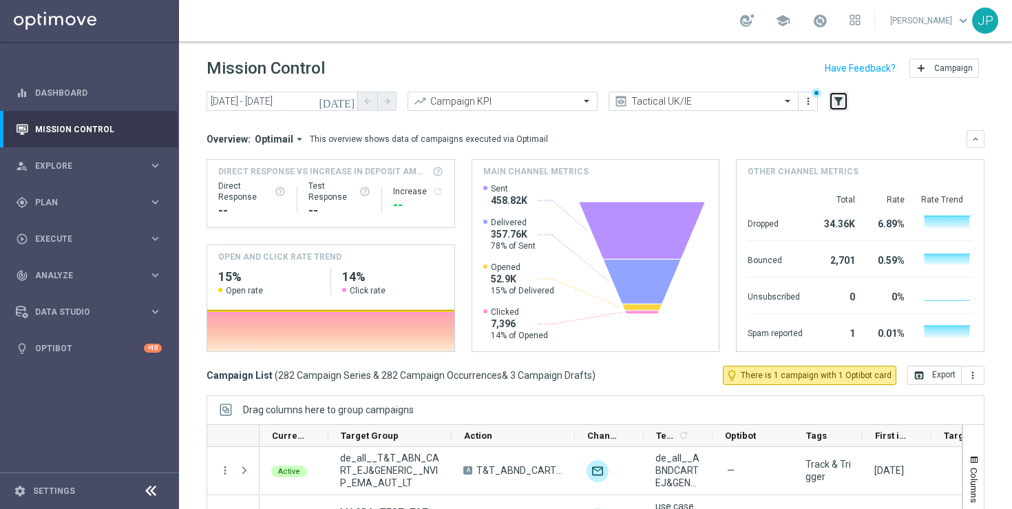
click at [836, 103] on icon "filter_alt" at bounding box center [838, 101] width 12 height 12
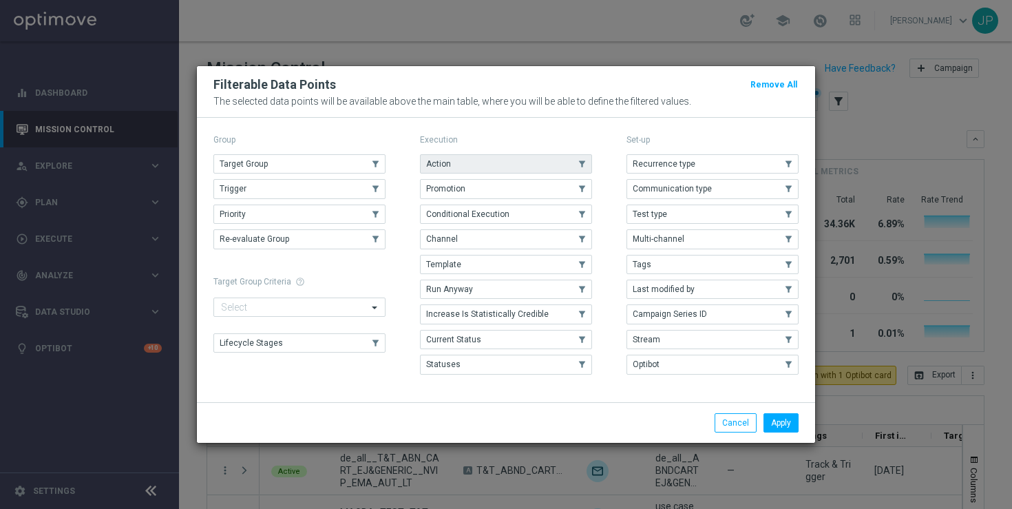
click at [513, 162] on button "Action" at bounding box center [506, 163] width 172 height 19
click at [512, 161] on button "Action" at bounding box center [506, 163] width 172 height 19
click at [728, 259] on button "Tags" at bounding box center [712, 264] width 172 height 19
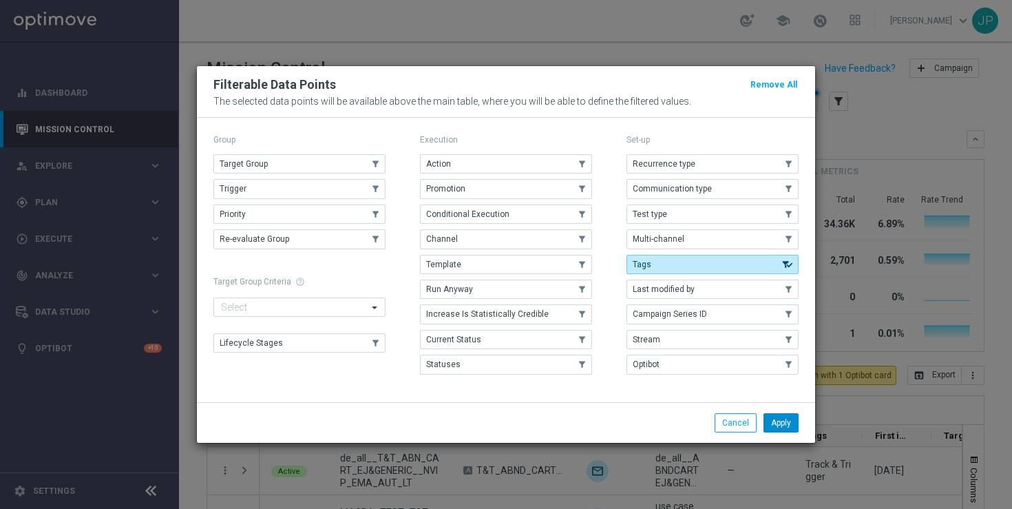
click at [787, 419] on button "Apply" at bounding box center [780, 422] width 35 height 19
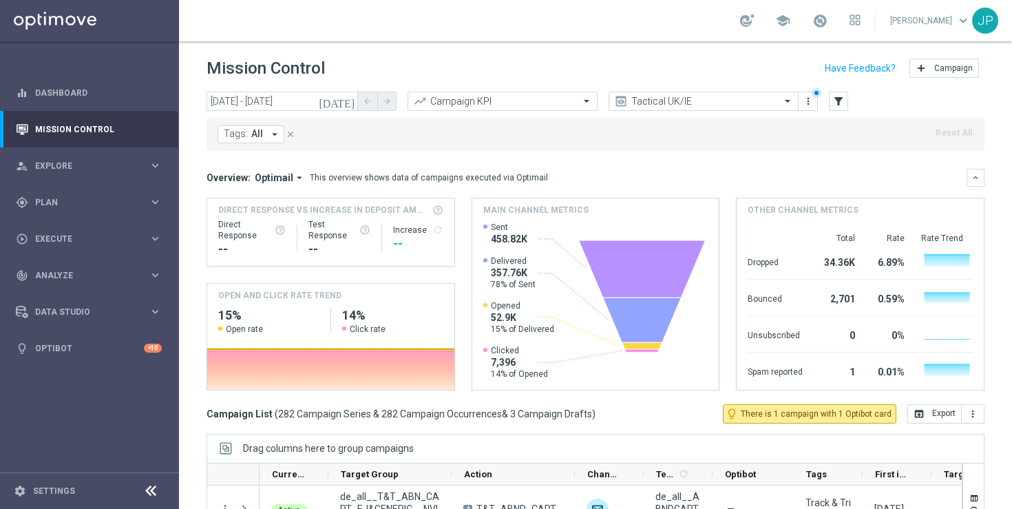
click at [274, 134] on icon "arrow_drop_down" at bounding box center [274, 134] width 12 height 12
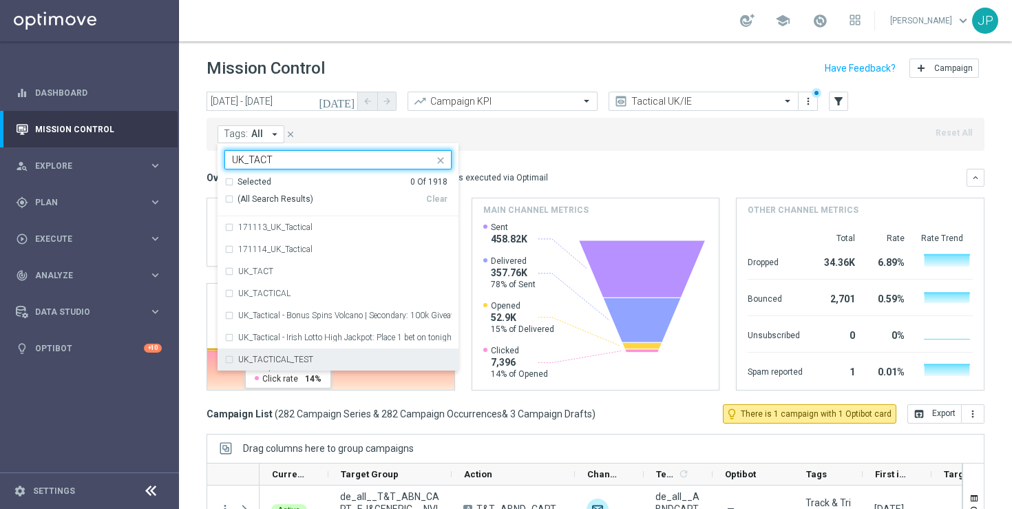
click at [319, 361] on div "UK_TACTICAL_TEST" at bounding box center [344, 359] width 213 height 8
type input "UK_TACT"
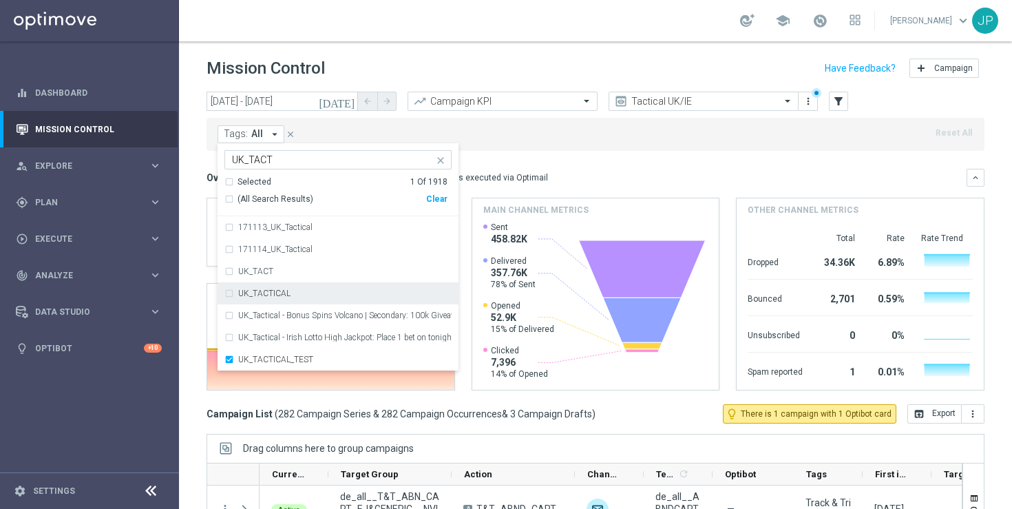
click at [604, 162] on mini-dashboard "Overview: Optimail arrow_drop_down This overview shows data of campaigns execut…" at bounding box center [595, 277] width 778 height 253
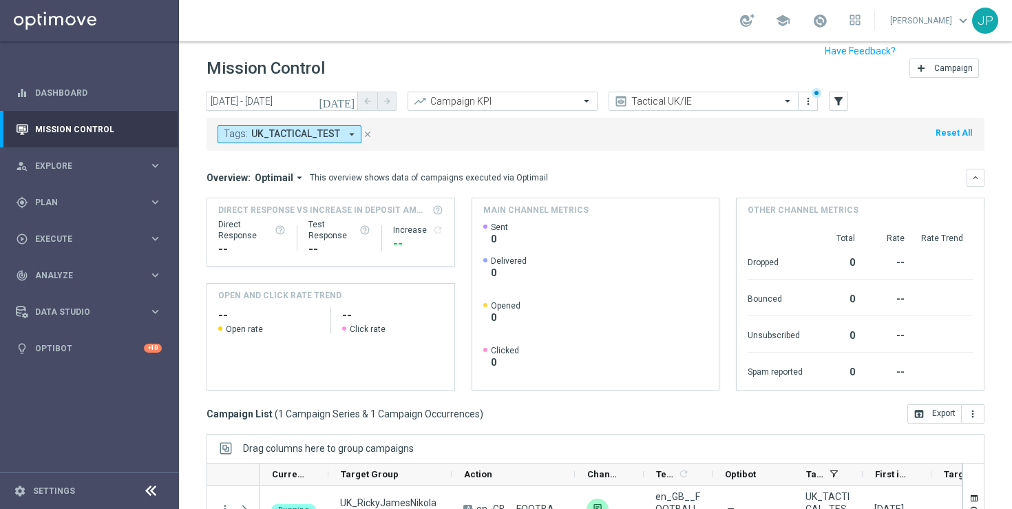
scroll to position [180, 0]
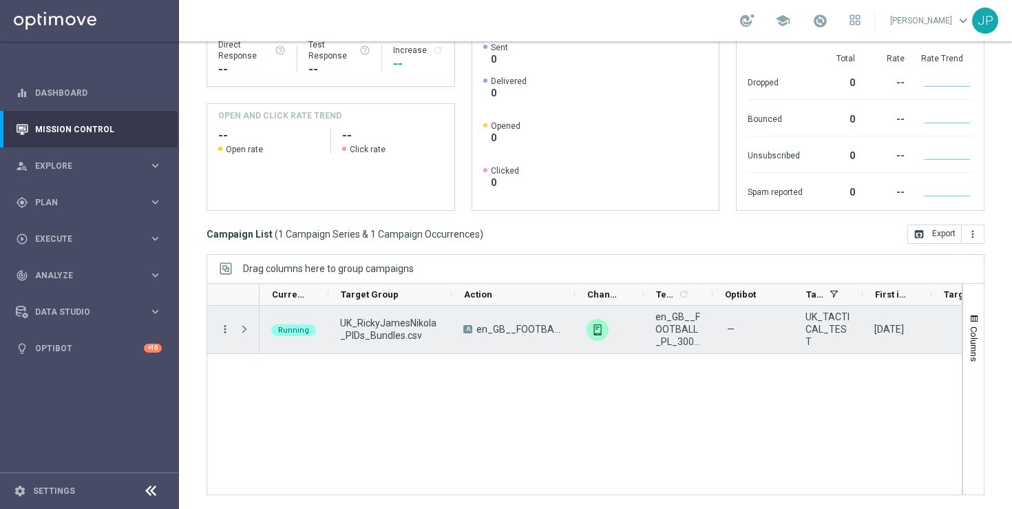
click at [226, 330] on icon "more_vert" at bounding box center [225, 329] width 12 height 12
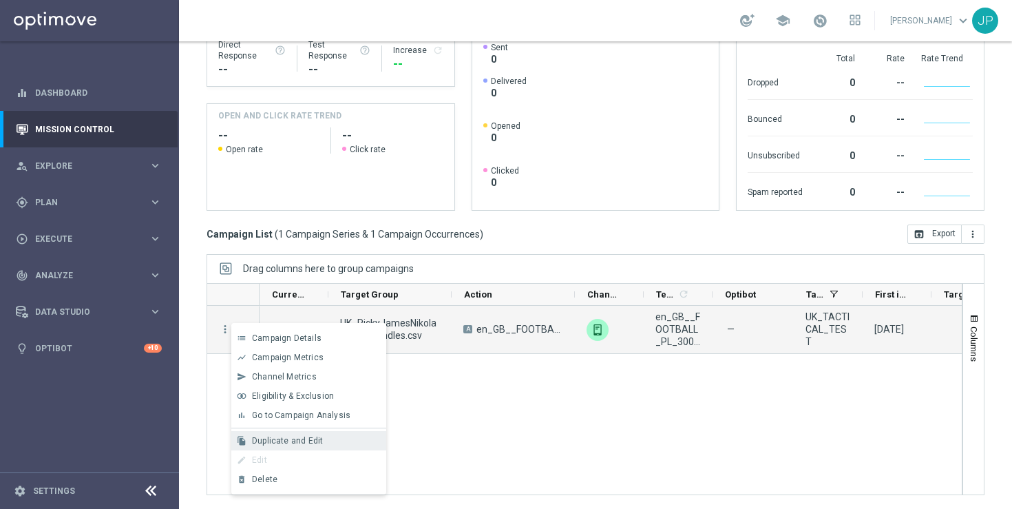
click at [295, 438] on span "Duplicate and Edit" at bounding box center [287, 441] width 71 height 10
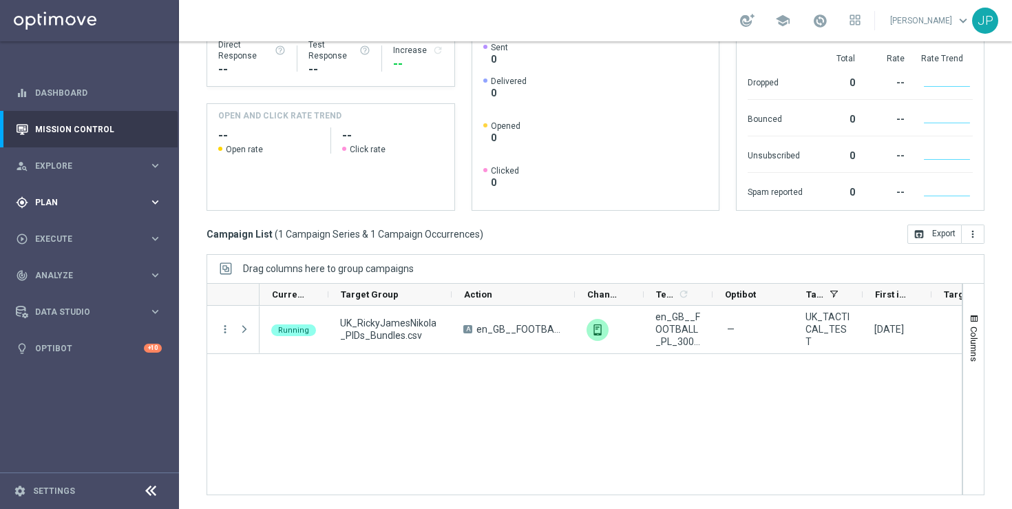
click at [68, 199] on span "Plan" at bounding box center [92, 202] width 114 height 8
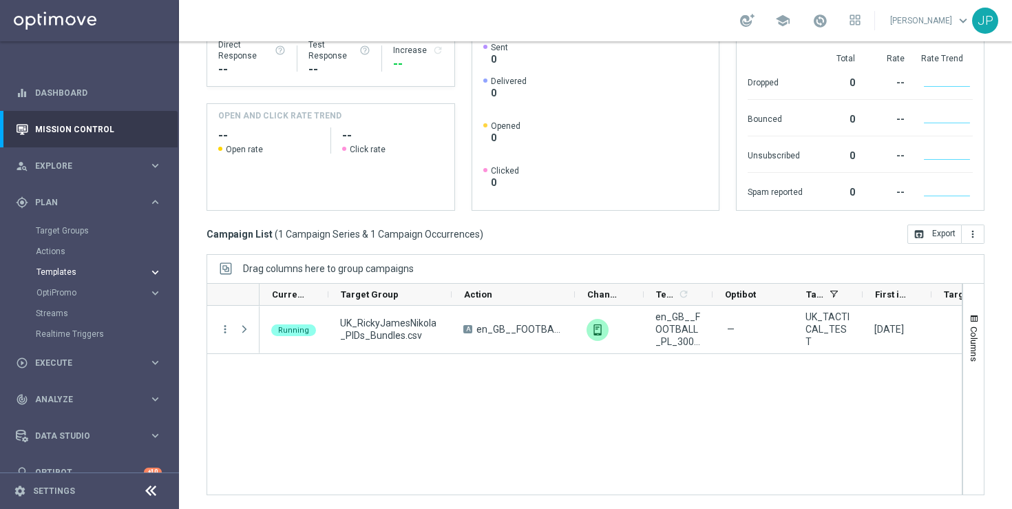
click at [65, 275] on span "Templates" at bounding box center [85, 272] width 98 height 8
click at [87, 330] on link "OptiMobile Push" at bounding box center [93, 333] width 100 height 11
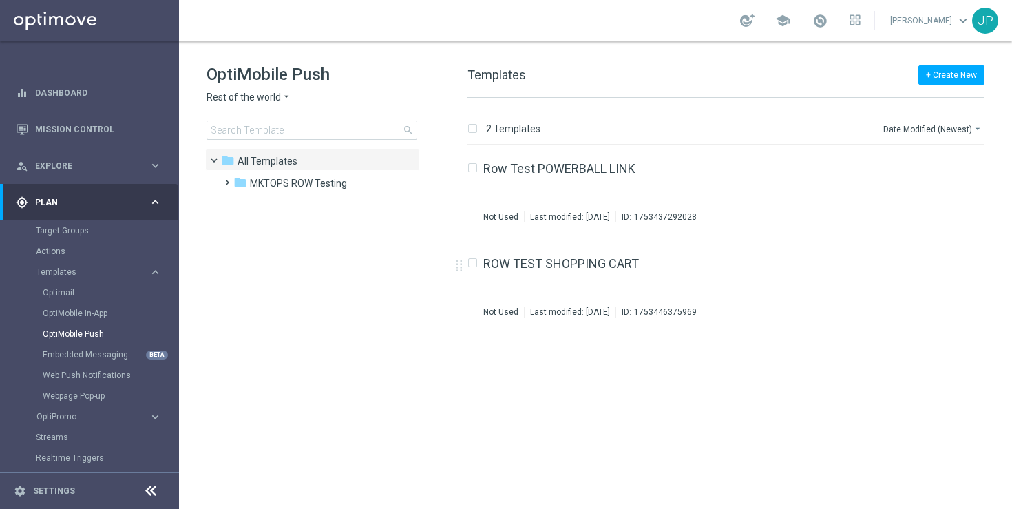
click at [284, 99] on icon "arrow_drop_down" at bounding box center [286, 97] width 11 height 13
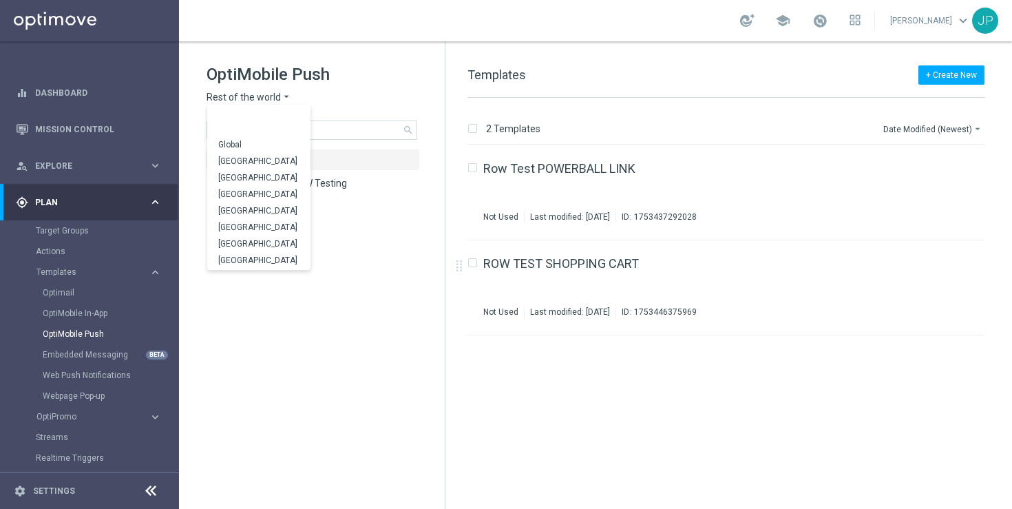
scroll to position [429, 0]
click at [262, 249] on div "UK" at bounding box center [258, 245] width 103 height 17
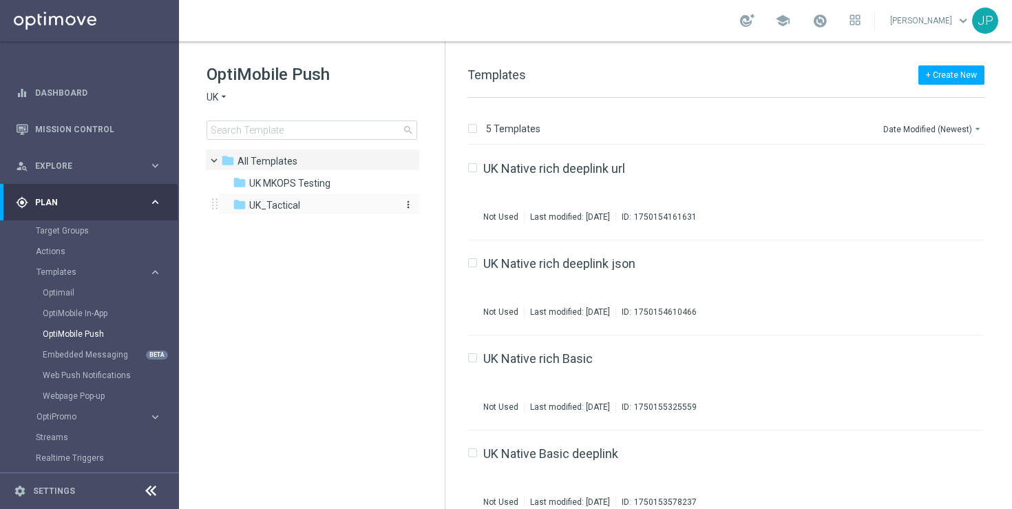
click at [251, 202] on span "UK_Tactical" at bounding box center [274, 205] width 51 height 12
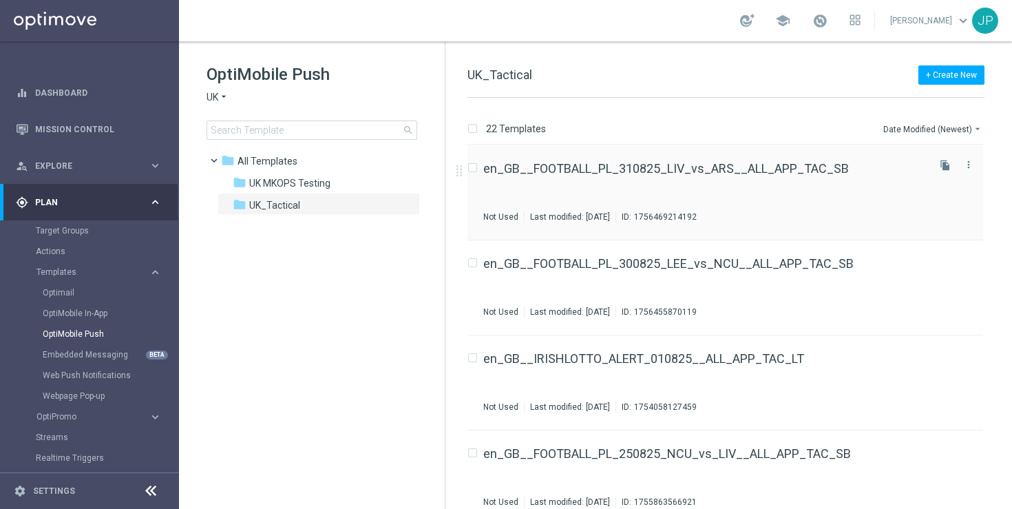
click at [830, 204] on div "en_GB__FOOTBALL_PL_310825_LIV_vs_ARS__ALL_APP_TAC_SB Not Used Last modified: Fr…" at bounding box center [704, 192] width 442 height 60
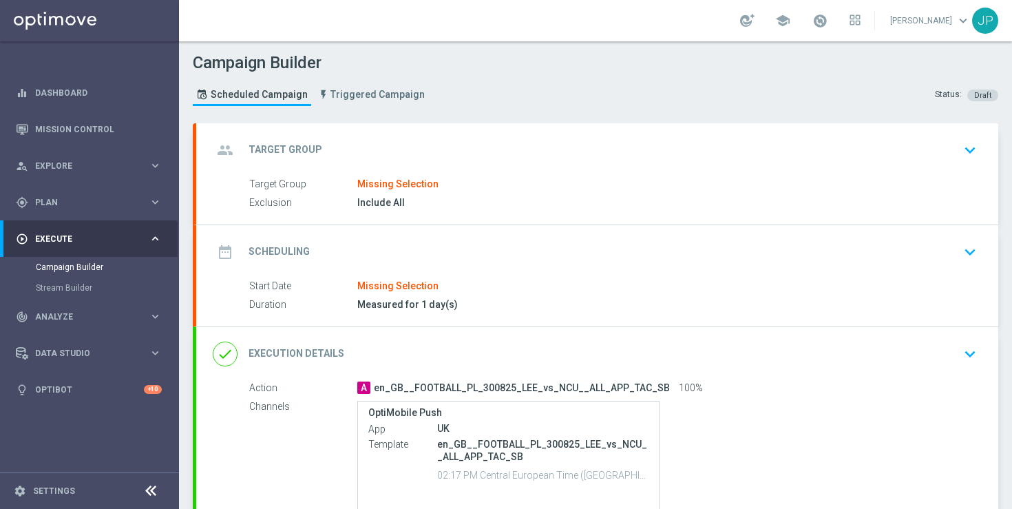
click at [639, 155] on div "group Target Group keyboard_arrow_down" at bounding box center [597, 150] width 769 height 26
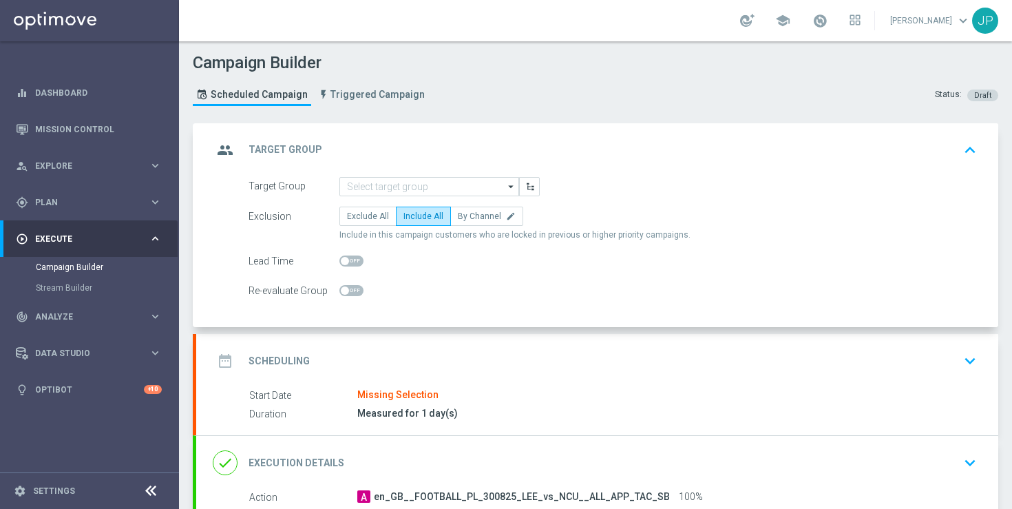
click at [511, 188] on icon "arrow_drop_down" at bounding box center [511, 187] width 14 height 18
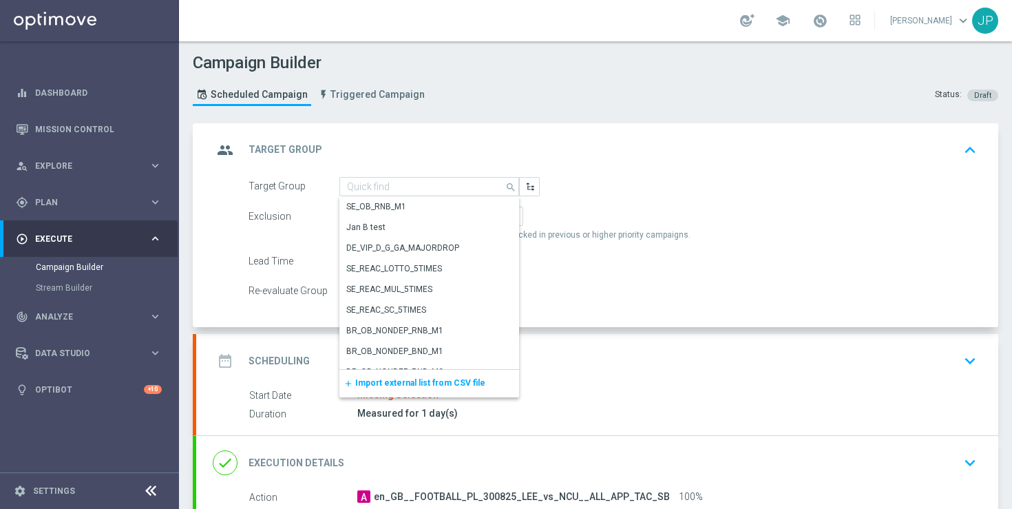
click at [438, 385] on span "Import external list from CSV file" at bounding box center [420, 383] width 130 height 10
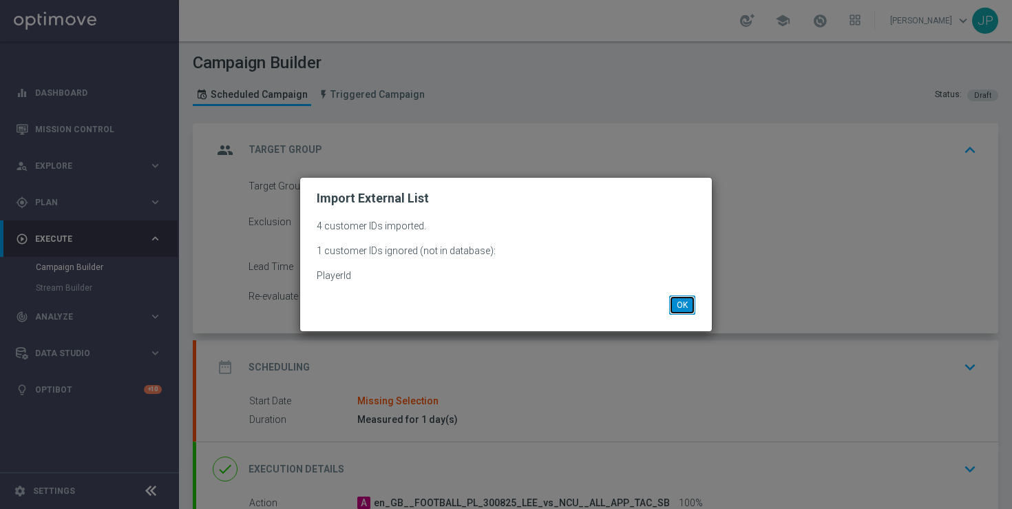
click at [683, 301] on button "OK" at bounding box center [682, 304] width 26 height 19
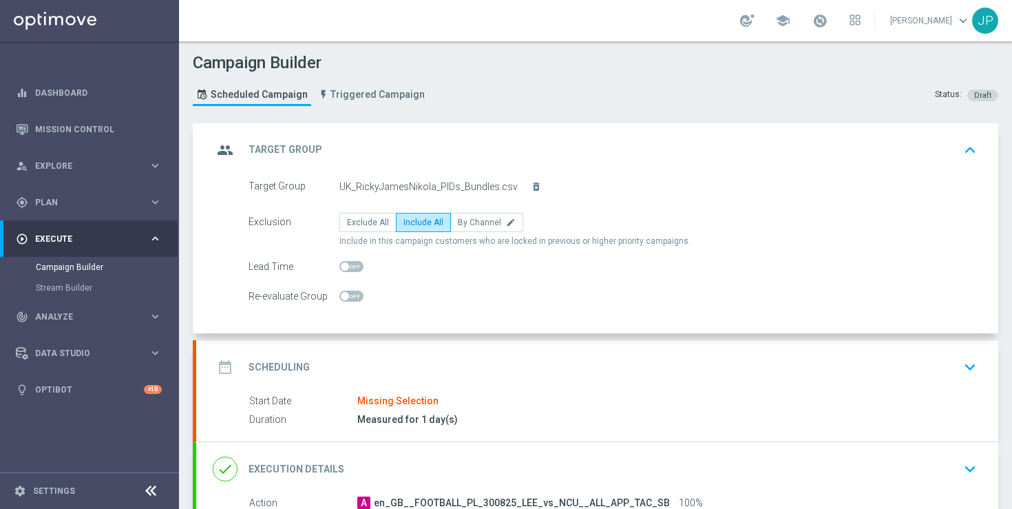
click at [672, 363] on div "date_range Scheduling keyboard_arrow_down" at bounding box center [597, 367] width 769 height 26
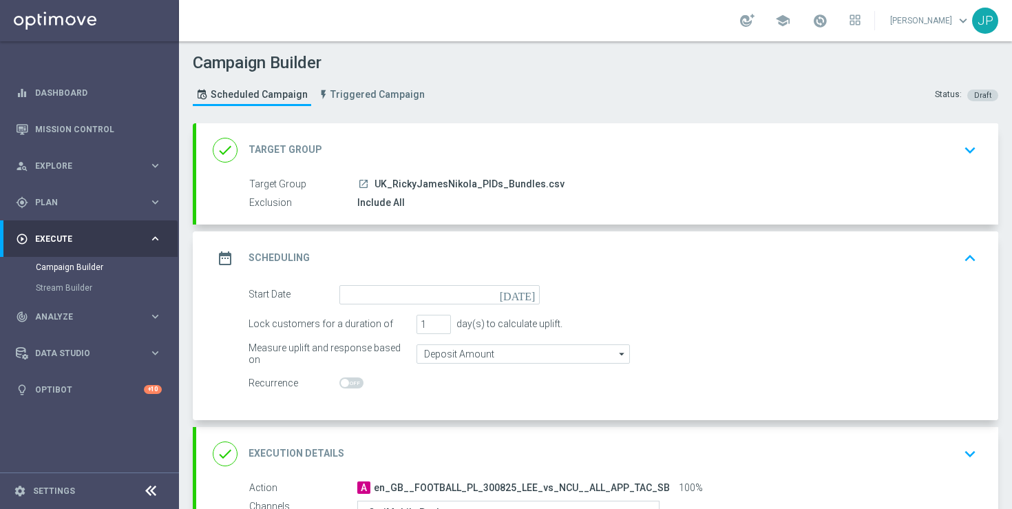
click at [528, 297] on icon "[DATE]" at bounding box center [520, 292] width 41 height 15
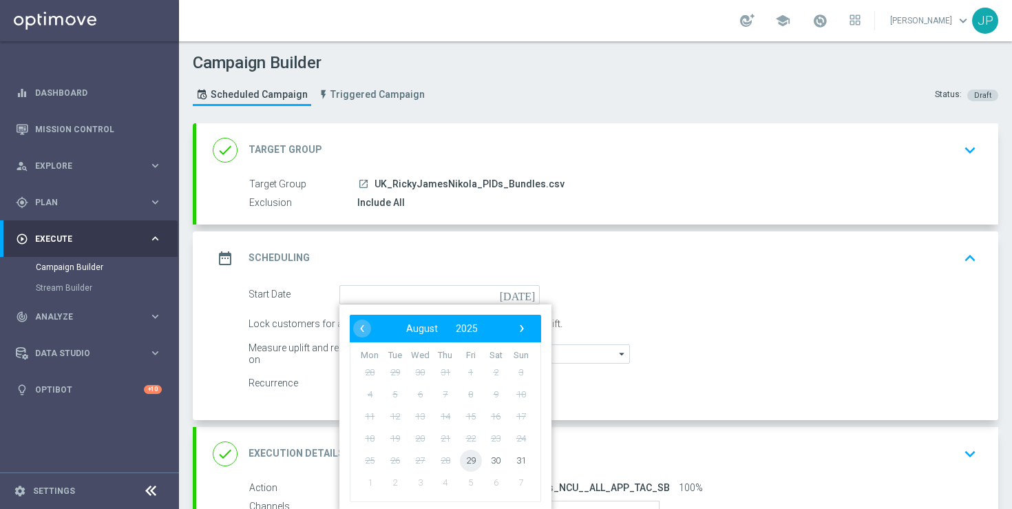
click at [465, 463] on span "29" at bounding box center [471, 460] width 22 height 22
type input "29 Aug 2025"
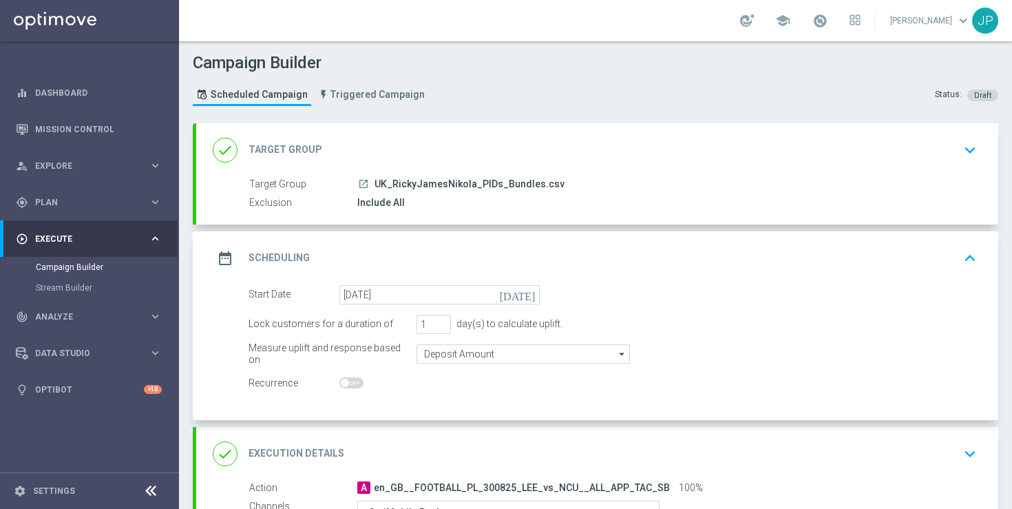
scroll to position [213, 0]
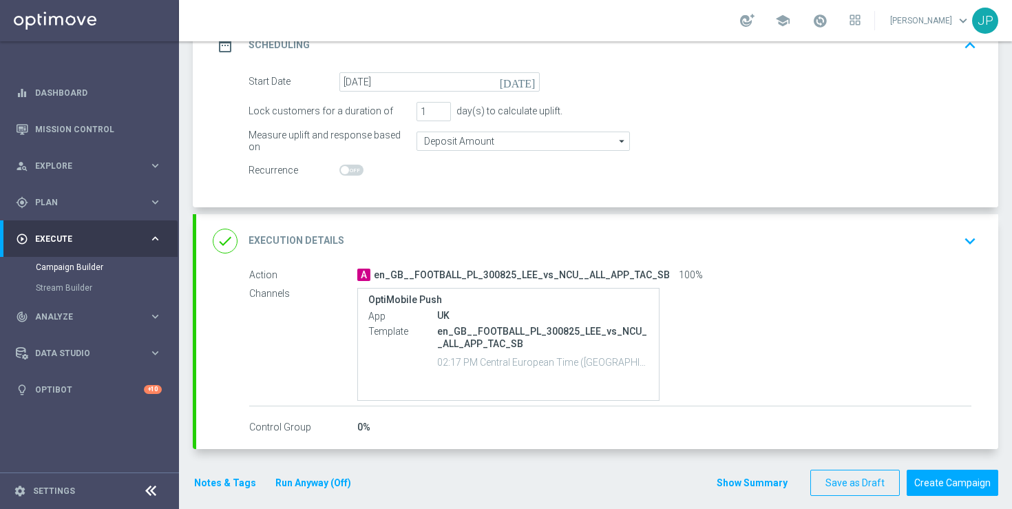
click at [824, 266] on div "done Execution Details keyboard_arrow_down" at bounding box center [597, 241] width 802 height 54
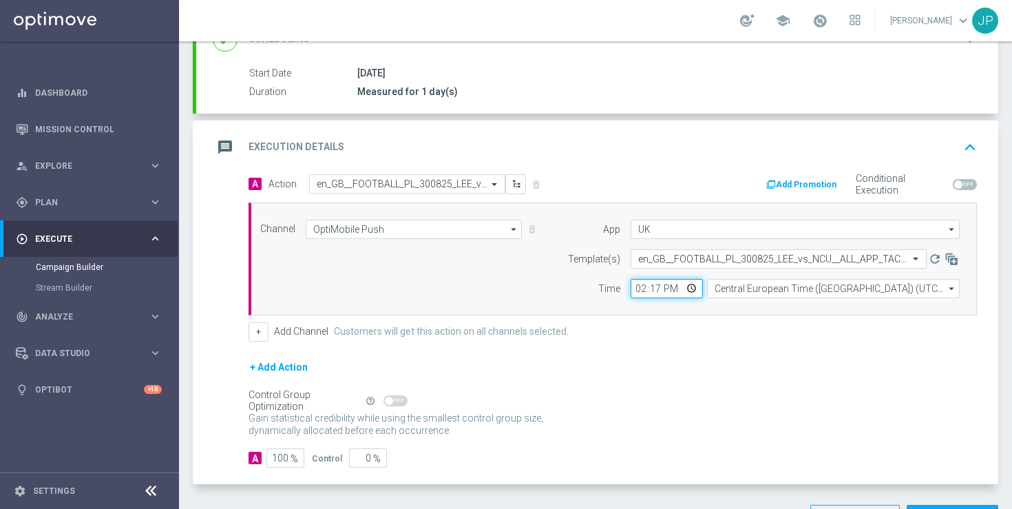
click at [663, 288] on input "14:17" at bounding box center [666, 288] width 72 height 19
click at [656, 287] on input "14:17" at bounding box center [666, 288] width 72 height 19
type input "14:20"
click at [673, 325] on div "+ Add Channel Customers will get this action on all channels selected." at bounding box center [612, 331] width 728 height 19
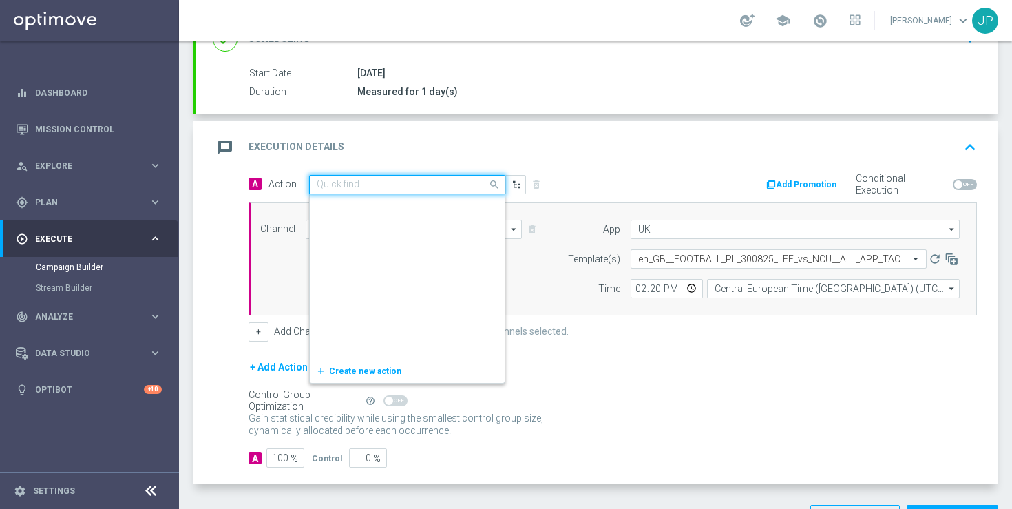
click at [450, 185] on input "text" at bounding box center [393, 185] width 153 height 12
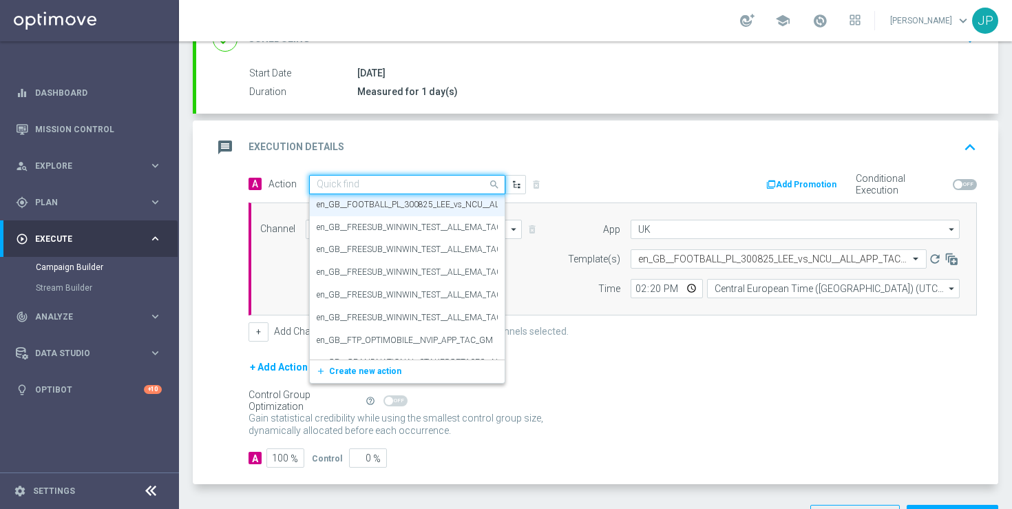
paste input "en_GB__FOOTBALL_PL_310825_LIV_vs_ARS__ALL_APP_TAC_SB"
type input "en_GB__FOOTBALL_PL_310825_LIV_vs_ARS__ALL_APP_TAC_SB"
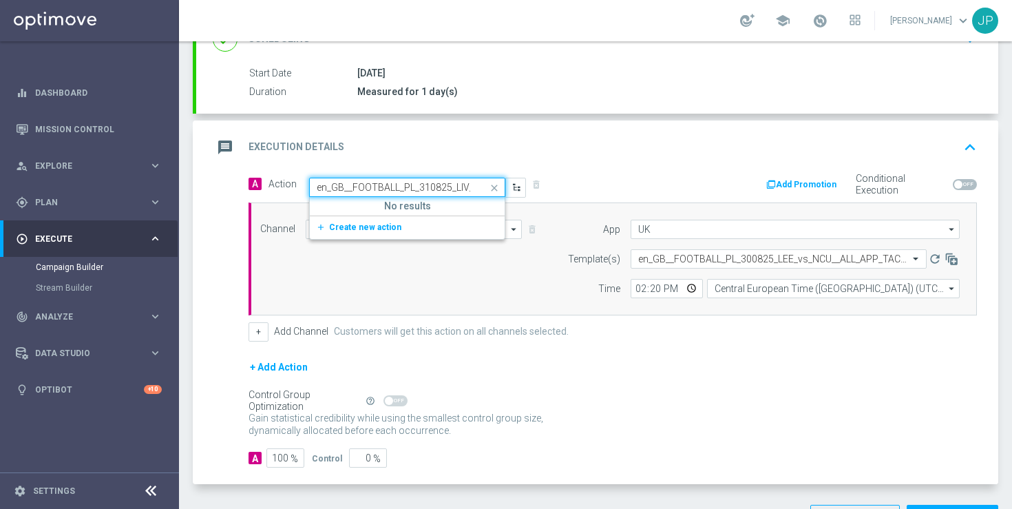
scroll to position [0, 0]
click at [385, 225] on span "Create new action" at bounding box center [365, 227] width 72 height 10
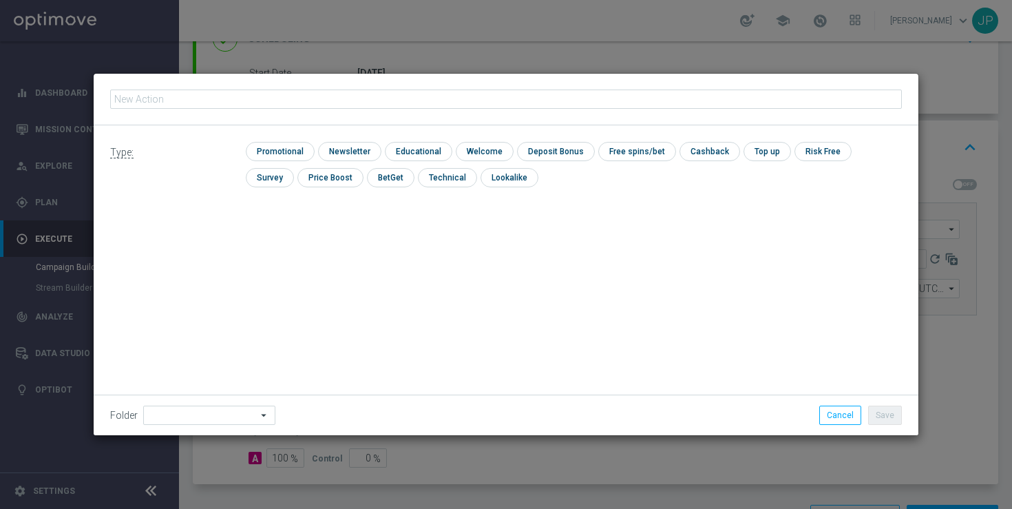
type input "en_GB__FOOTBALL_PL_310825_LIV_vs_ARS__ALL_APP_TAC_SB"
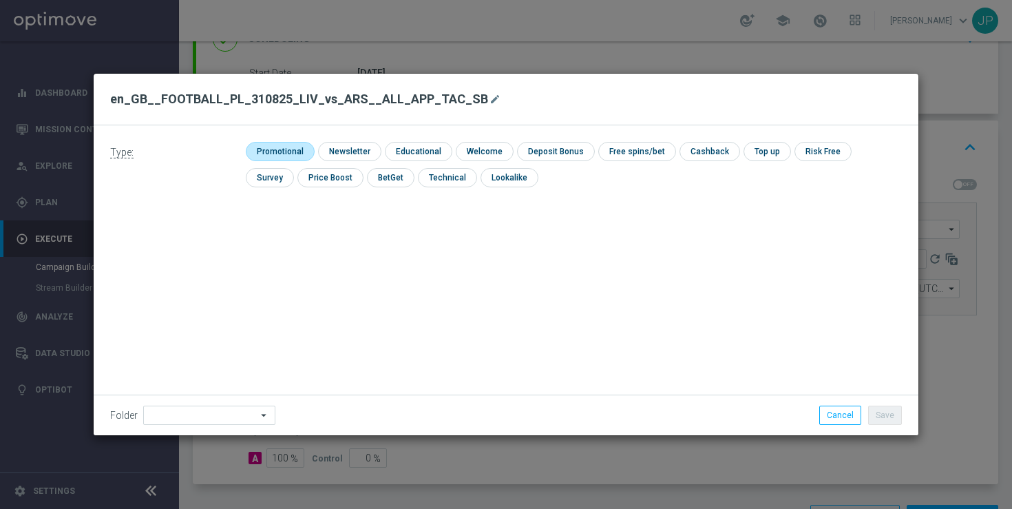
click at [275, 147] on input "checkbox" at bounding box center [278, 151] width 65 height 19
checkbox input "true"
click at [894, 411] on button "Save" at bounding box center [885, 414] width 34 height 19
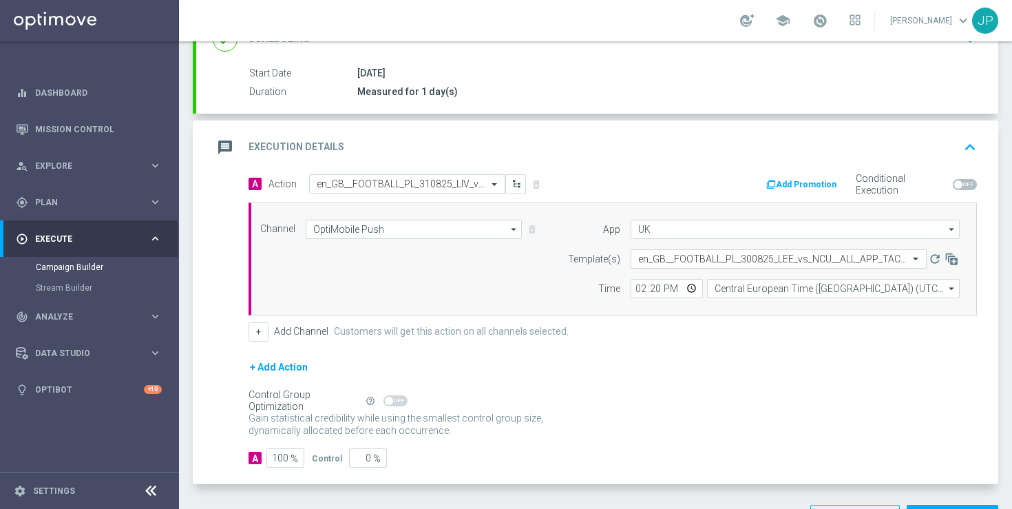
click at [723, 259] on input "text" at bounding box center [764, 259] width 253 height 12
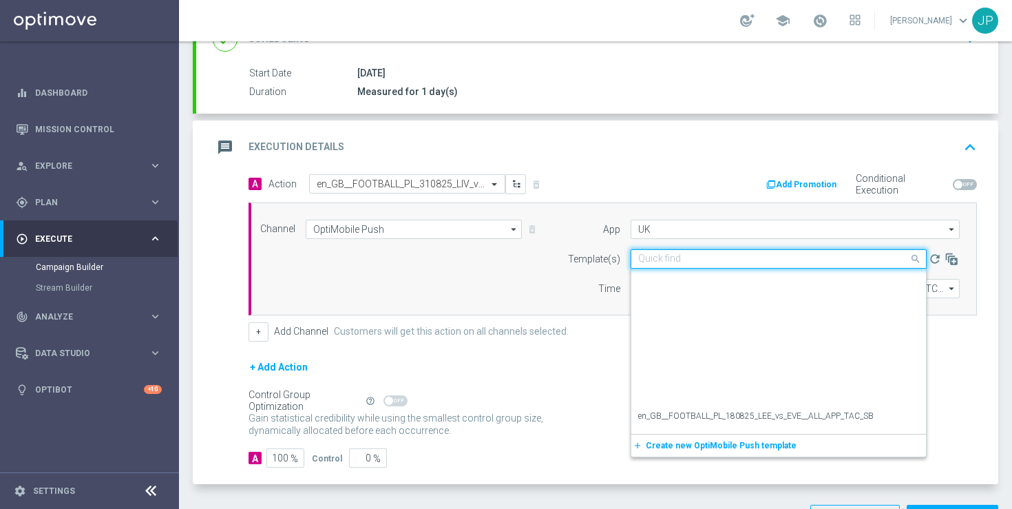
scroll to position [227, 0]
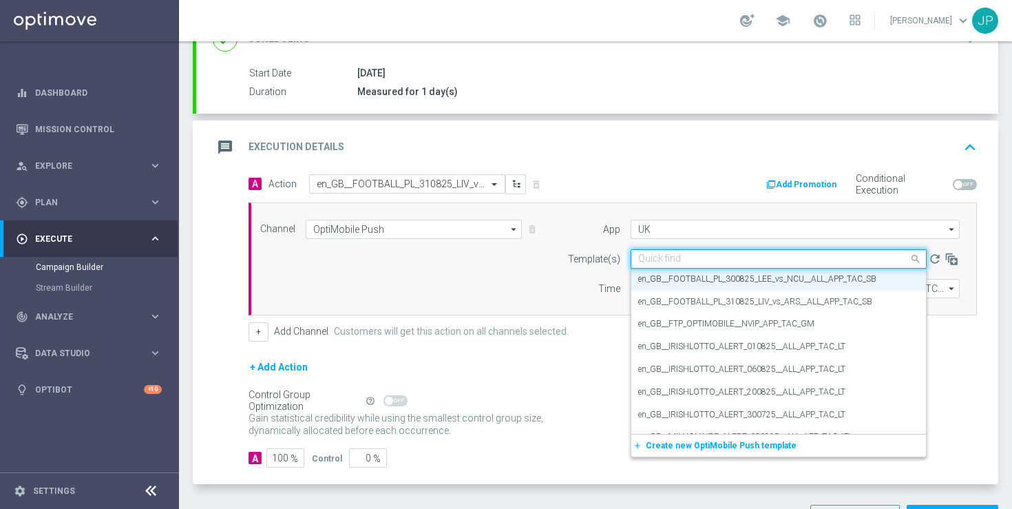
paste input "en_GB__FOOTBALL_PL_310825_LIV_vs_ARS__ALL_APP_TAC_SB"
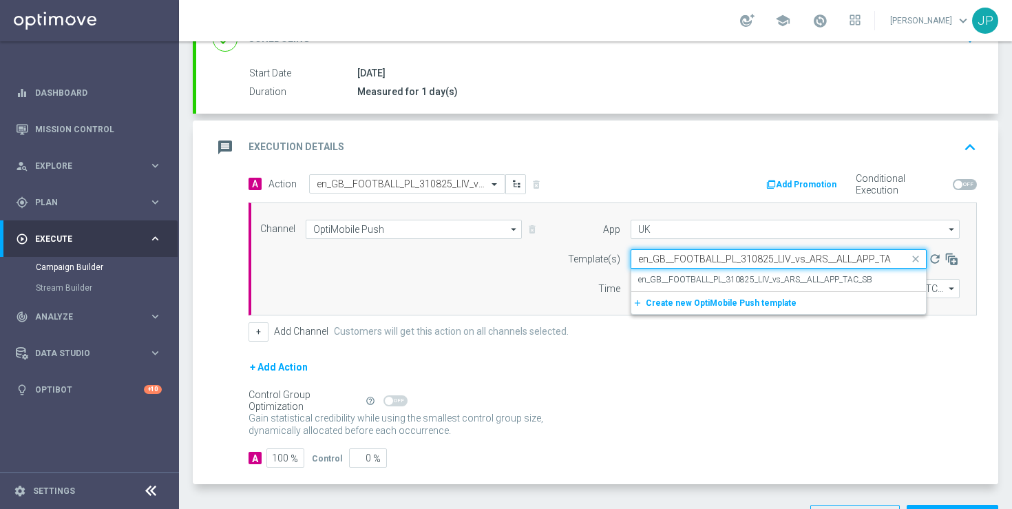
scroll to position [0, 0]
click at [732, 279] on label "en_GB__FOOTBALL_PL_310825_LIV_vs_ARS__ALL_APP_TAC_SB" at bounding box center [755, 280] width 234 height 12
type input "en_GB__FOOTBALL_PL_310825_LIV_vs_ARS__ALL_APP_TAC_SB"
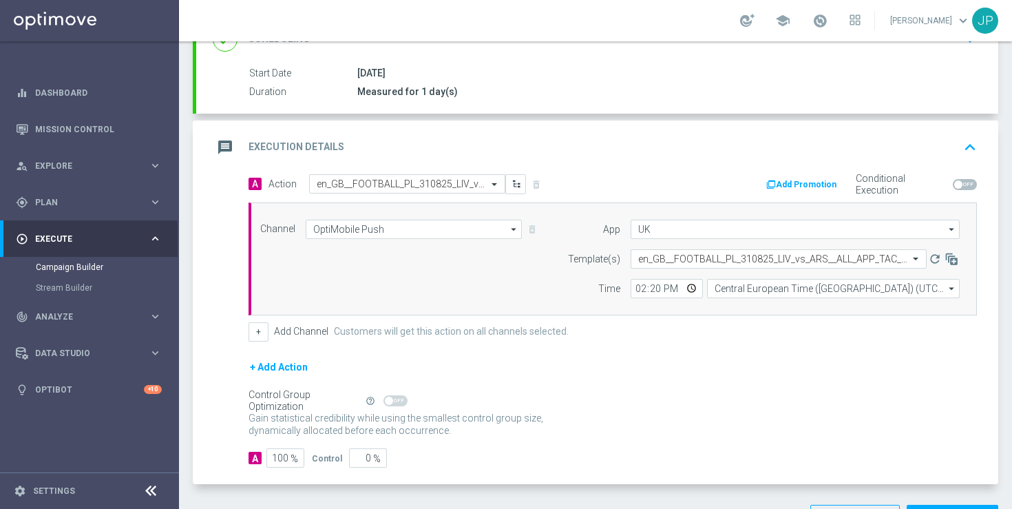
click at [736, 405] on div "Control Group Optimization Self Optimizing Campaign help_outline" at bounding box center [612, 400] width 728 height 15
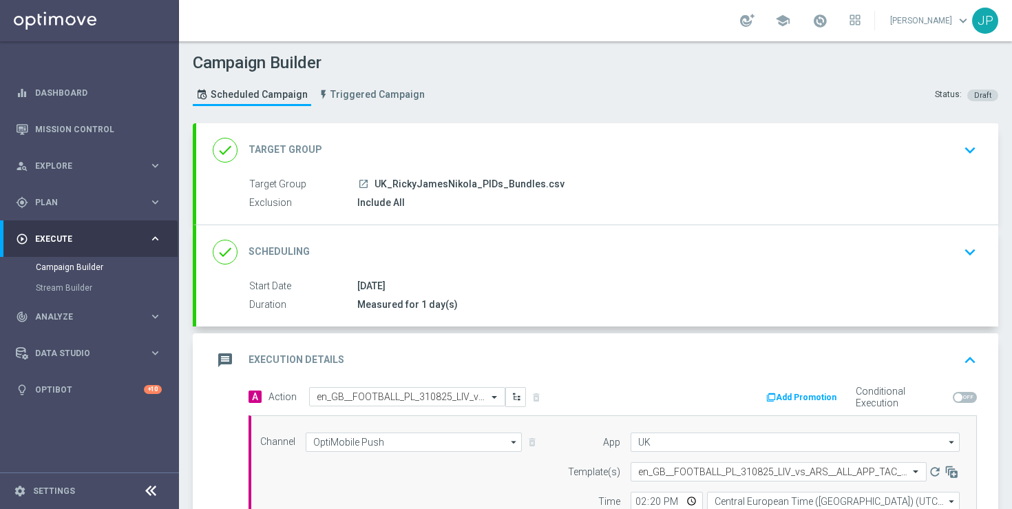
scroll to position [263, 0]
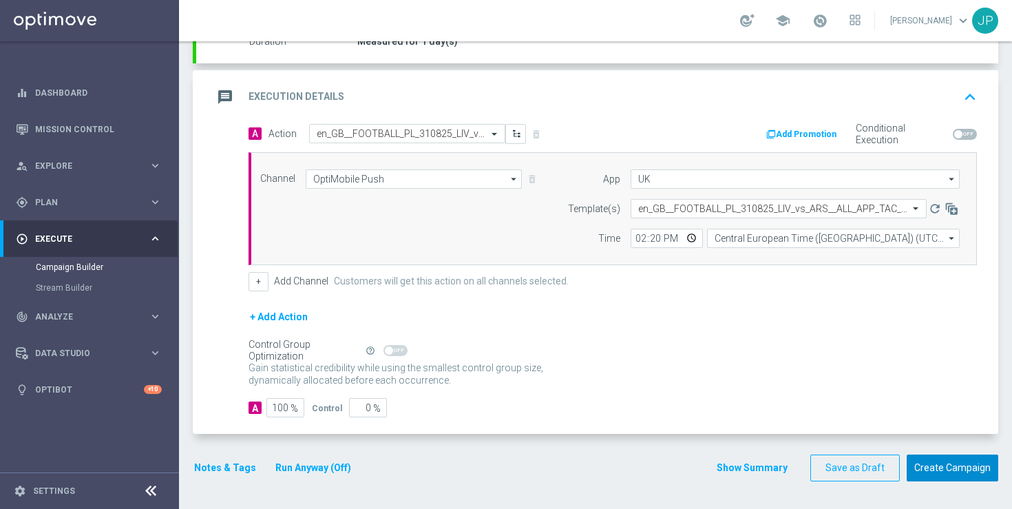
click at [973, 471] on button "Create Campaign" at bounding box center [952, 467] width 92 height 27
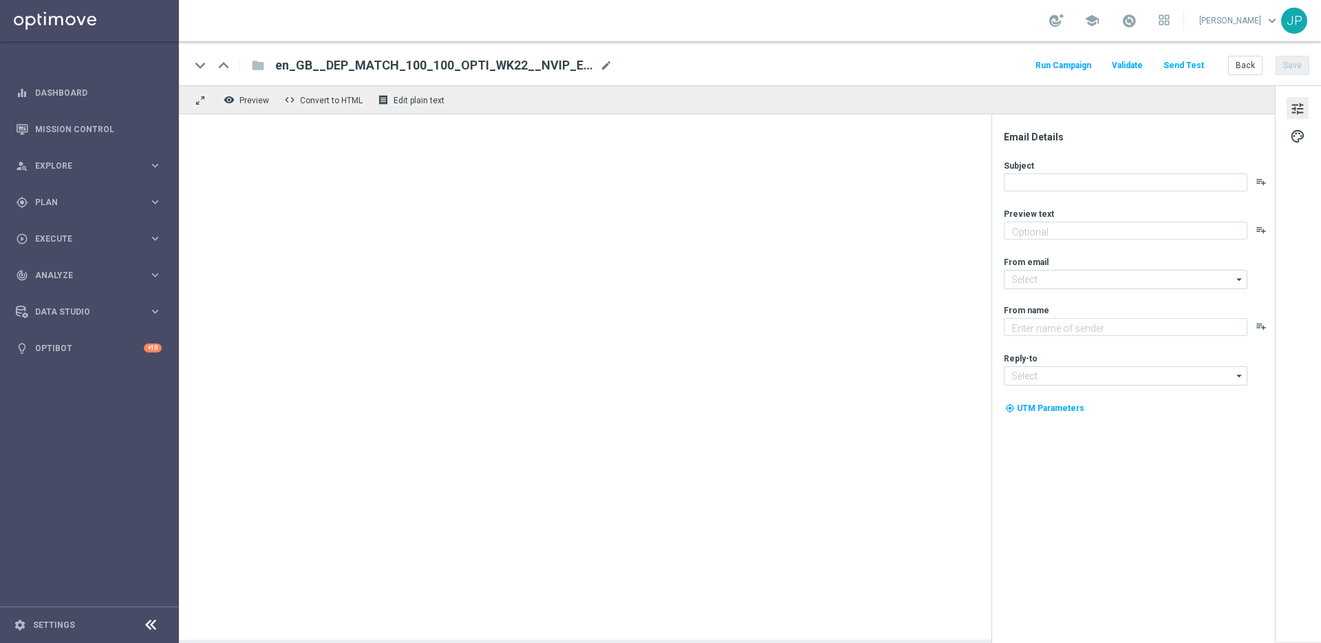
type textarea "We want you to get more for your money..."
type textarea "Lottoland"
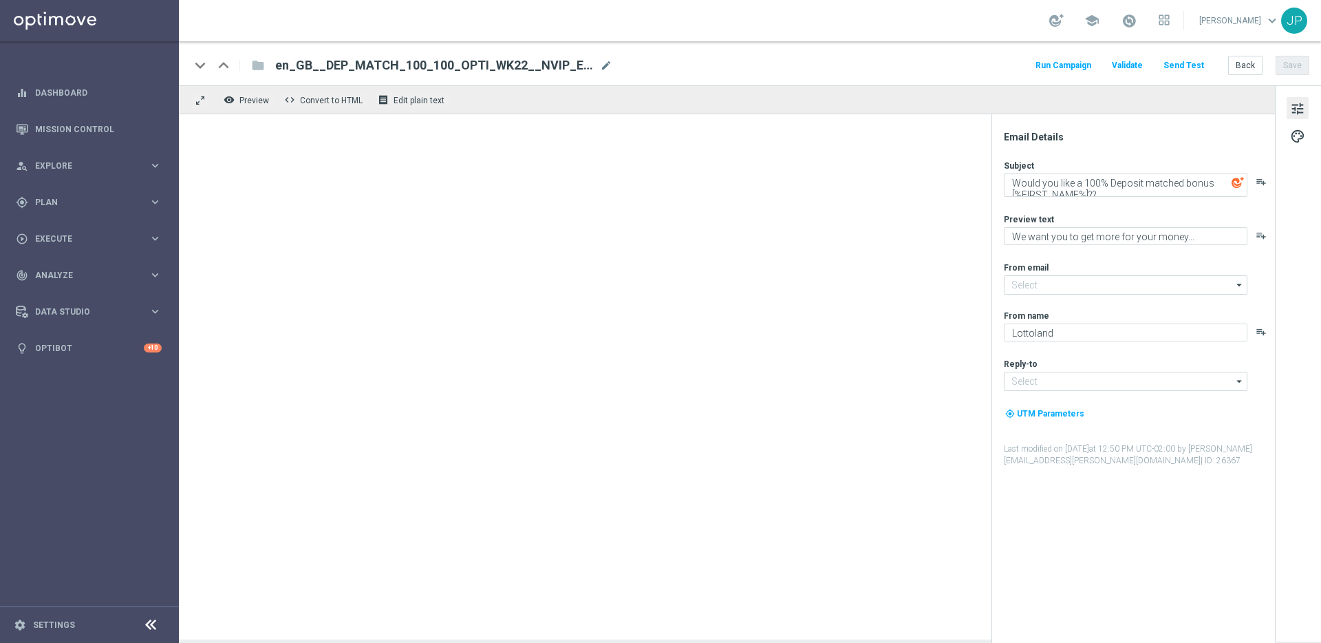
type input "[EMAIL_ADDRESS][DOMAIN_NAME]"
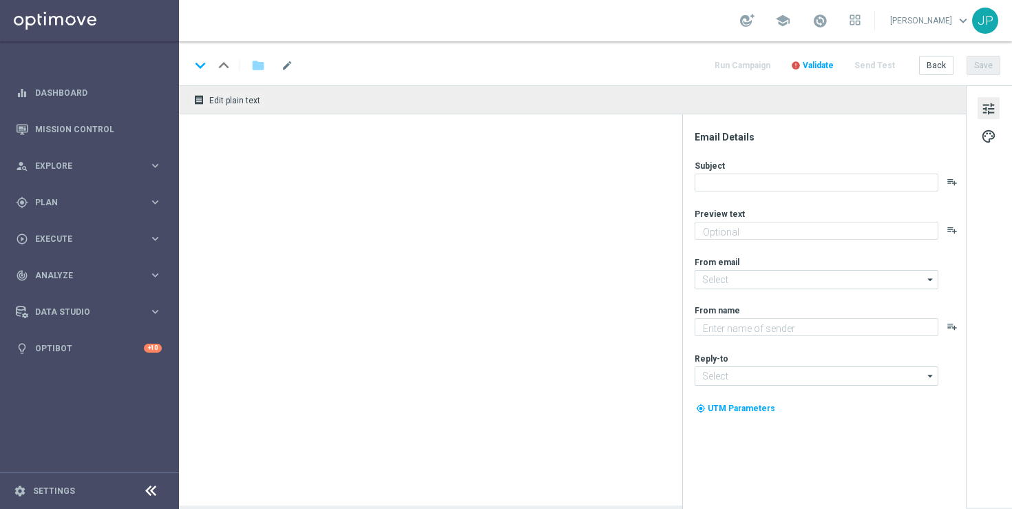
type textarea "We want you to get more for your money..."
type input "[EMAIL_ADDRESS][DOMAIN_NAME]"
type textarea "Lottoland"
type input "[EMAIL_ADDRESS][DOMAIN_NAME]"
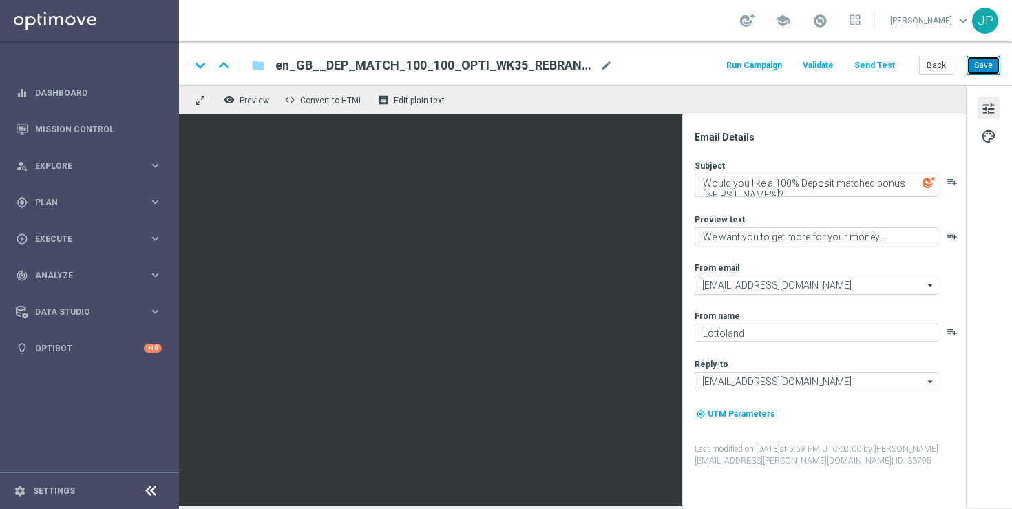
click at [986, 66] on button "Save" at bounding box center [983, 65] width 34 height 19
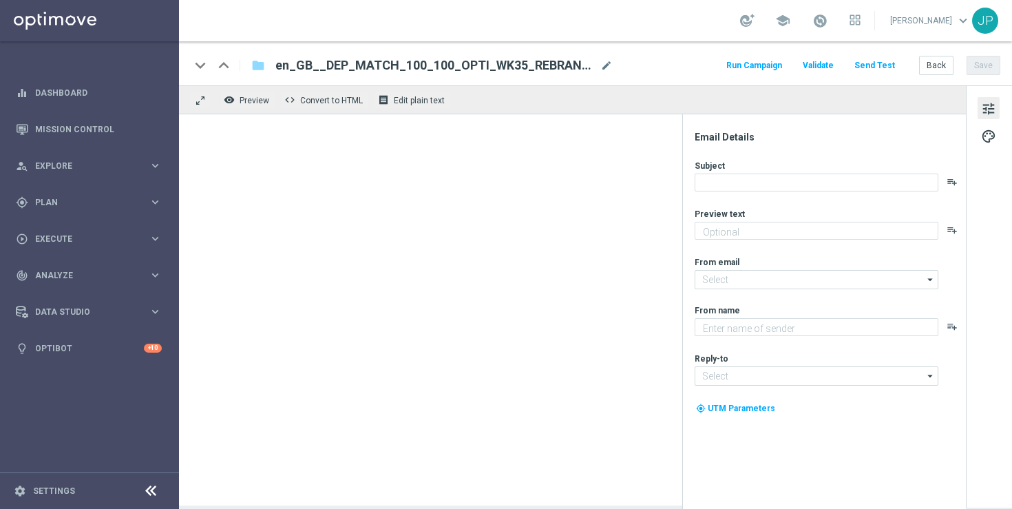
type textarea "We want you to get more for your money..."
type input "[EMAIL_ADDRESS][DOMAIN_NAME]"
type textarea "Lottoland"
type input "[EMAIL_ADDRESS][DOMAIN_NAME]"
